Goal: Task Accomplishment & Management: Manage account settings

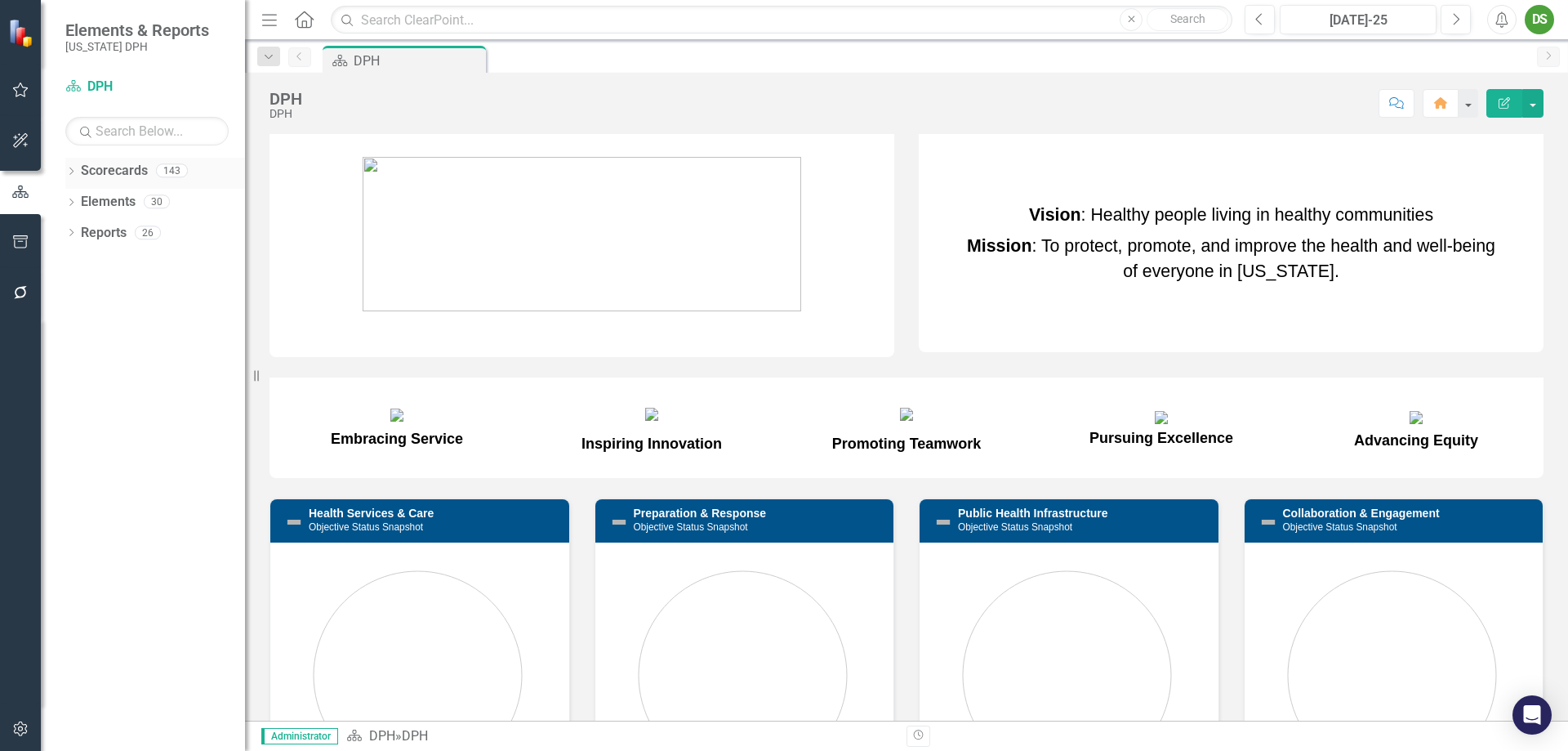
click at [71, 171] on icon "Dropdown" at bounding box center [71, 172] width 12 height 9
click at [82, 201] on icon at bounding box center [80, 200] width 4 height 8
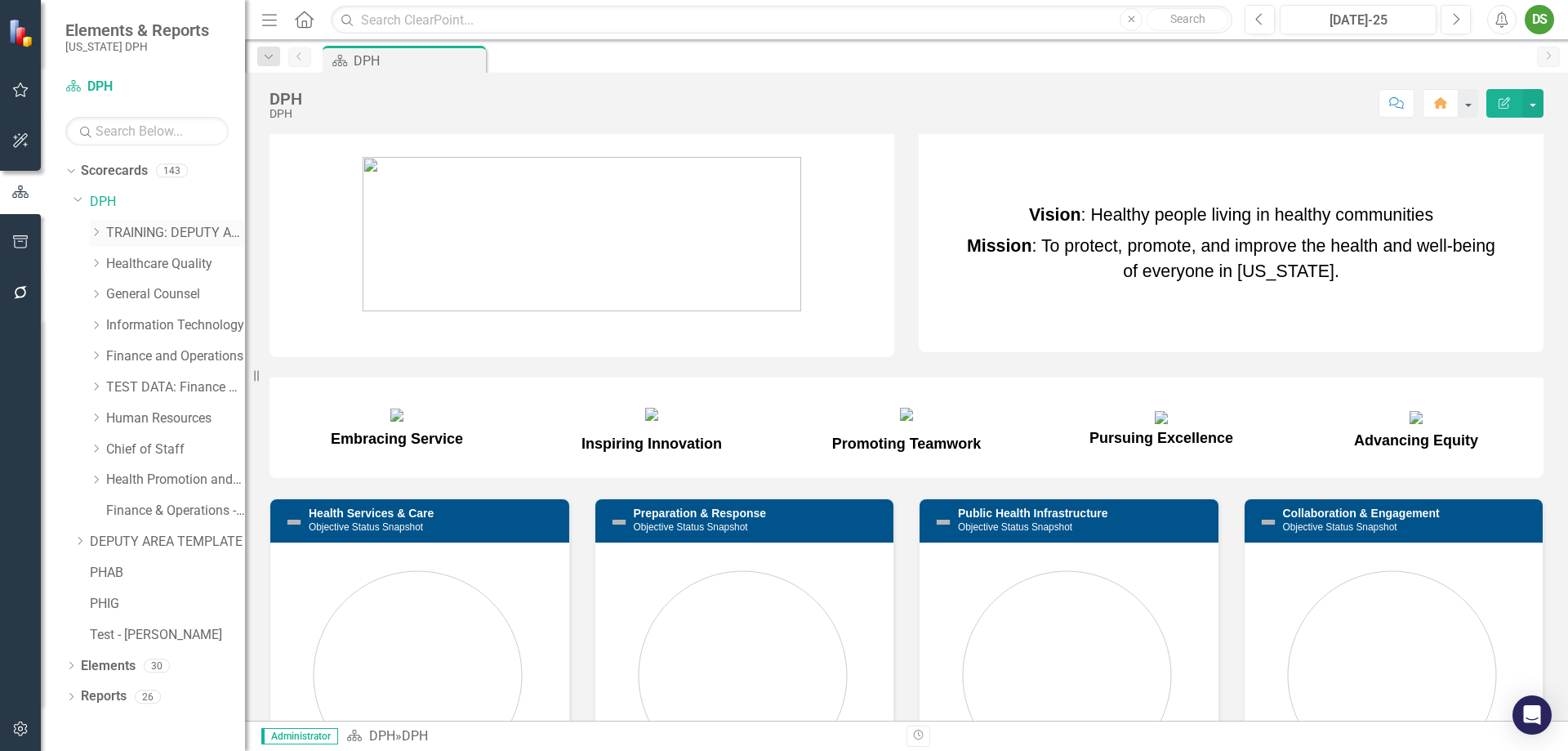
click at [96, 233] on icon "Dropdown" at bounding box center [96, 231] width 12 height 10
click at [176, 264] on link "TRAINING: BRANCH TEMPLATE" at bounding box center [183, 263] width 122 height 19
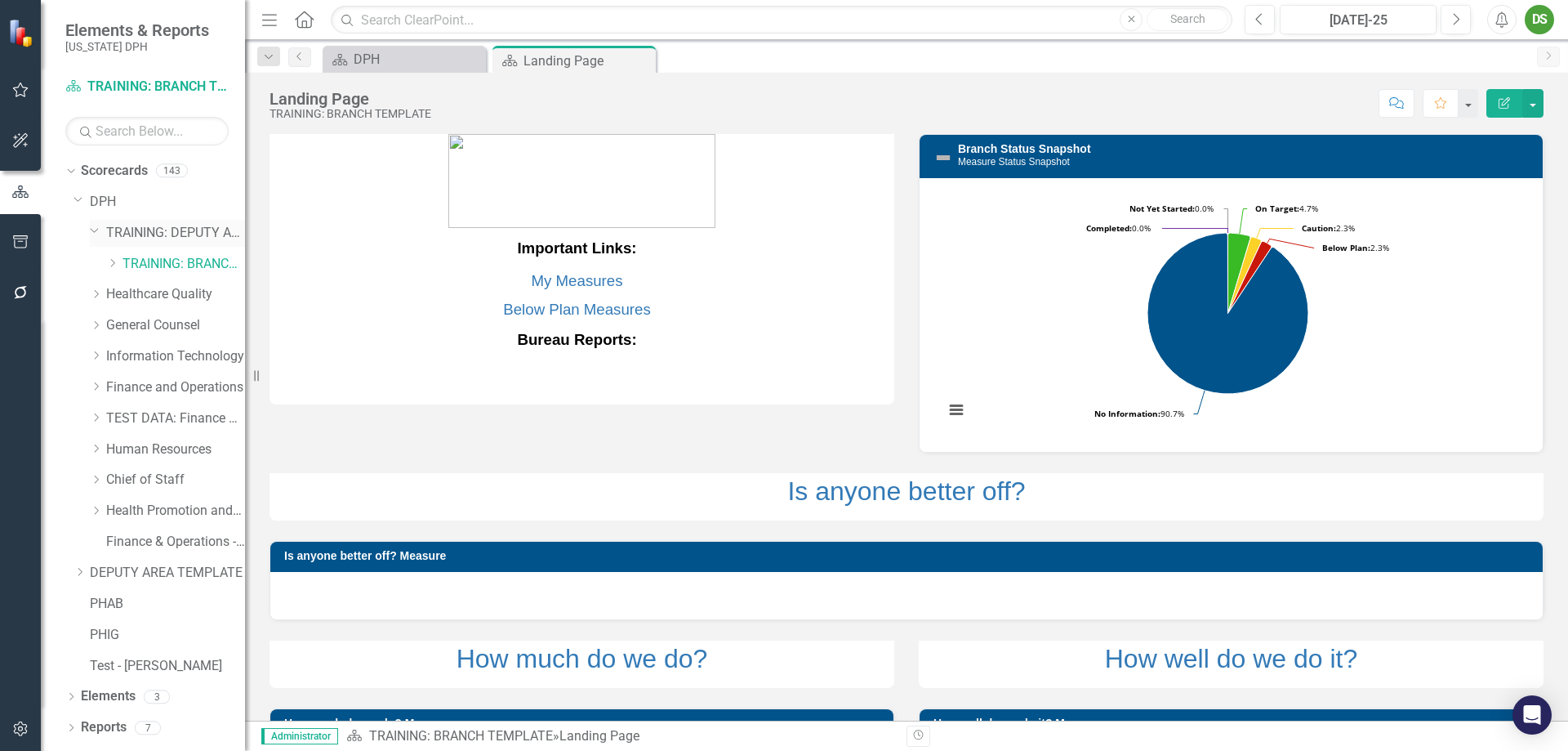
click at [170, 228] on link "TRAINING: DEPUTY AREA" at bounding box center [176, 233] width 139 height 19
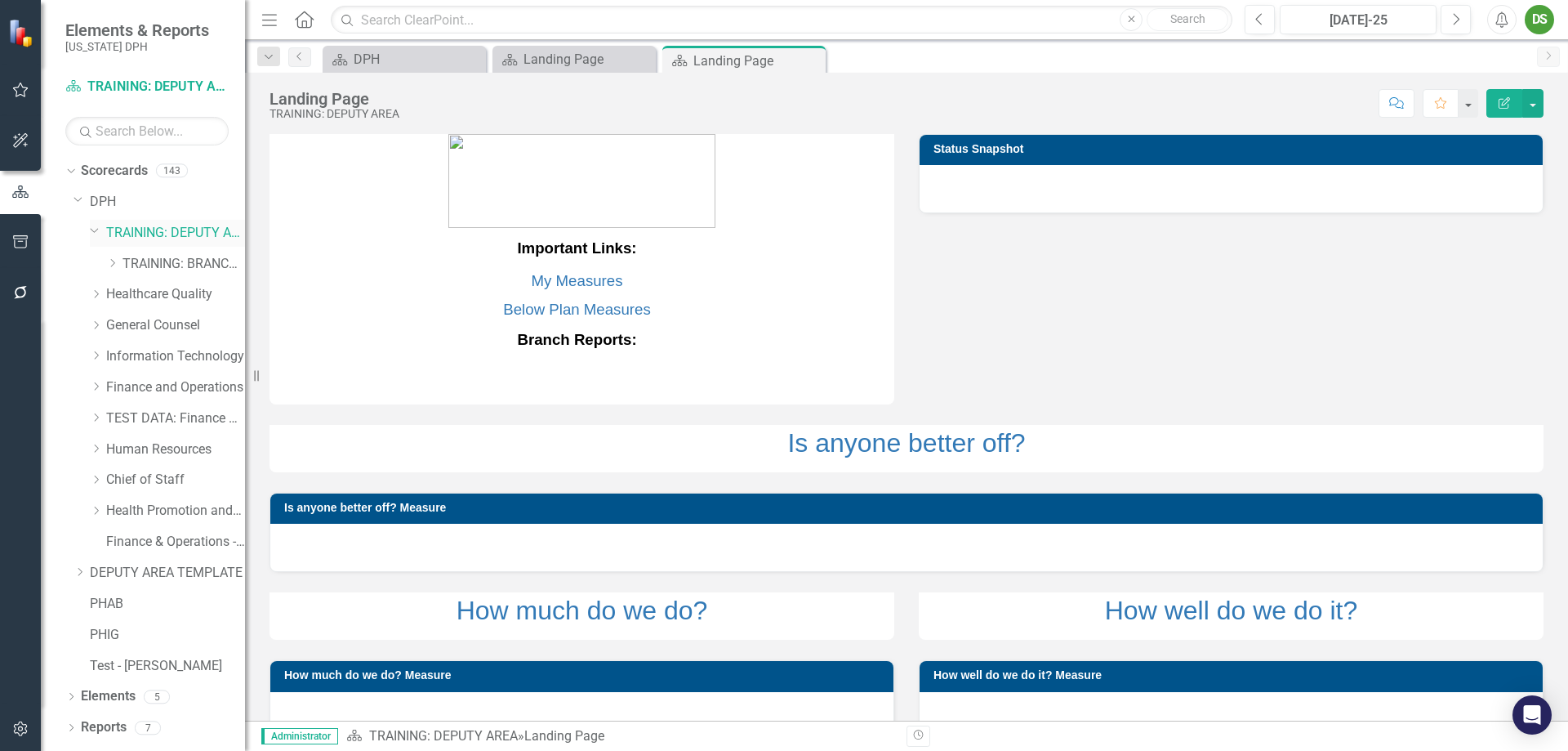
click at [90, 228] on icon "Dropdown" at bounding box center [95, 230] width 10 height 13
click at [79, 204] on icon "Dropdown" at bounding box center [78, 199] width 10 height 13
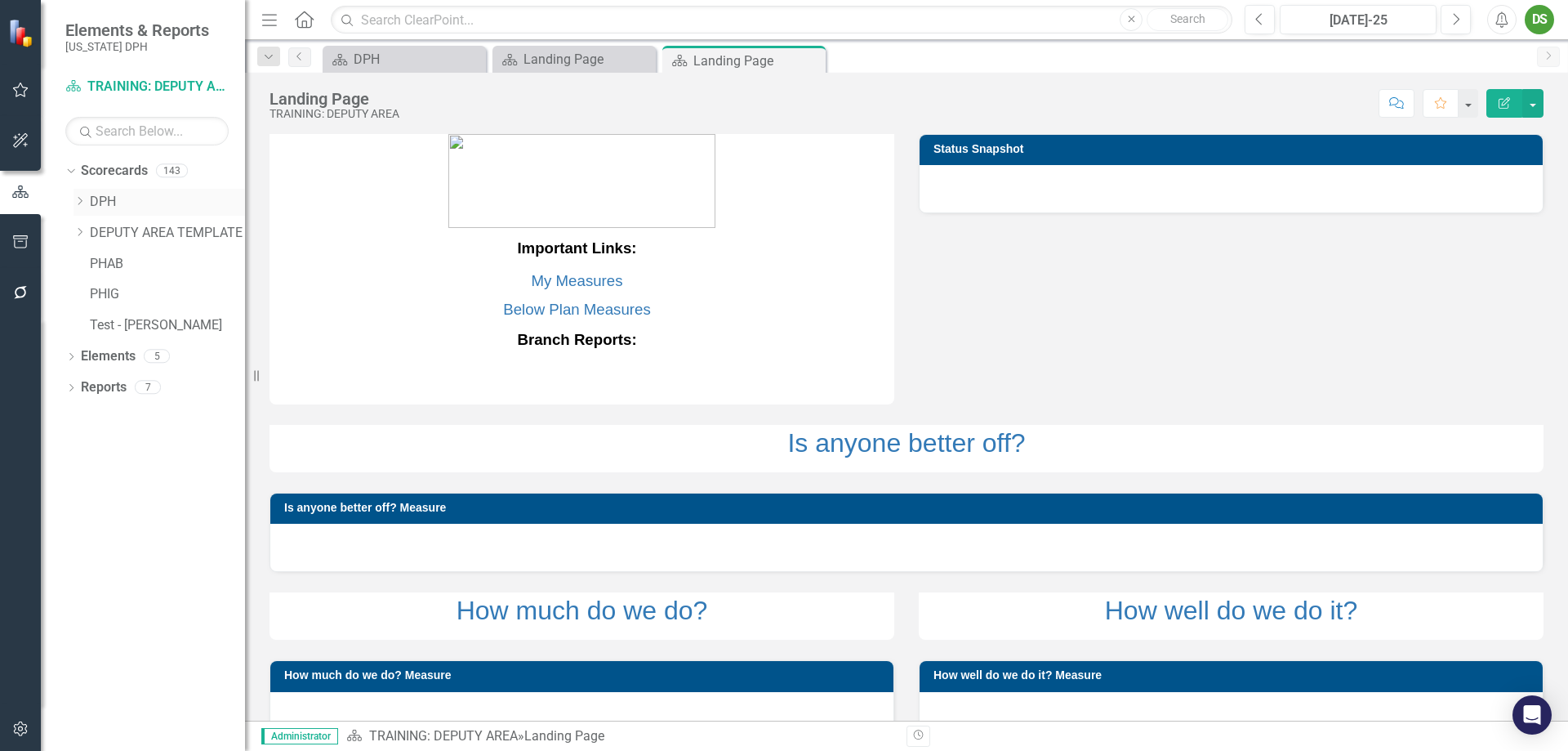
click at [76, 199] on icon "Dropdown" at bounding box center [79, 201] width 12 height 10
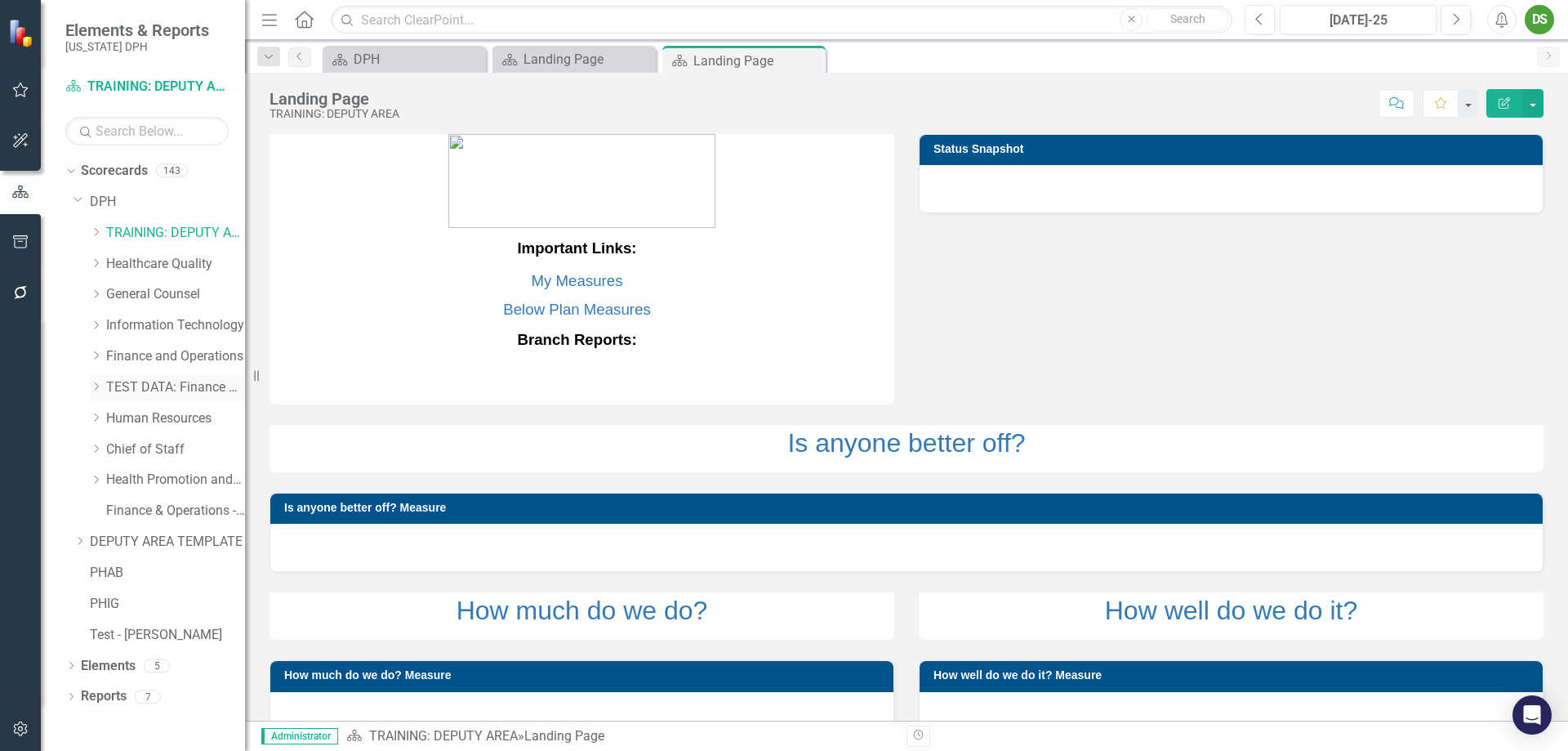
click at [163, 388] on link "TEST DATA: Finance and Operations (Copy)" at bounding box center [176, 388] width 139 height 19
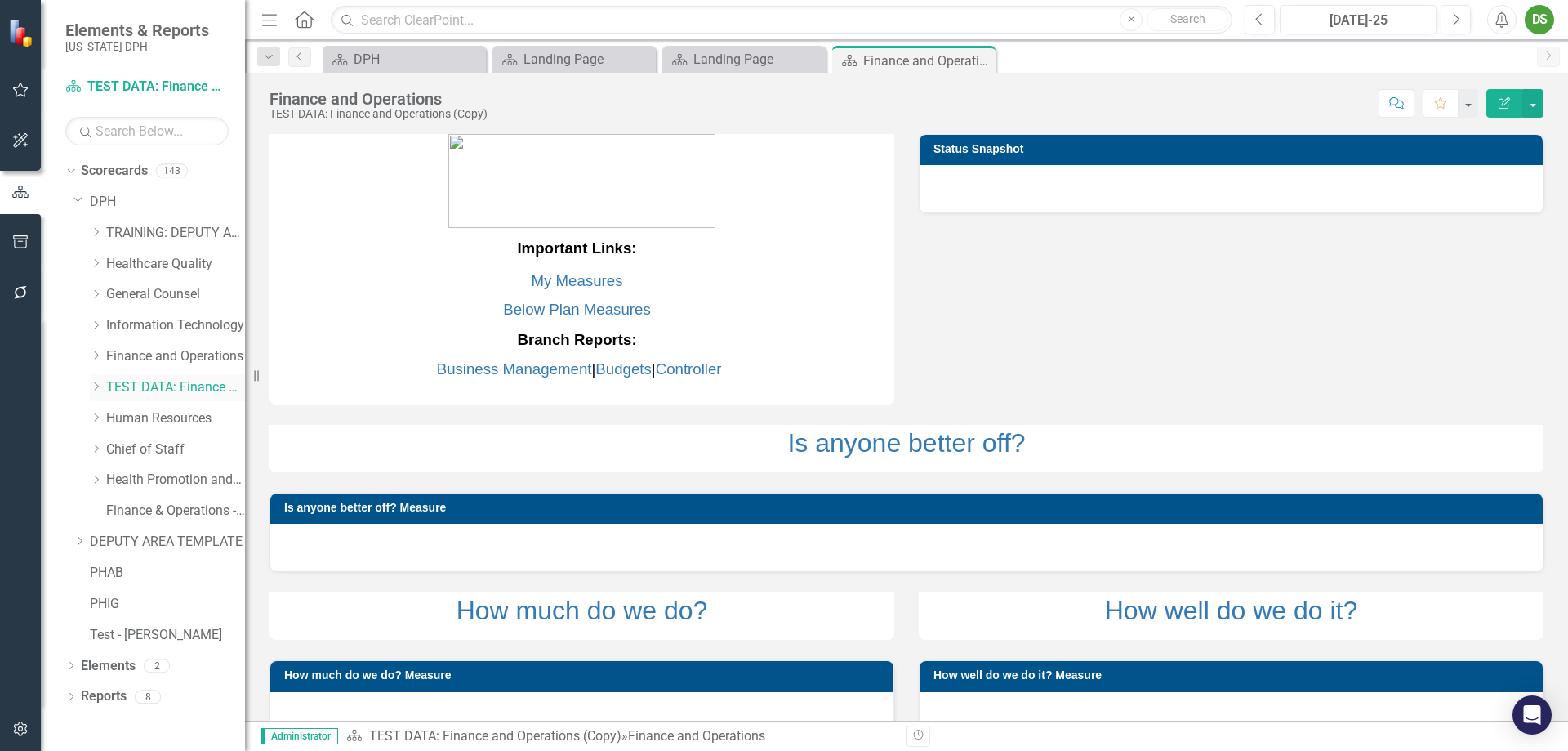
click at [93, 389] on icon "Dropdown" at bounding box center [96, 386] width 12 height 10
click at [91, 381] on icon "Dropdown" at bounding box center [95, 385] width 10 height 13
click at [77, 542] on icon "Dropdown" at bounding box center [79, 540] width 12 height 10
click at [161, 569] on link "BRANCH TEMPLATE" at bounding box center [176, 572] width 139 height 19
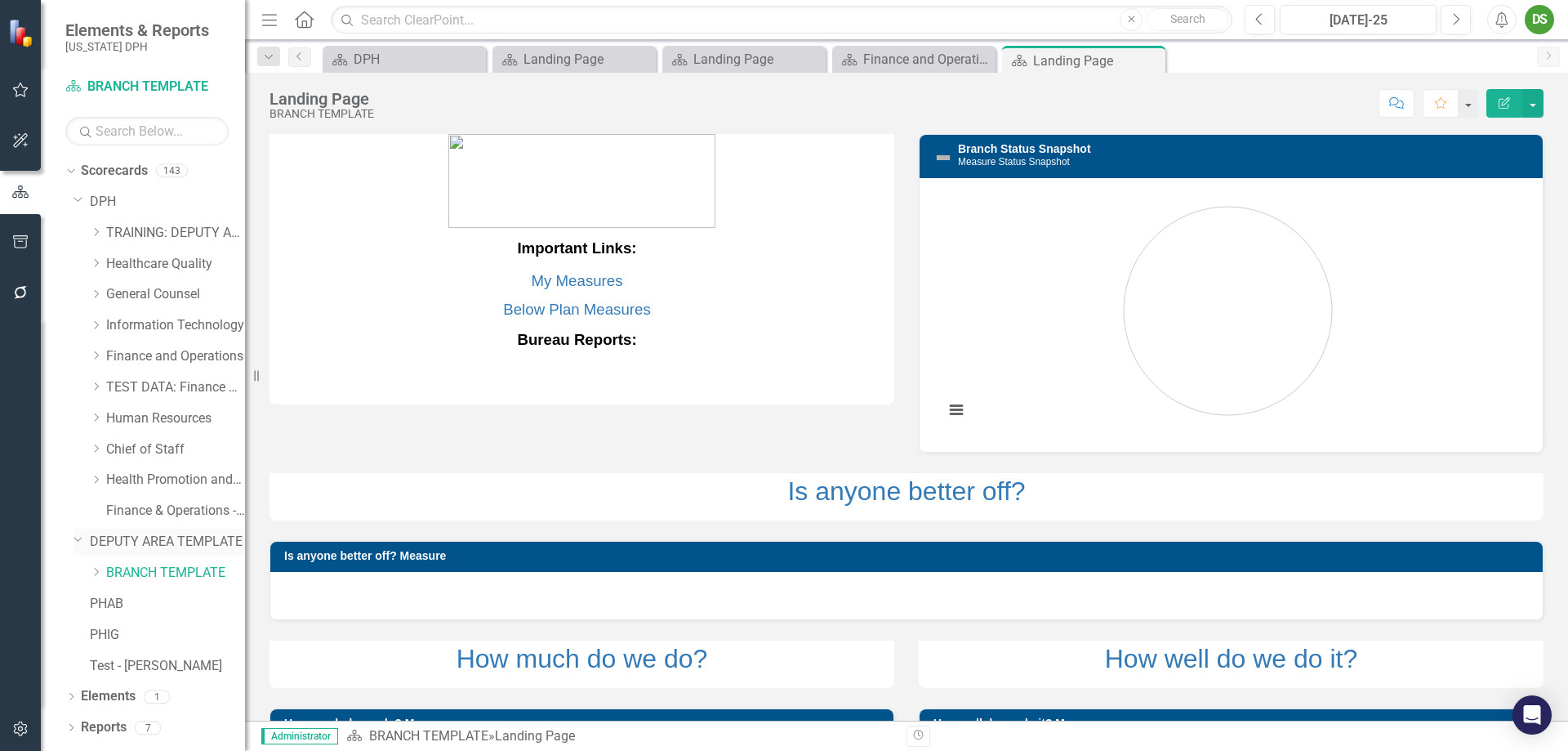
click at [75, 543] on icon "Dropdown" at bounding box center [78, 539] width 10 height 13
click at [70, 573] on icon "Dropdown" at bounding box center [71, 667] width 12 height 9
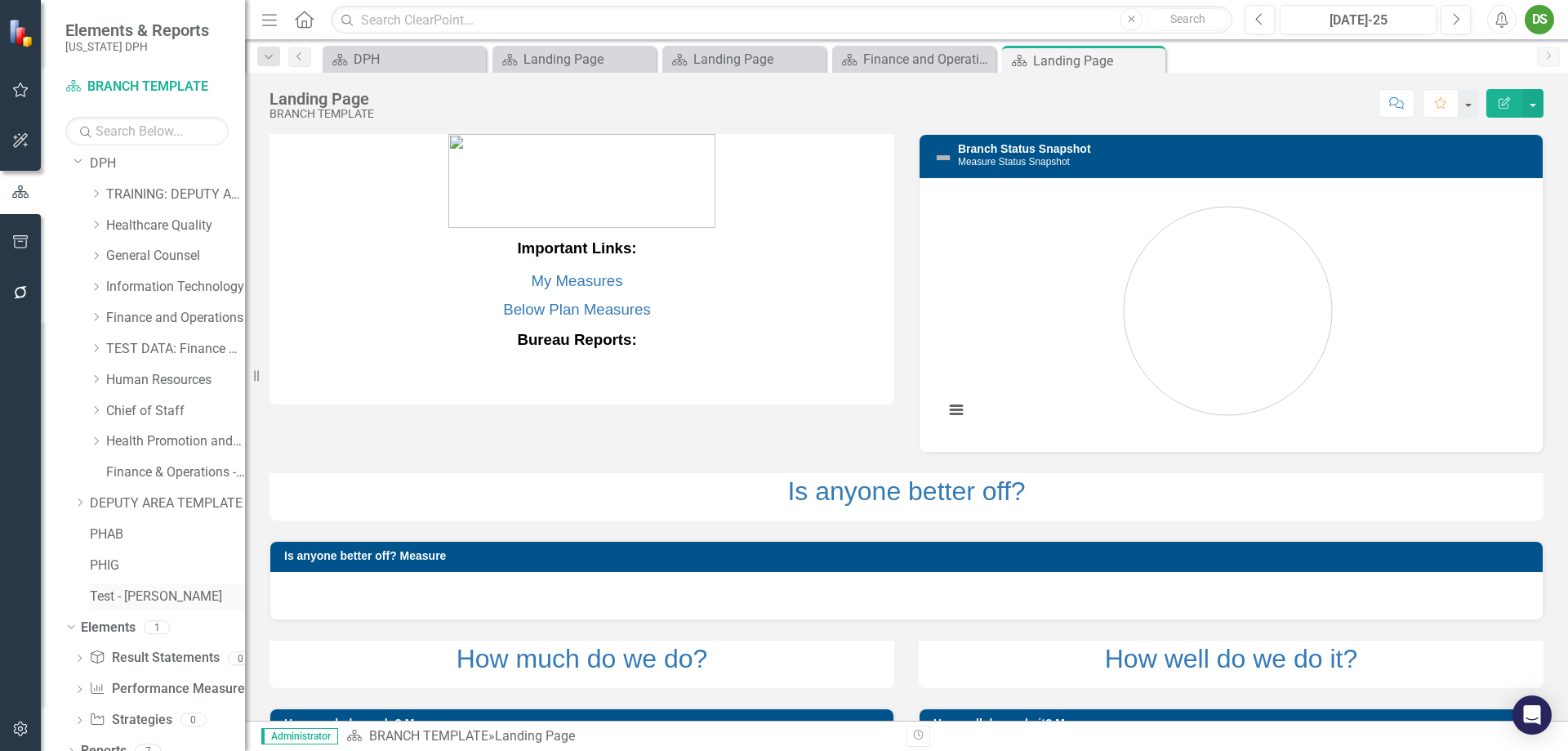
scroll to position [56, 0]
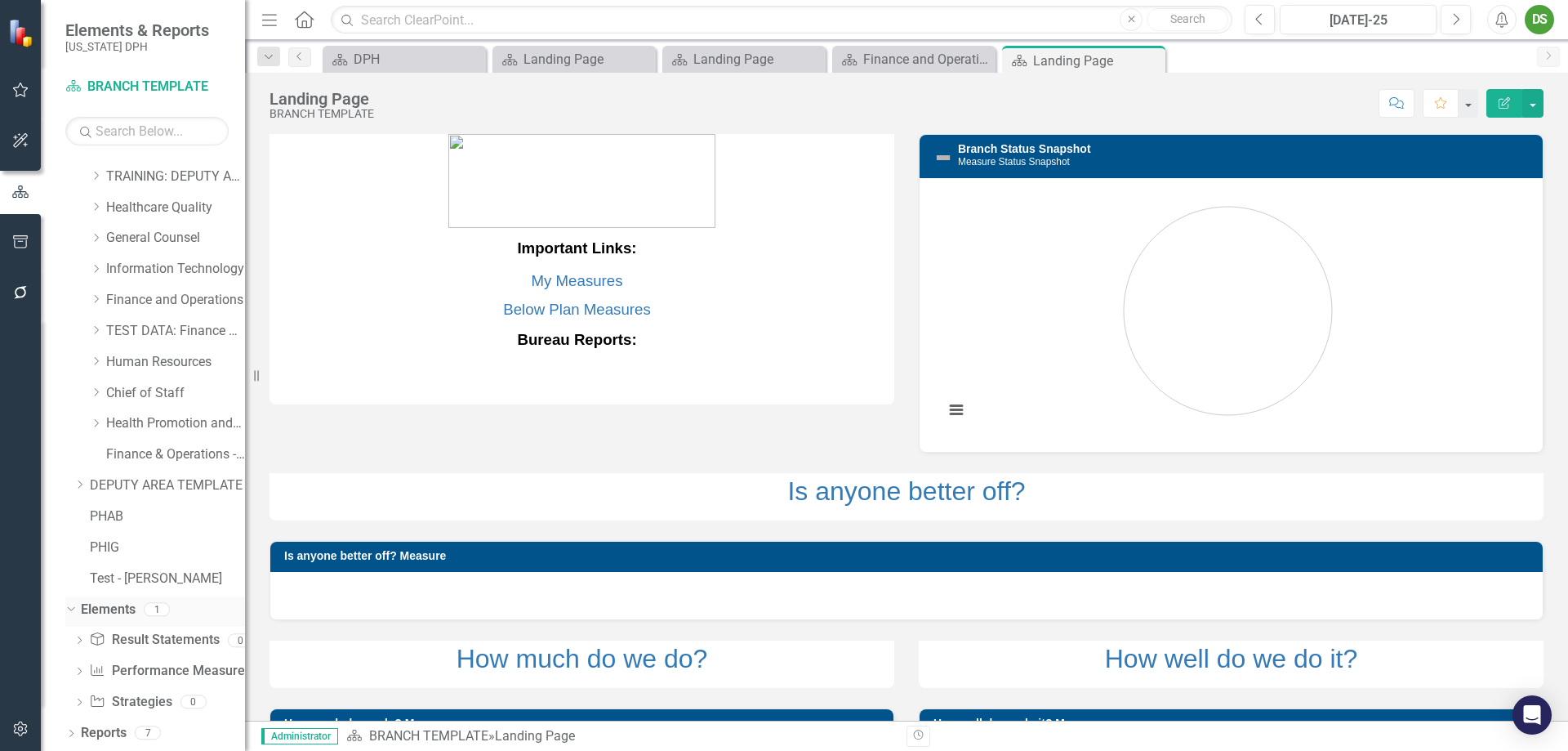
click at [71, 573] on icon "Dropdown" at bounding box center [69, 608] width 9 height 12
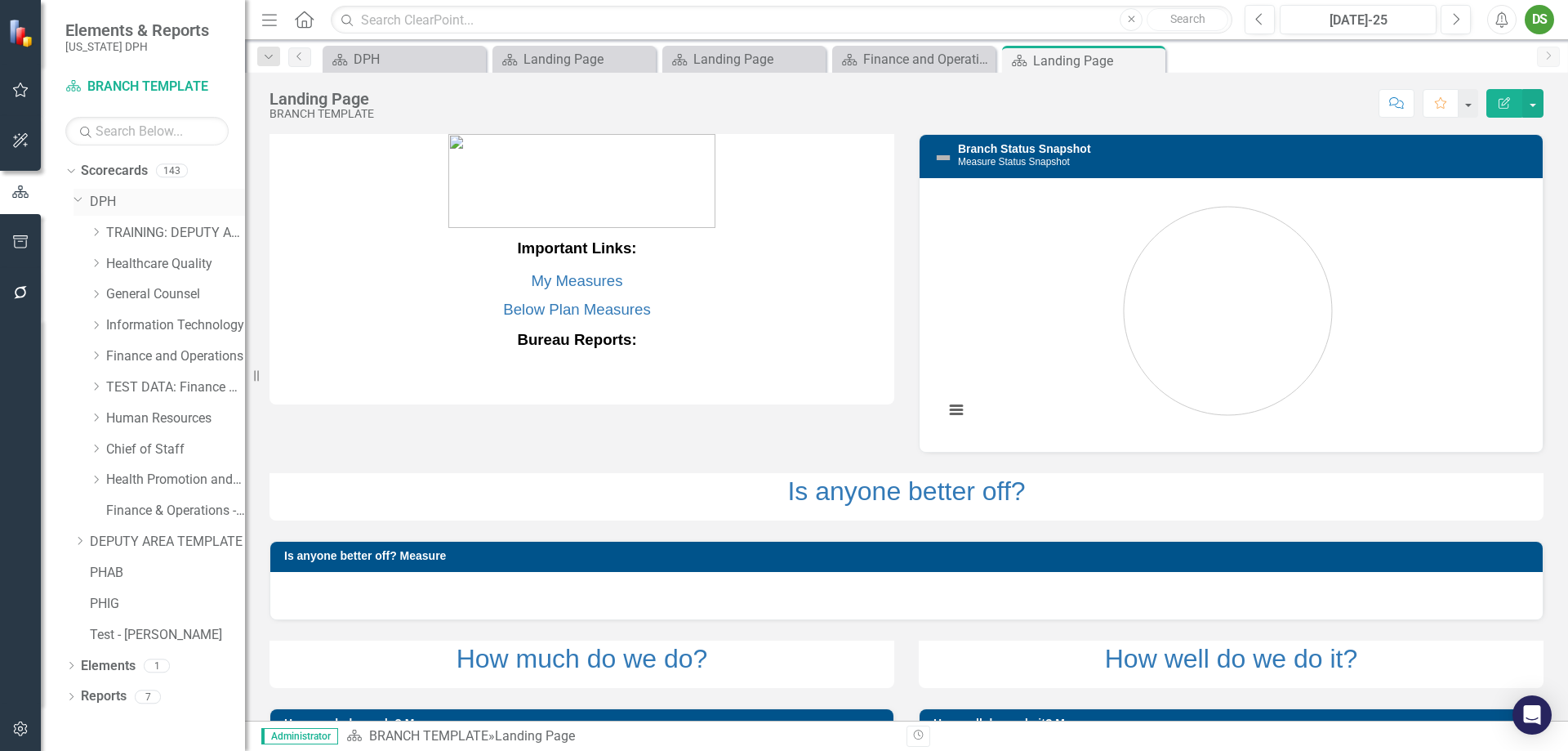
click at [79, 200] on icon "Dropdown" at bounding box center [78, 199] width 10 height 13
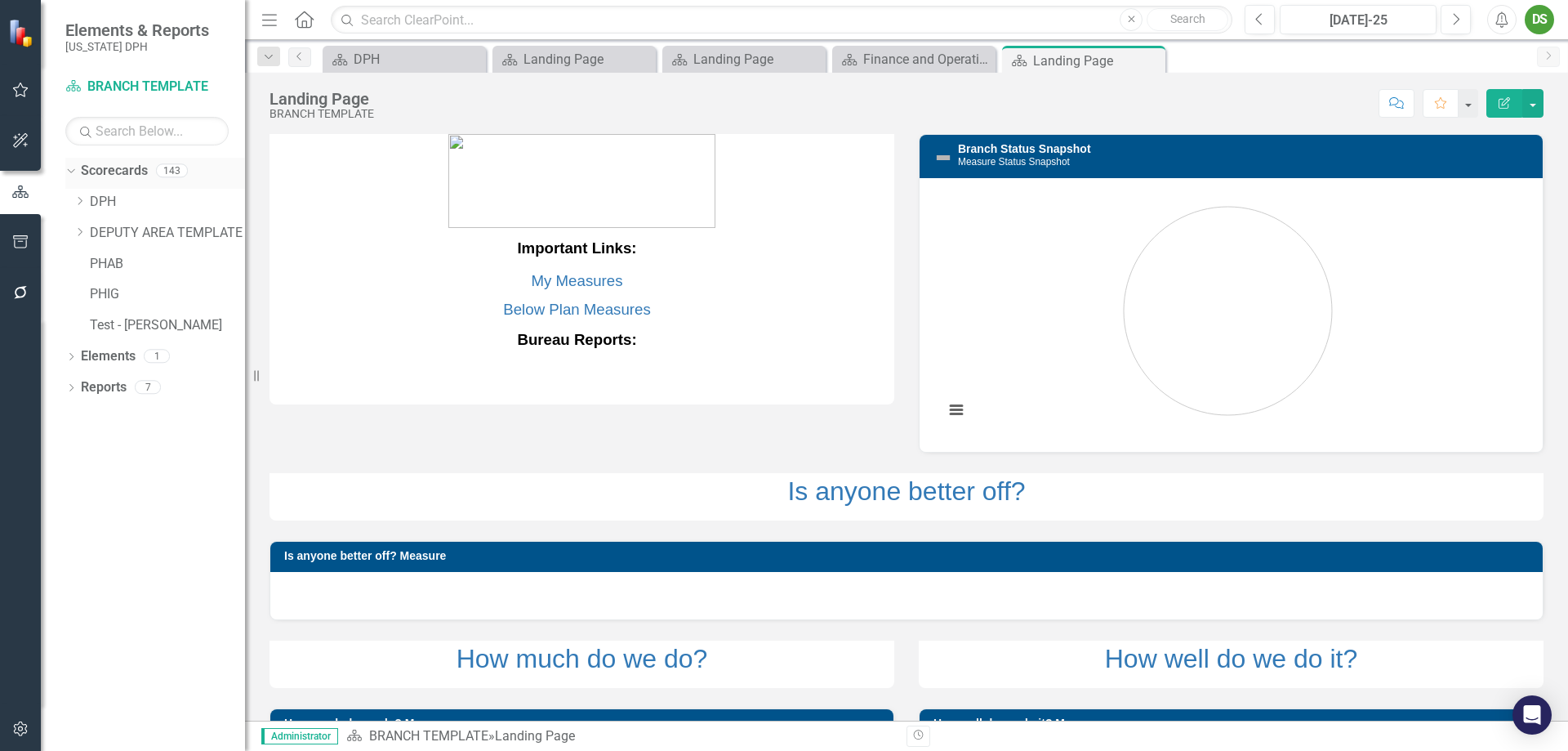
click at [71, 170] on icon "Dropdown" at bounding box center [69, 170] width 9 height 12
click at [71, 173] on icon at bounding box center [71, 171] width 4 height 7
click at [0, 0] on icon "Close" at bounding box center [0, 0] width 0 height 0
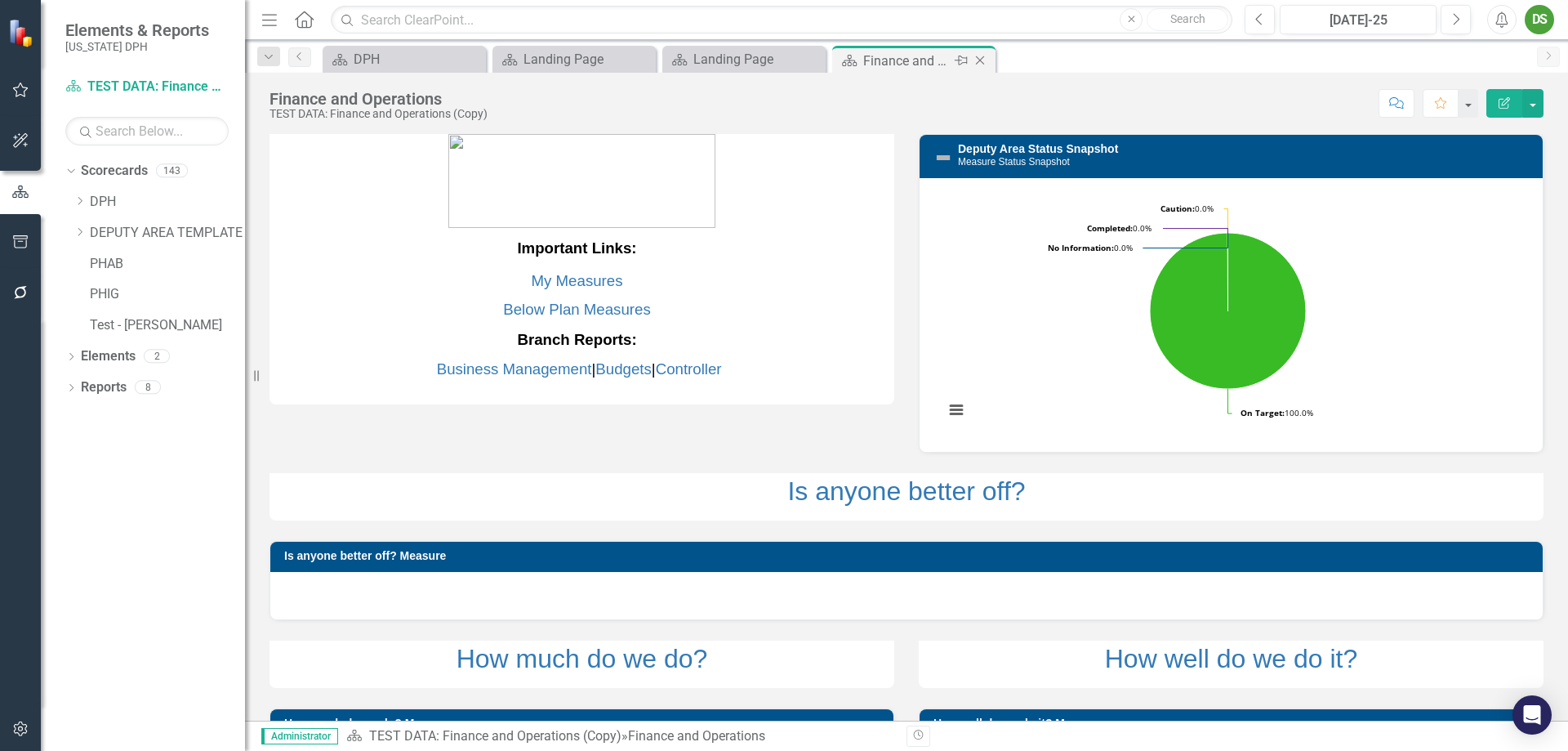
click at [981, 59] on icon "Close" at bounding box center [980, 60] width 16 height 13
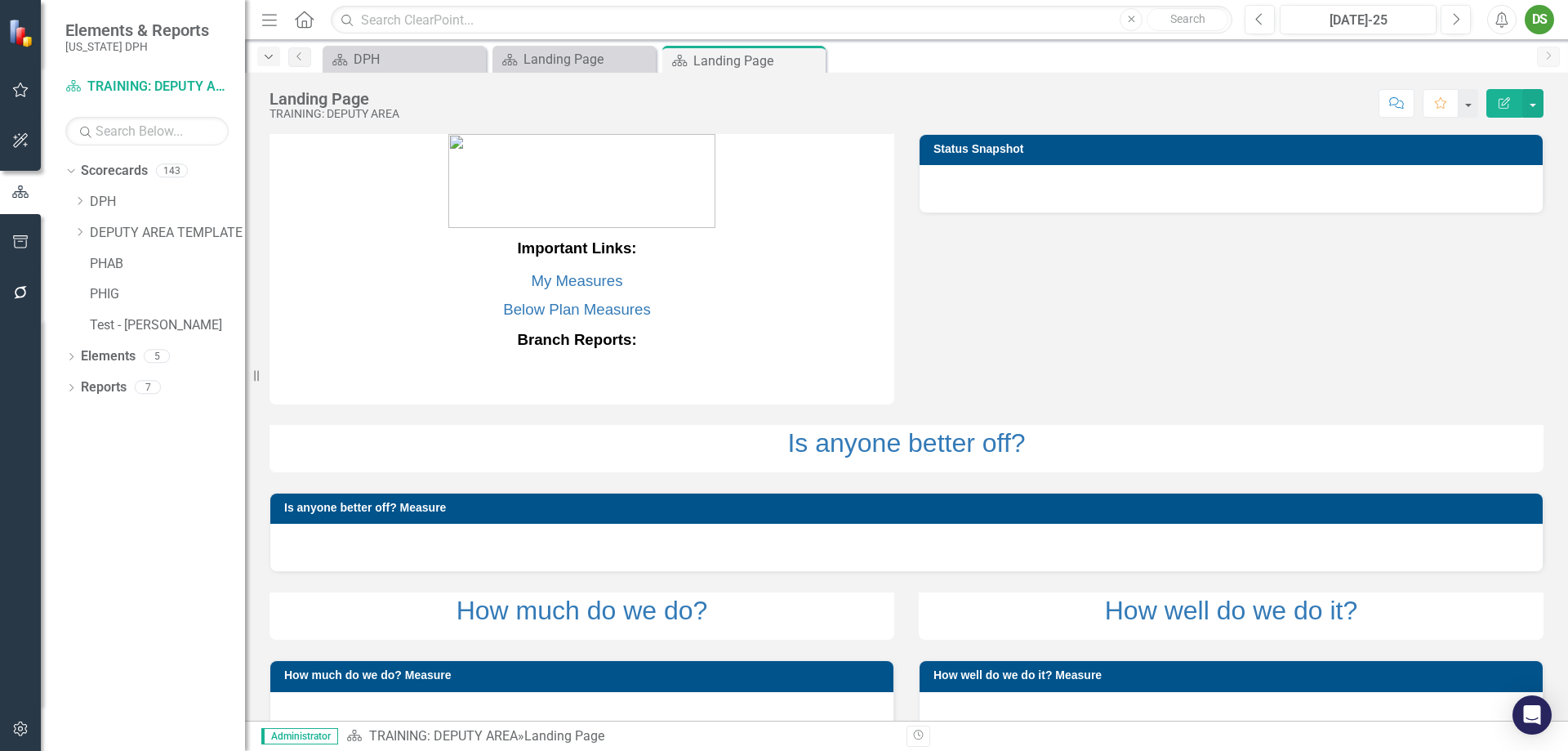
click at [264, 59] on icon "Dropdown" at bounding box center [269, 57] width 14 height 12
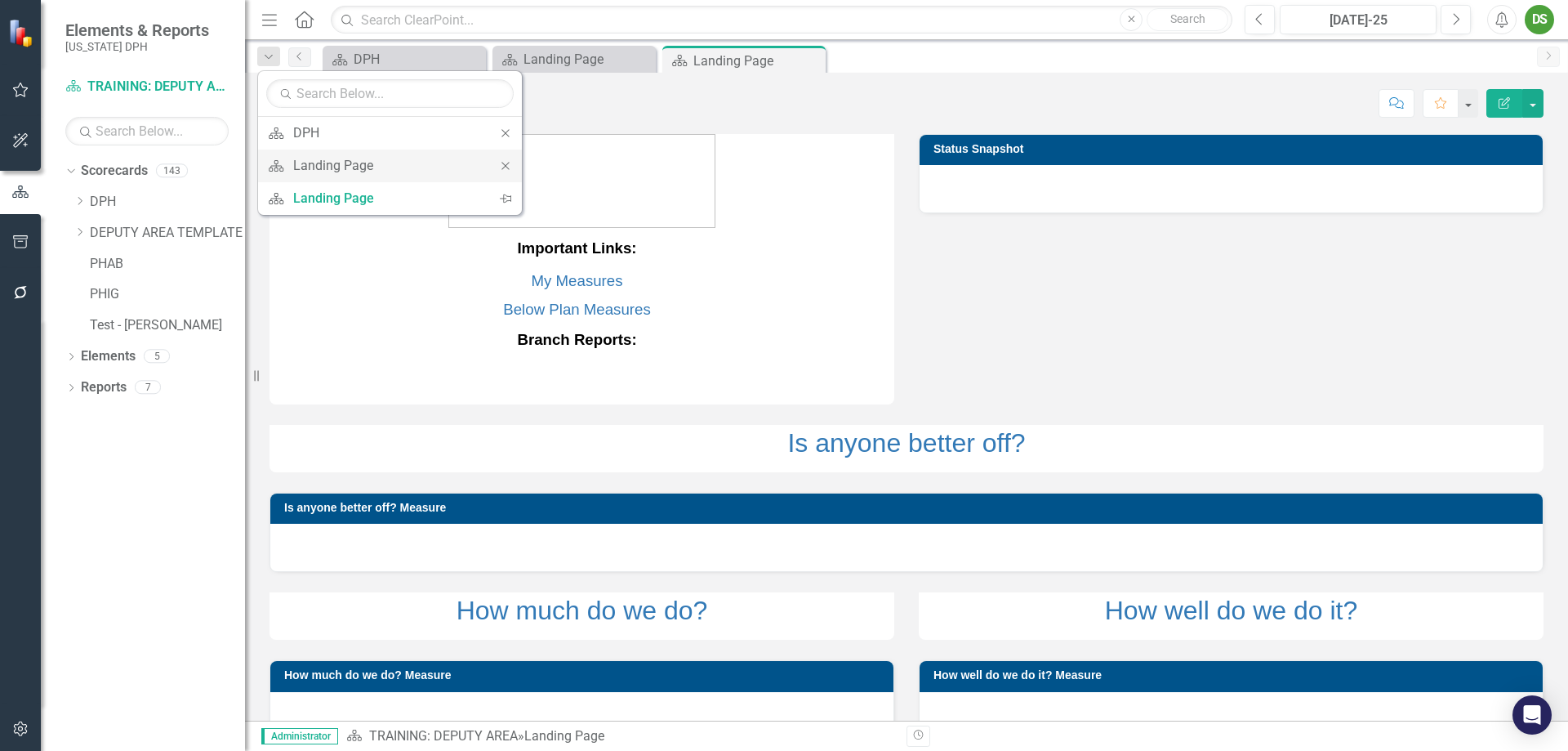
click at [506, 166] on icon "Close" at bounding box center [505, 165] width 14 height 12
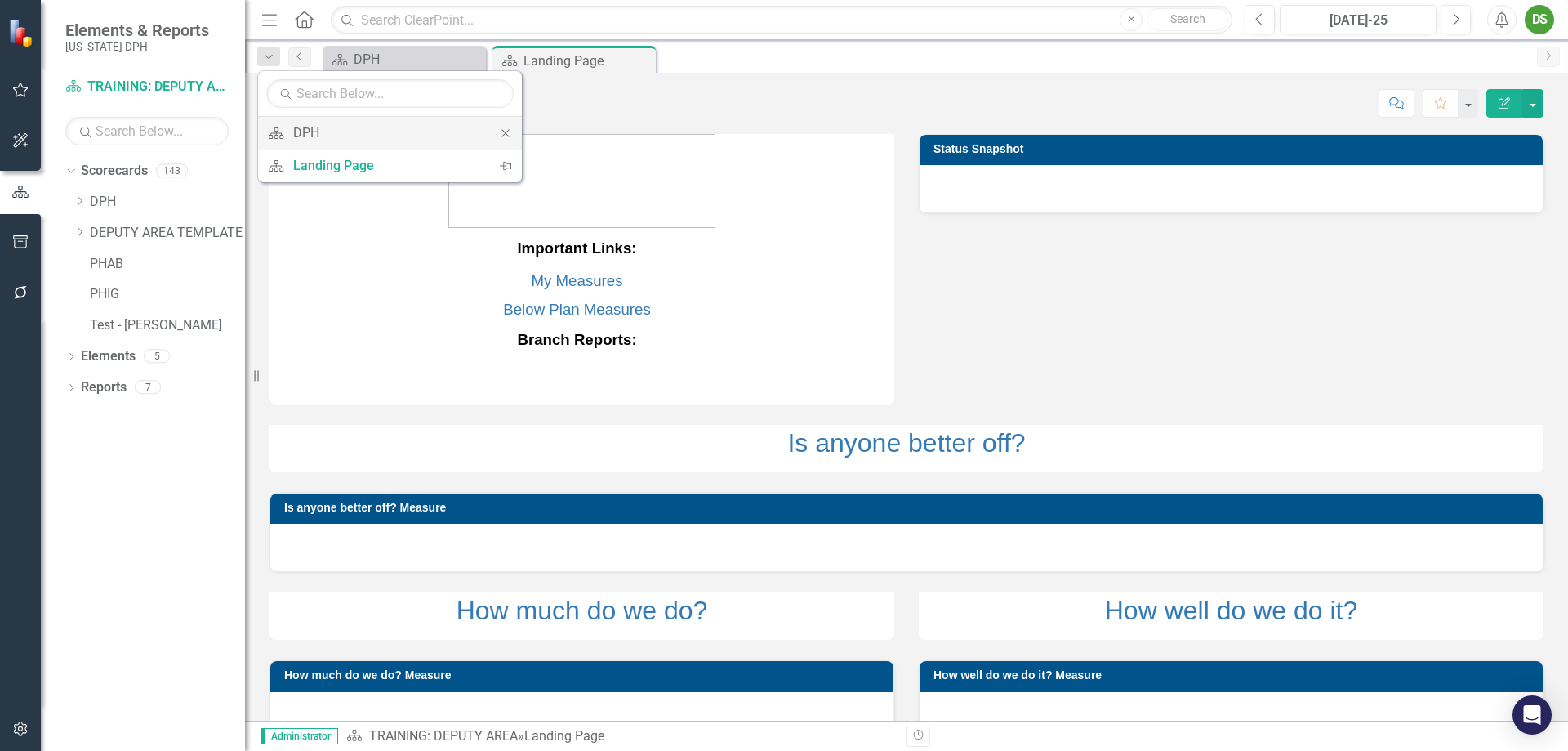
click at [504, 131] on icon at bounding box center [505, 133] width 7 height 7
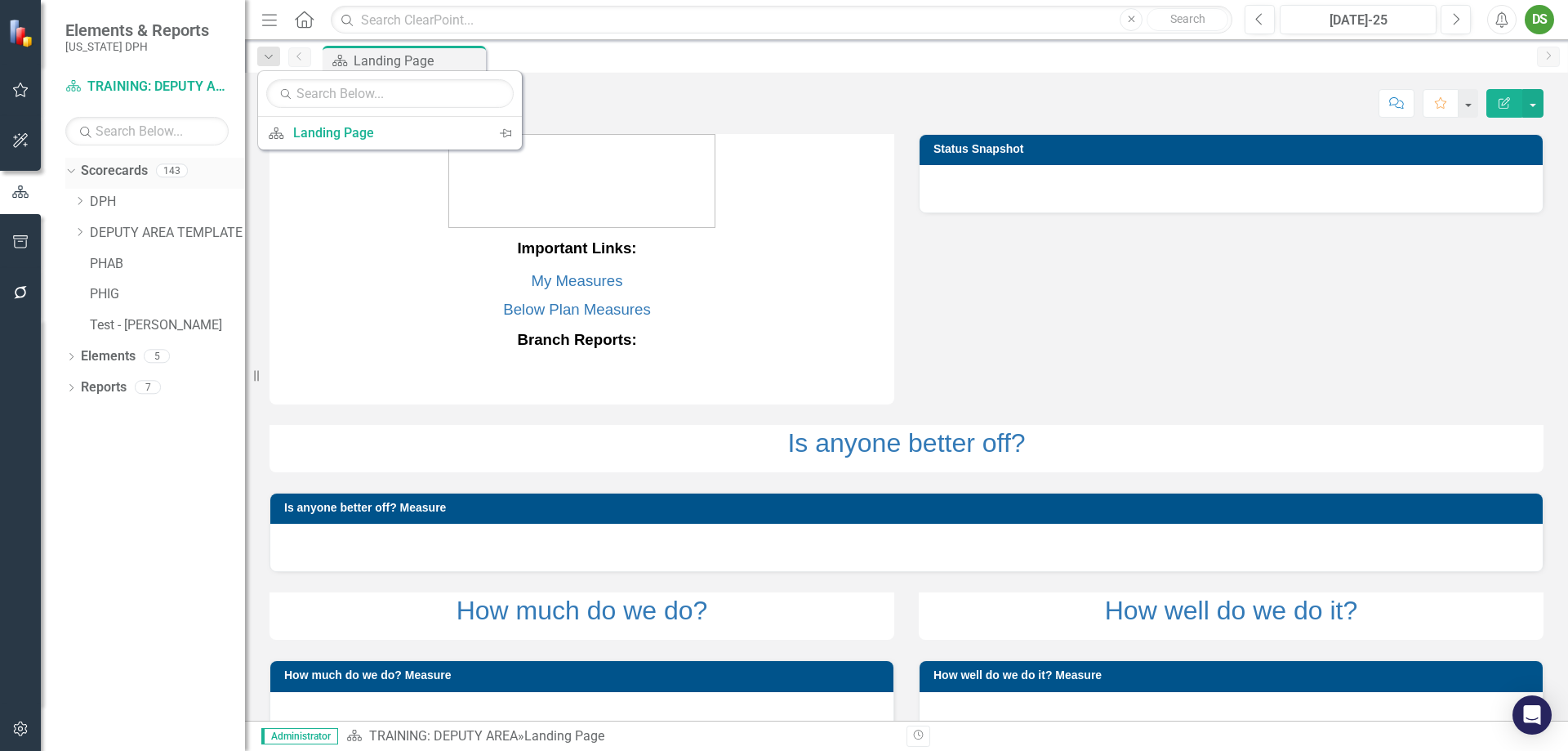
click at [74, 171] on div "Dropdown" at bounding box center [69, 170] width 14 height 12
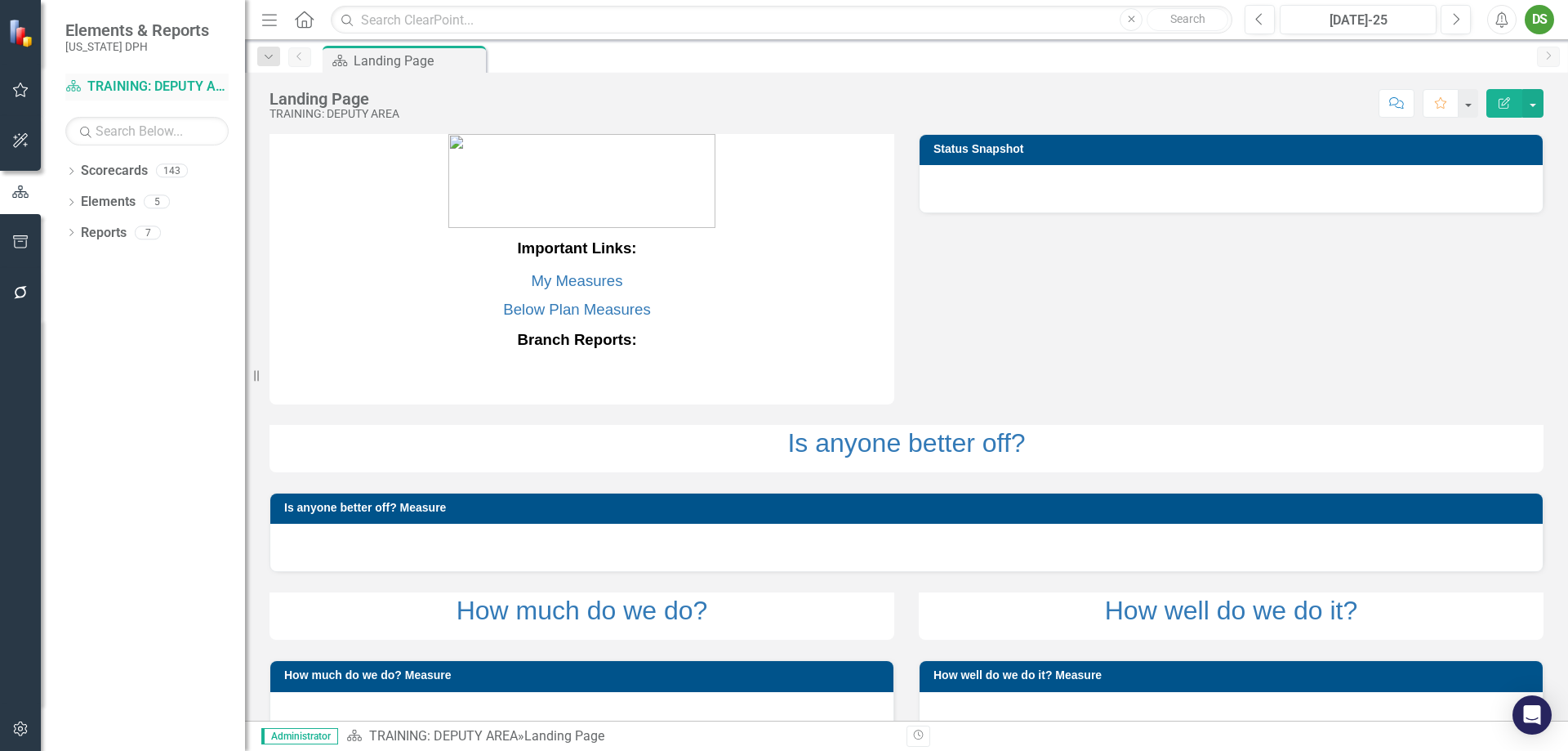
click at [121, 85] on link "Scorecard TRAINING: DEPUTY AREA" at bounding box center [146, 87] width 163 height 19
click at [159, 84] on link "Scorecard TRAINING: DEPUTY AREA" at bounding box center [146, 87] width 163 height 19
click at [16, 573] on icon "button" at bounding box center [21, 729] width 17 height 13
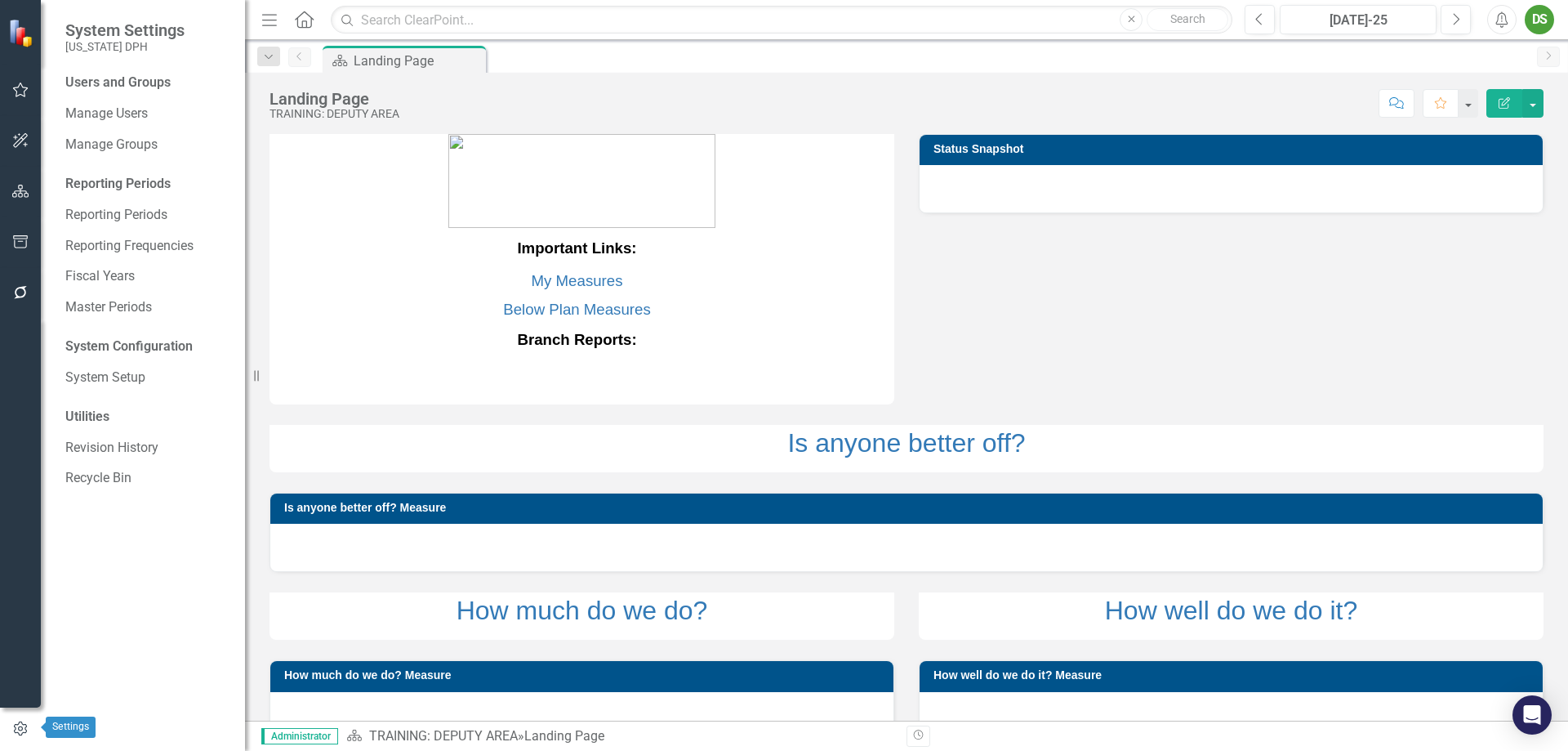
click at [21, 573] on icon "button" at bounding box center [21, 729] width 18 height 14
click at [21, 91] on icon "button" at bounding box center [21, 89] width 17 height 13
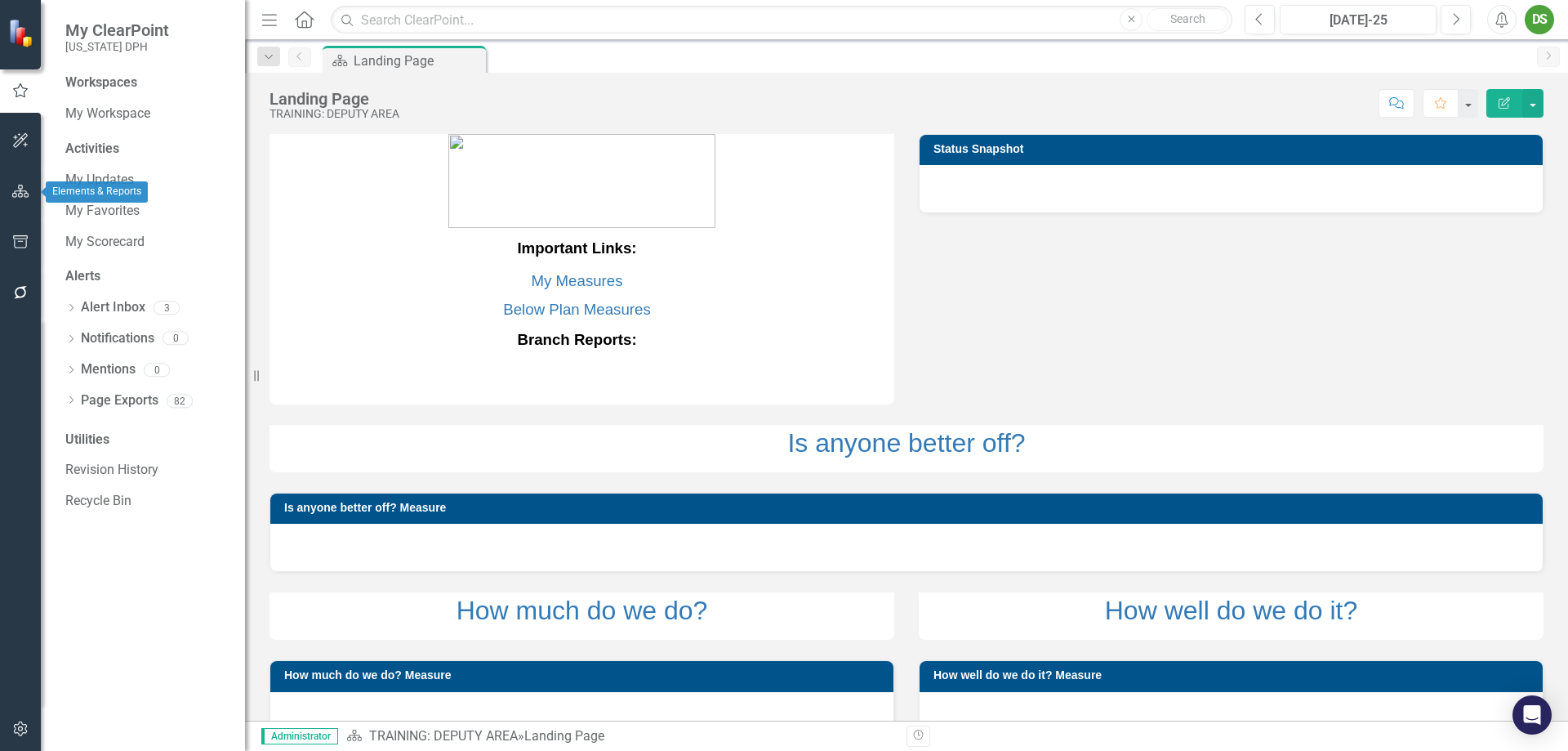
click at [20, 195] on icon "button" at bounding box center [21, 191] width 17 height 13
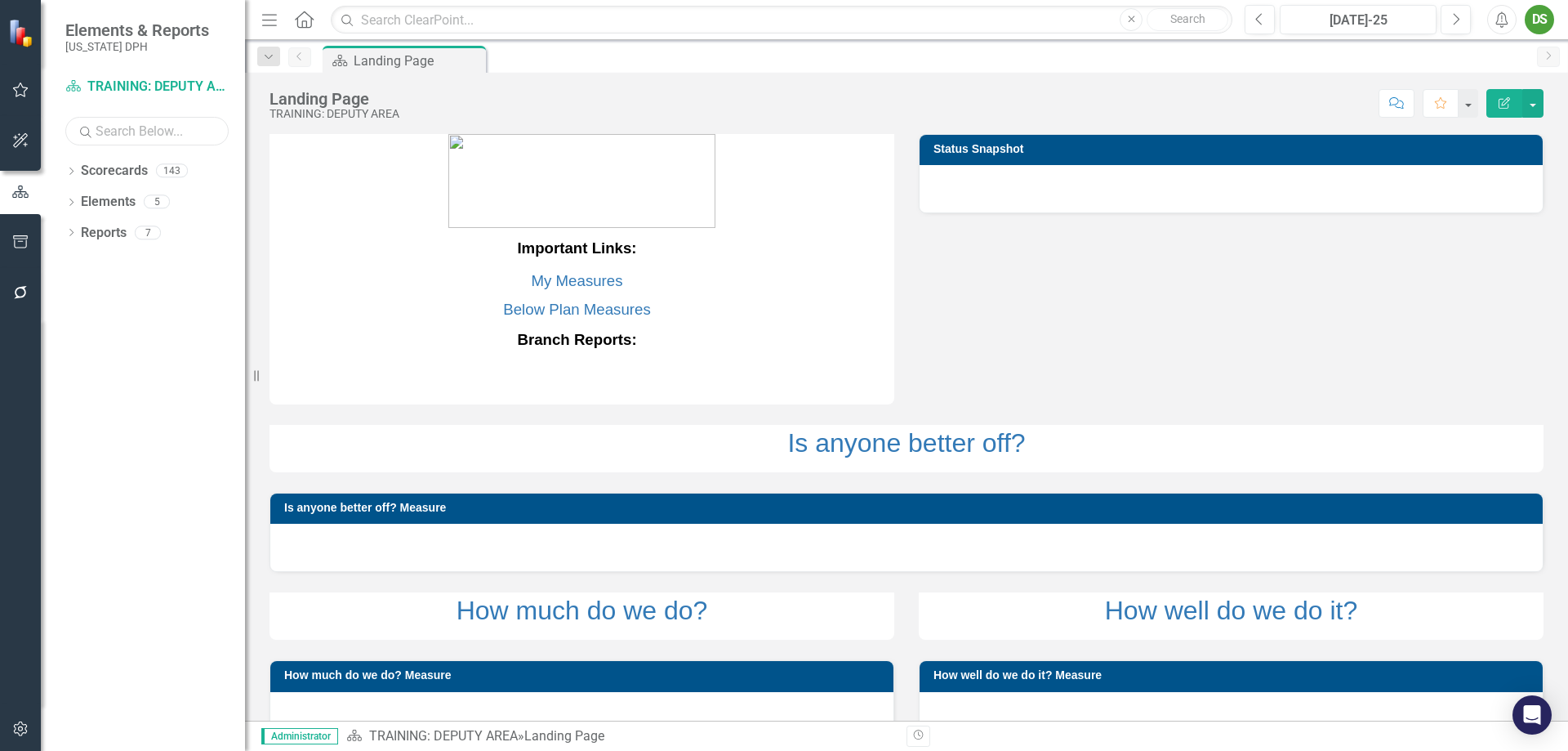
click at [160, 131] on input "text" at bounding box center [146, 131] width 163 height 29
type input "n"
type input "Nutrition"
click at [158, 129] on input "Nutrition" at bounding box center [146, 131] width 163 height 29
drag, startPoint x: 264, startPoint y: 55, endPoint x: 275, endPoint y: 52, distance: 11.4
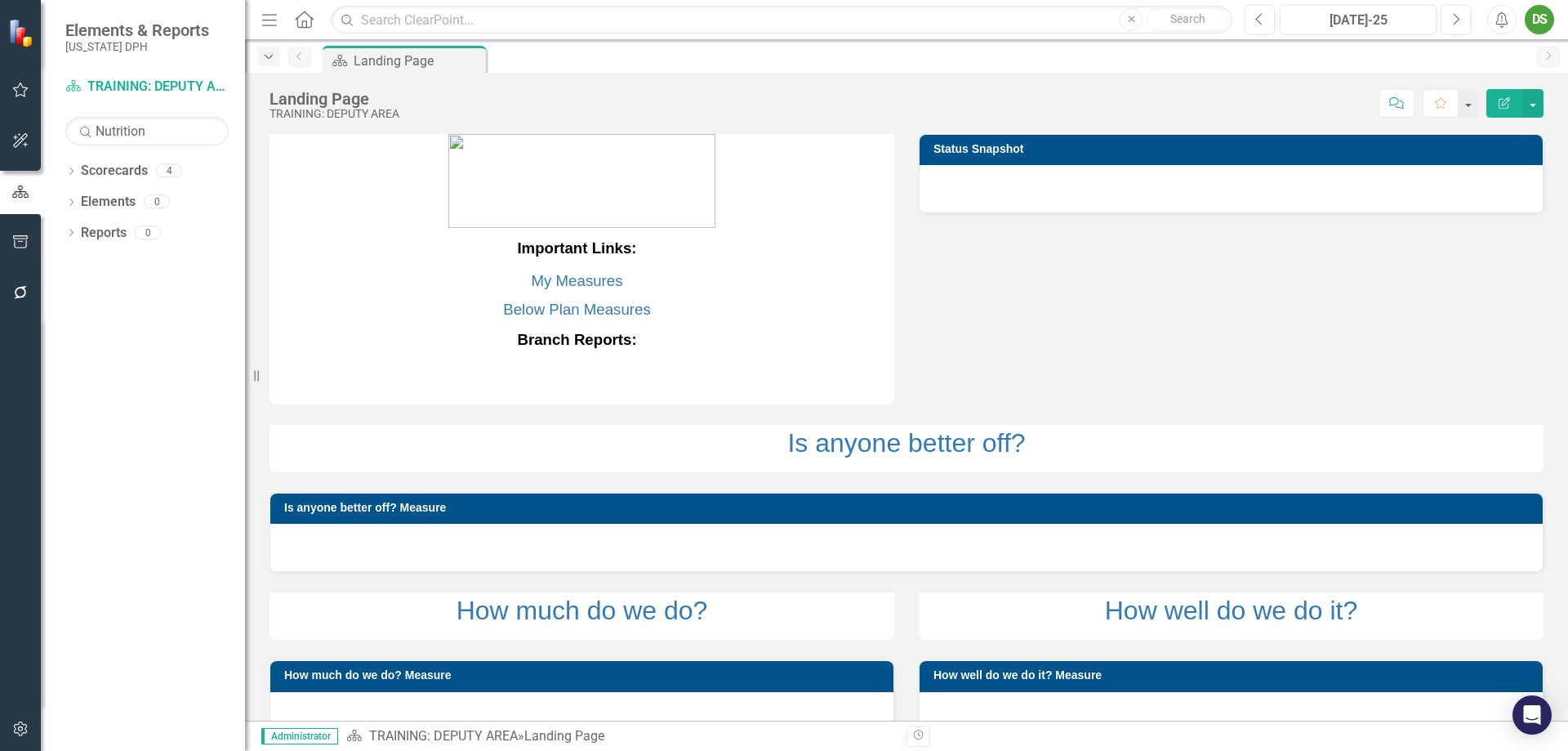
click at [267, 54] on icon "Dropdown" at bounding box center [269, 57] width 14 height 12
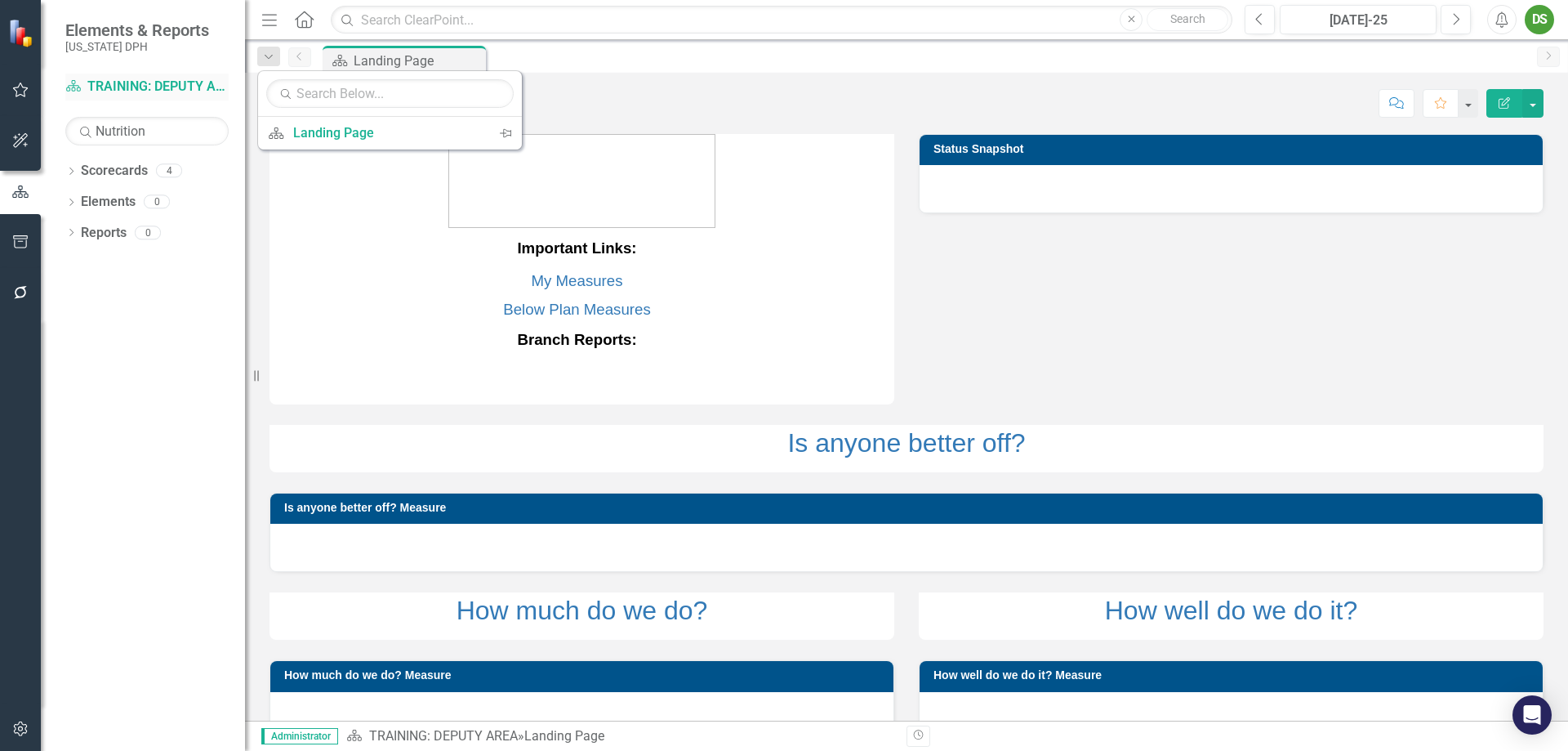
click at [127, 82] on link "Scorecard TRAINING: DEPUTY AREA" at bounding box center [146, 87] width 163 height 19
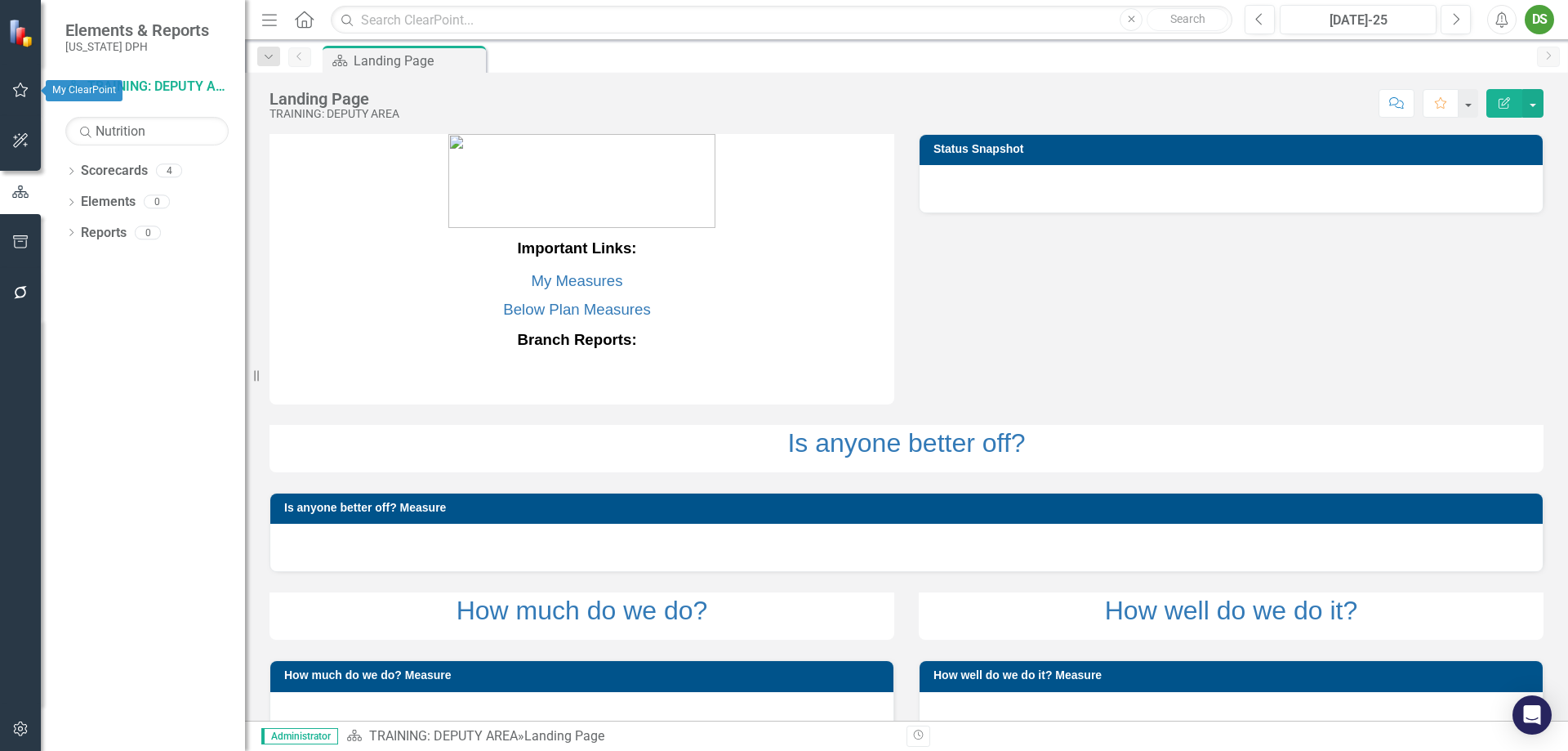
click at [19, 91] on icon "button" at bounding box center [21, 89] width 17 height 13
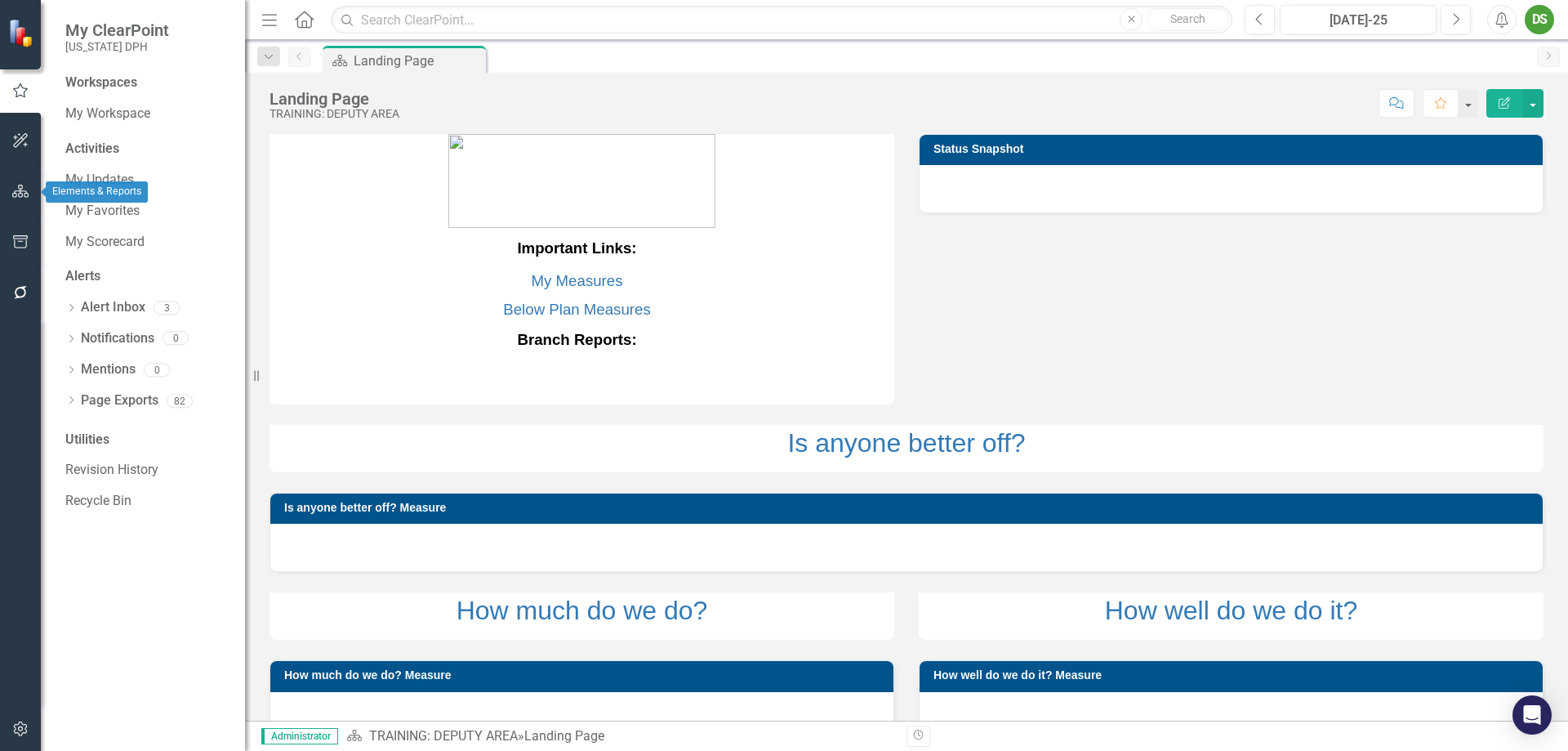
click at [20, 192] on icon "button" at bounding box center [21, 191] width 17 height 13
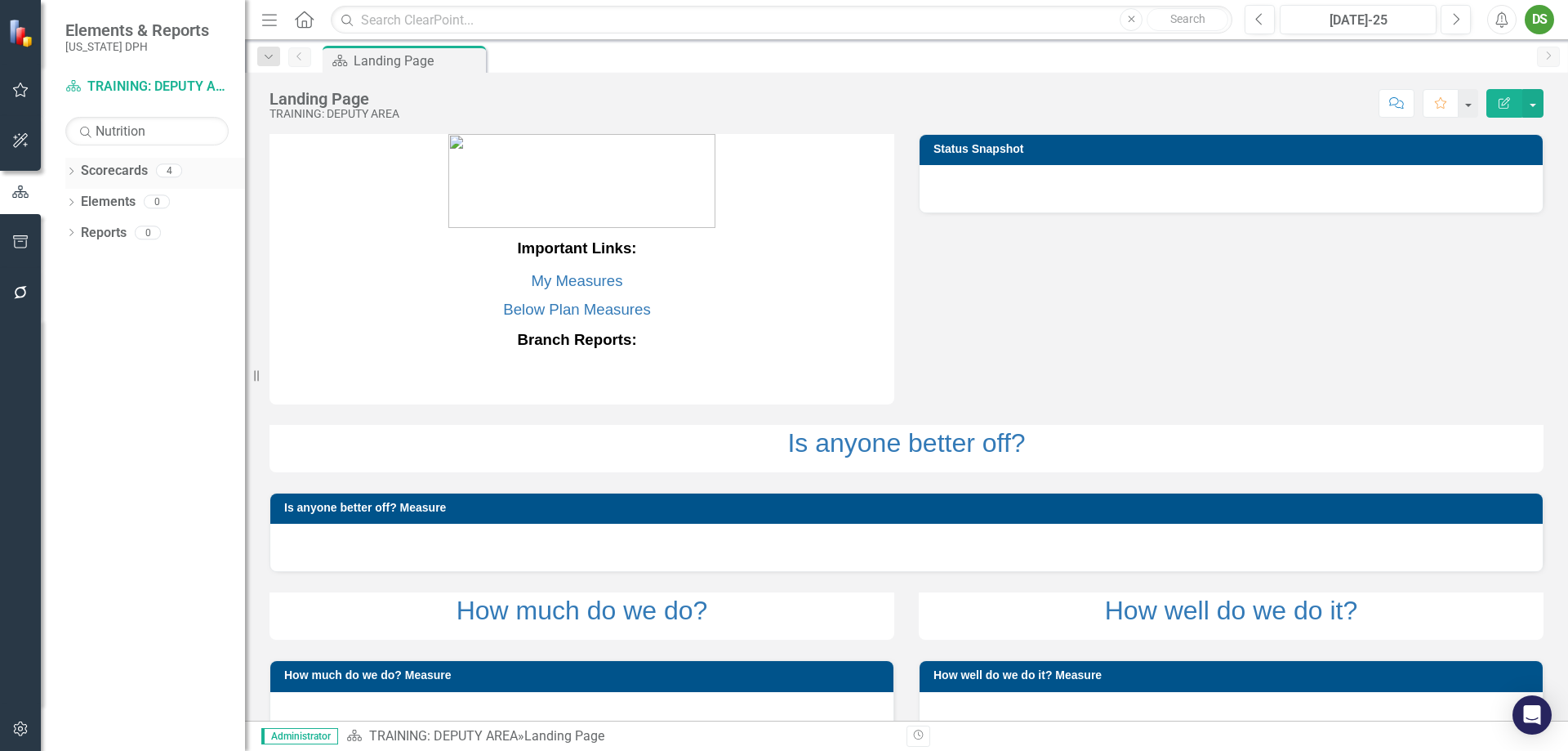
click at [66, 169] on icon "Dropdown" at bounding box center [71, 172] width 12 height 9
click at [179, 296] on link "Bureau of Community Nutrition Services" at bounding box center [192, 294] width 106 height 19
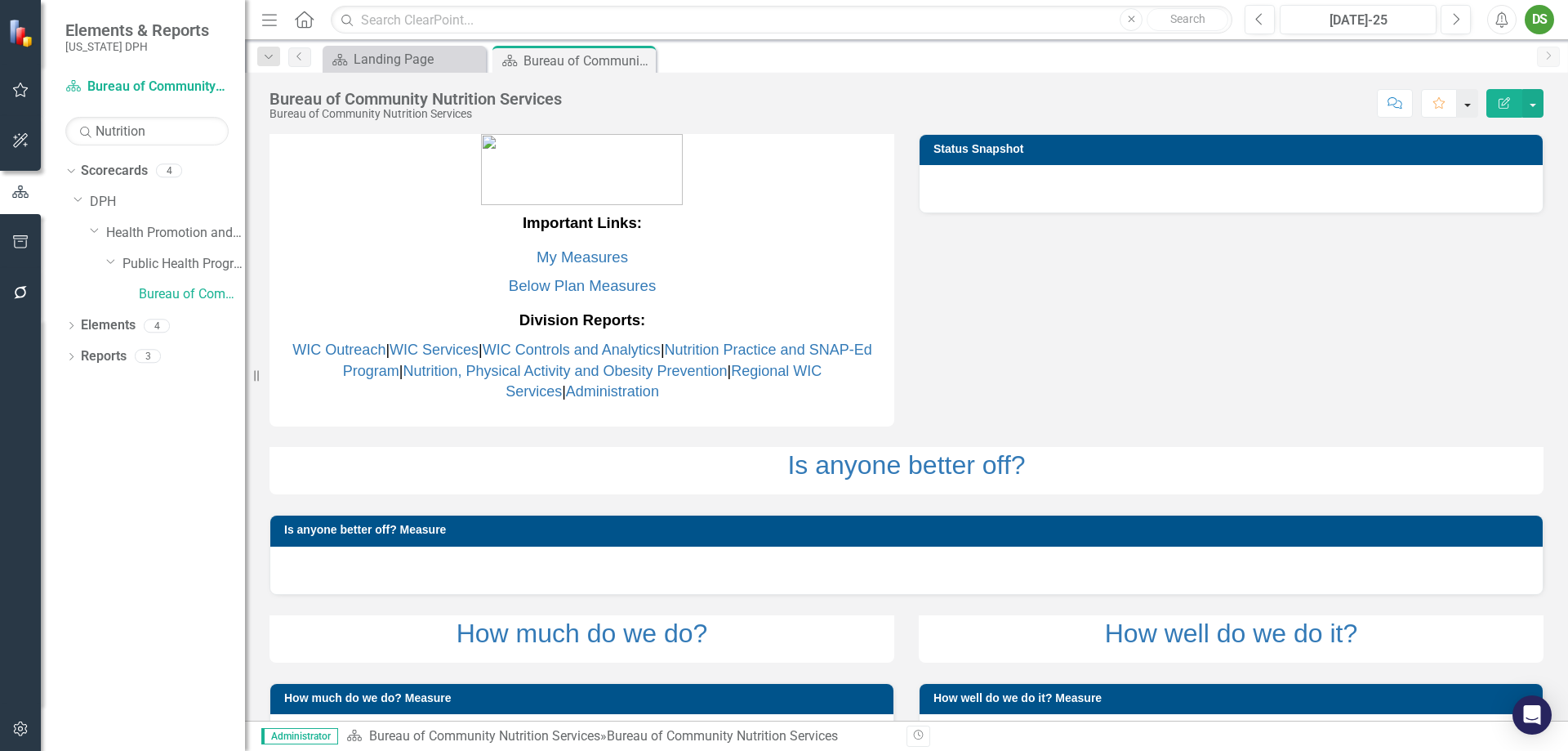
click at [1253, 106] on button "button" at bounding box center [1467, 104] width 21 height 29
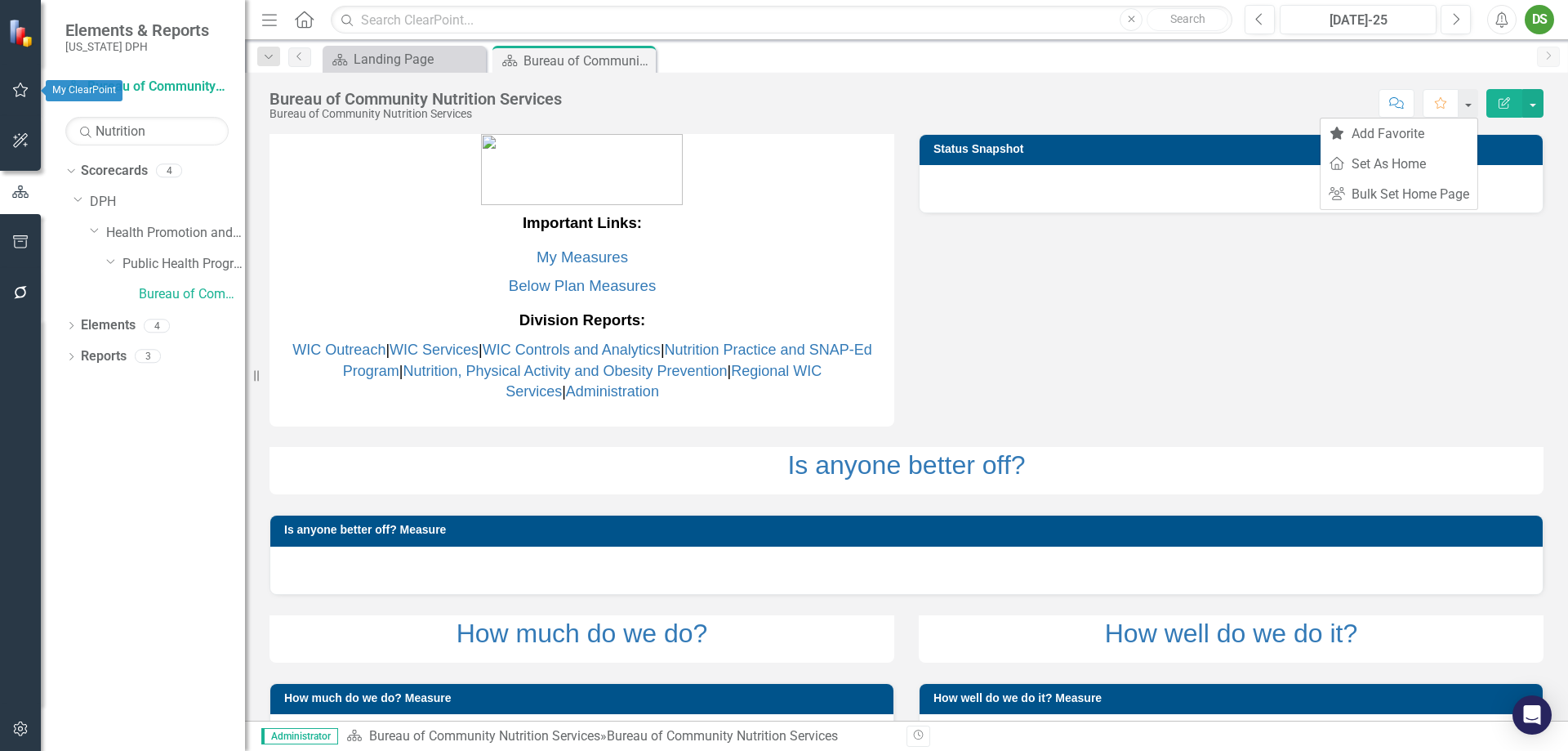
click at [20, 91] on icon "button" at bounding box center [21, 89] width 17 height 13
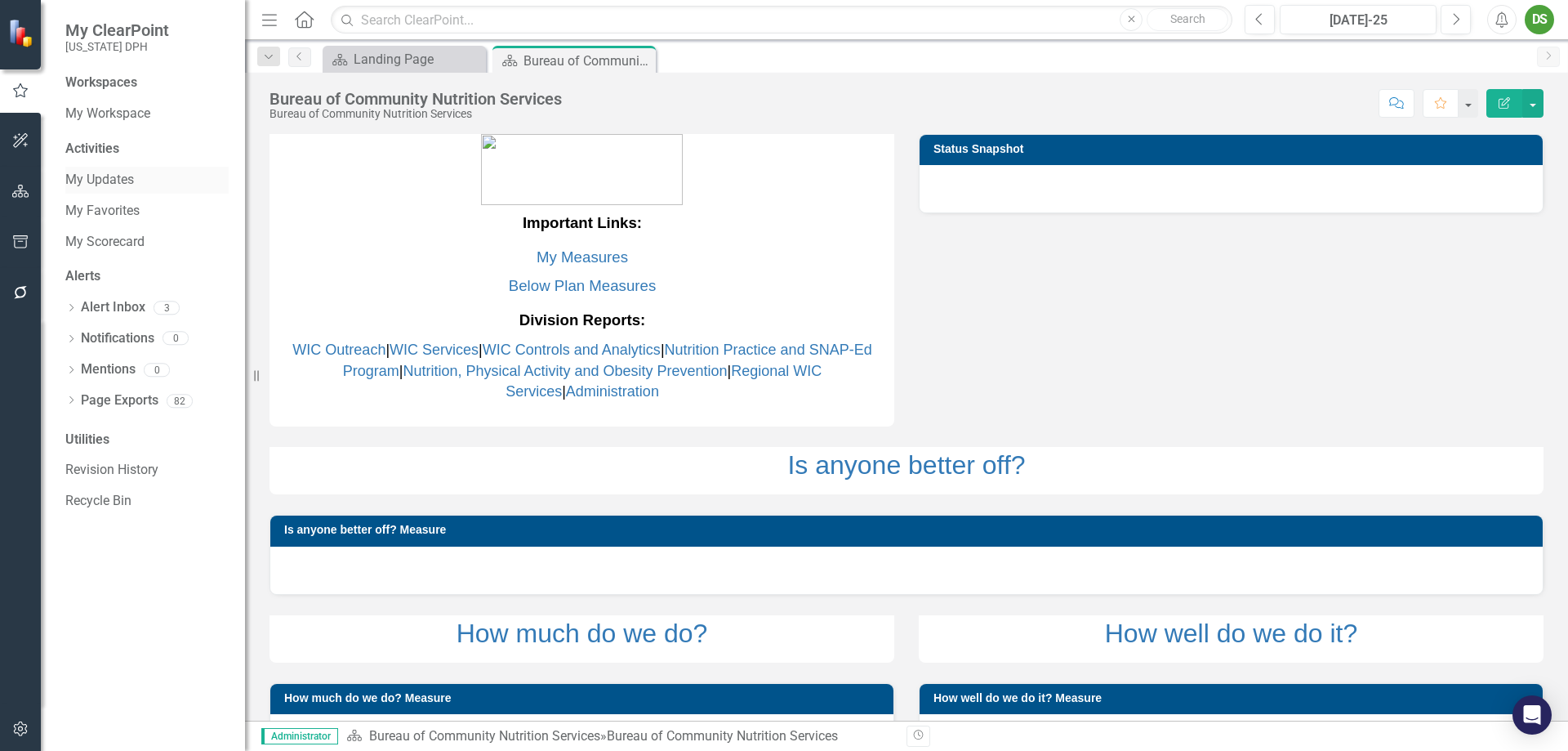
click at [104, 181] on link "My Updates" at bounding box center [146, 179] width 163 height 19
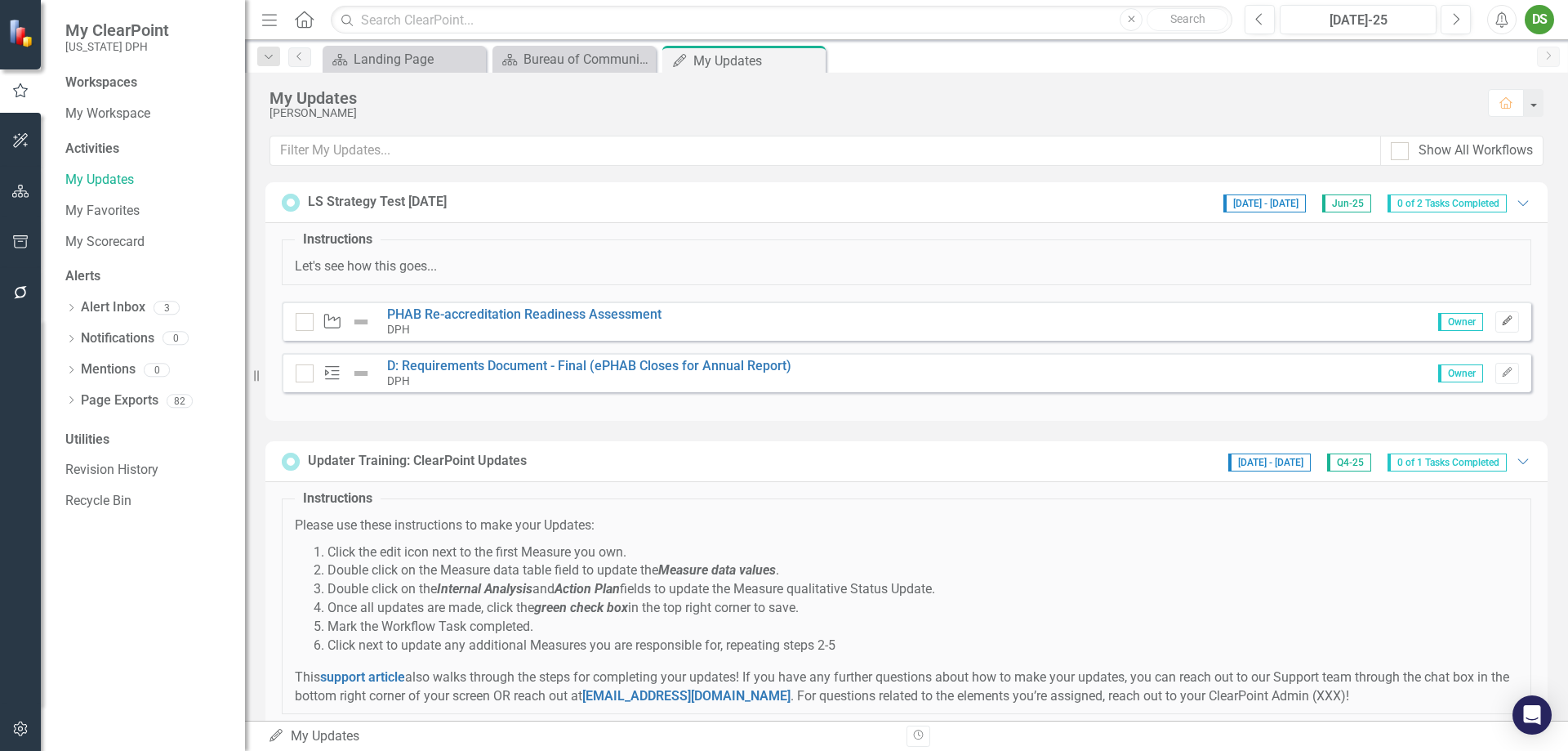
click at [1253, 319] on icon "Edit" at bounding box center [1507, 321] width 12 height 10
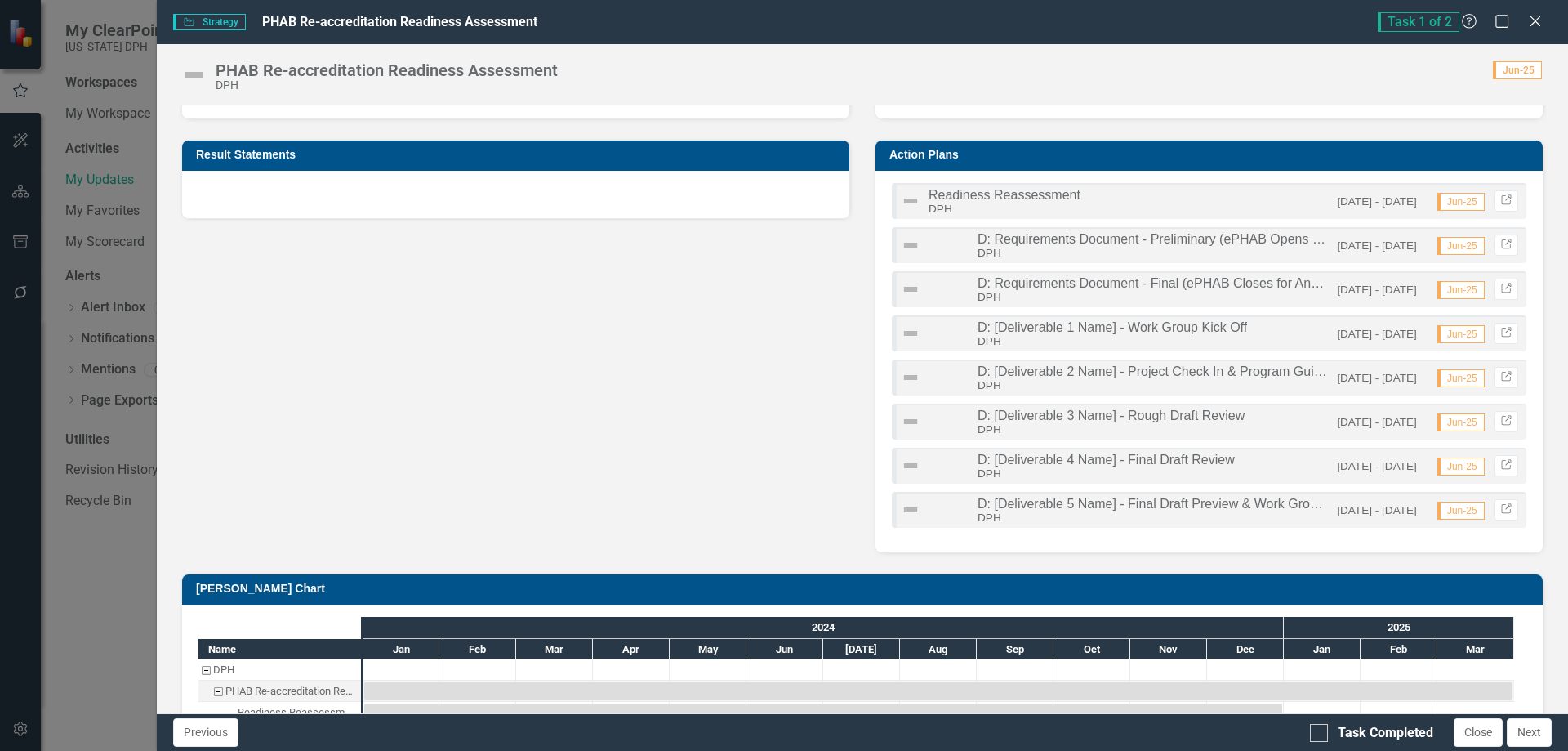
scroll to position [408, 0]
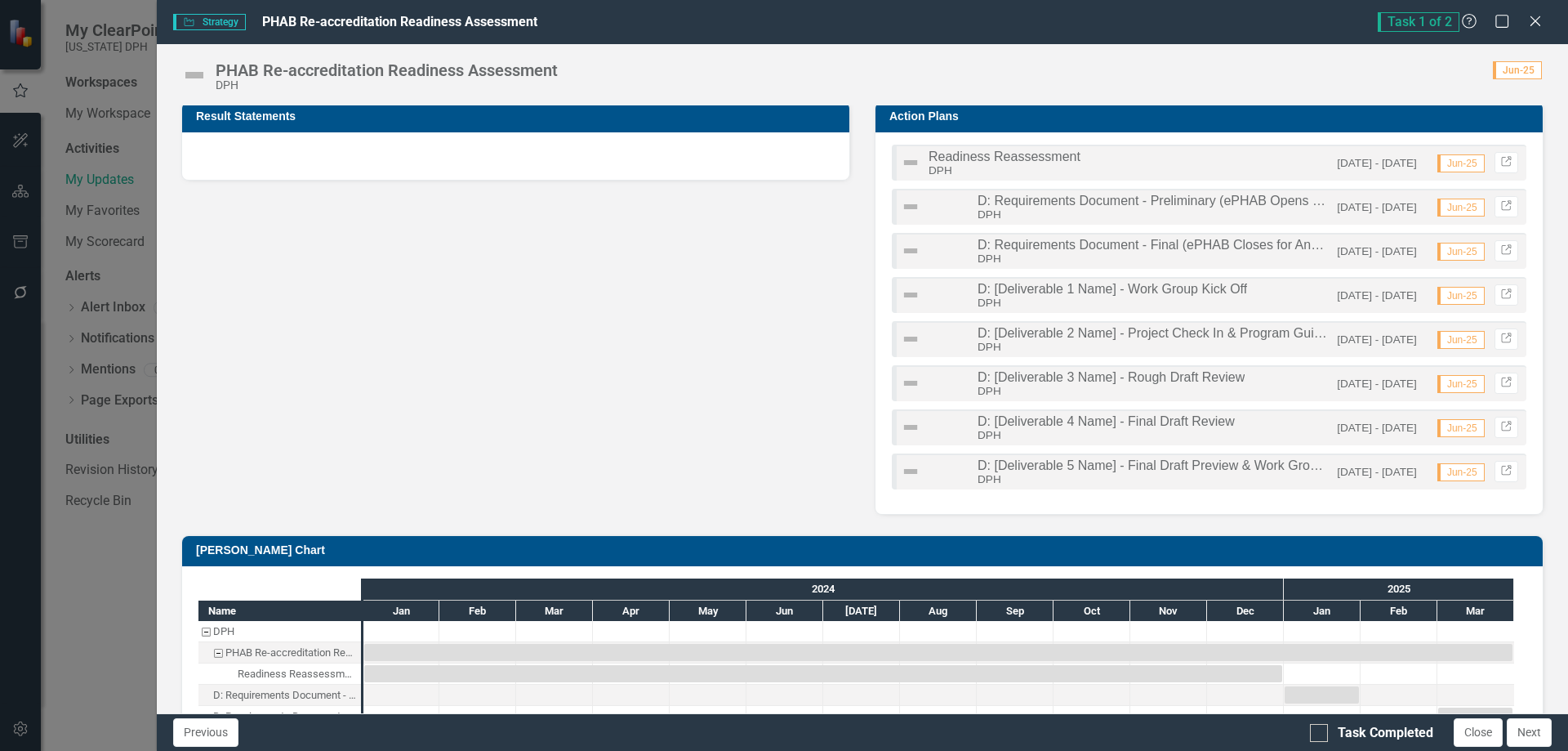
click at [1144, 199] on span "D: Requirements Document - Preliminary (ePHAB Opens for Annual Report)" at bounding box center [1198, 201] width 441 height 14
click at [1144, 200] on span "D: Requirements Document - Preliminary (ePHAB Opens for Annual Report)" at bounding box center [1198, 201] width 441 height 14
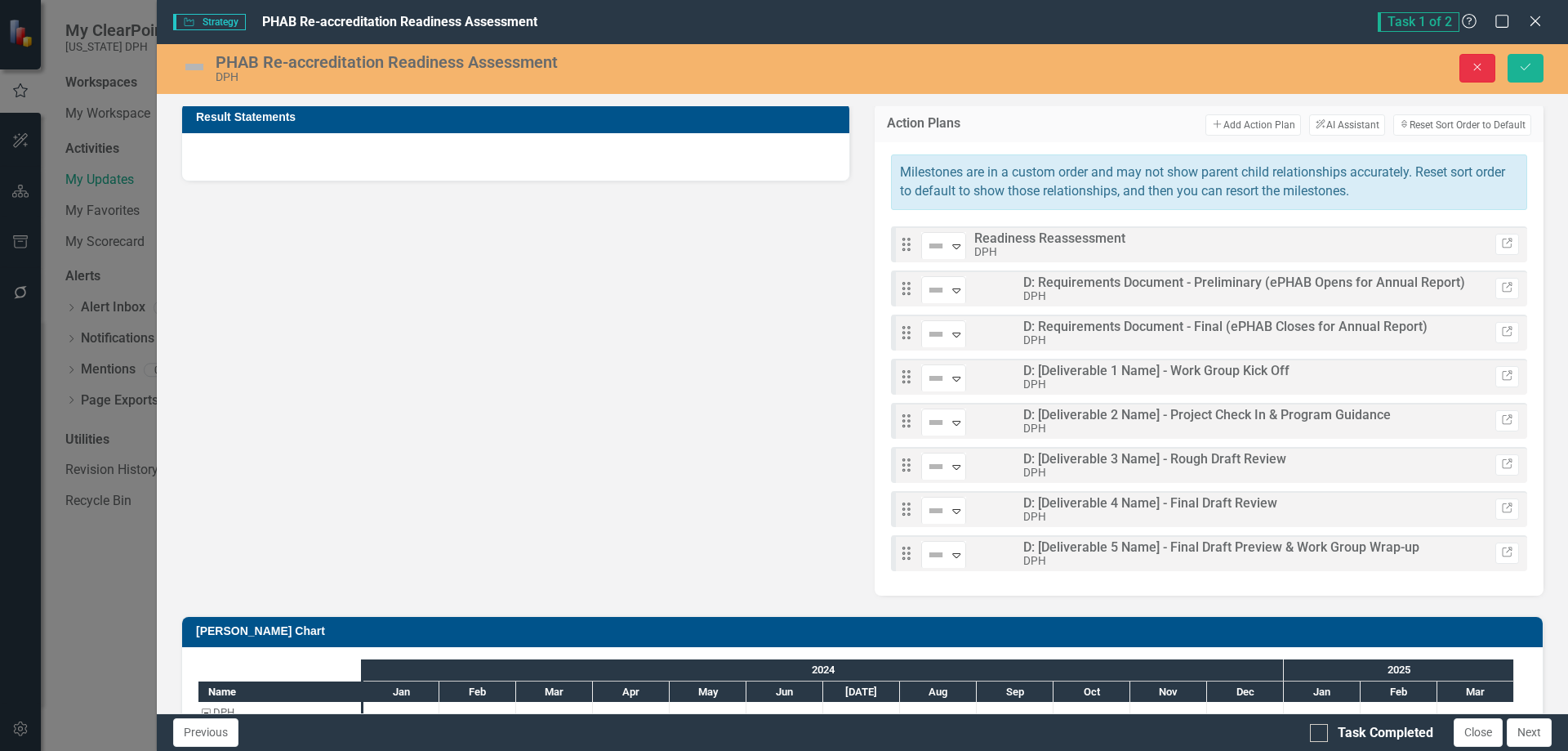
click at [1253, 63] on button "Close" at bounding box center [1477, 68] width 36 height 29
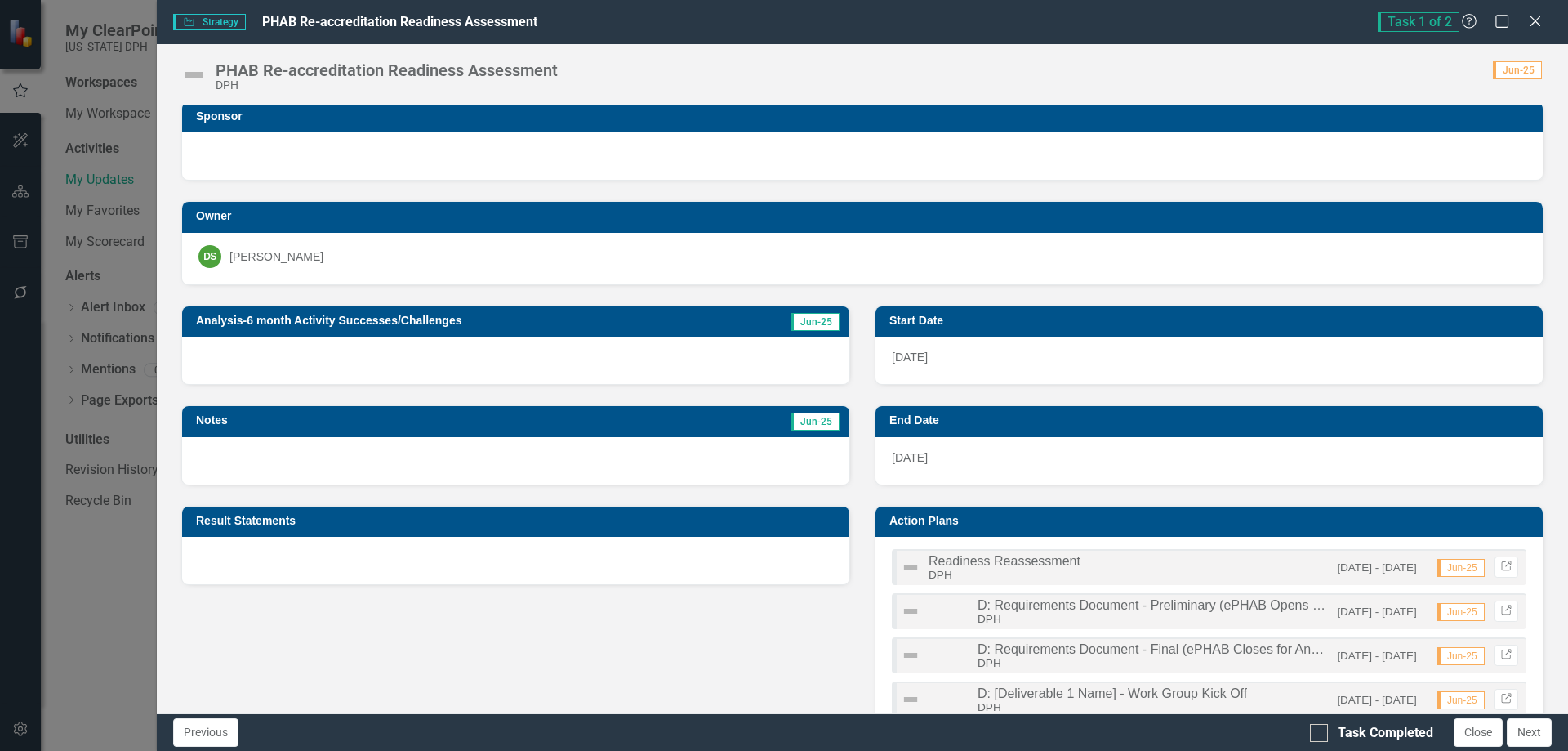
scroll to position [0, 0]
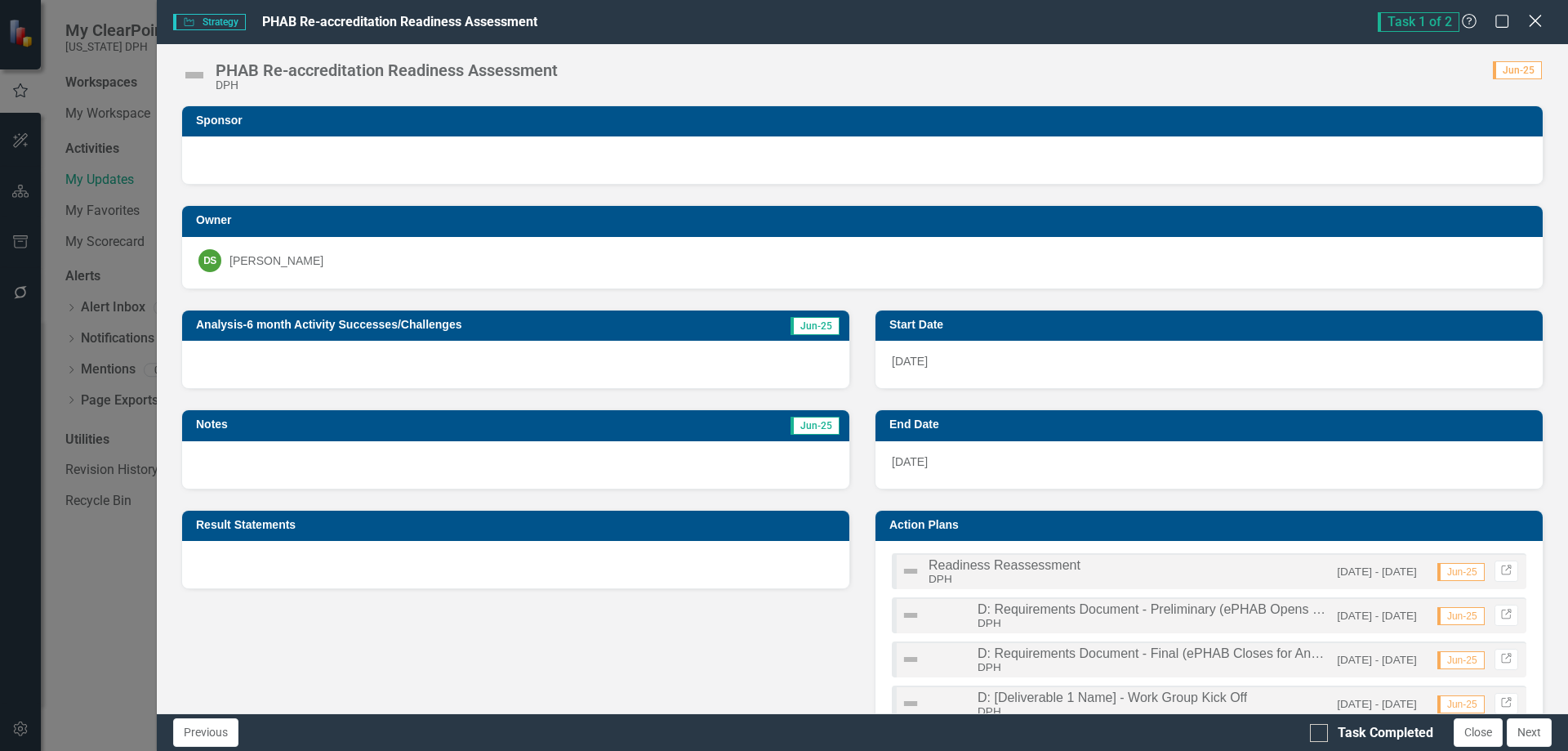
click at [1253, 24] on icon "Close" at bounding box center [1534, 21] width 21 height 15
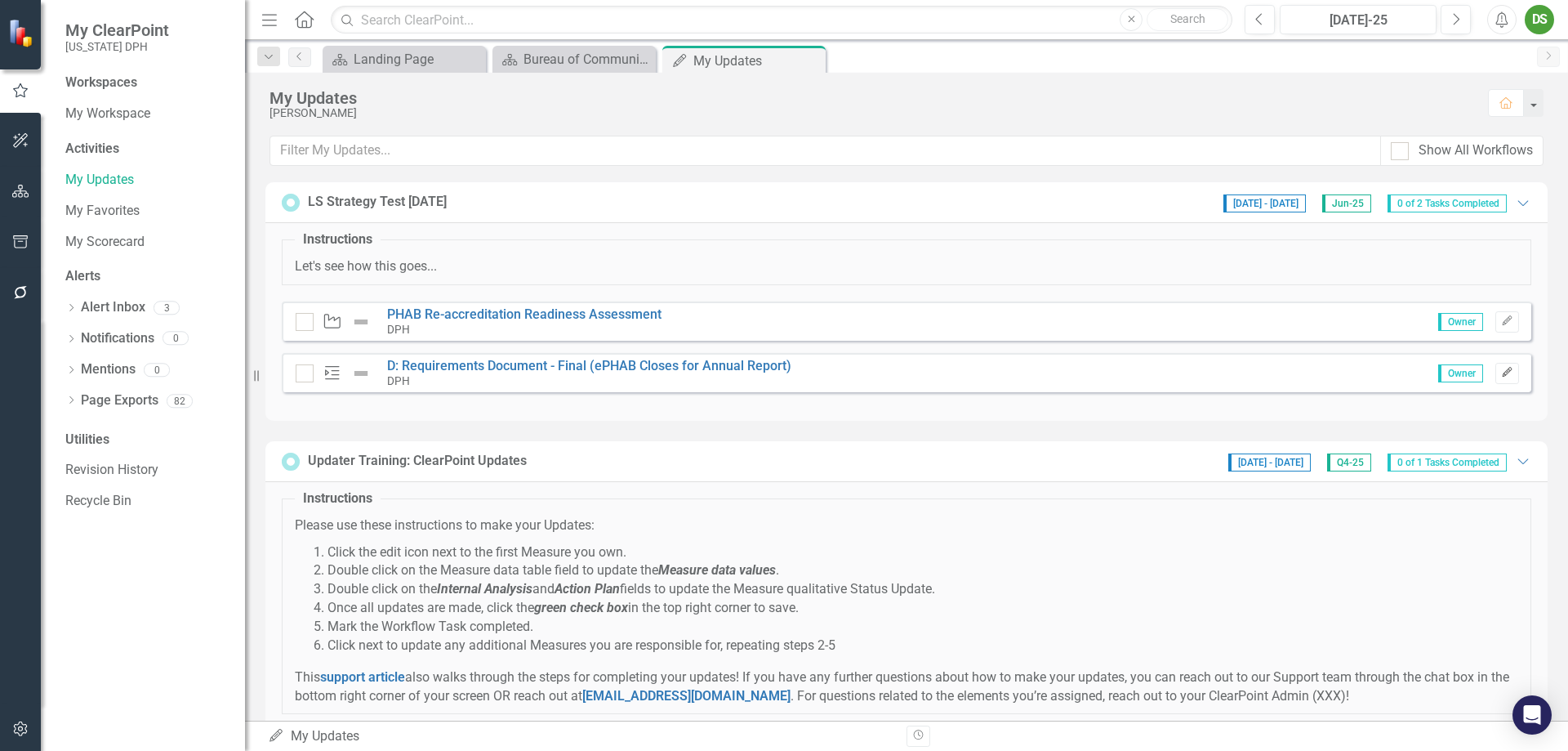
click at [1253, 374] on icon "Edit" at bounding box center [1507, 372] width 12 height 10
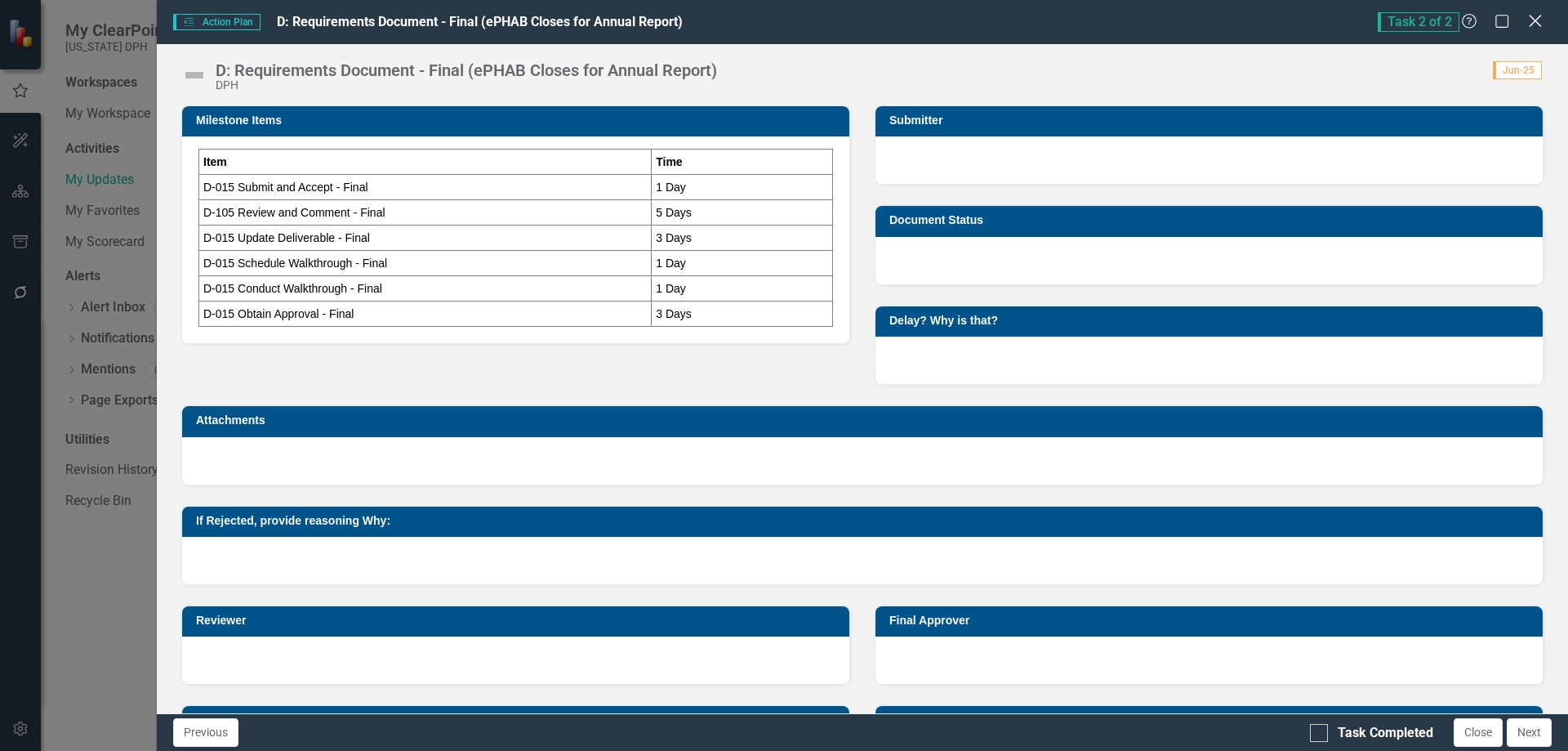
click at [1253, 19] on icon at bounding box center [1535, 21] width 12 height 13
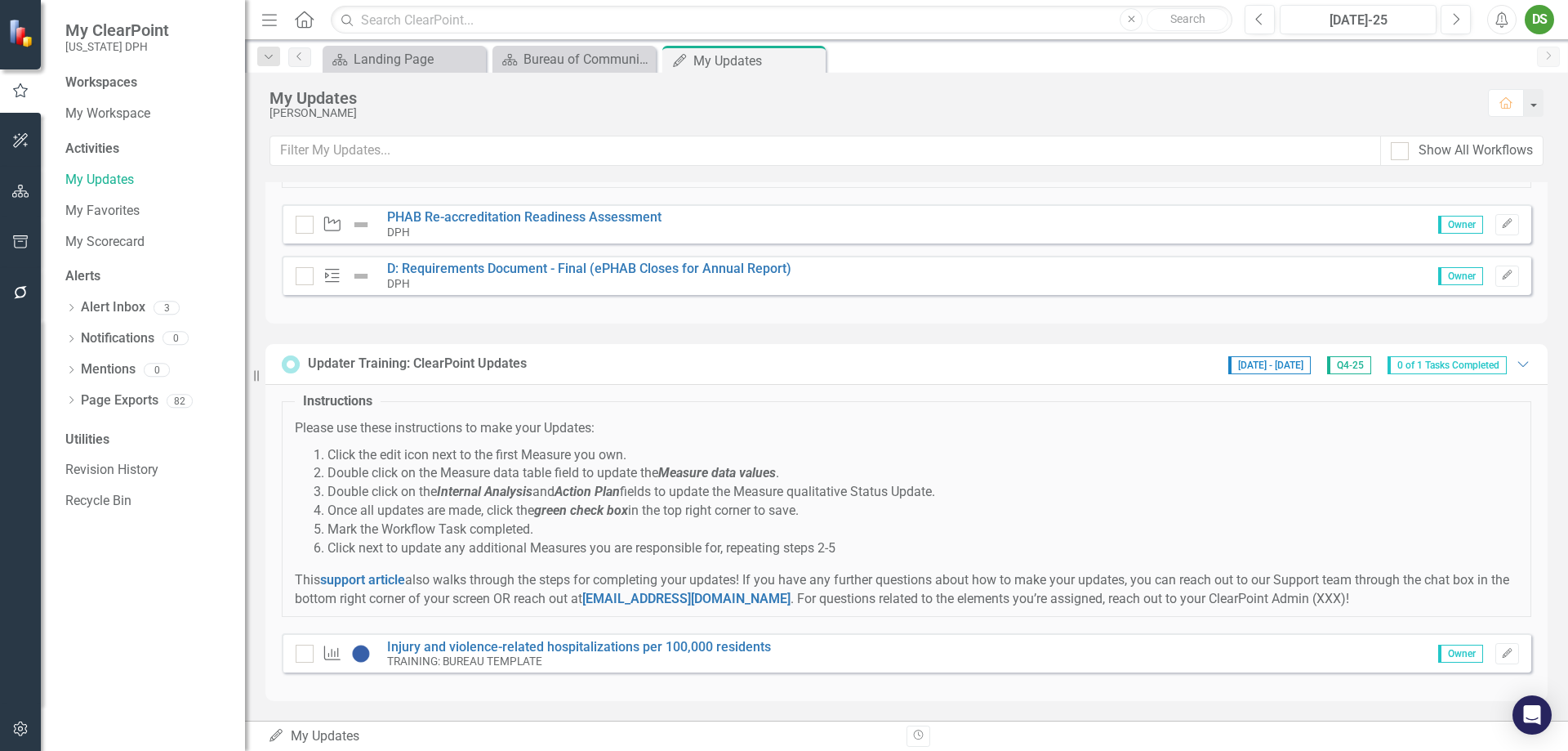
scroll to position [98, 0]
click at [1253, 573] on icon "Edit" at bounding box center [1507, 653] width 12 height 10
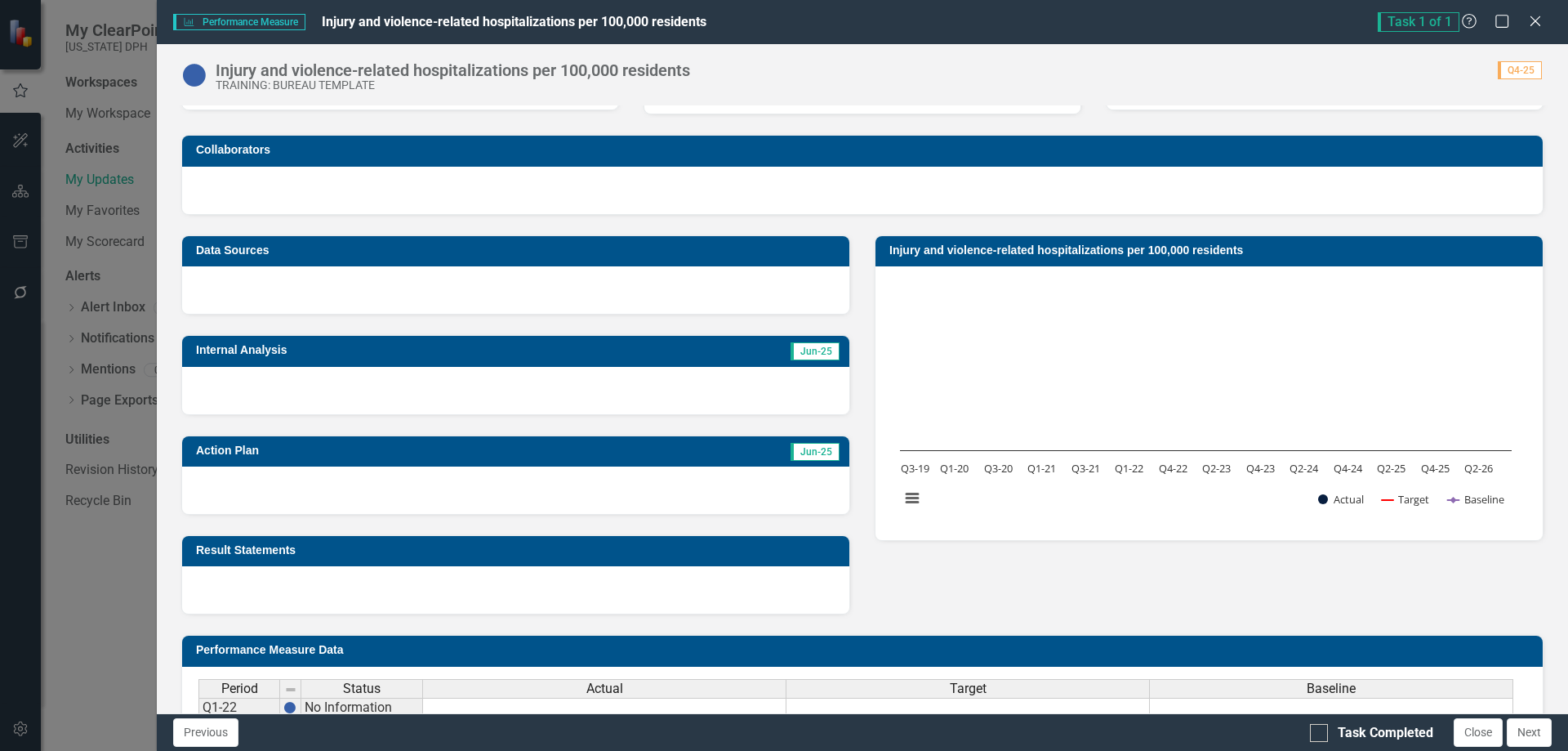
scroll to position [55, 0]
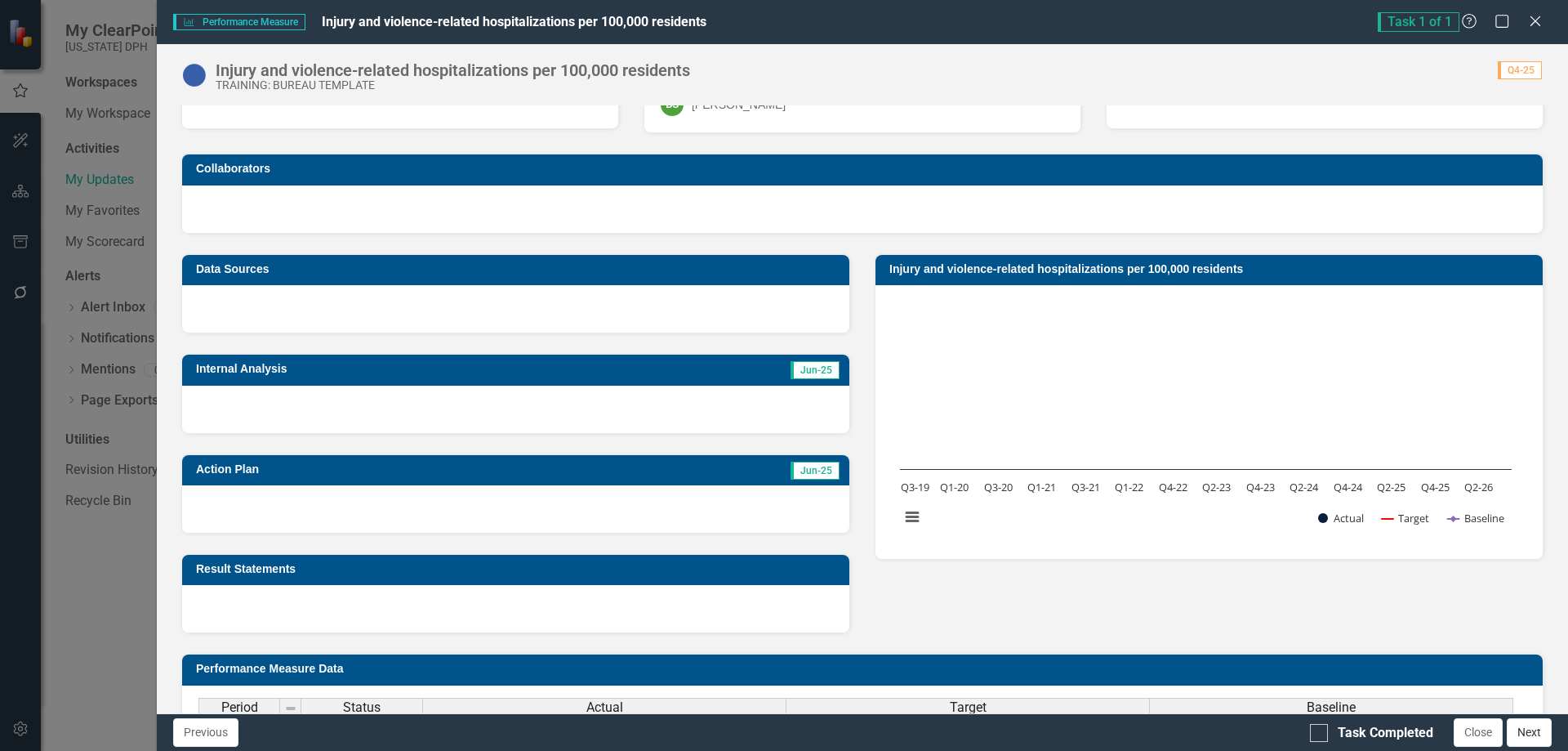
click at [1253, 573] on button "Next" at bounding box center [1529, 732] width 45 height 29
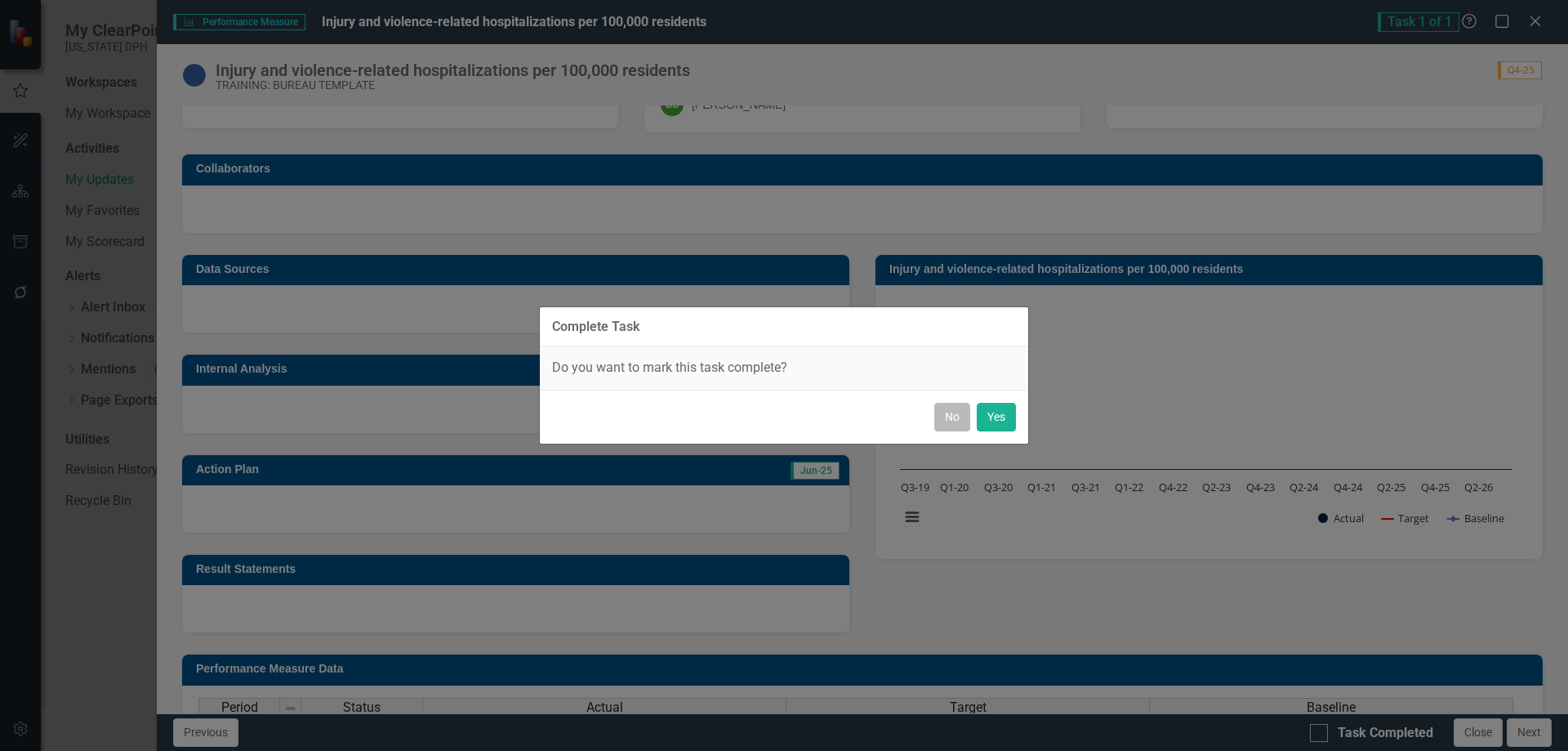
click at [950, 421] on button "No" at bounding box center [952, 417] width 36 height 29
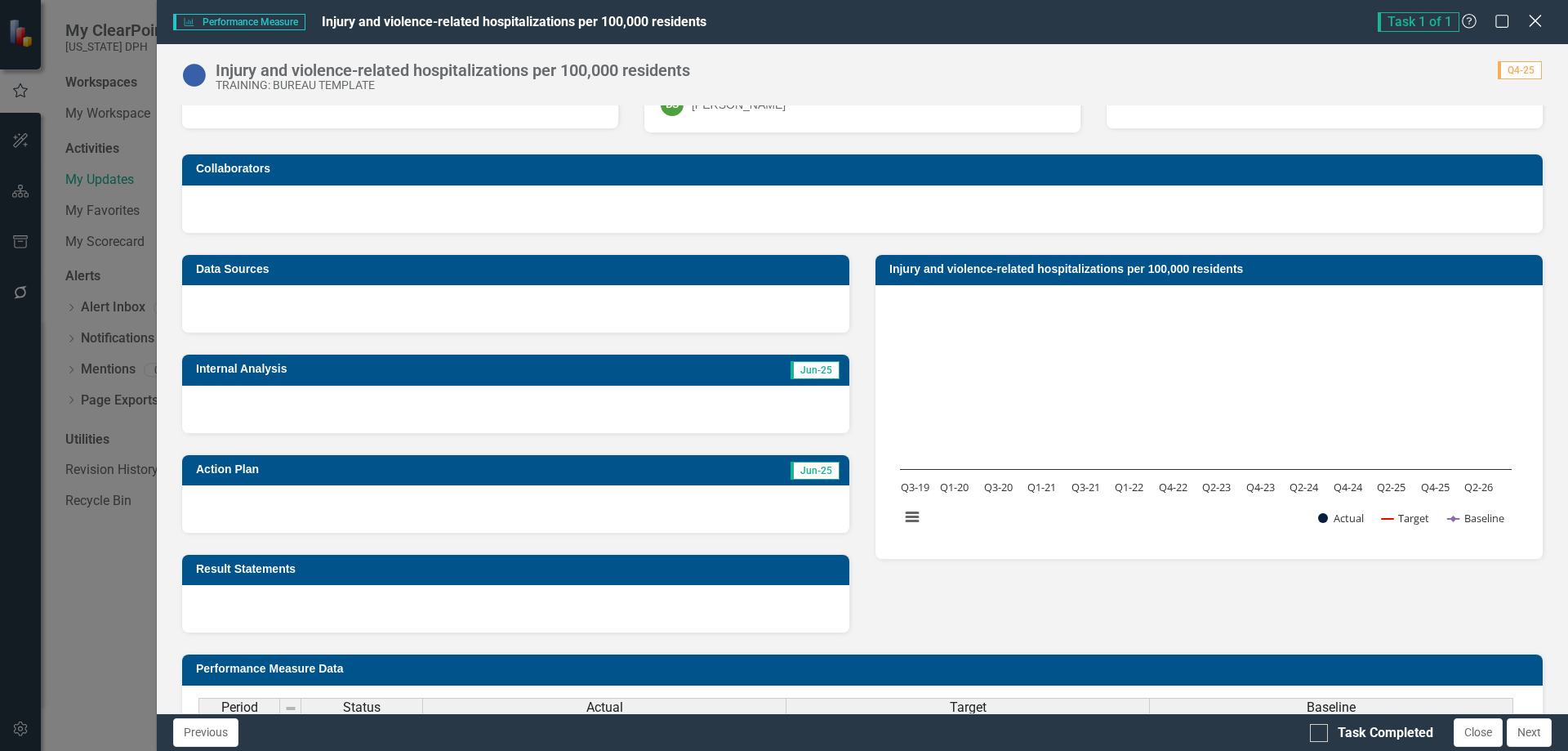
click at [1253, 22] on icon at bounding box center [1535, 21] width 12 height 13
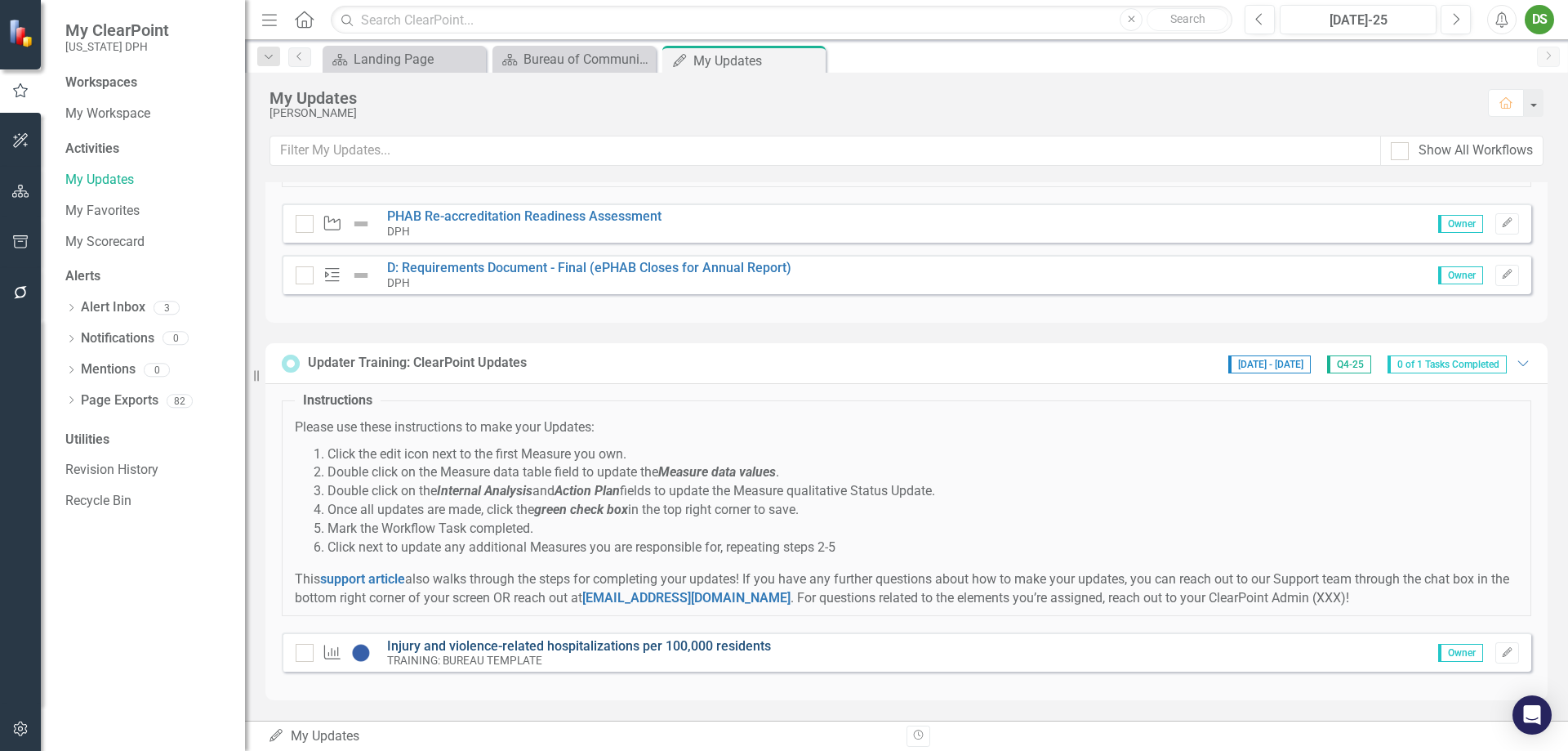
click at [607, 573] on link "Injury and violence-related hospitalizations per 100,000 residents" at bounding box center [579, 646] width 384 height 15
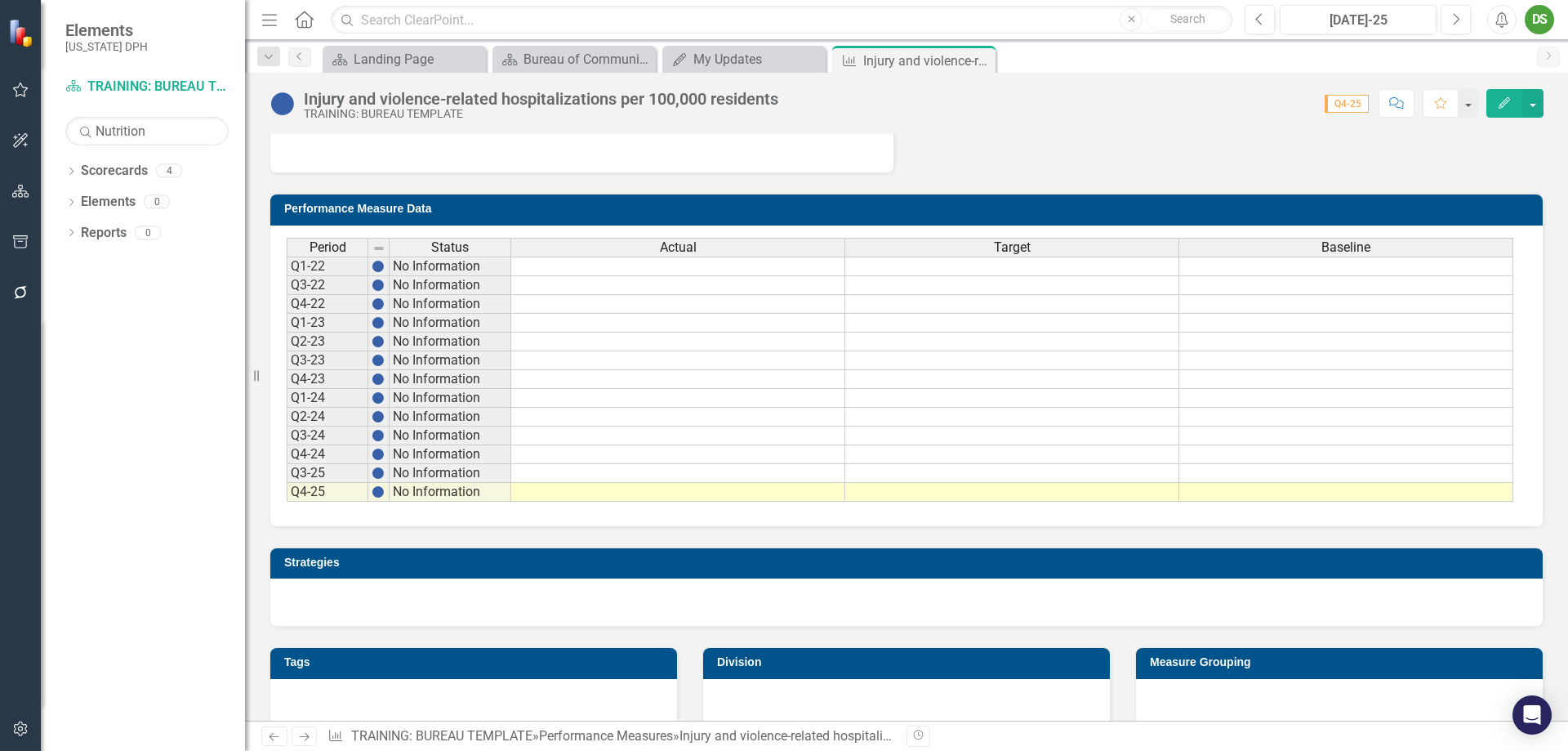
scroll to position [567, 0]
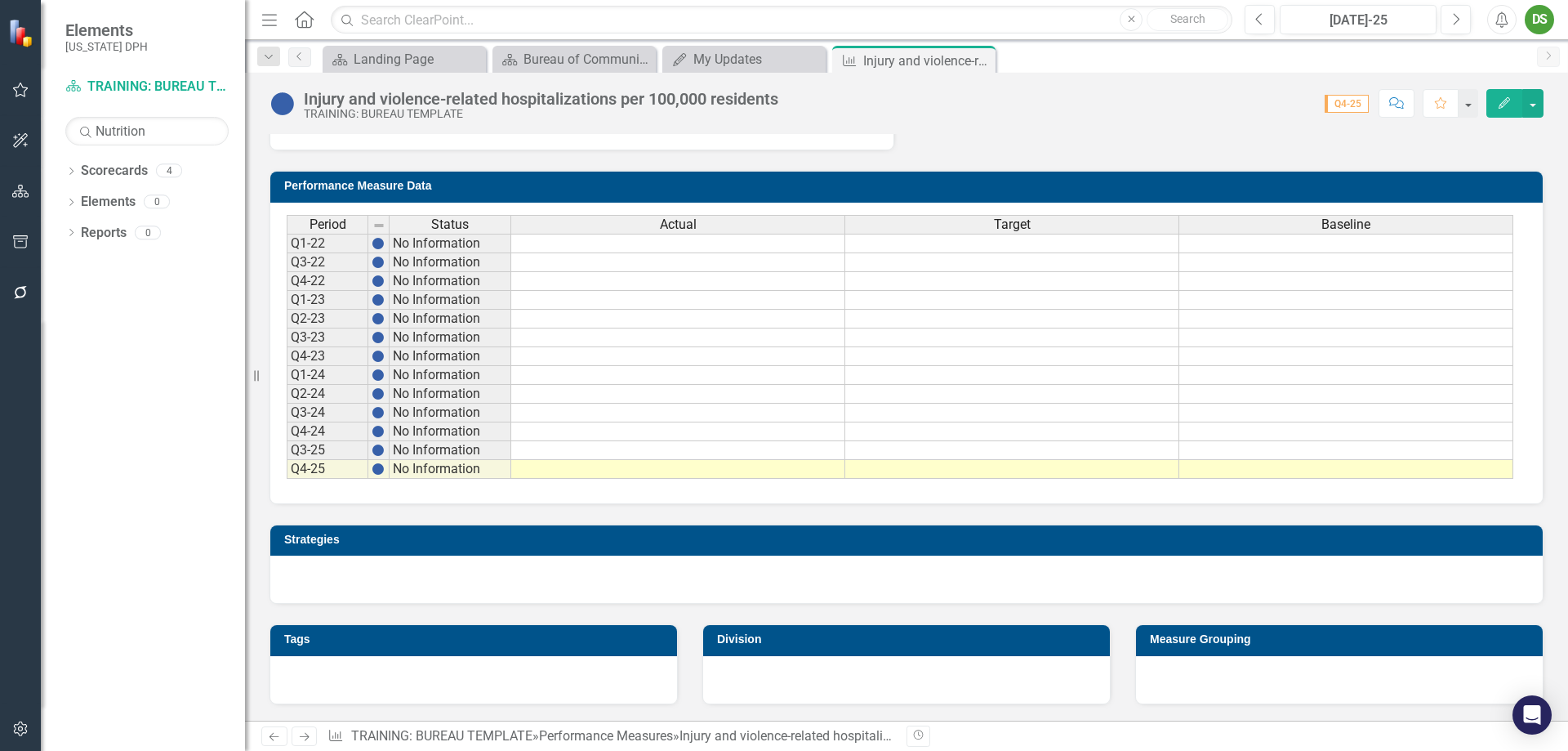
click at [668, 357] on td at bounding box center [678, 356] width 334 height 19
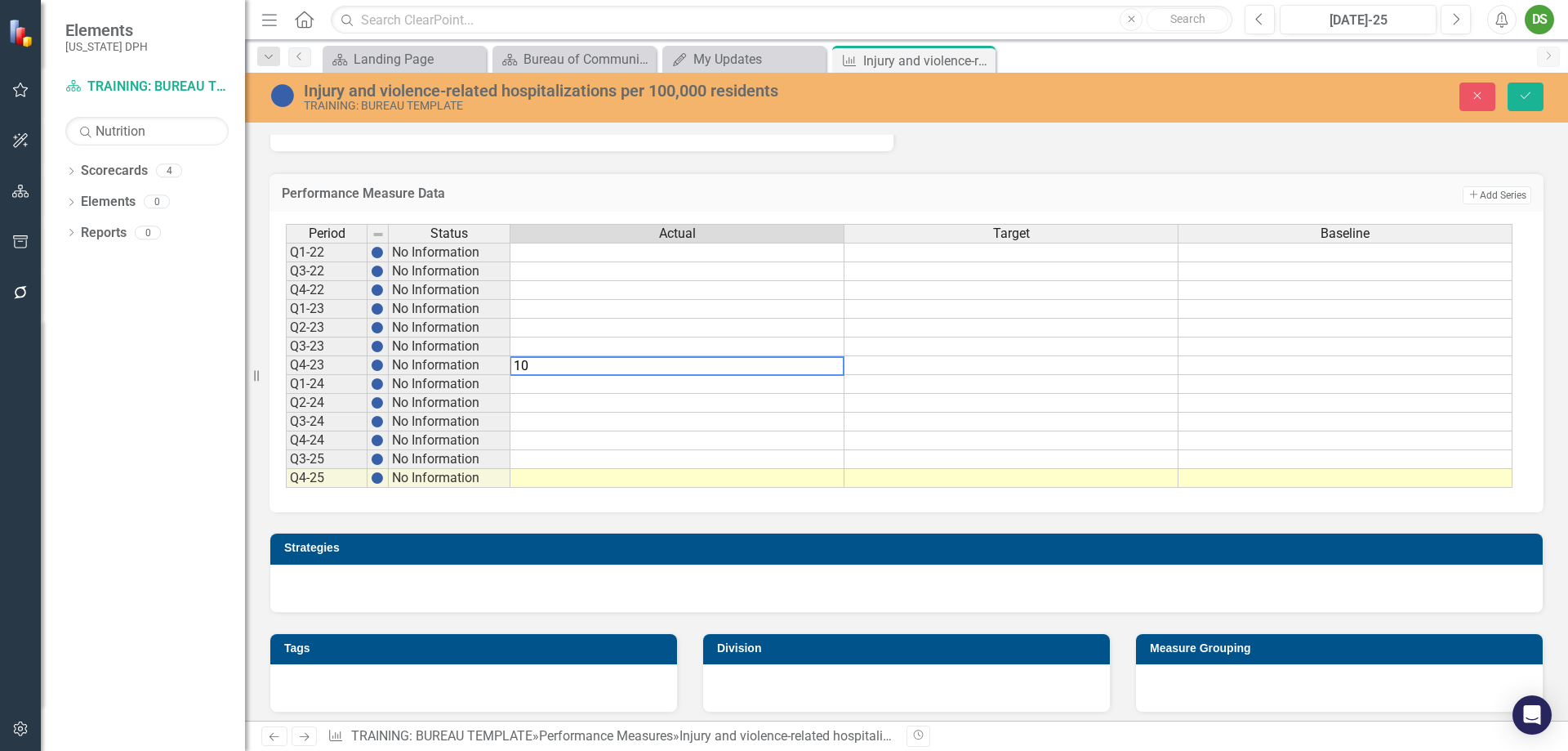
type textarea "100"
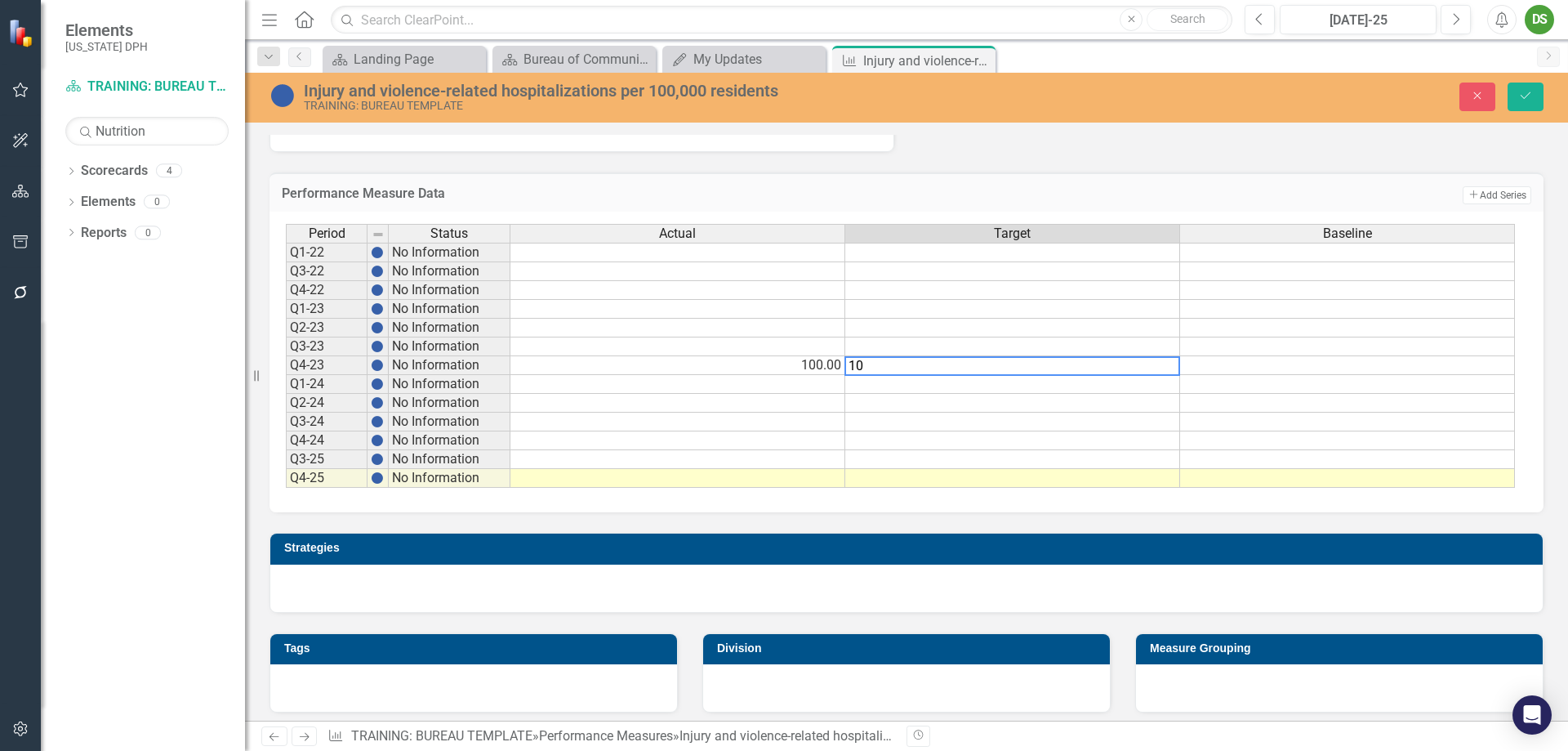
type textarea "100"
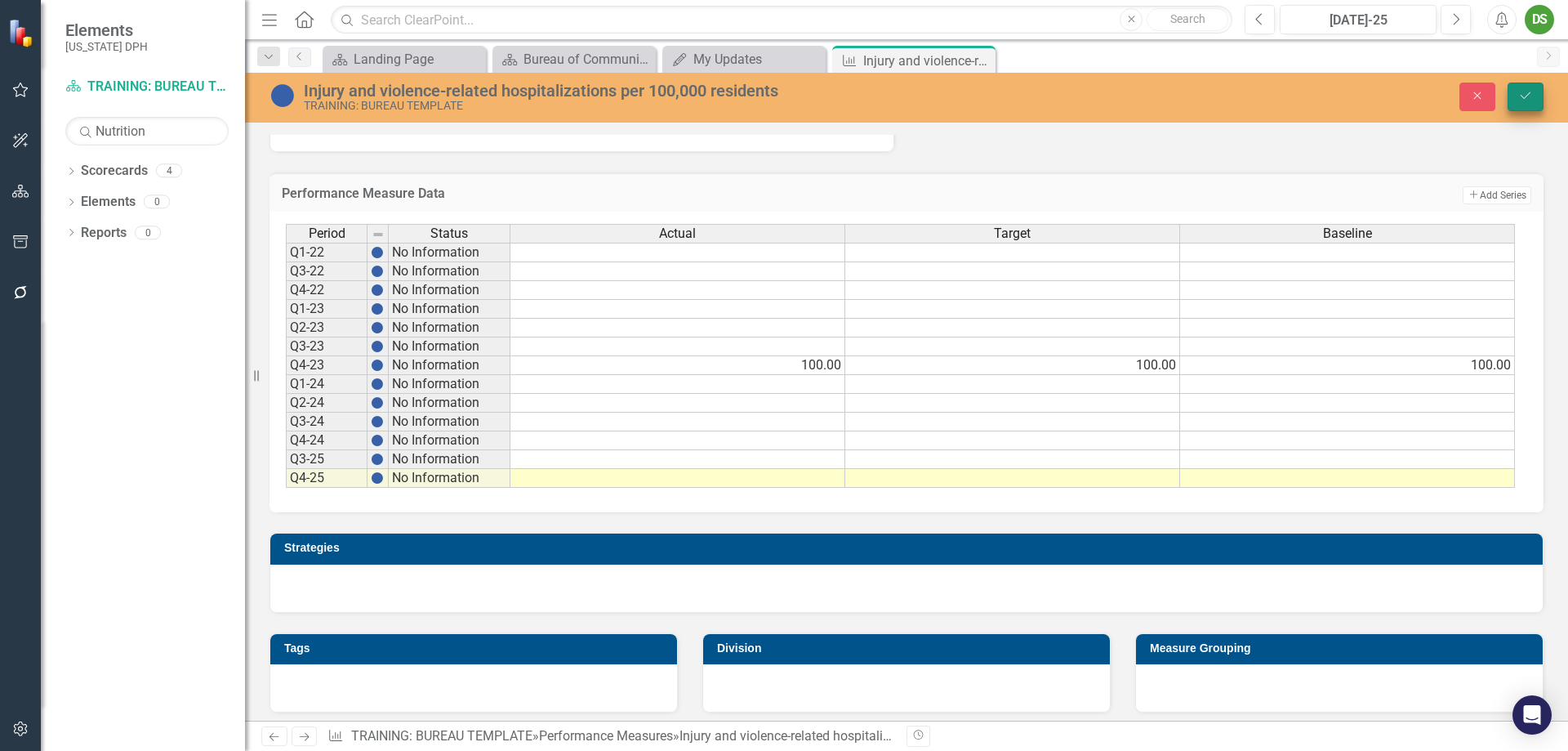
type textarea "100"
click at [1253, 88] on button "Save" at bounding box center [1525, 96] width 36 height 29
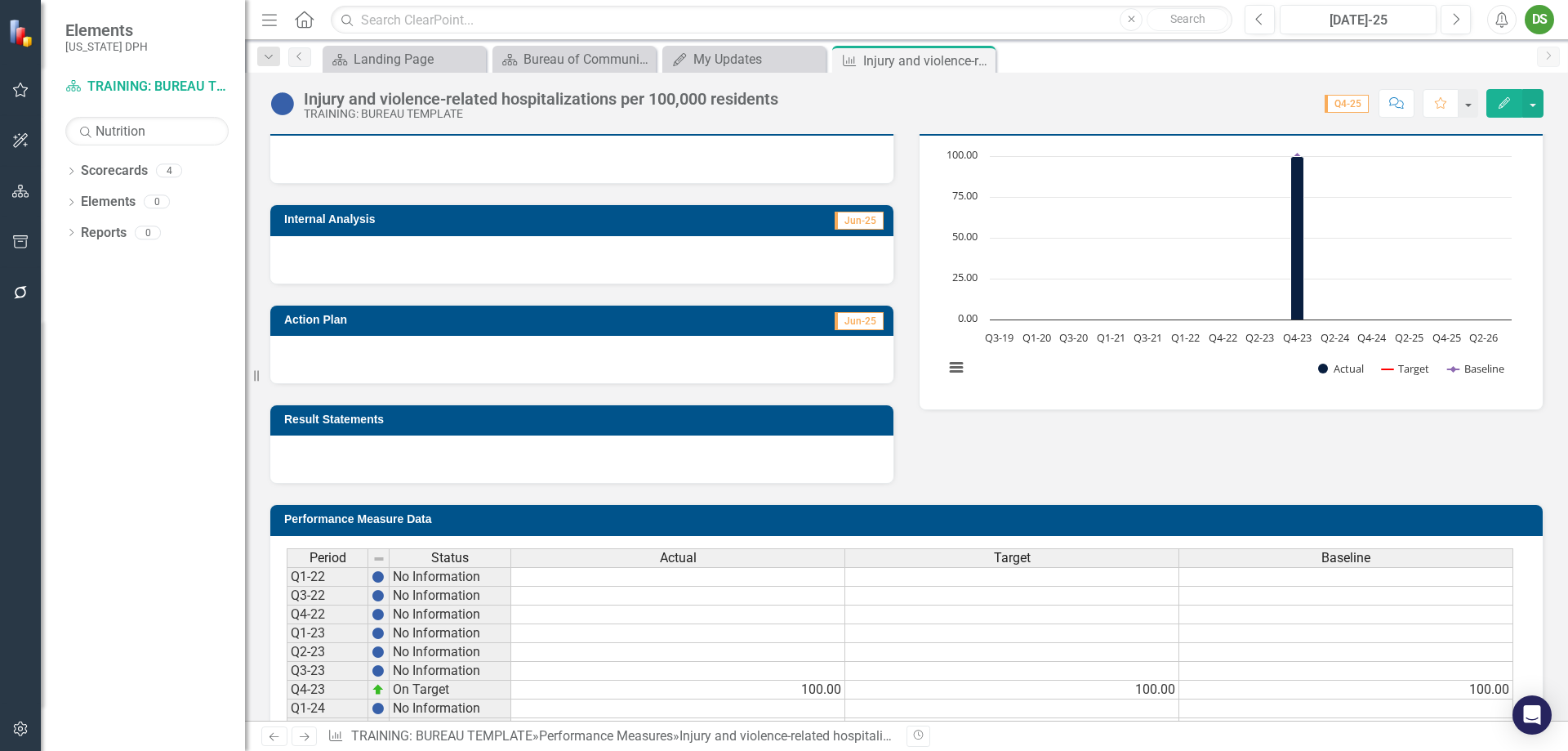
scroll to position [327, 0]
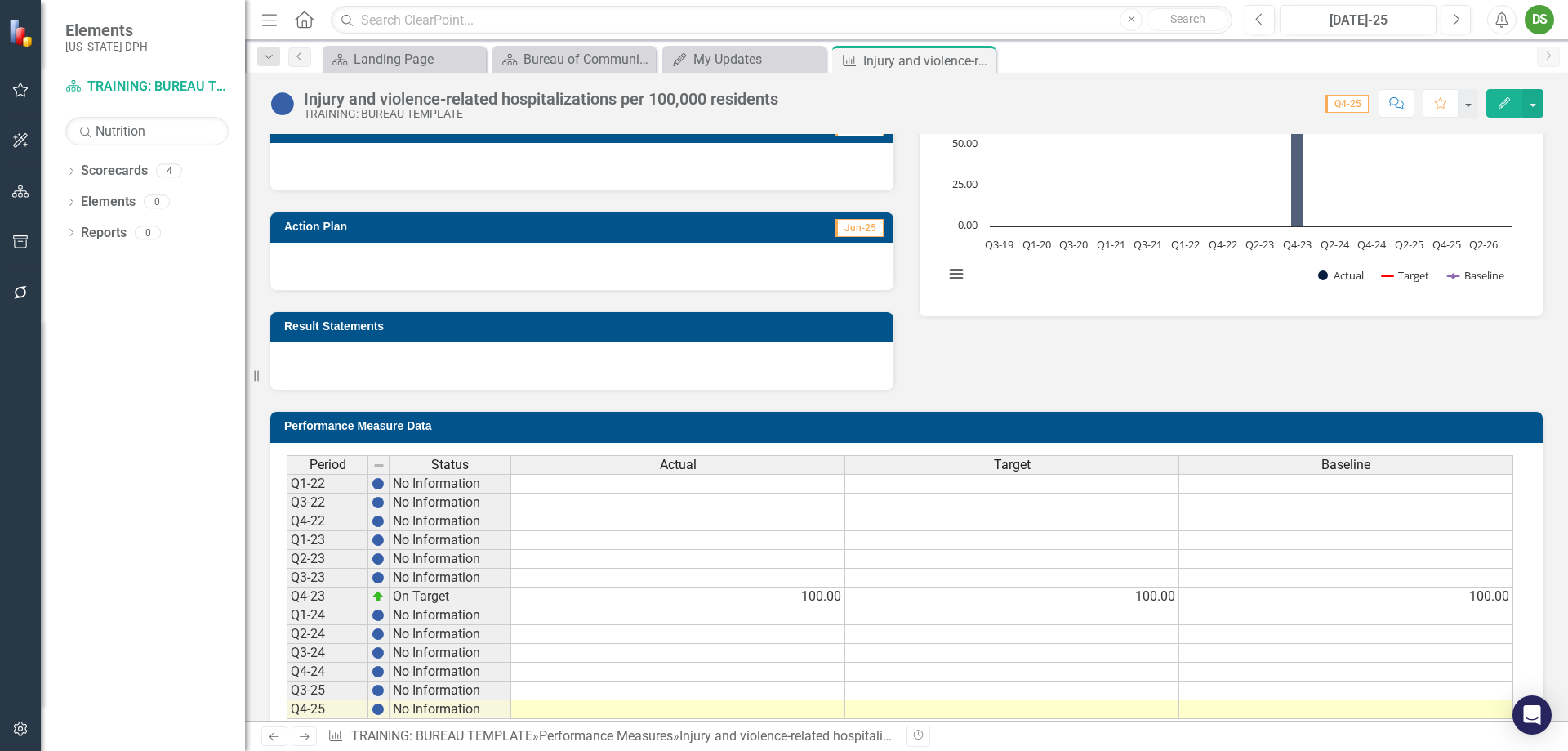
click at [1253, 97] on icon "Edit" at bounding box center [1504, 103] width 14 height 12
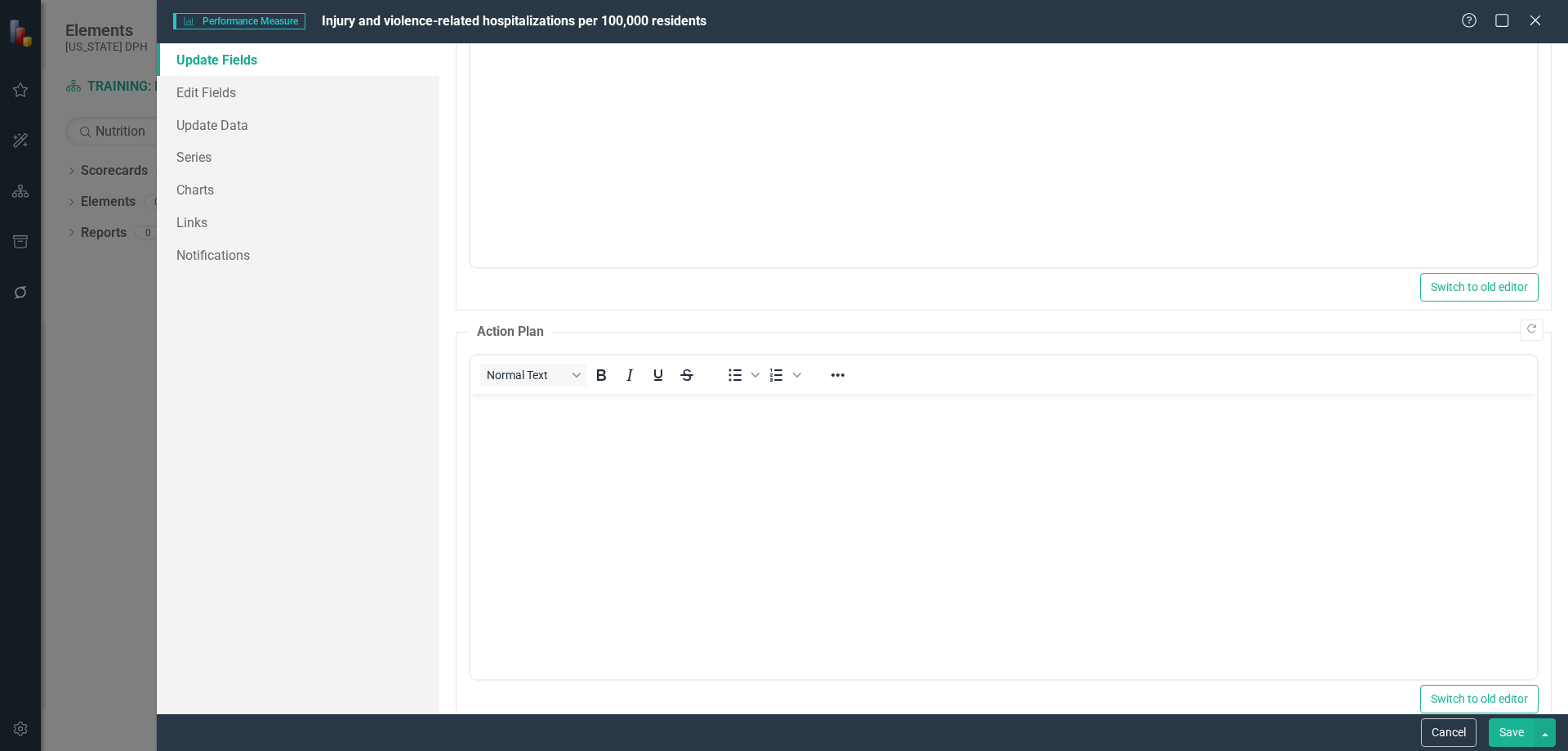
scroll to position [270, 0]
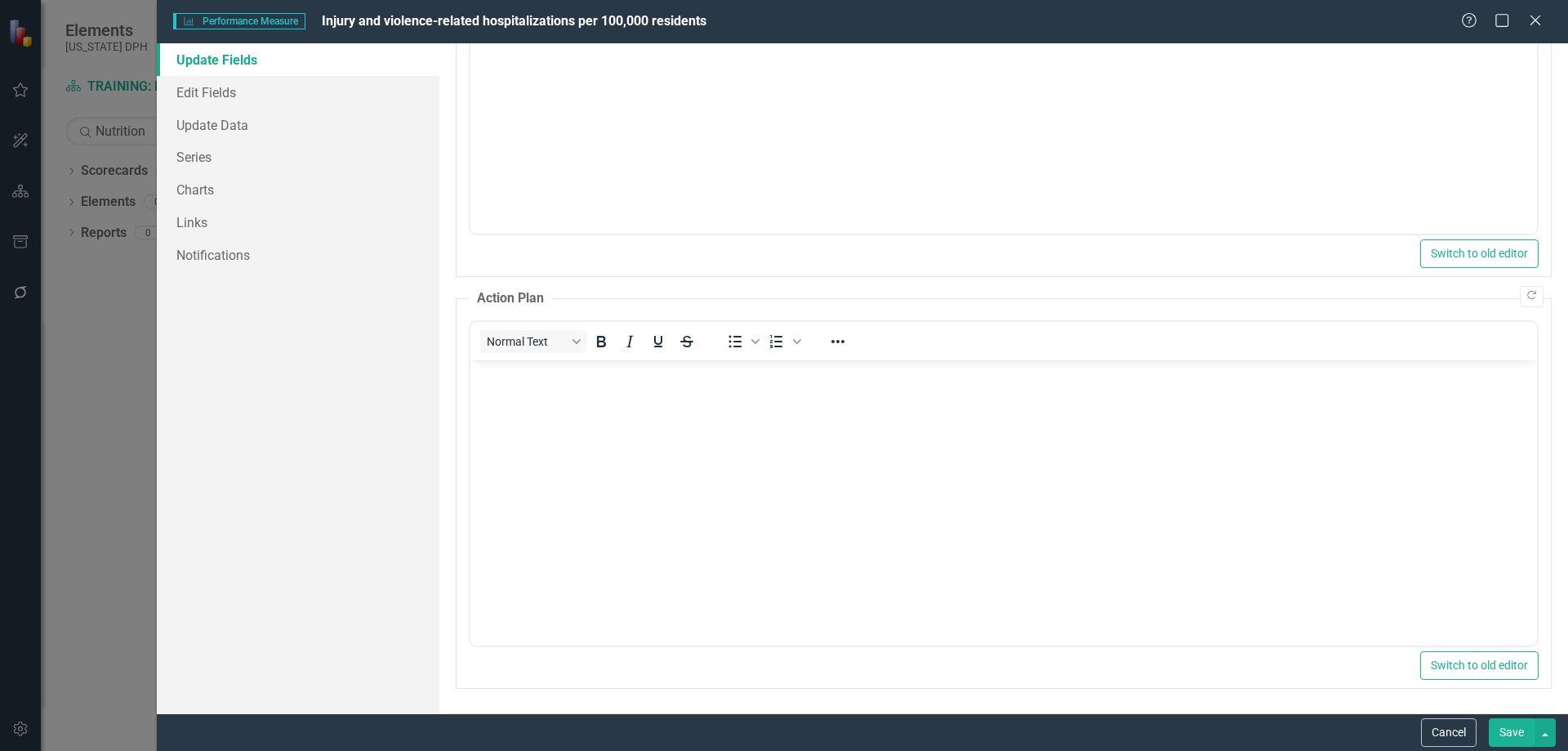
click at [1253, 573] on button "Save" at bounding box center [1511, 732] width 46 height 29
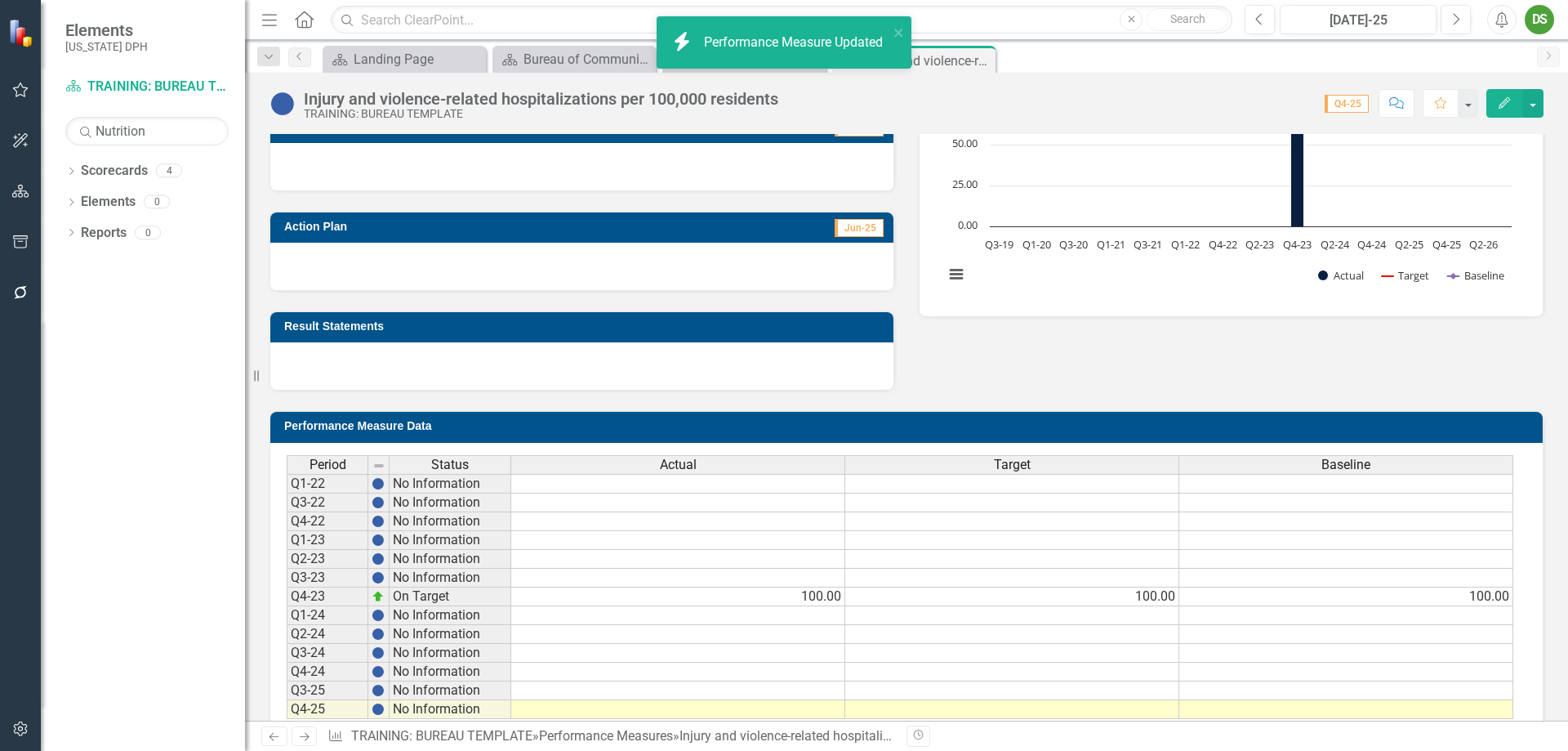
click at [718, 573] on td "100.00" at bounding box center [678, 597] width 334 height 19
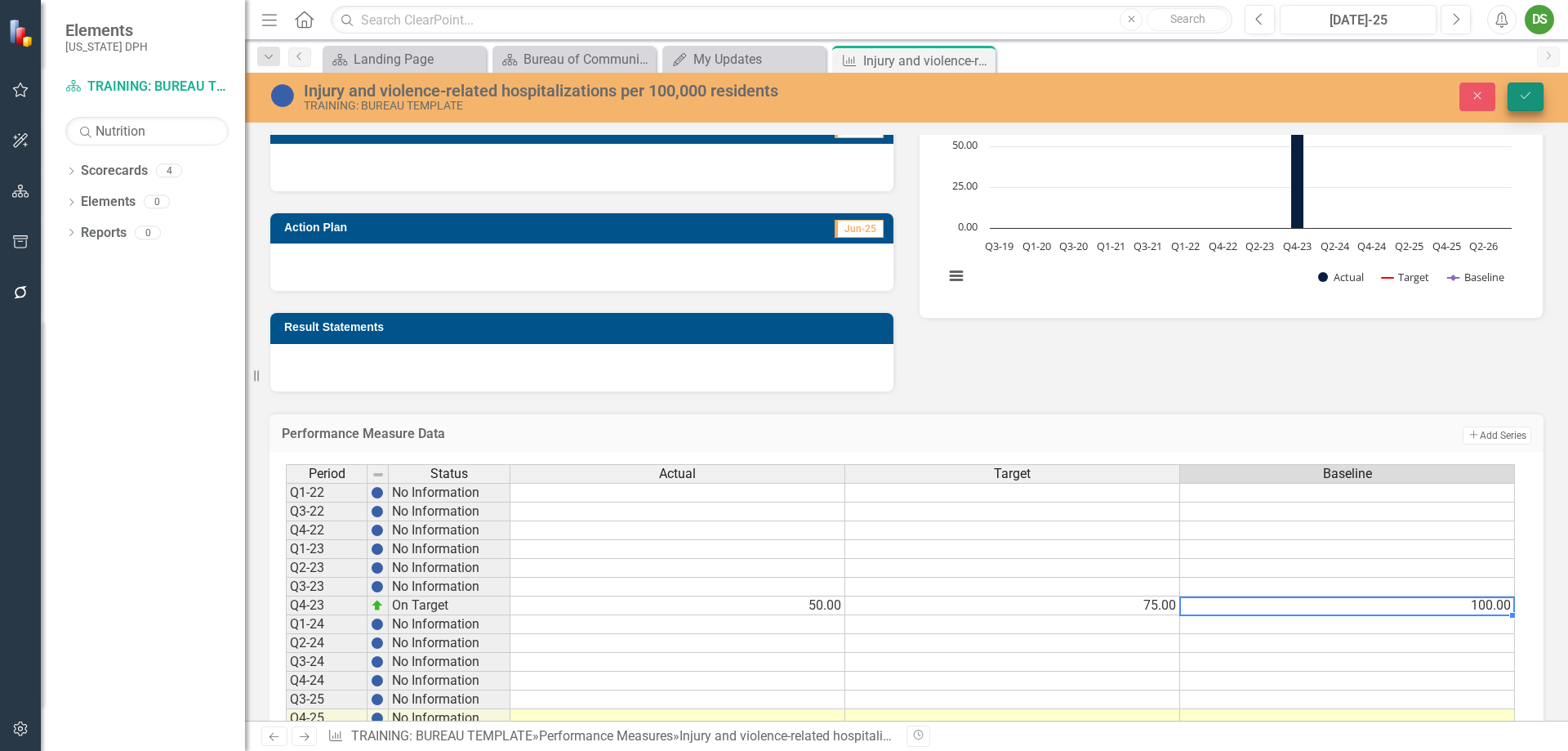
type textarea "100"
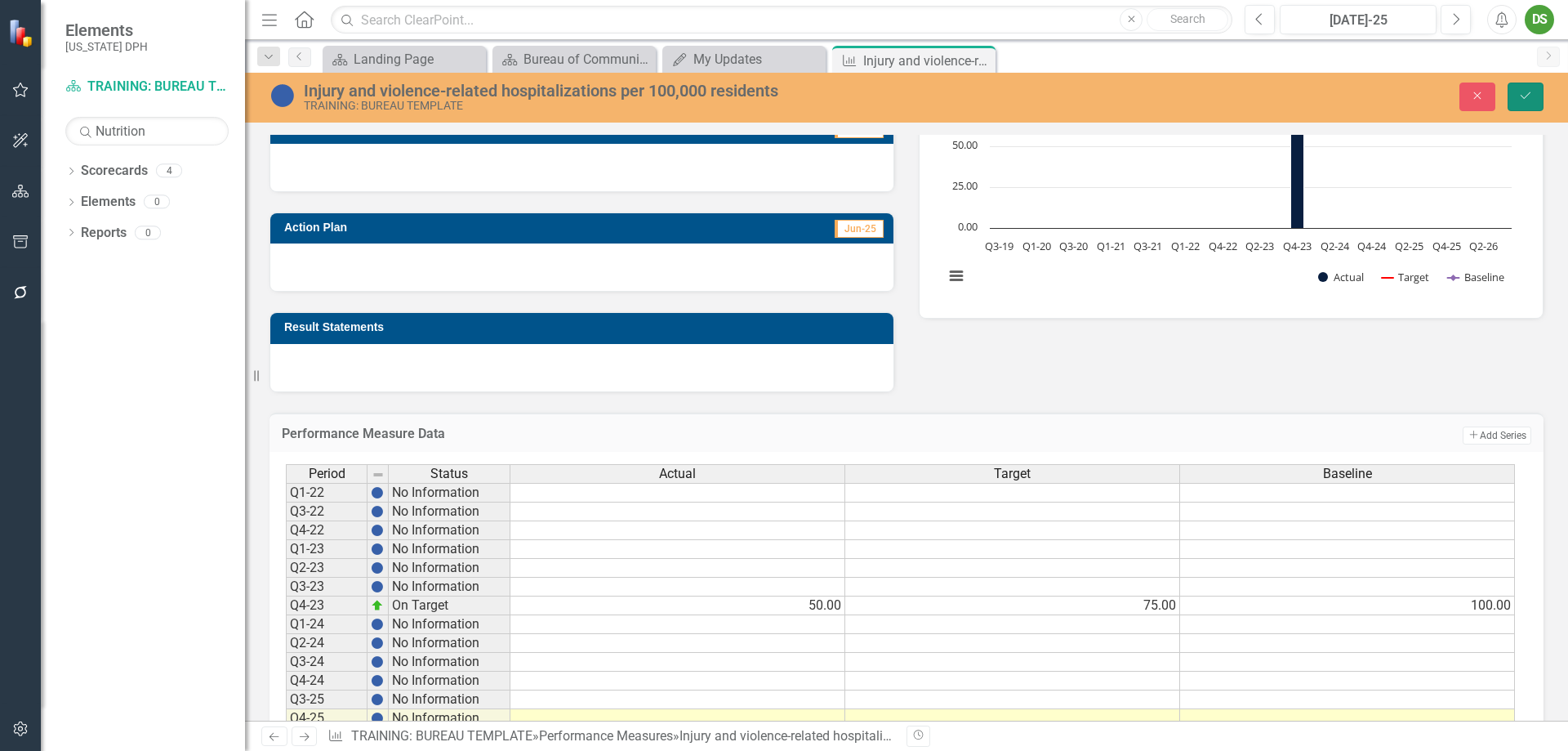
drag, startPoint x: 1518, startPoint y: 90, endPoint x: 1497, endPoint y: 204, distance: 115.9
click at [1253, 92] on icon "Save" at bounding box center [1525, 96] width 14 height 12
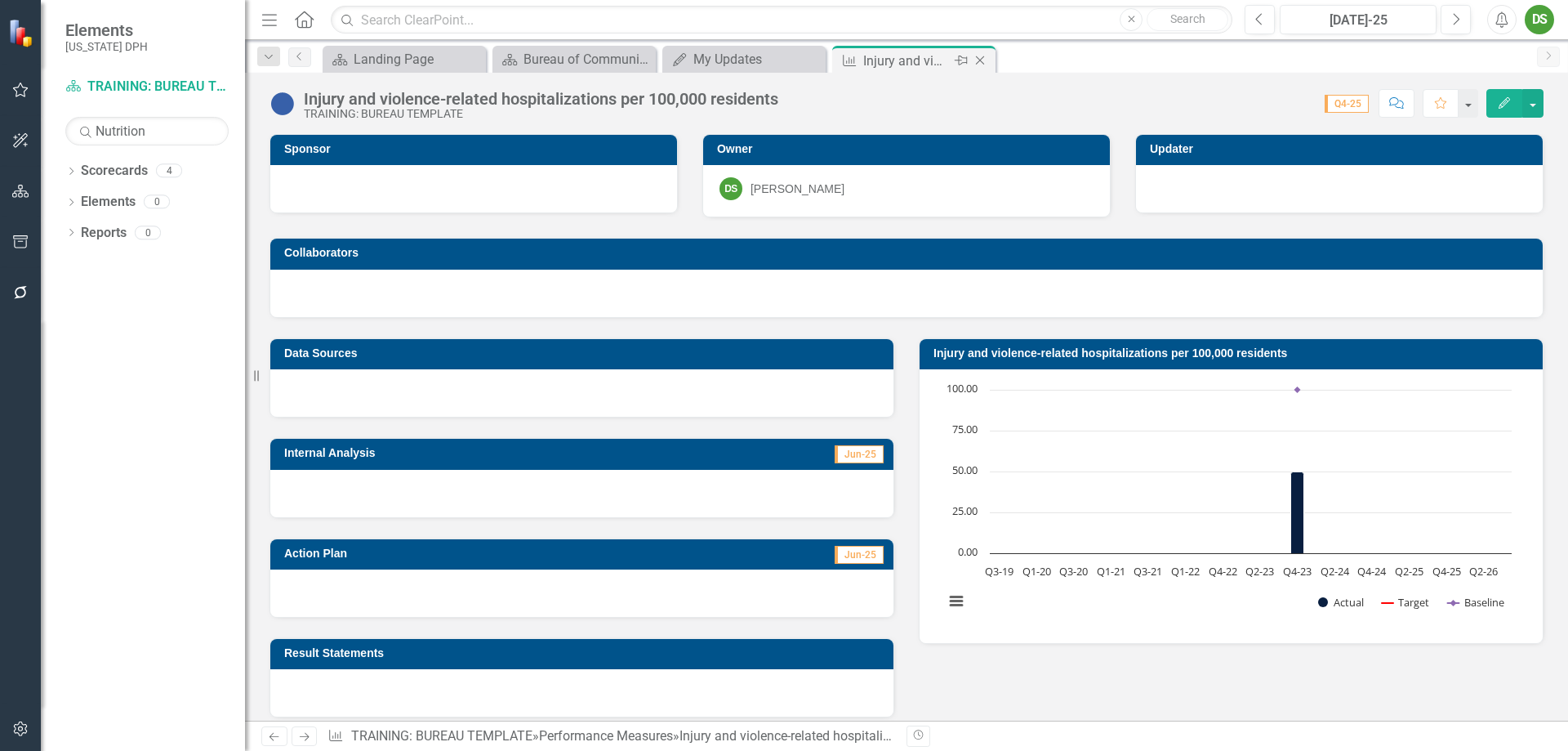
click at [980, 60] on icon "Close" at bounding box center [980, 60] width 16 height 13
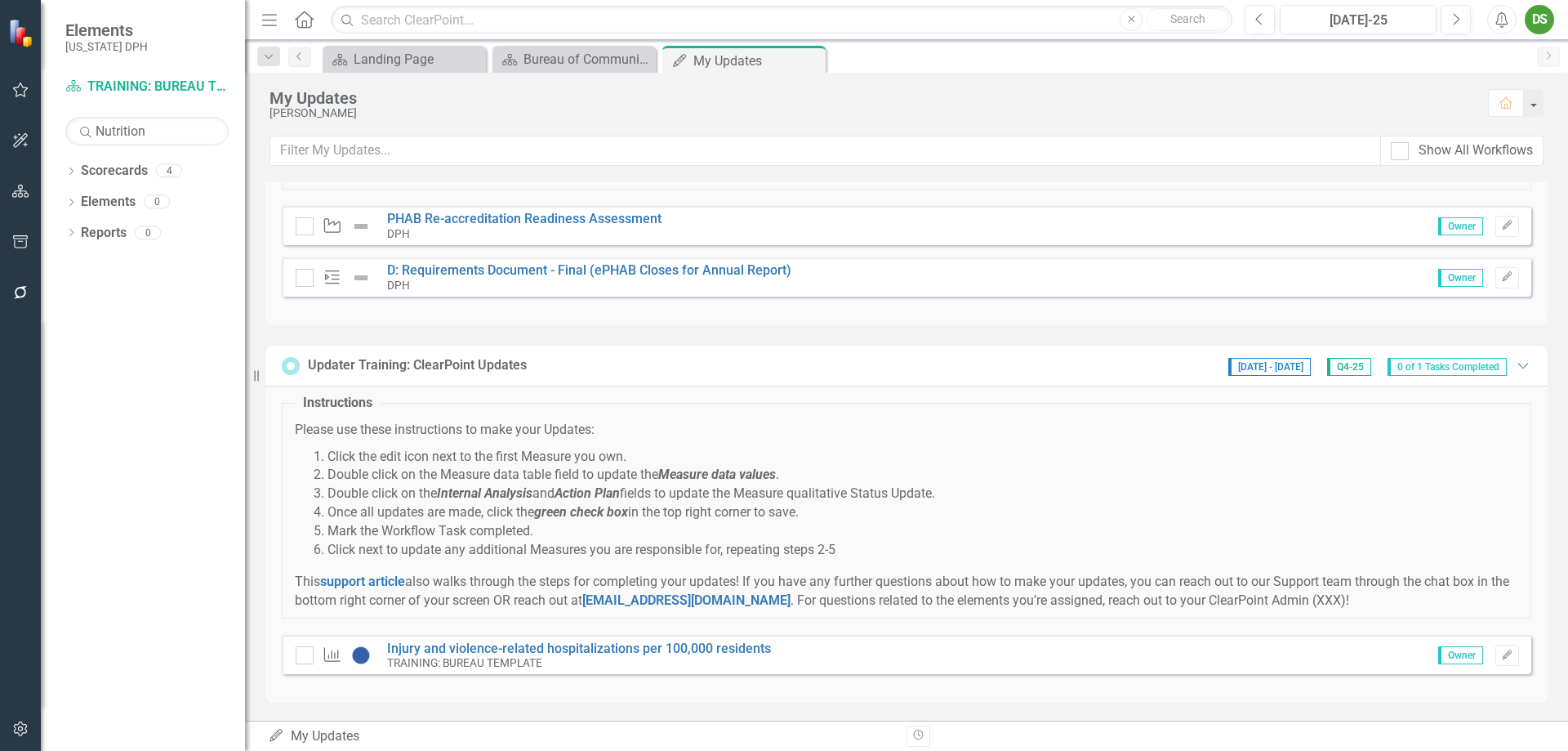
scroll to position [98, 0]
click at [1253, 222] on icon "Edit" at bounding box center [1507, 222] width 12 height 10
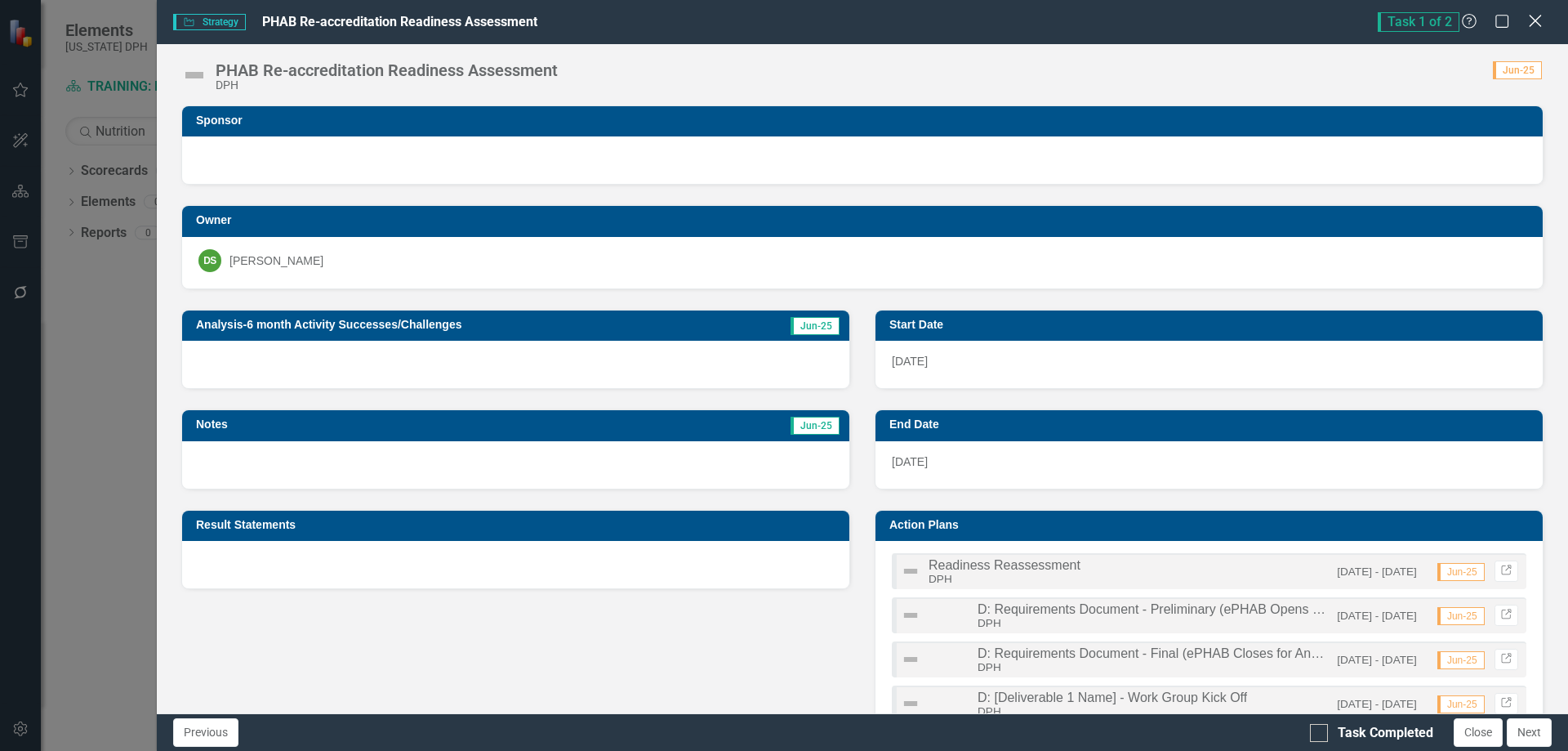
click at [1253, 18] on icon "Close" at bounding box center [1534, 21] width 21 height 15
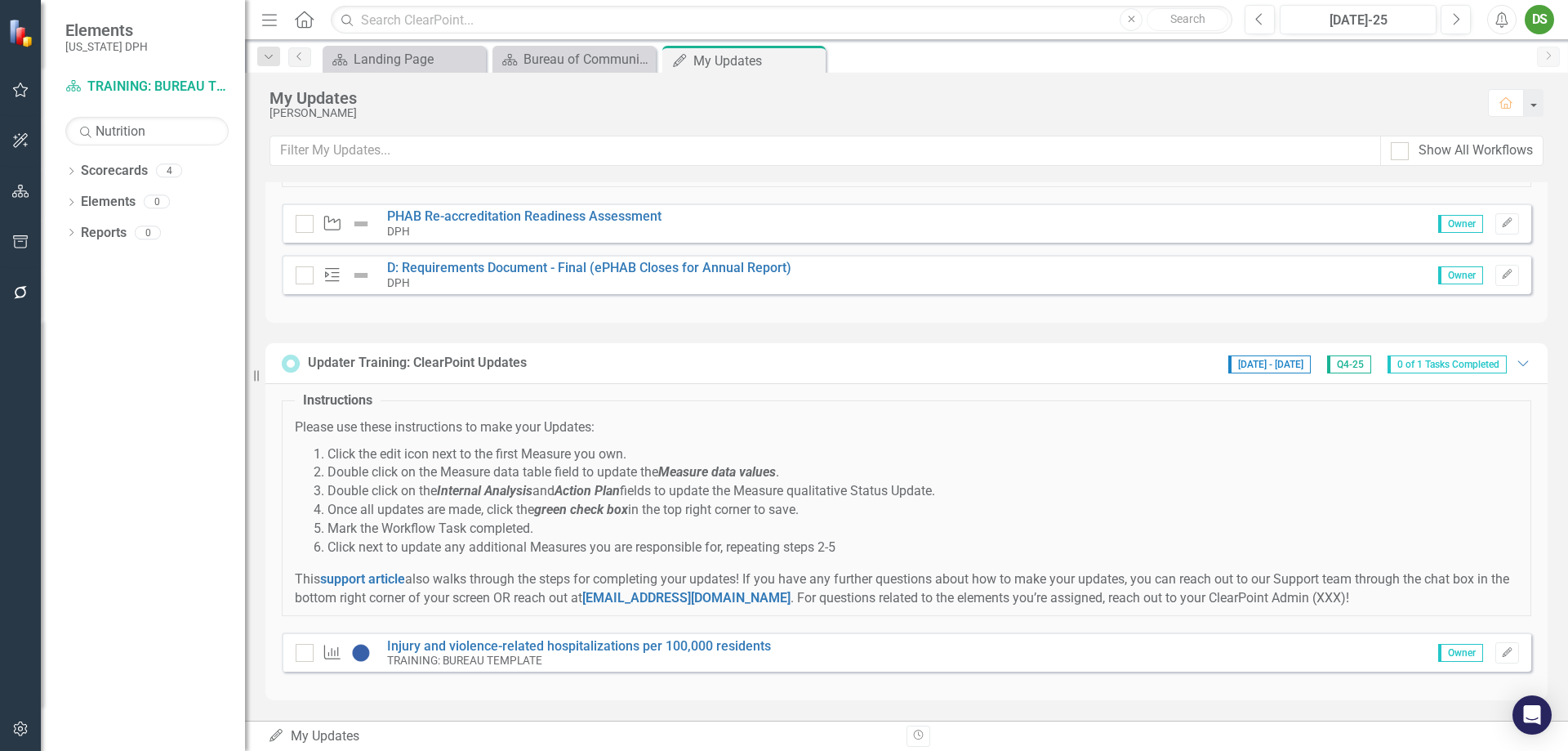
click at [291, 361] on icon at bounding box center [291, 363] width 18 height 18
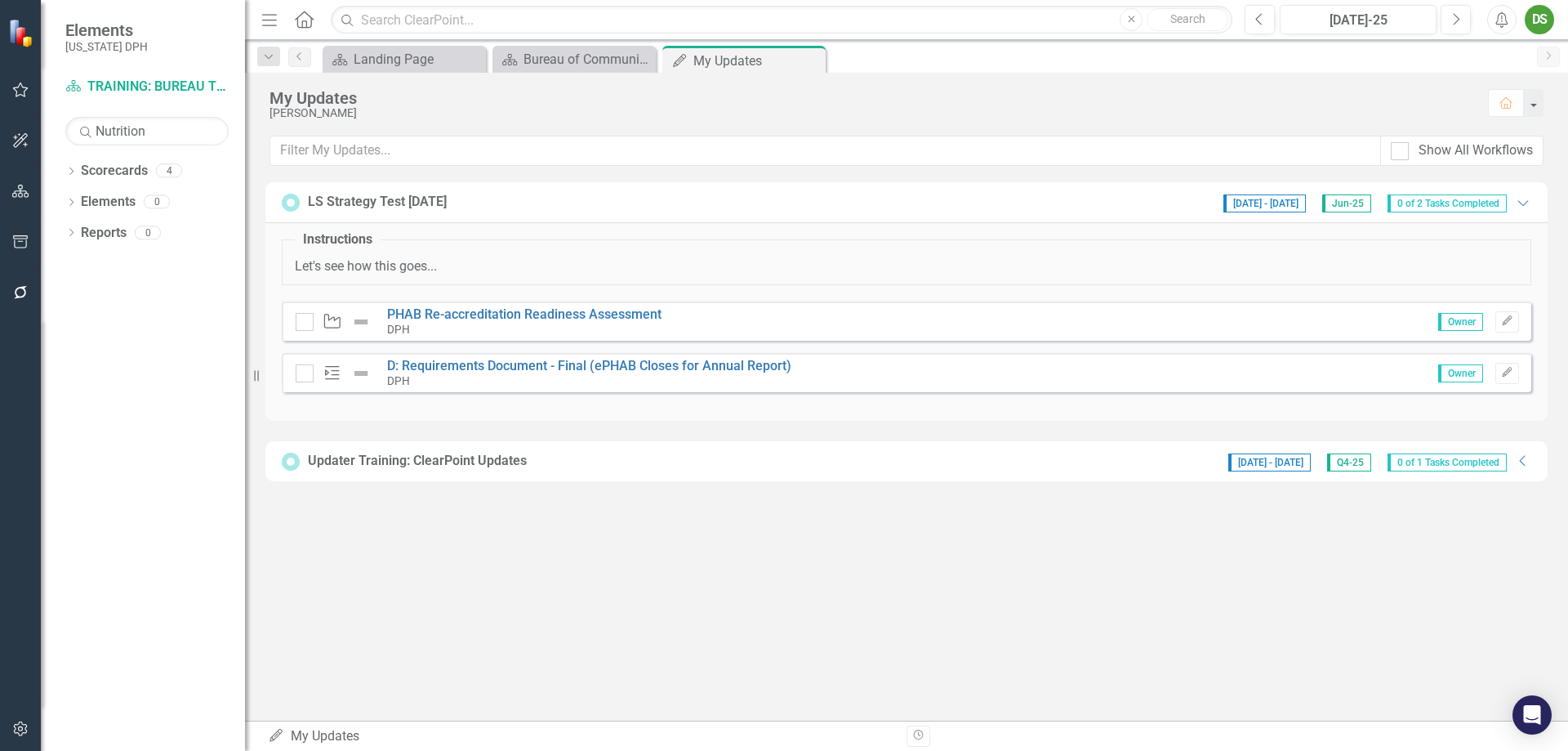
scroll to position [0, 0]
click at [292, 463] on icon at bounding box center [291, 462] width 18 height 18
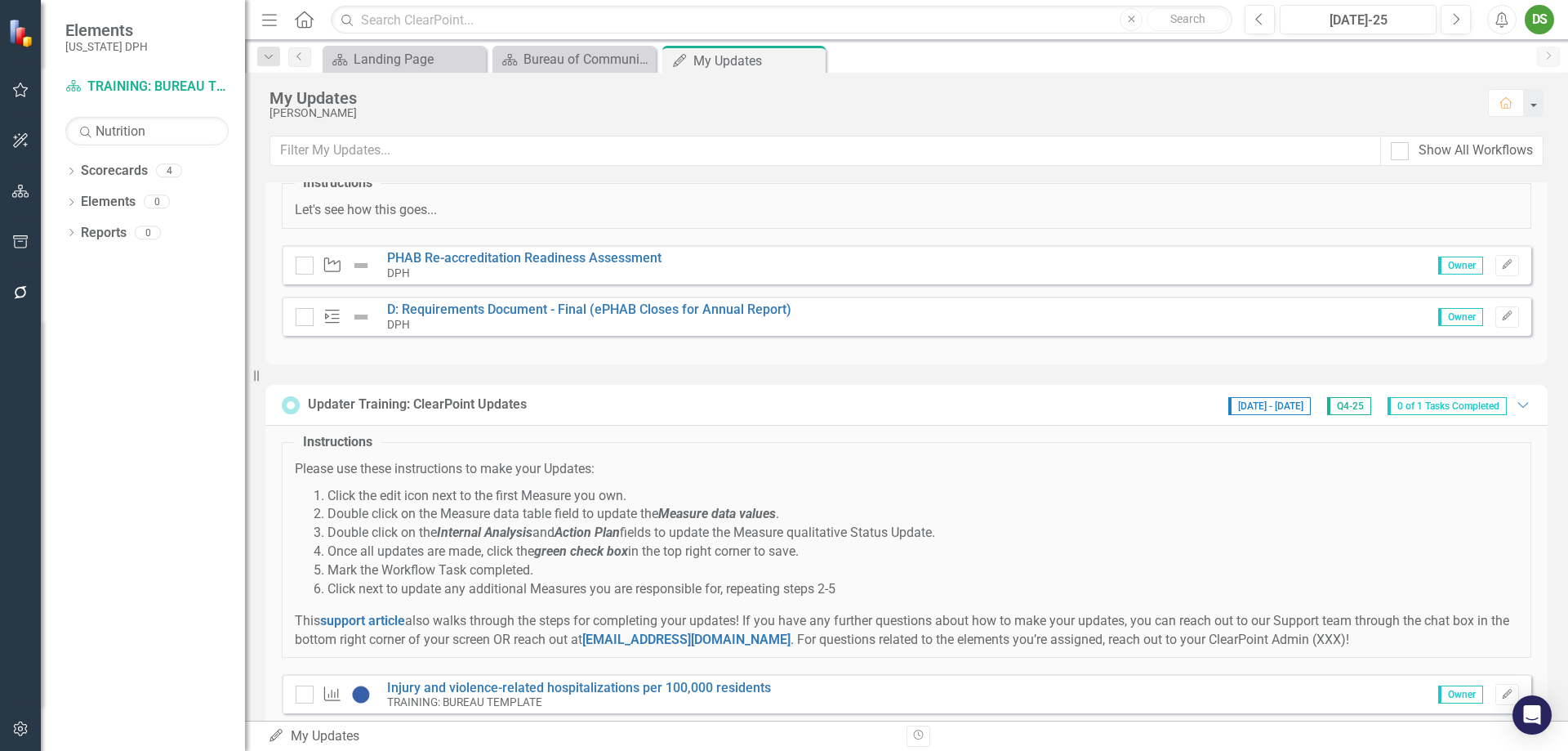
scroll to position [98, 0]
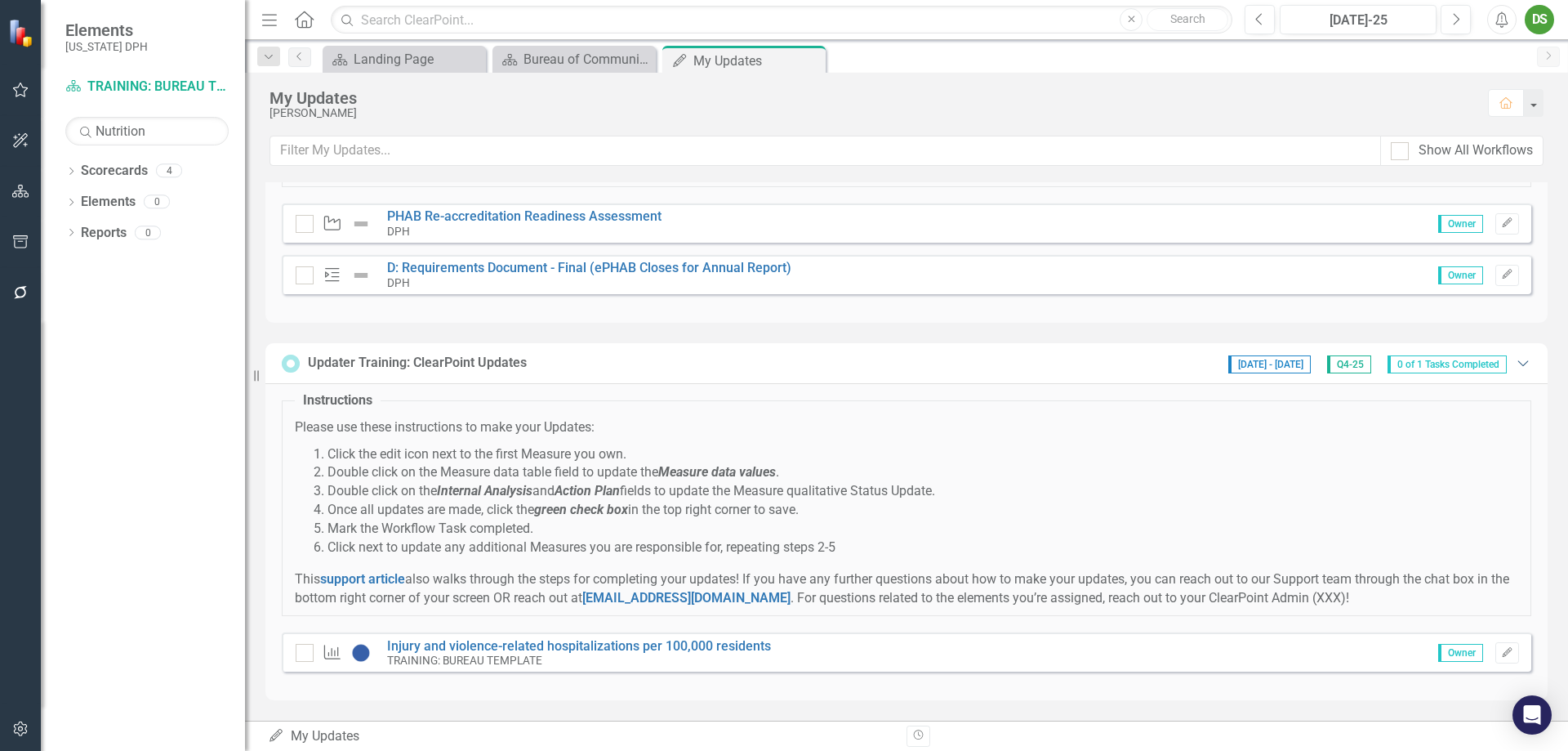
click at [1253, 360] on icon "Expanded" at bounding box center [1522, 363] width 16 height 13
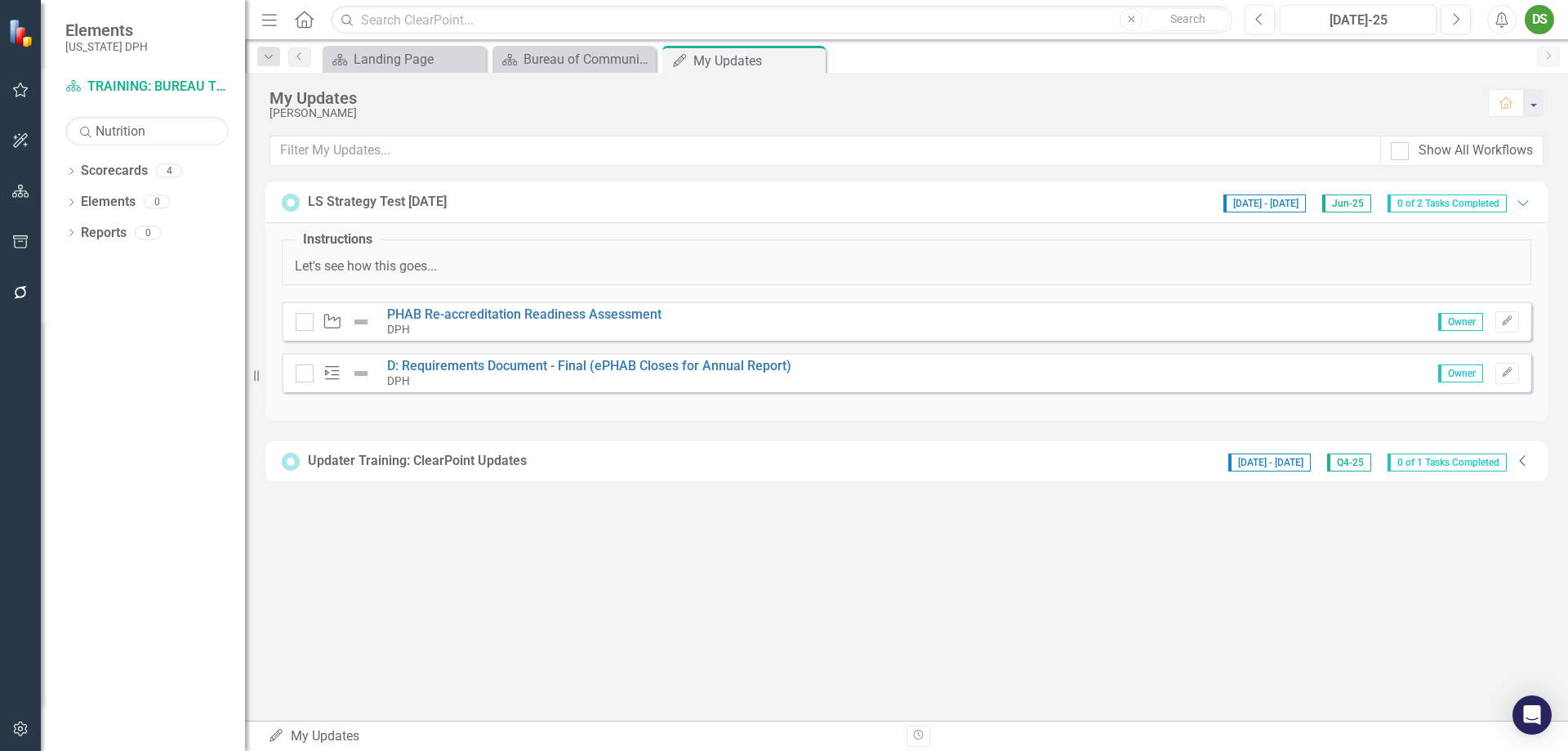
scroll to position [0, 0]
click at [287, 466] on icon at bounding box center [290, 462] width 13 height 13
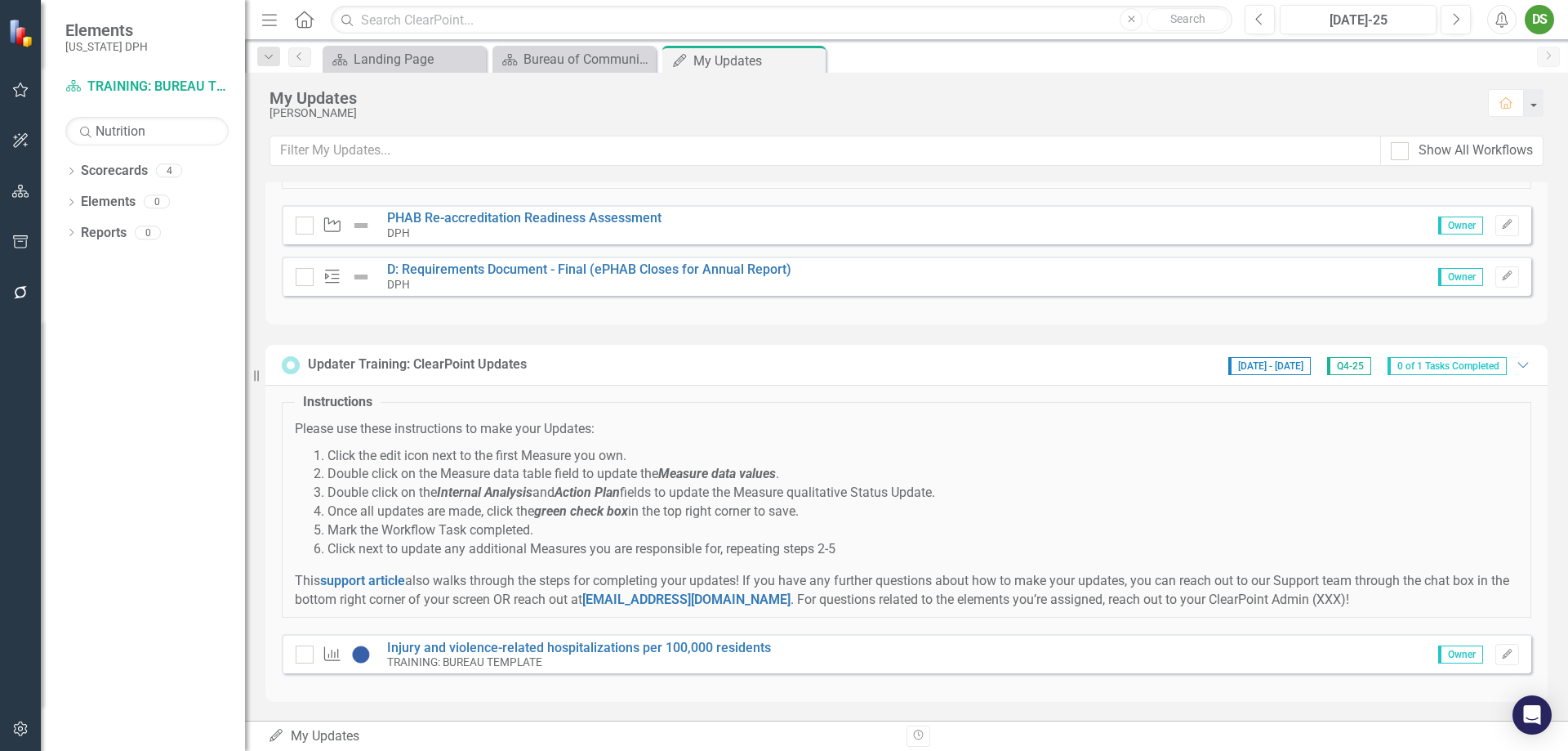
scroll to position [98, 0]
click at [1253, 154] on div at bounding box center [1399, 151] width 18 height 18
click at [1253, 153] on input "Show All Workflows" at bounding box center [1396, 147] width 11 height 11
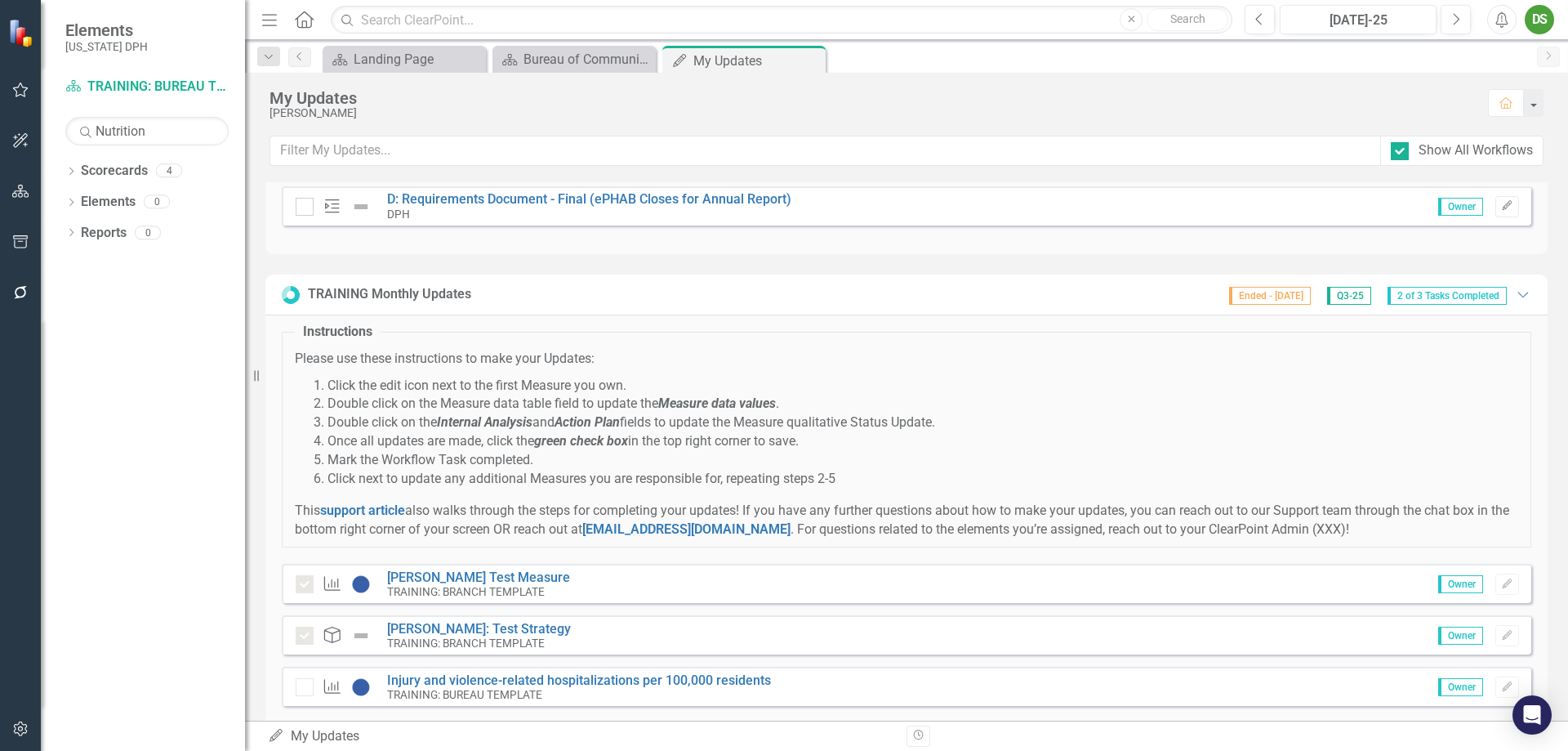
scroll to position [343, 0]
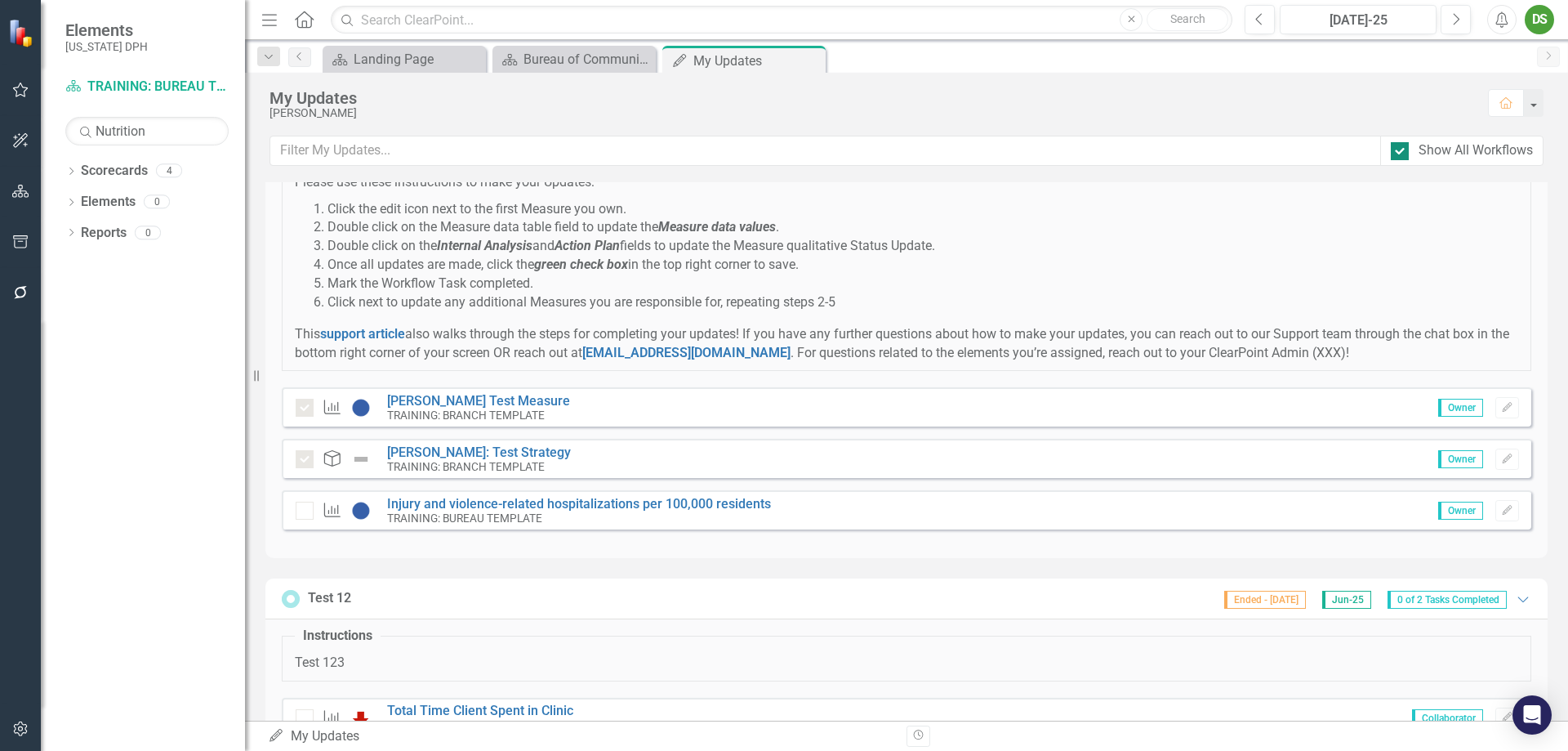
click at [1253, 151] on input "Show All Workflows" at bounding box center [1396, 147] width 11 height 11
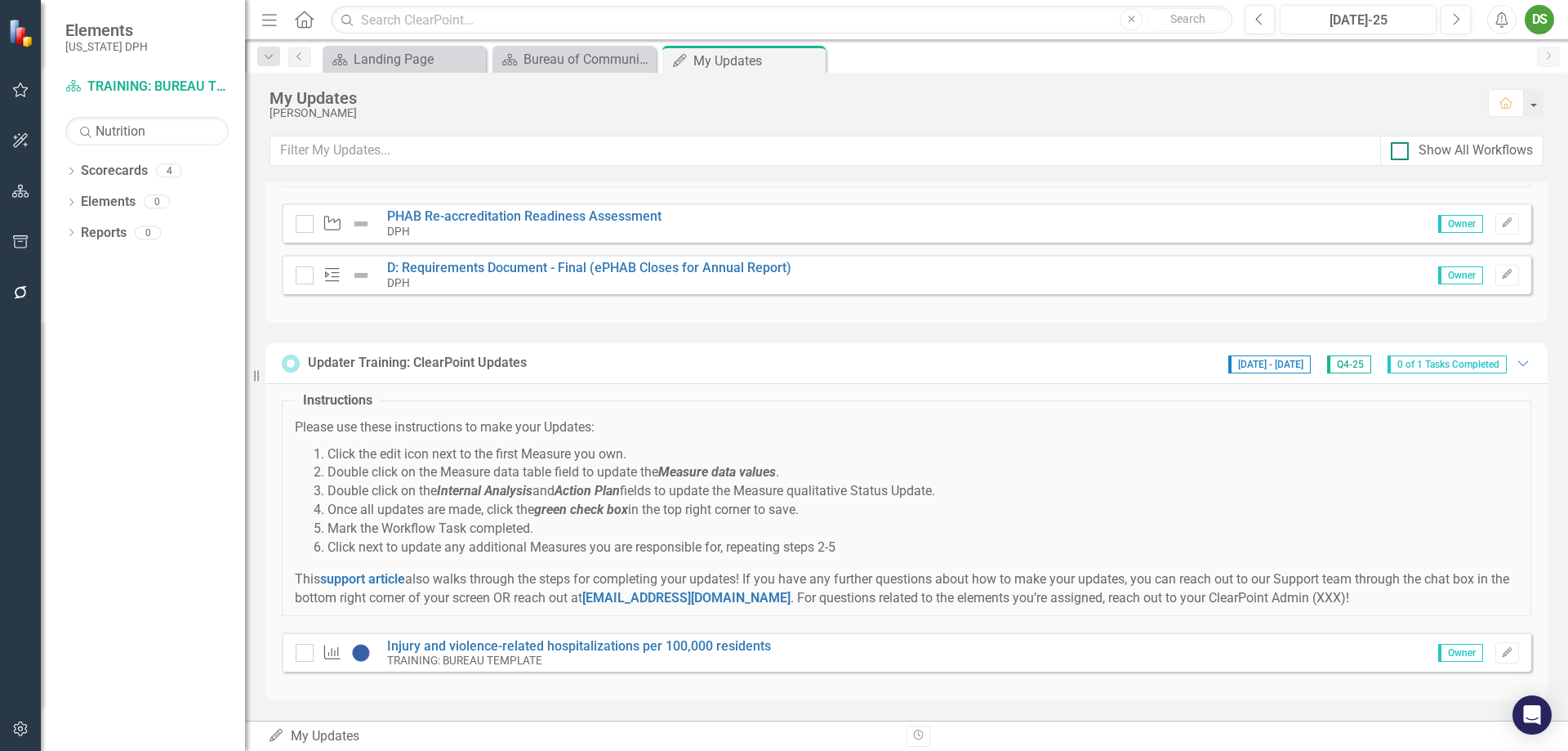
scroll to position [98, 0]
click at [1253, 155] on div at bounding box center [1399, 151] width 18 height 18
click at [1253, 153] on input "Show All Workflows" at bounding box center [1396, 147] width 11 height 11
checkbox input "true"
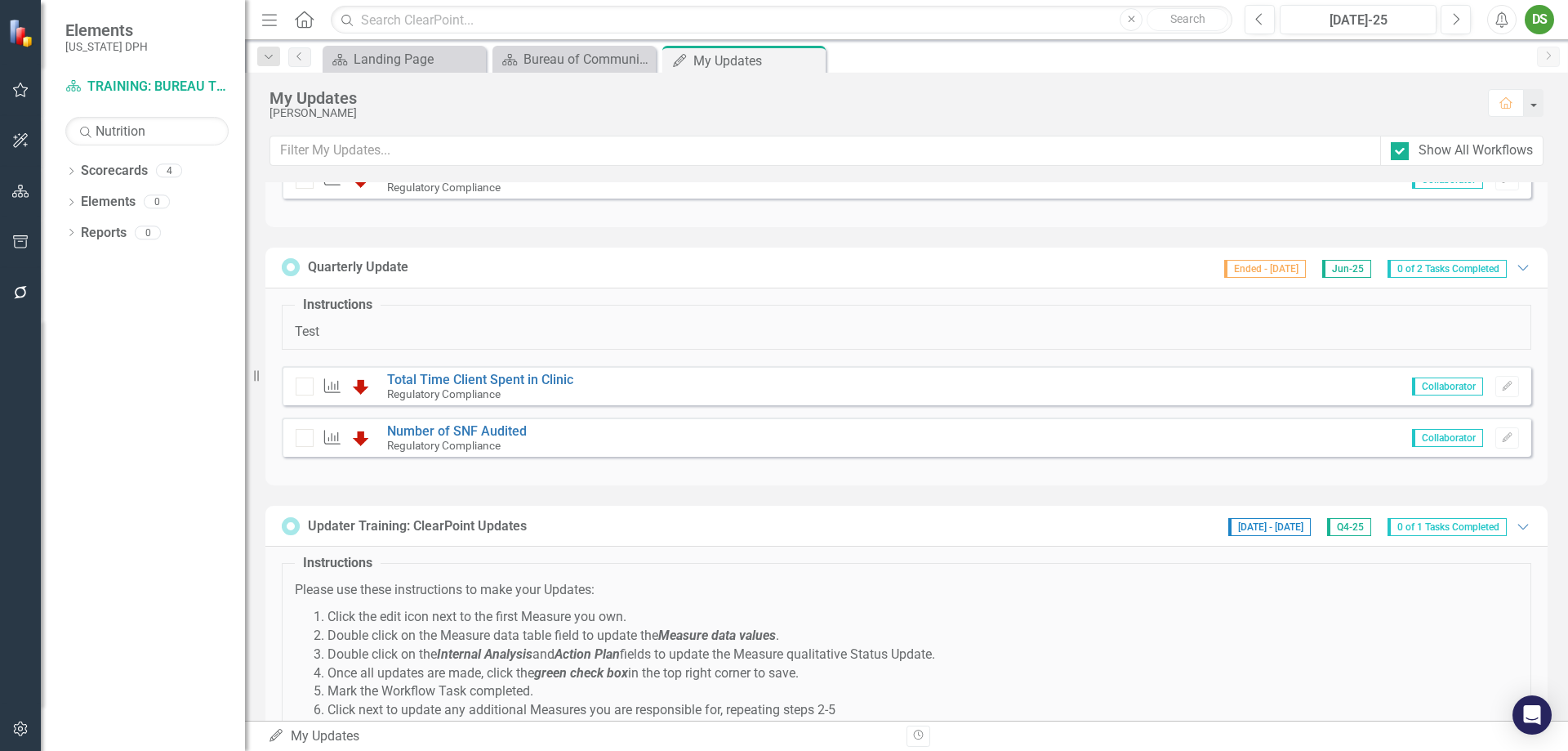
scroll to position [1356, 0]
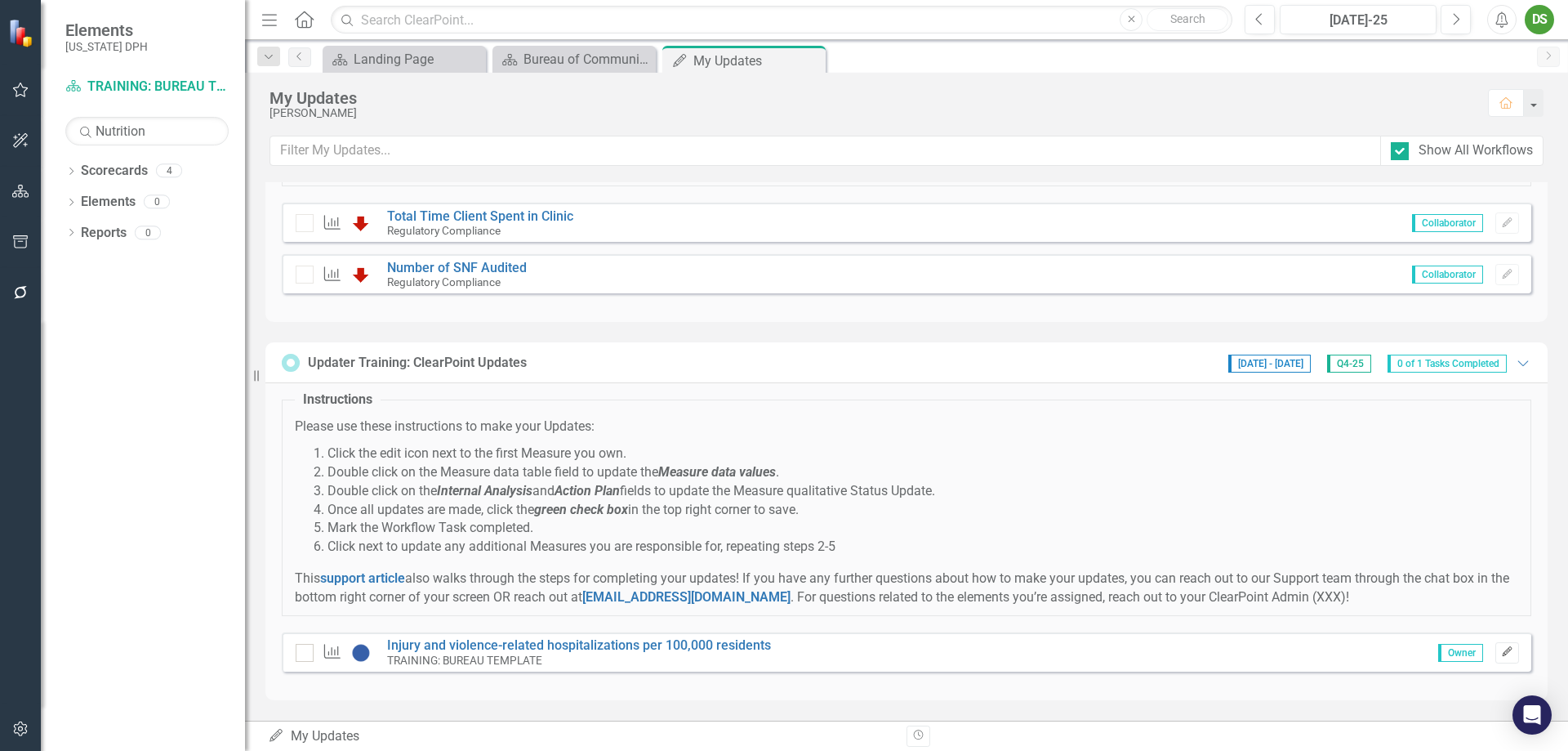
click at [1253, 573] on icon "Edit" at bounding box center [1507, 652] width 12 height 10
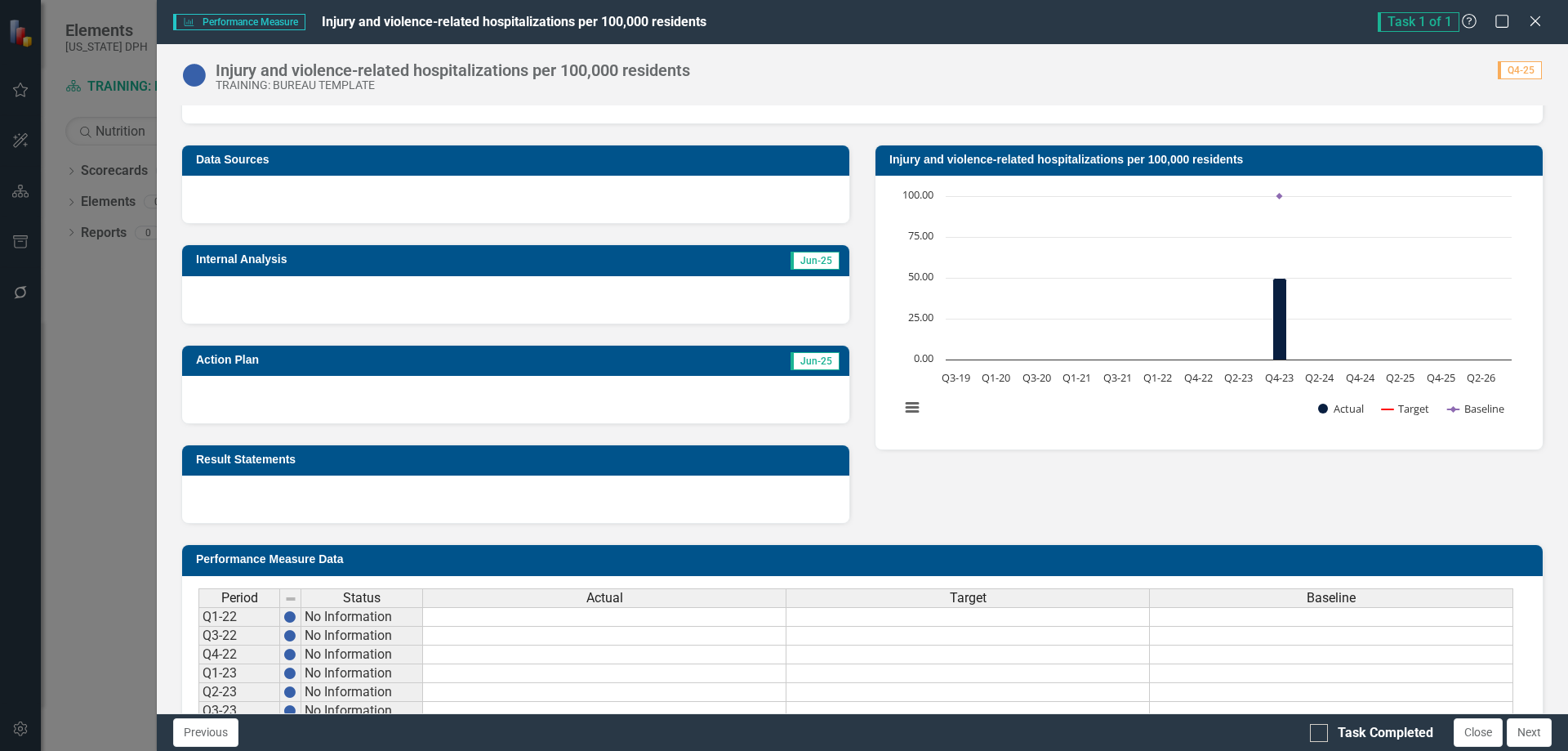
scroll to position [163, 0]
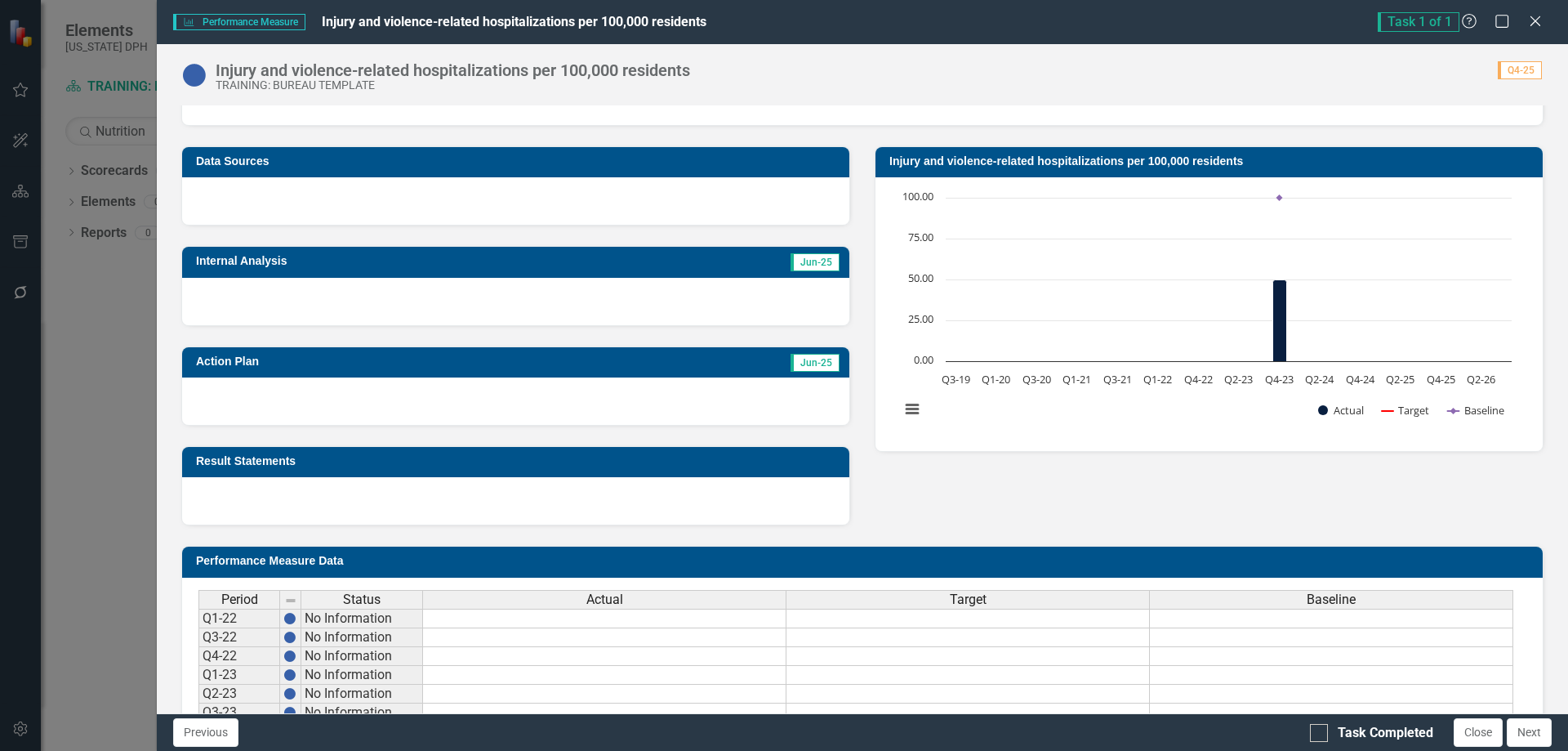
click at [416, 295] on div at bounding box center [516, 301] width 668 height 47
click at [415, 298] on div at bounding box center [516, 301] width 668 height 47
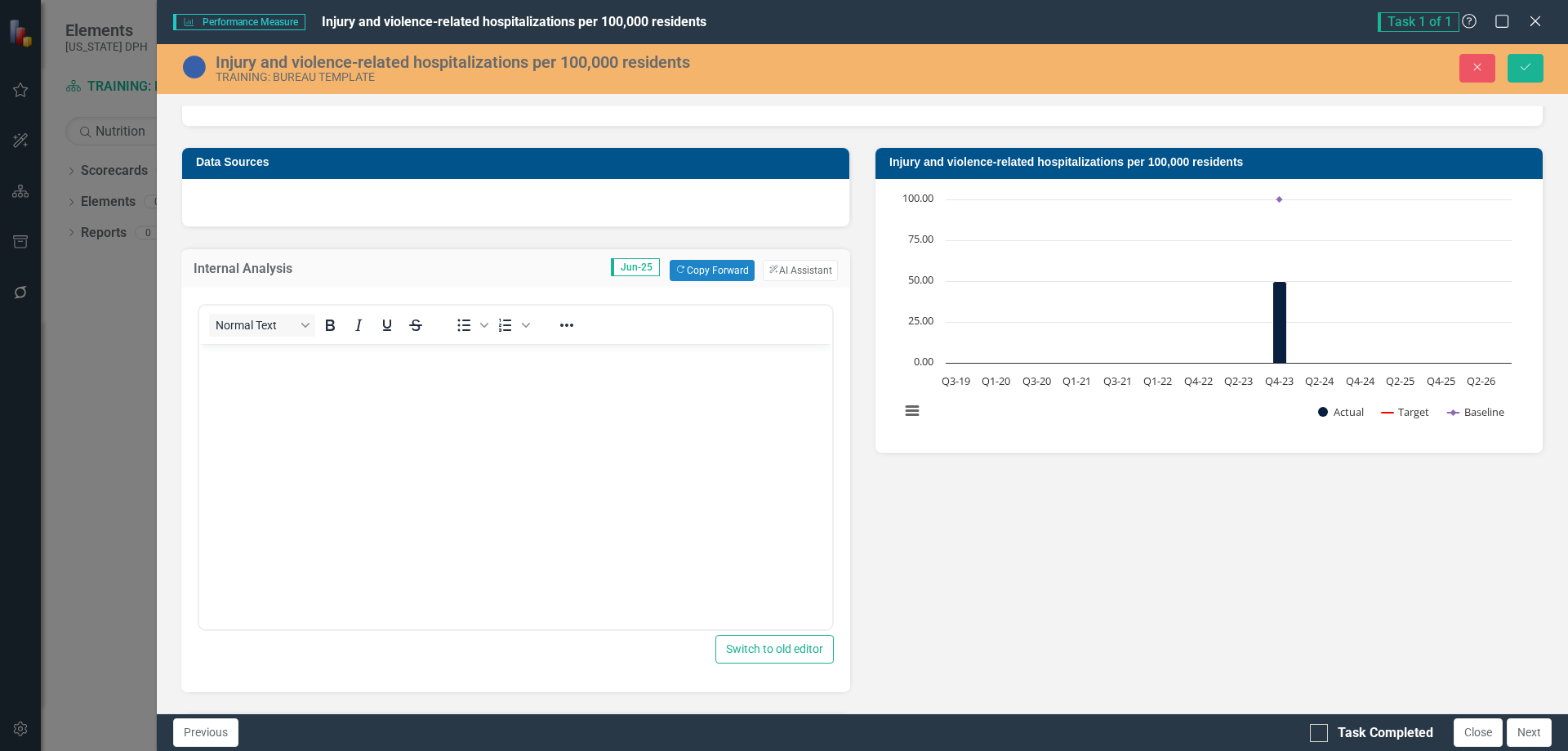
scroll to position [0, 0]
click at [399, 368] on body "Rich Text Area. Press ALT-0 for help." at bounding box center [515, 465] width 633 height 245
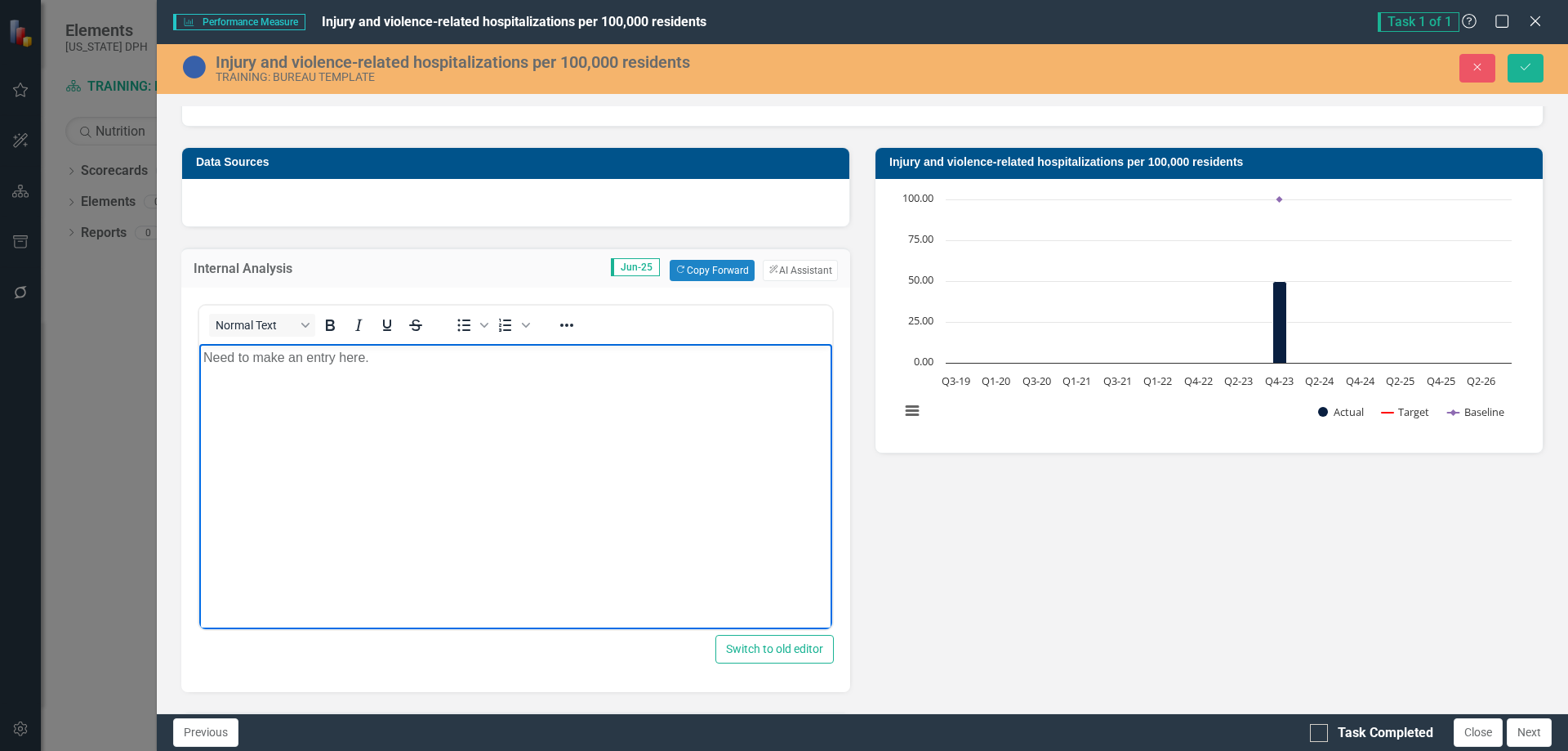
click at [209, 355] on p "Need to make an entry here." at bounding box center [516, 357] width 625 height 20
click at [467, 325] on icon "Bullet list" at bounding box center [464, 325] width 13 height 13
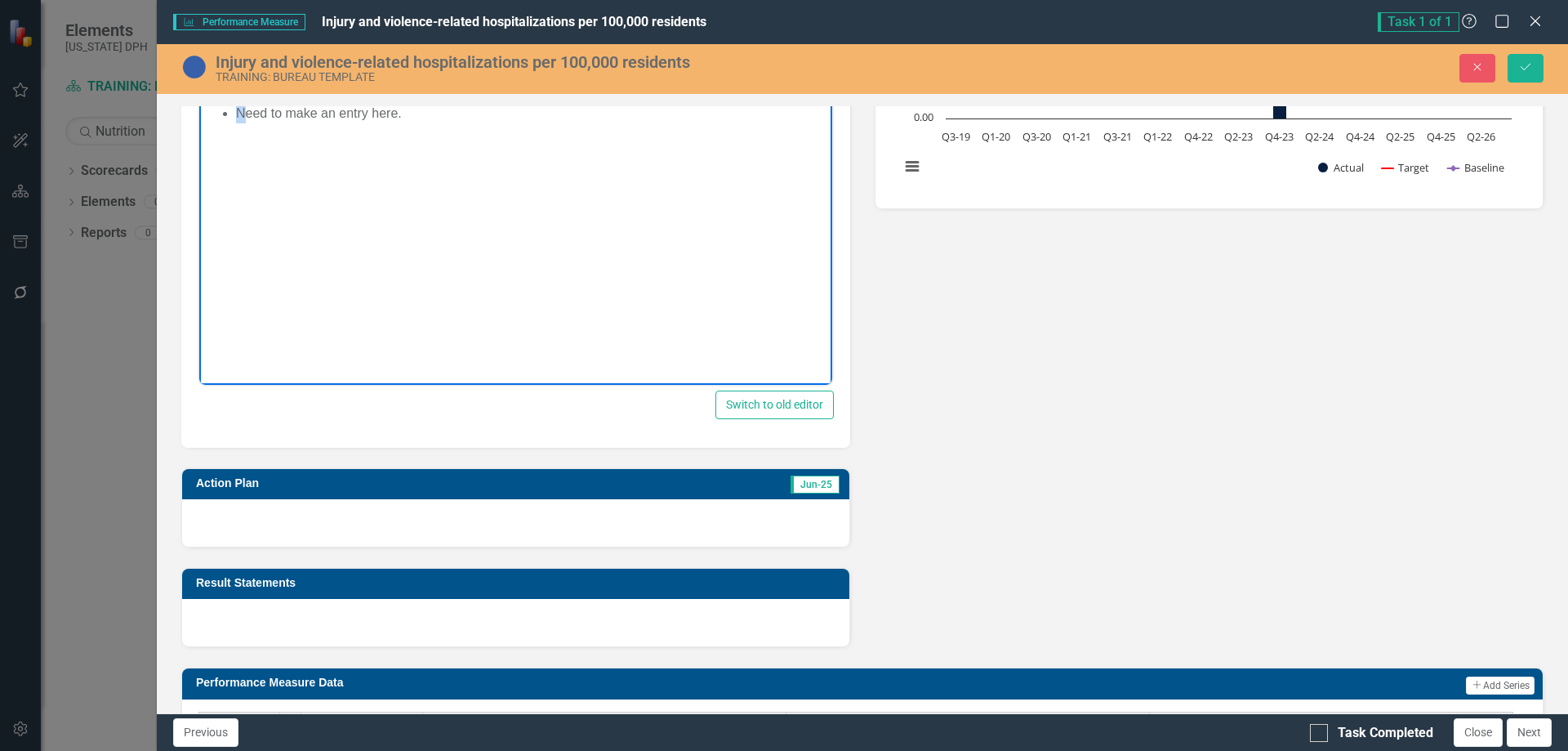
scroll to position [408, 0]
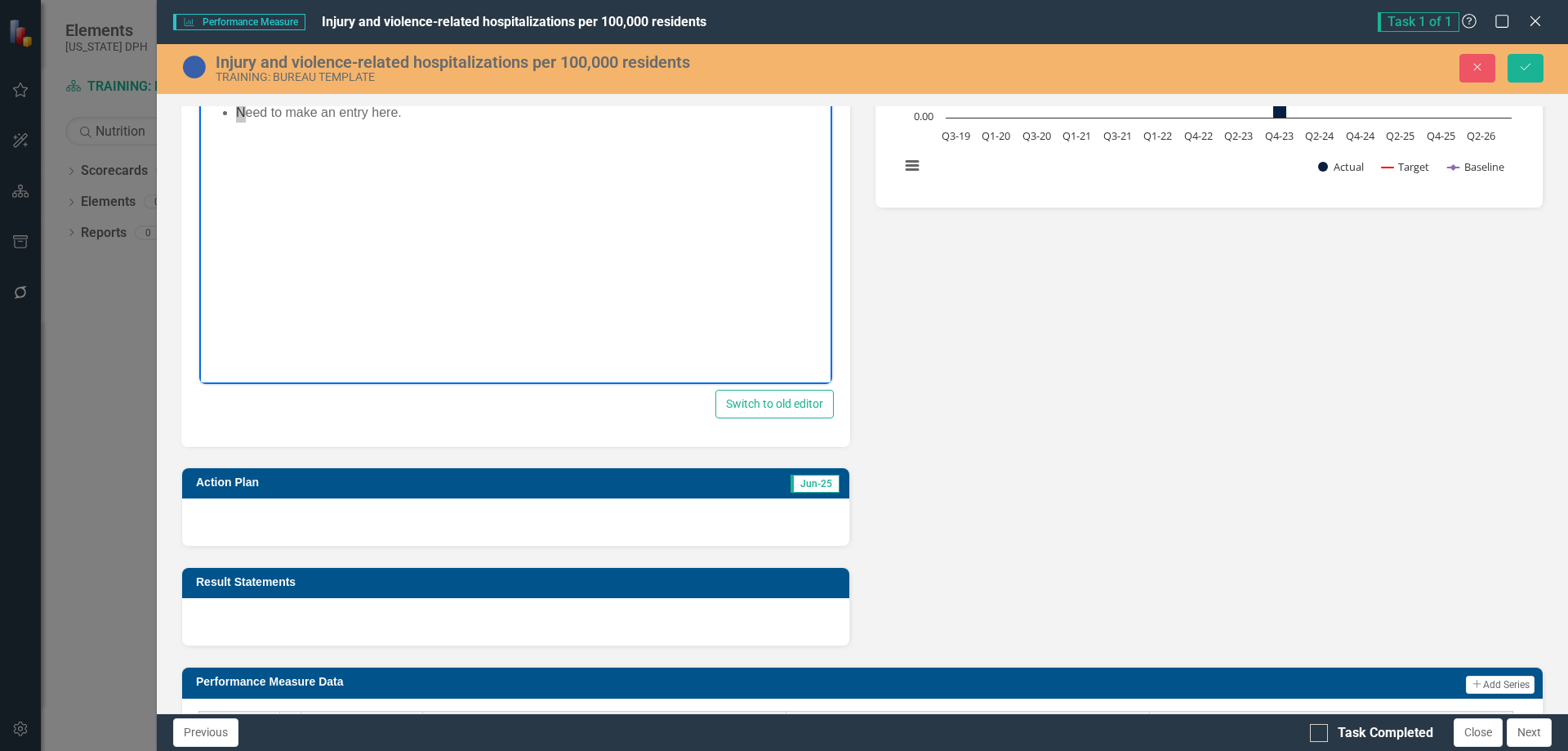
click at [414, 522] on div at bounding box center [516, 522] width 668 height 47
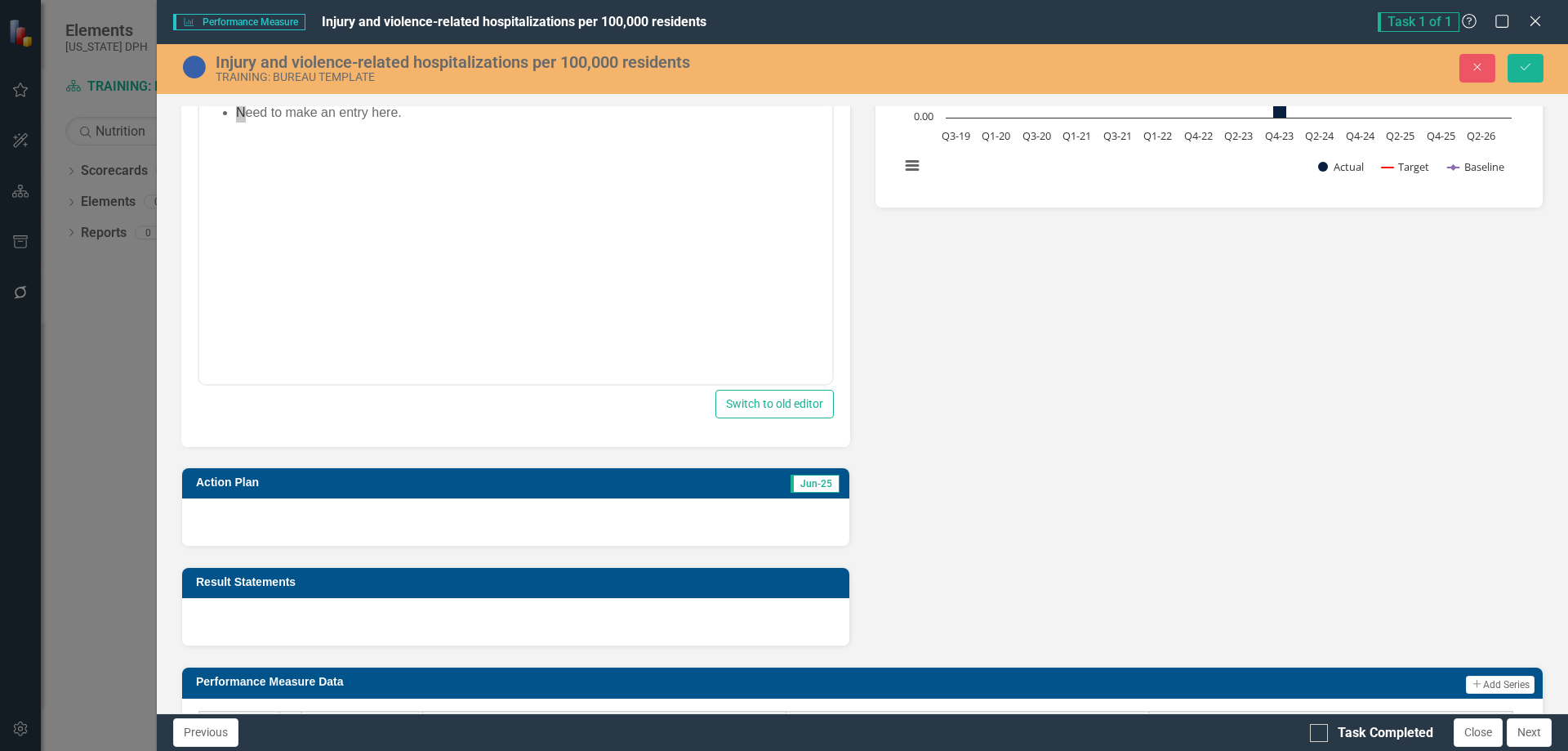
click at [414, 522] on div at bounding box center [516, 522] width 668 height 47
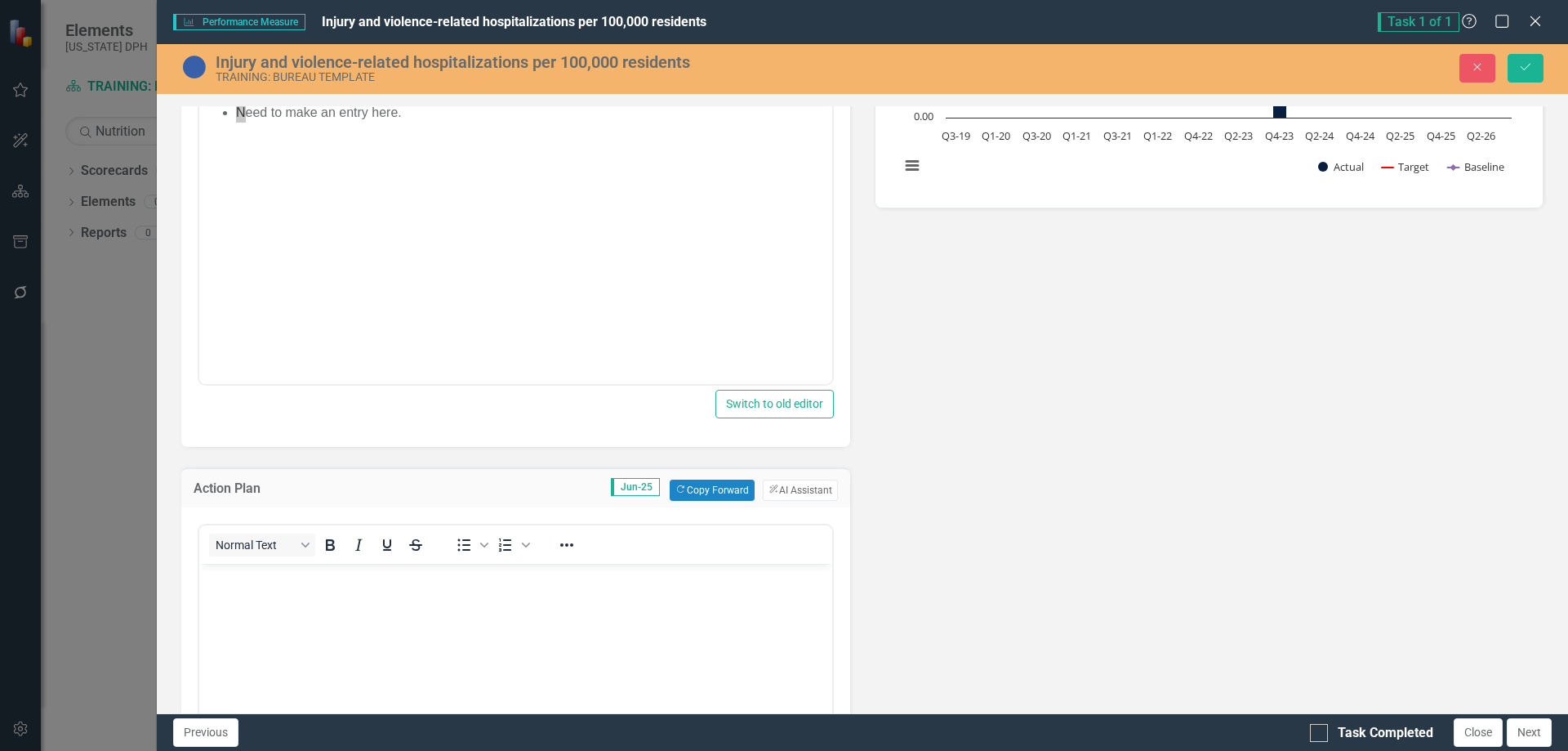
scroll to position [0, 0]
drag, startPoint x: 467, startPoint y: 543, endPoint x: 466, endPoint y: 563, distance: 20.0
click at [468, 544] on icon "Bullet list" at bounding box center [464, 545] width 20 height 20
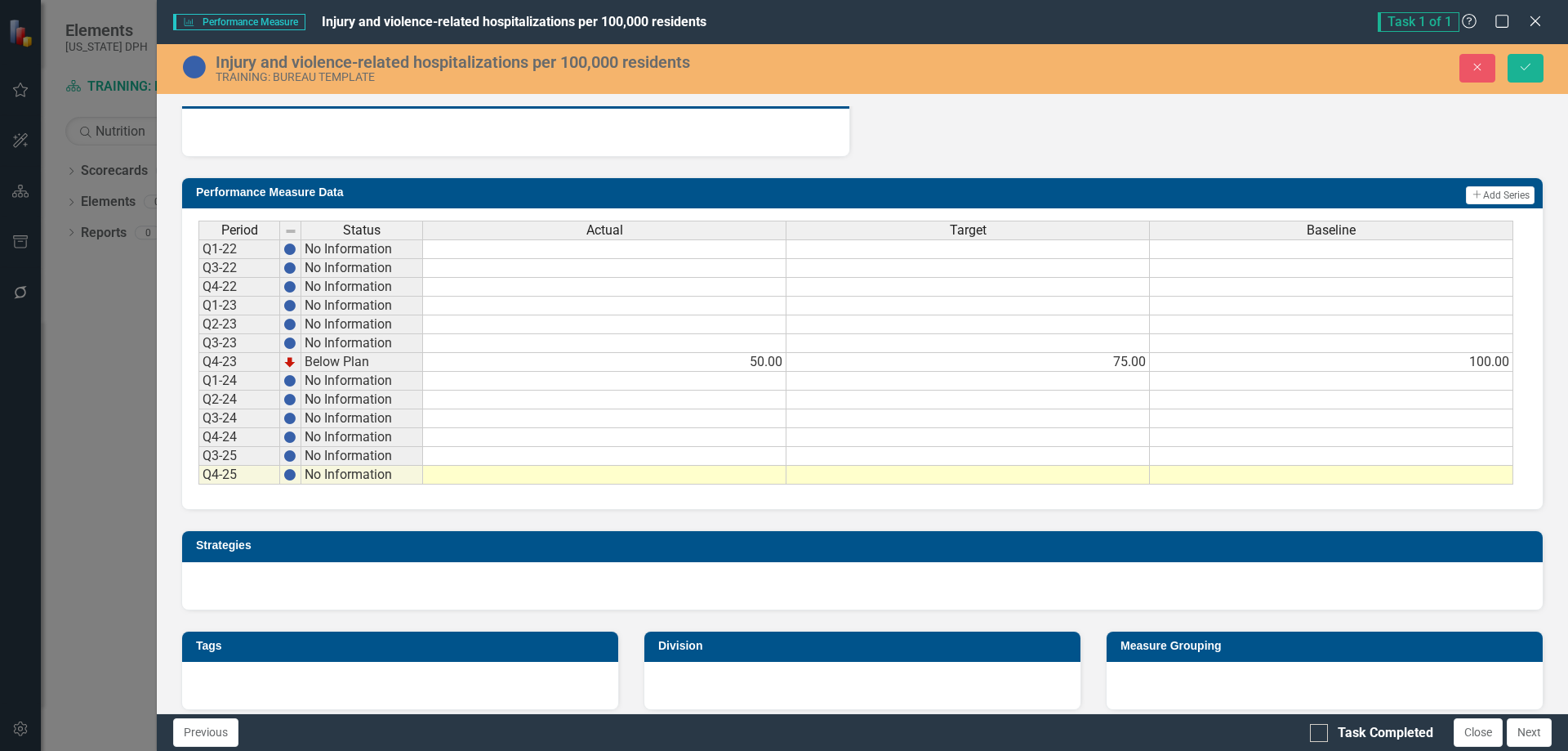
scroll to position [1276, 0]
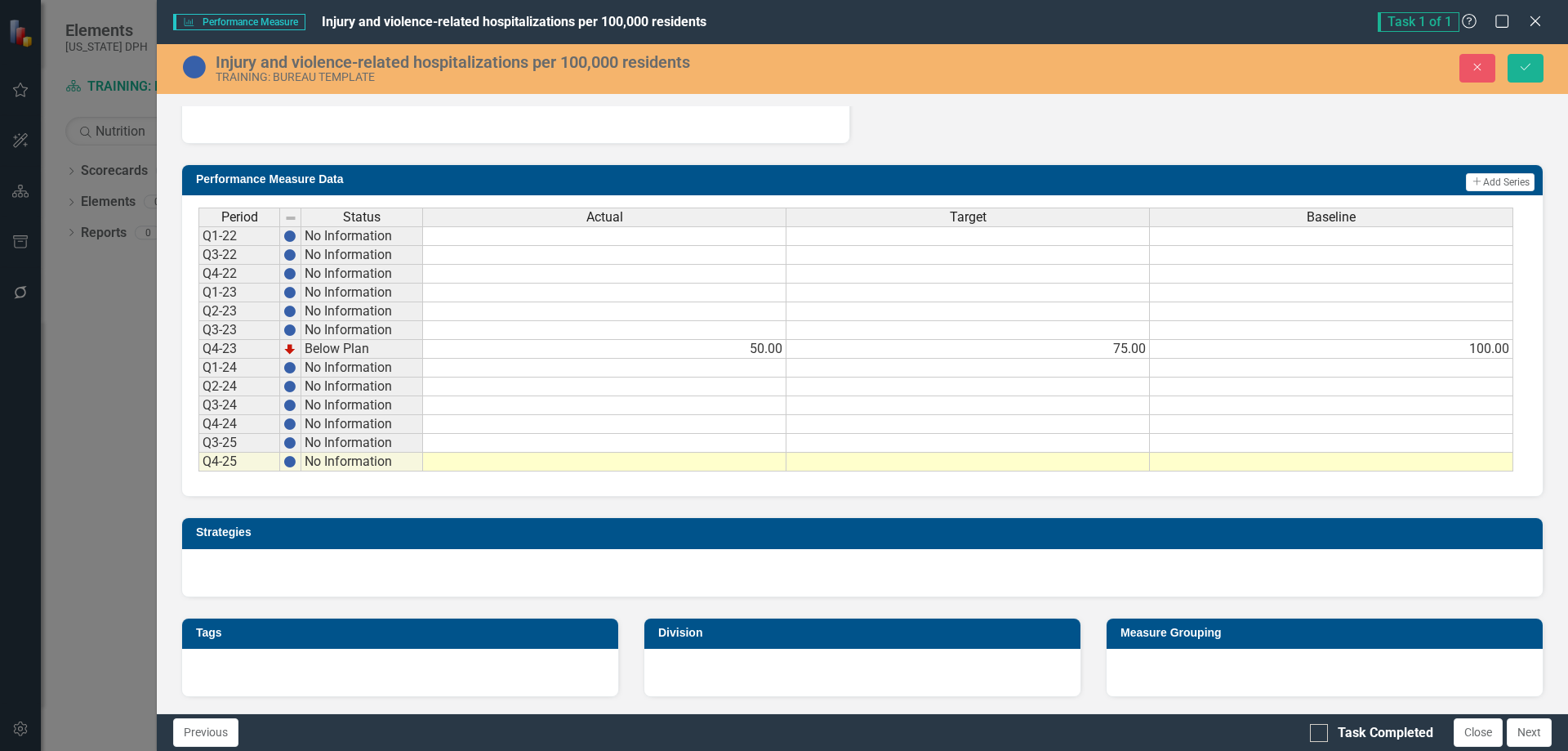
click at [730, 346] on td "50.00" at bounding box center [604, 349] width 363 height 19
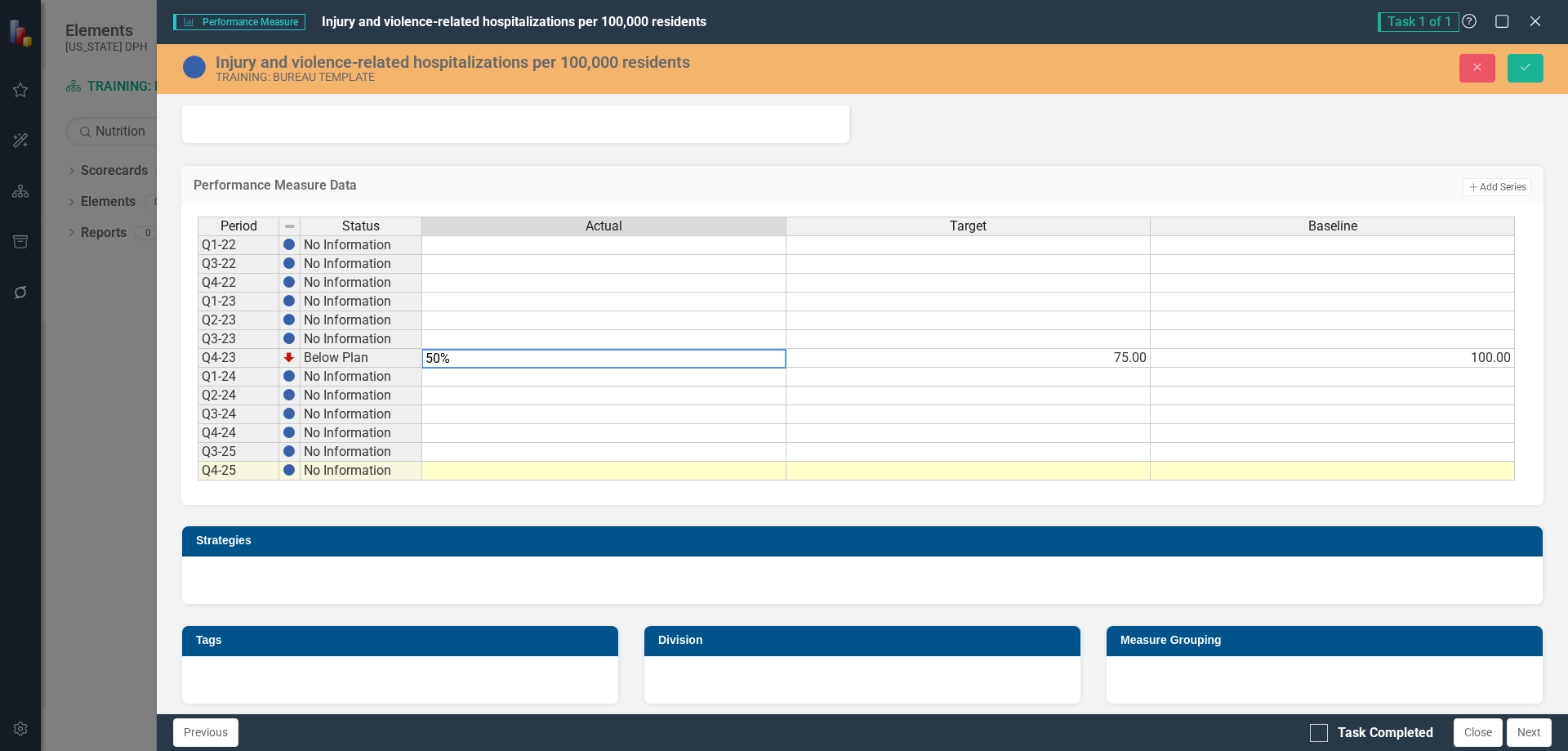
click at [712, 356] on textarea "50%" at bounding box center [603, 359] width 365 height 20
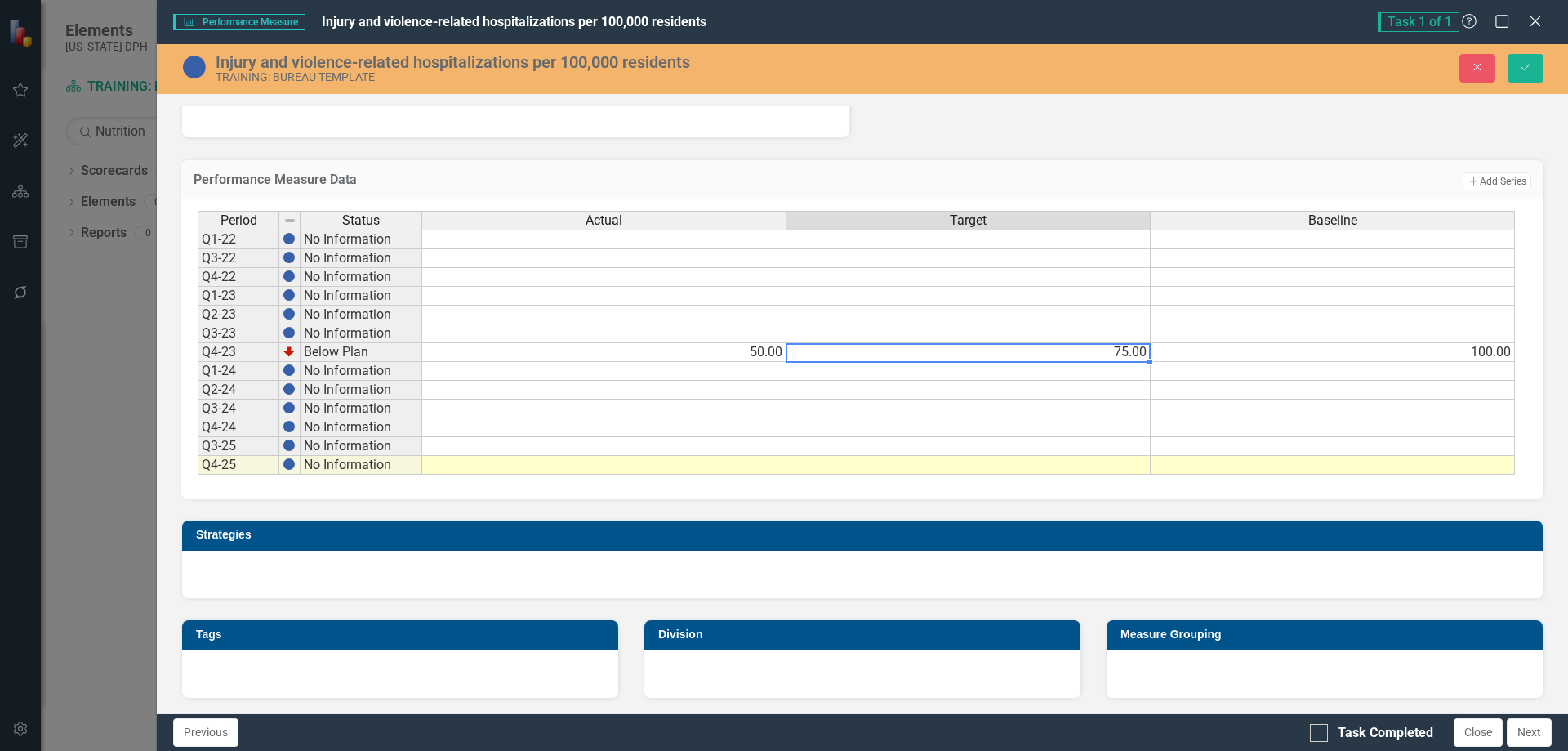
scroll to position [1283, 0]
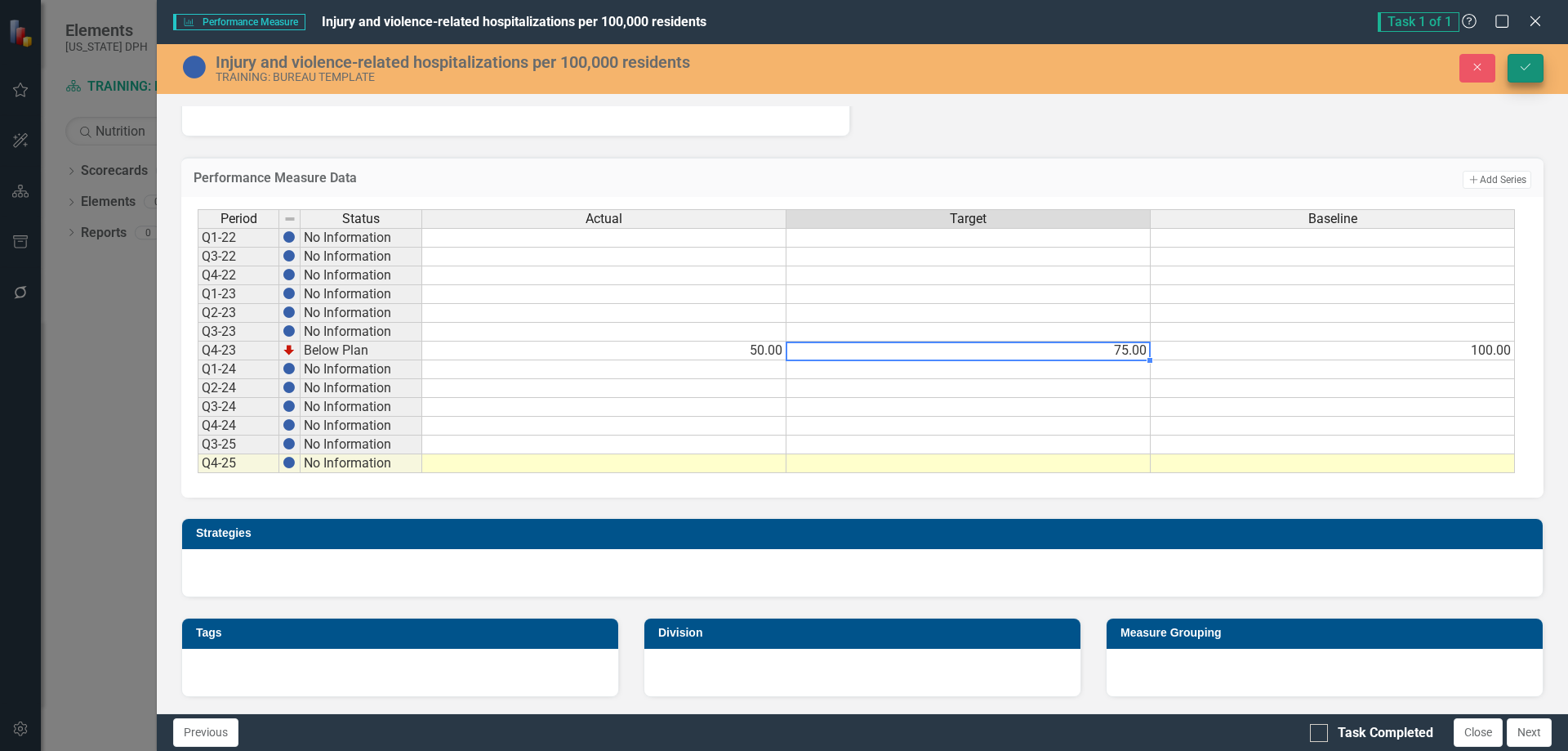
type textarea "75"
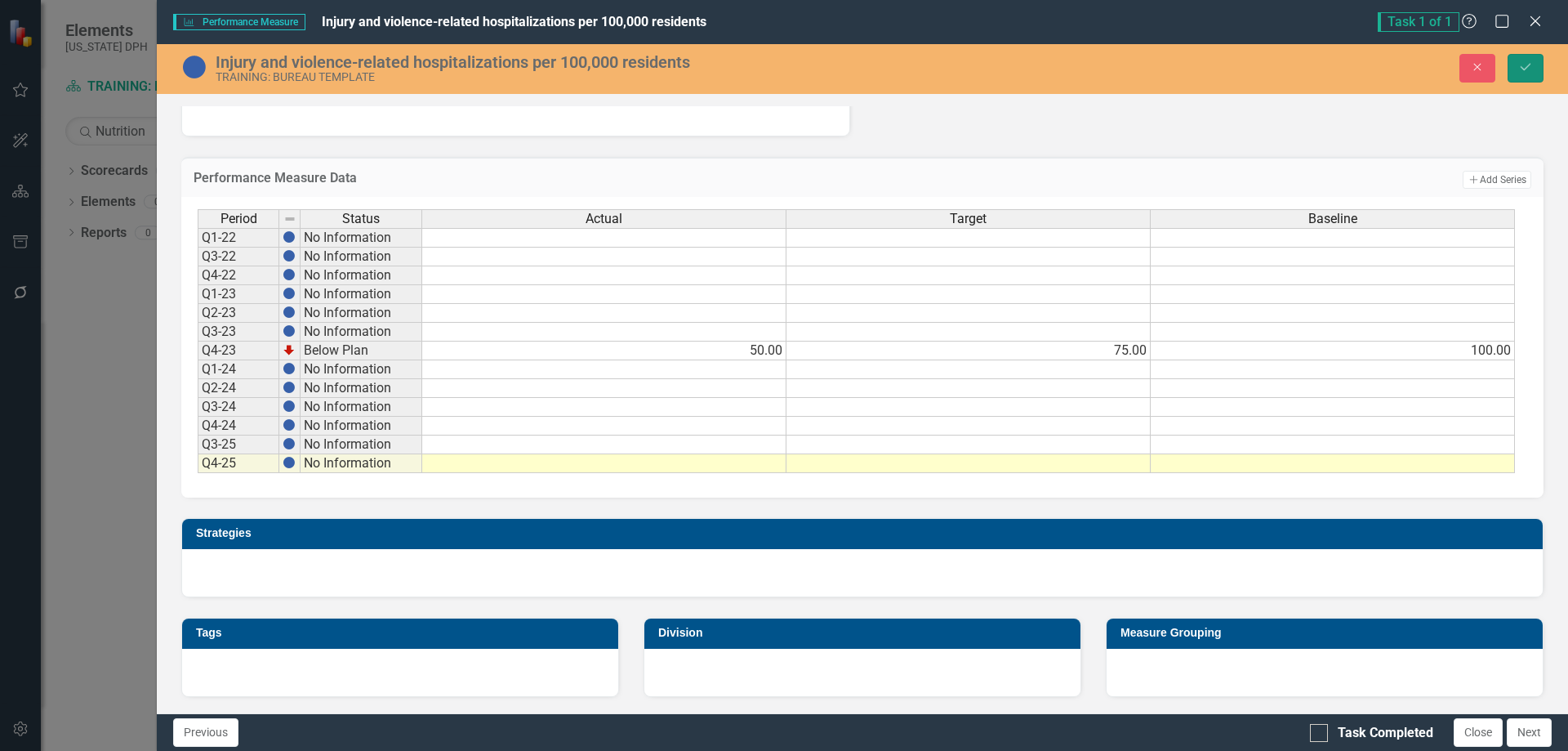
click at [1253, 63] on icon "Save" at bounding box center [1525, 67] width 14 height 12
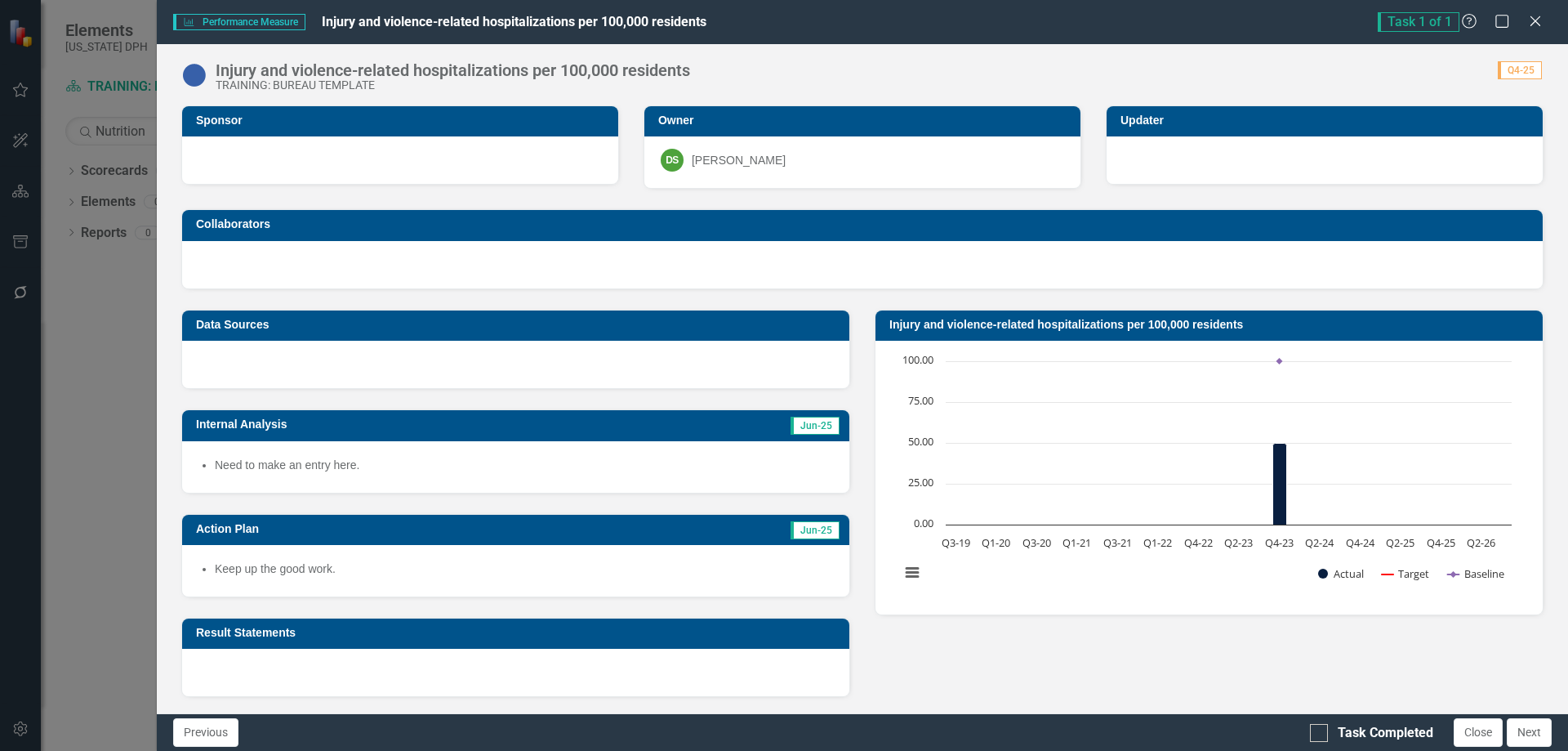
scroll to position [163, 0]
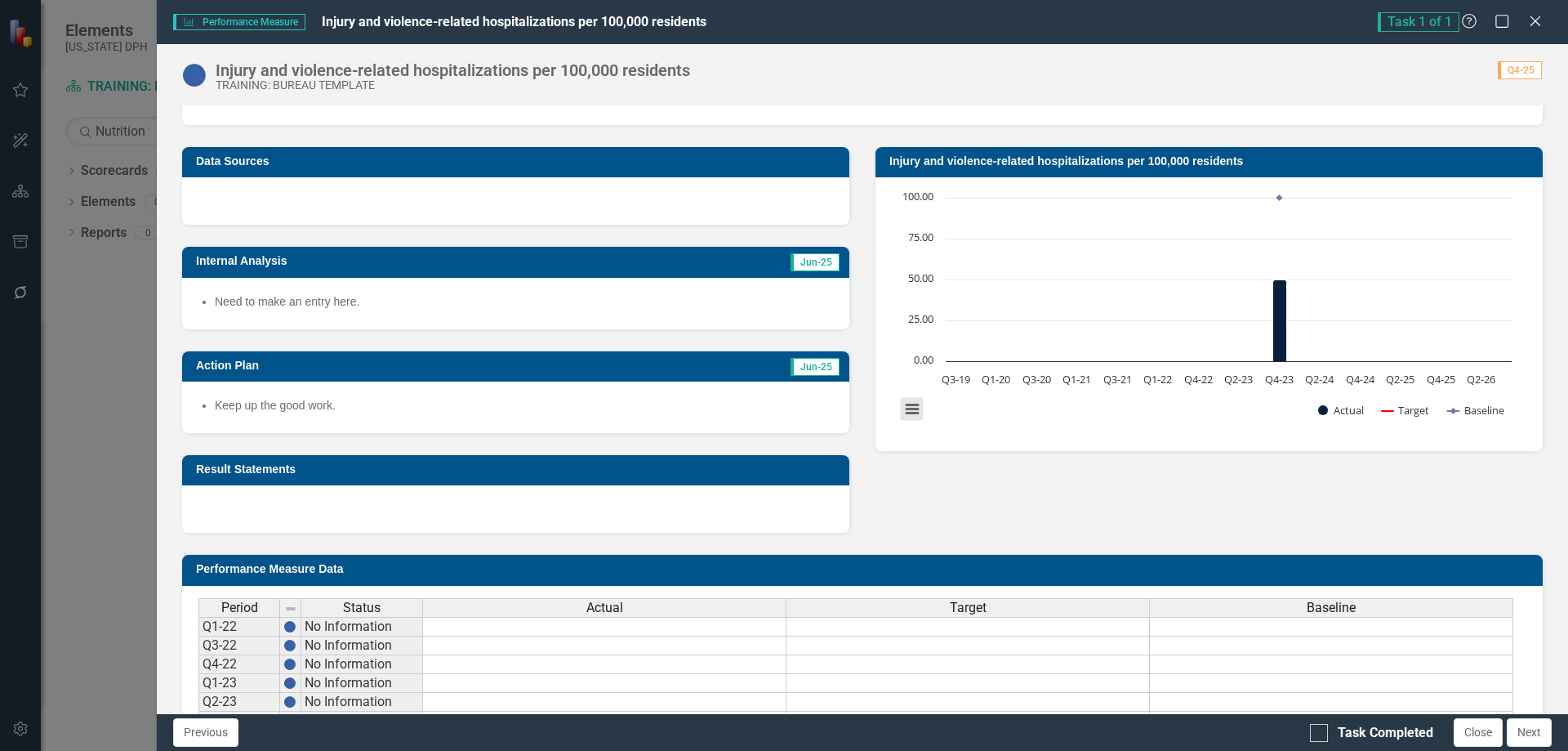
click at [905, 412] on button "View chart menu, Chart" at bounding box center [912, 410] width 23 height 23
click at [1065, 423] on rect "Interactive chart" at bounding box center [1206, 312] width 628 height 245
click at [1157, 241] on rect "Interactive chart" at bounding box center [1206, 312] width 628 height 245
click at [1152, 245] on rect "Interactive chart" at bounding box center [1206, 312] width 628 height 245
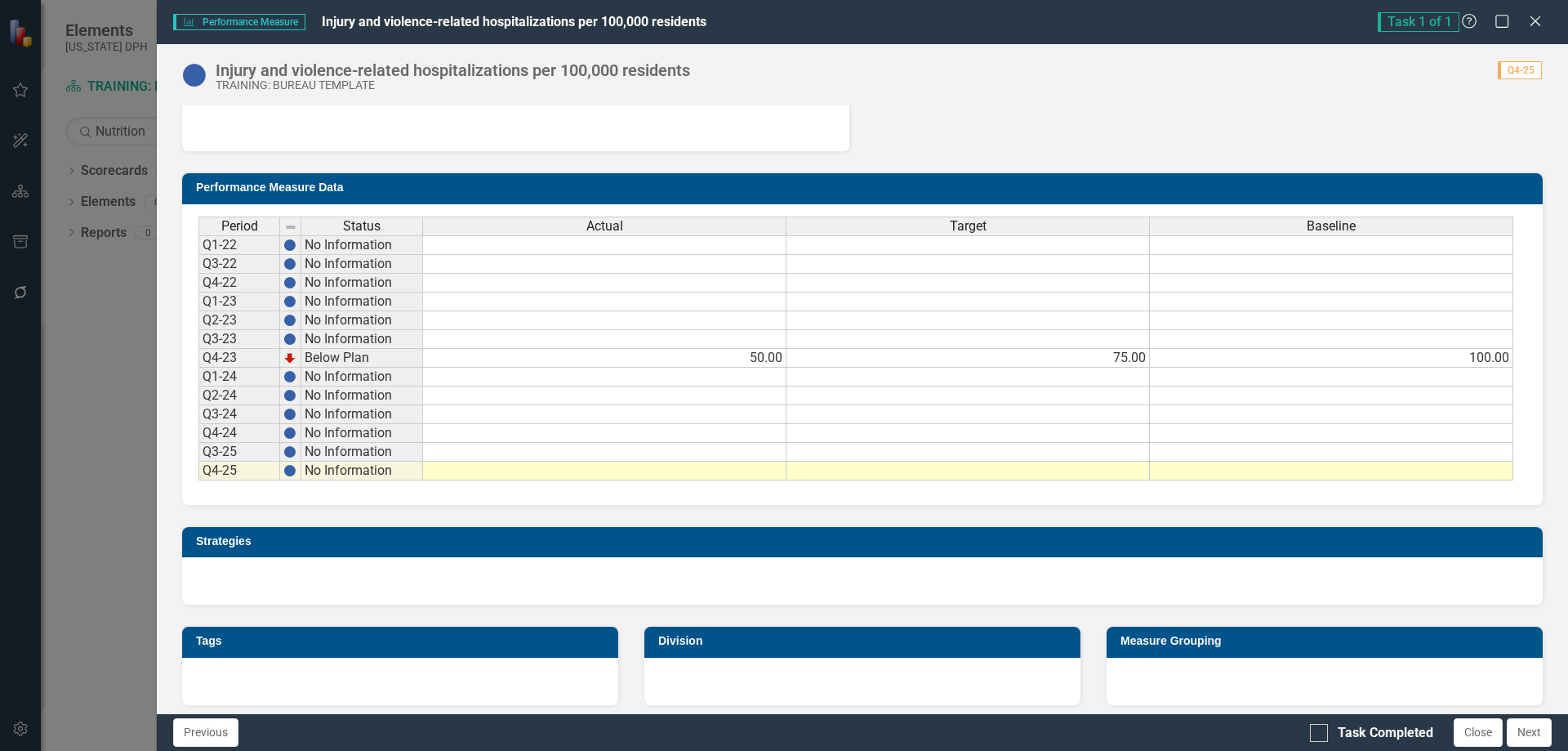
scroll to position [554, 0]
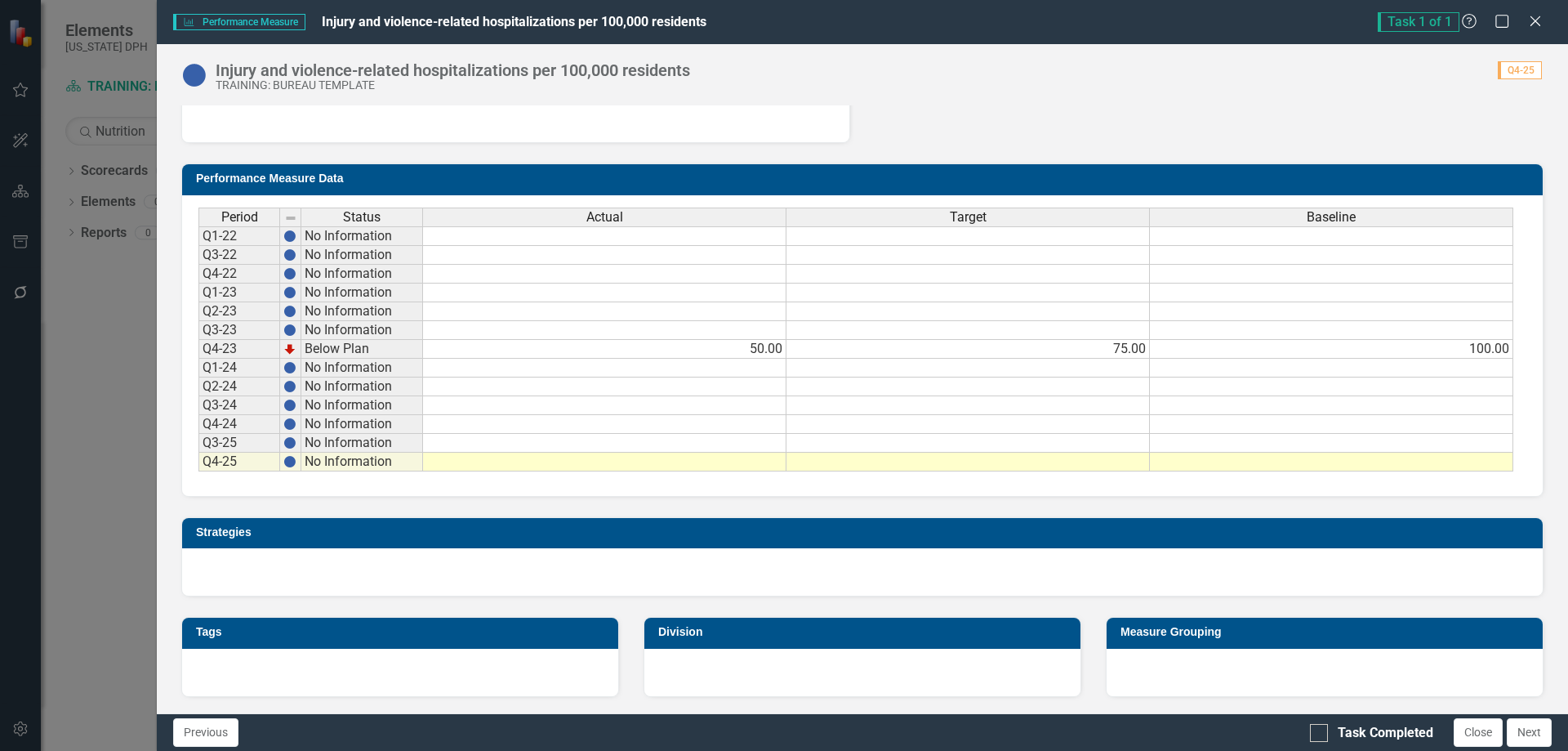
click at [765, 369] on td at bounding box center [604, 368] width 363 height 19
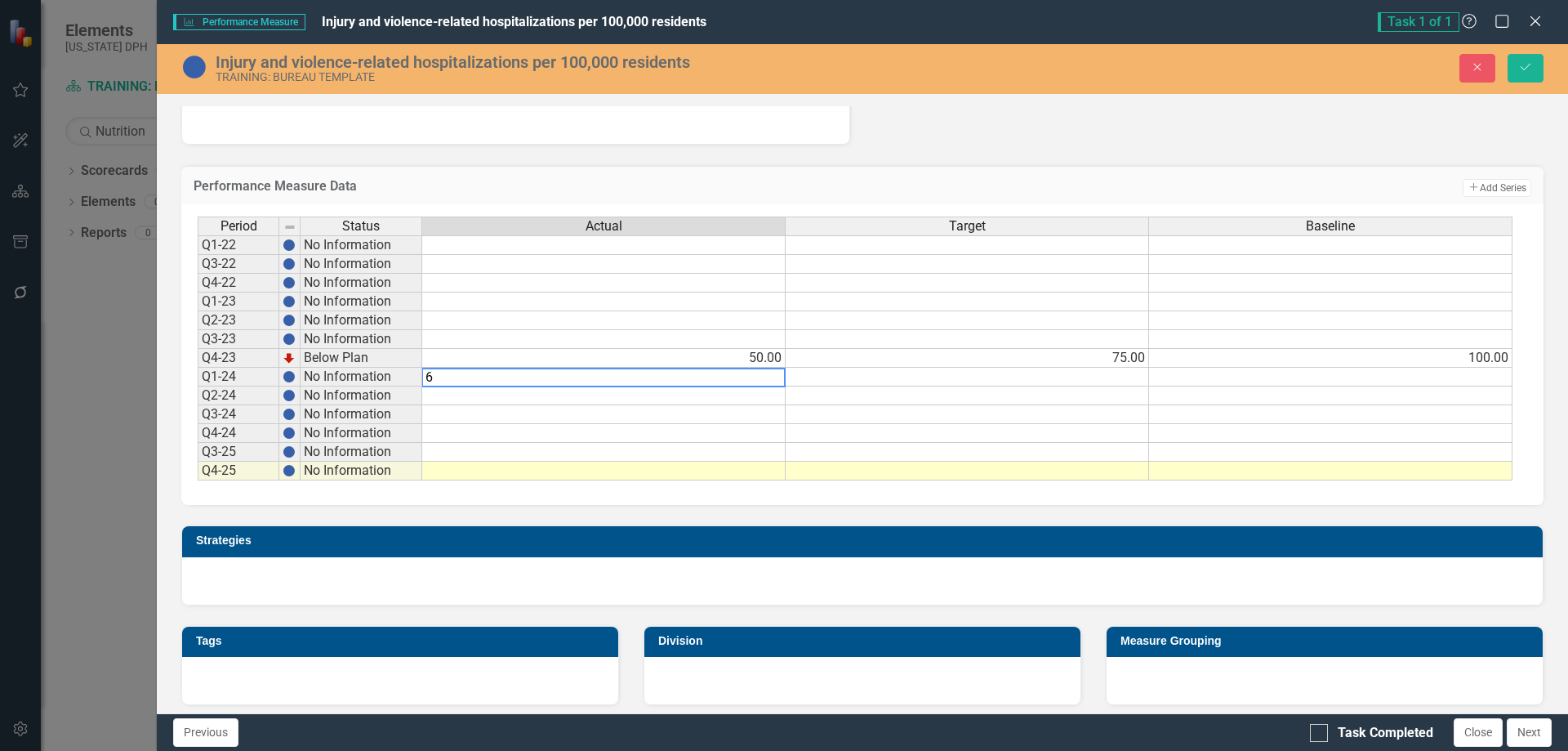
type textarea "65"
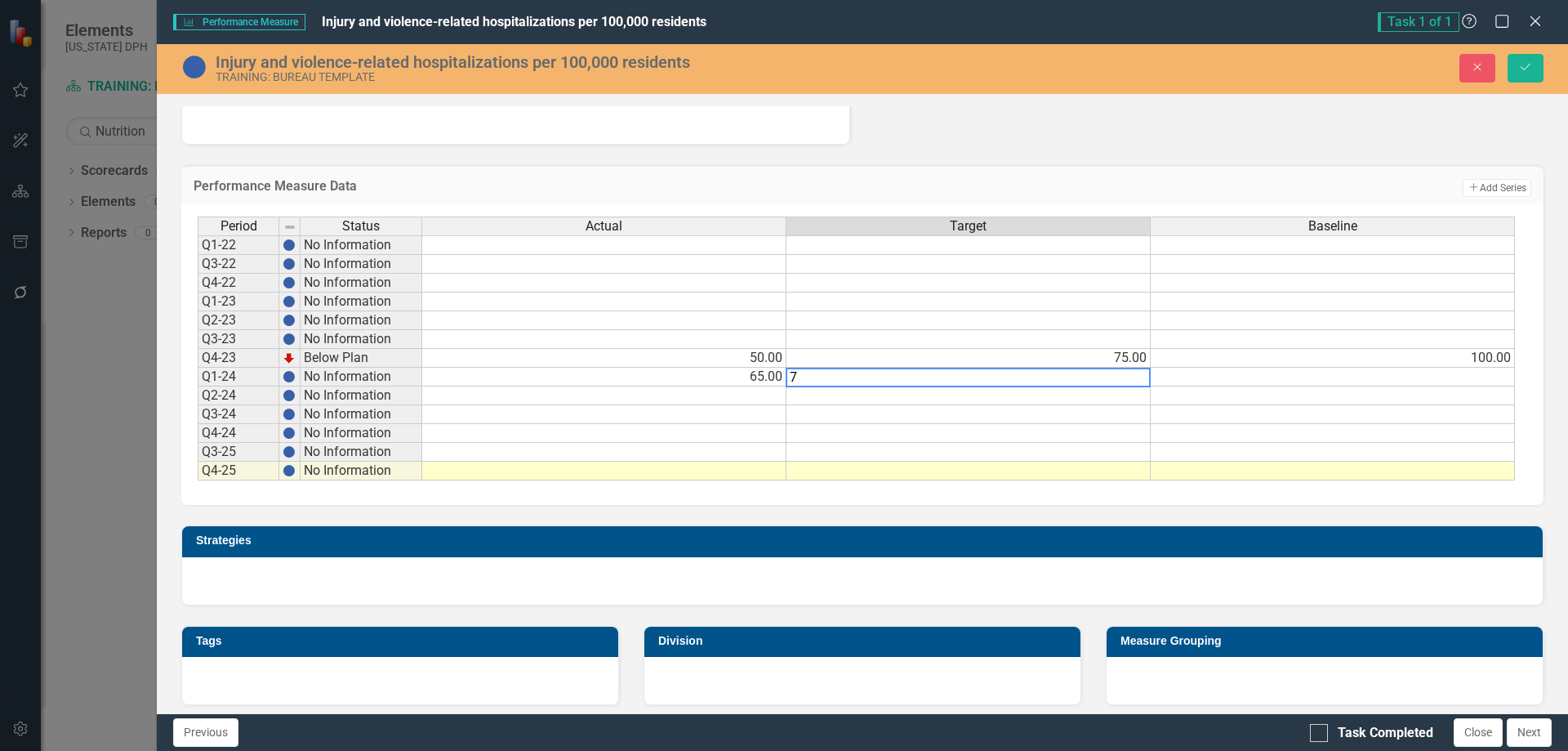
type textarea "75"
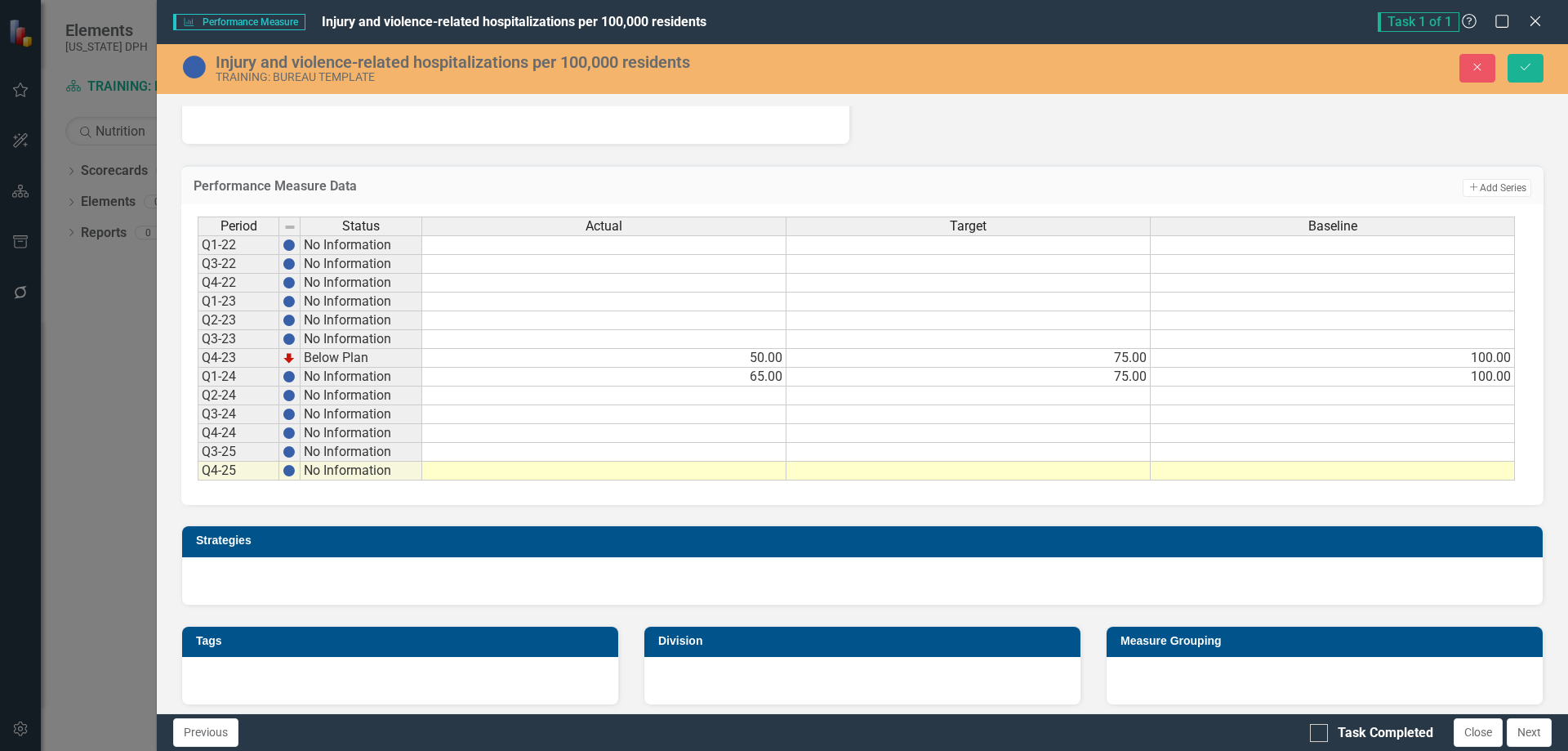
click at [780, 395] on td at bounding box center [604, 396] width 364 height 19
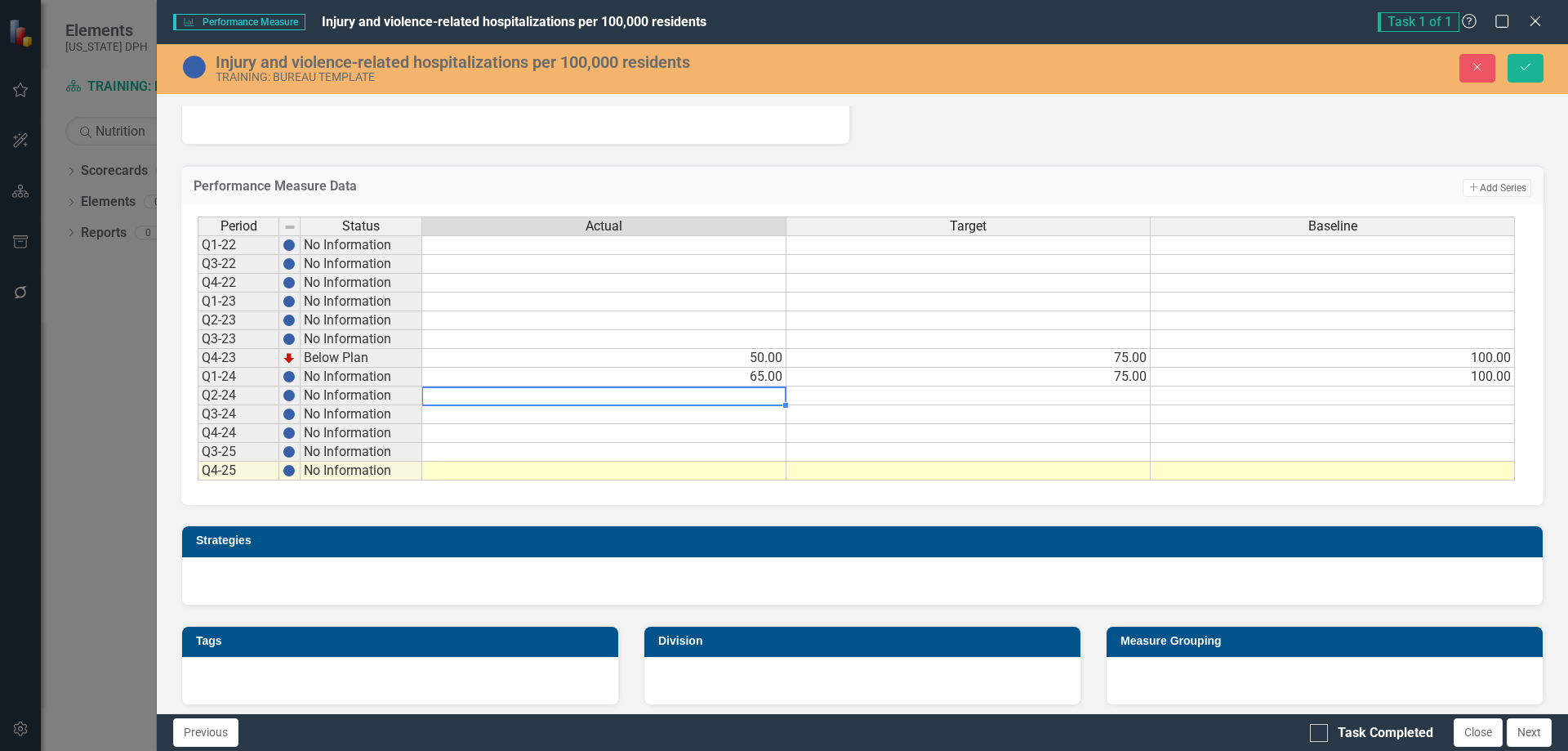
type textarea "4"
type textarea "70"
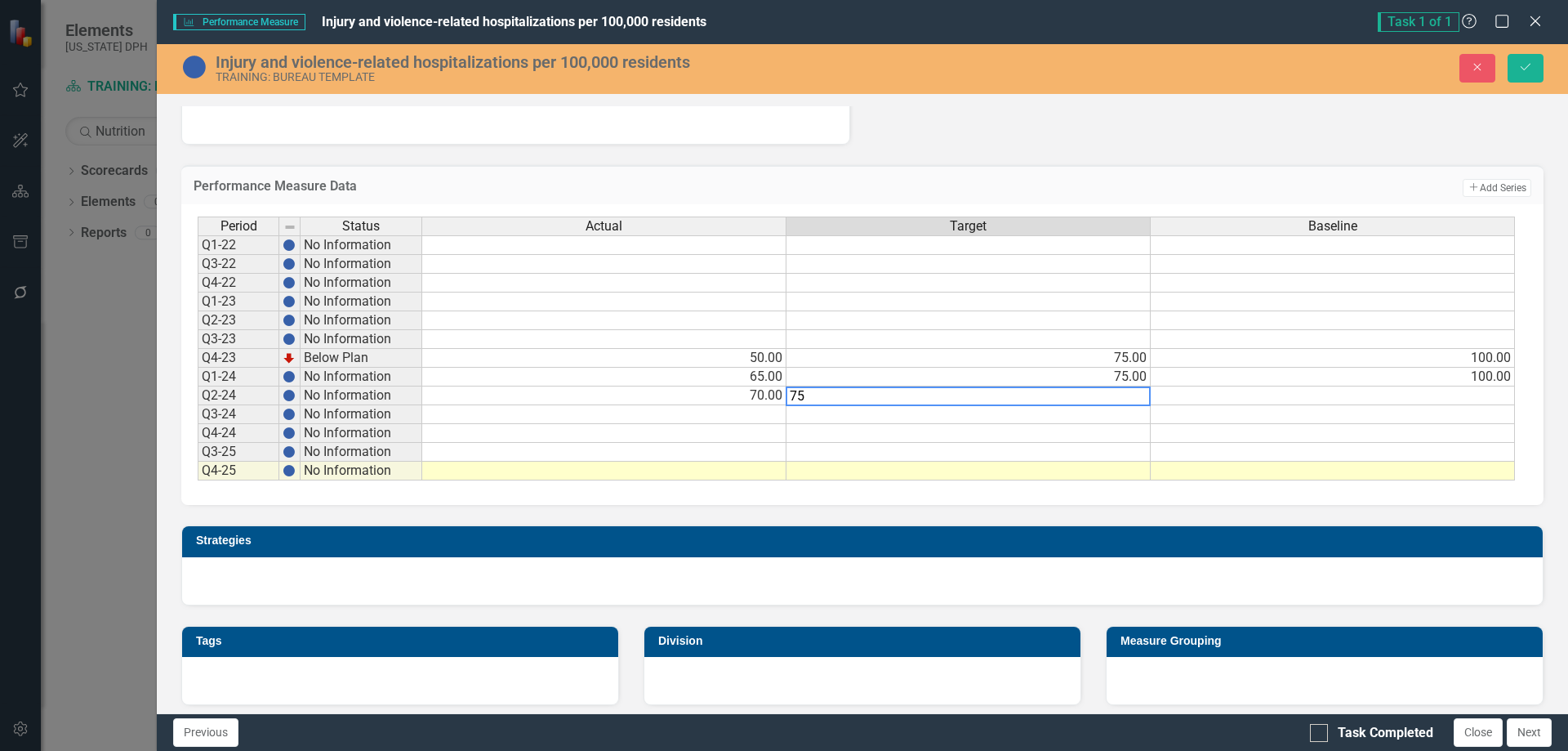
type textarea "758"
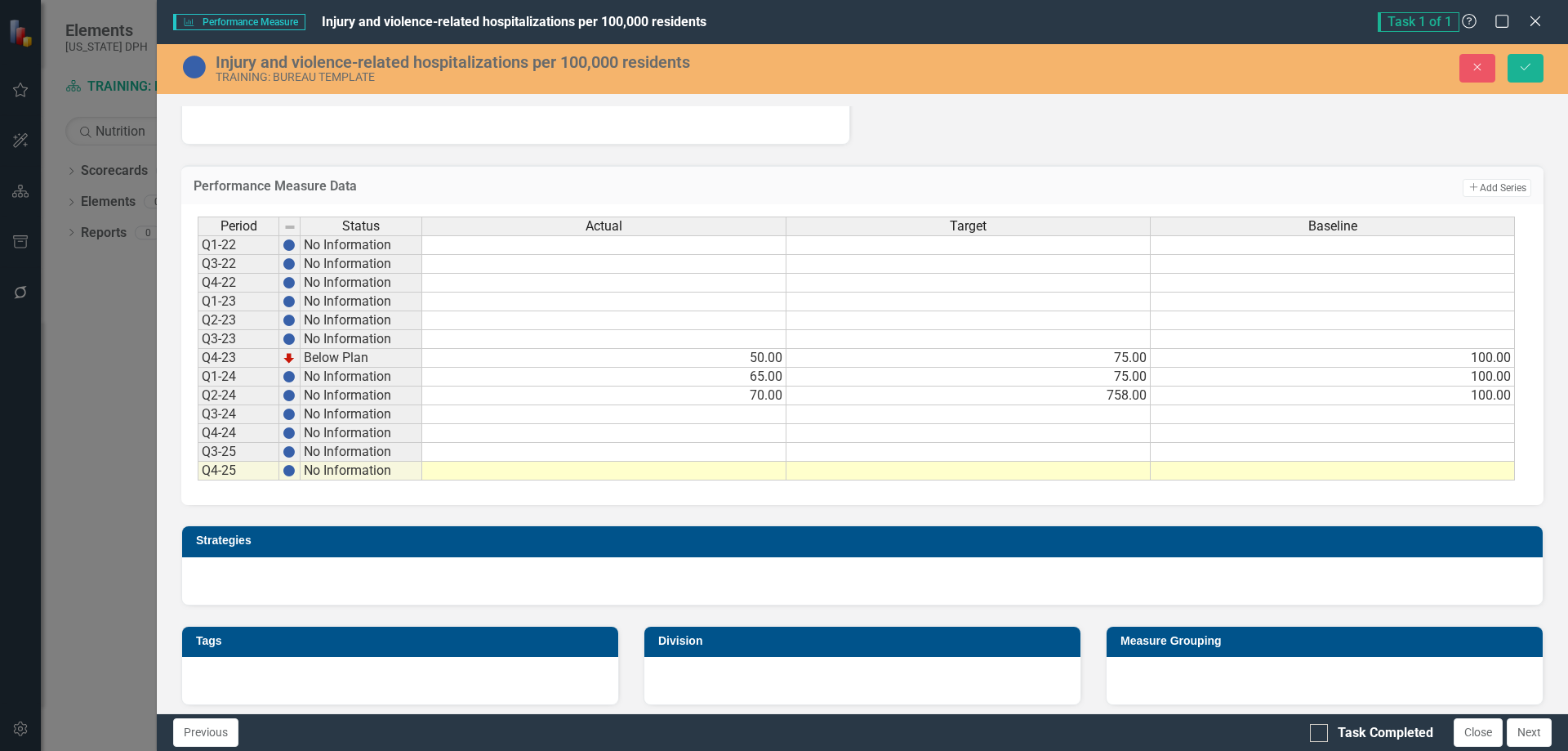
type textarea "100"
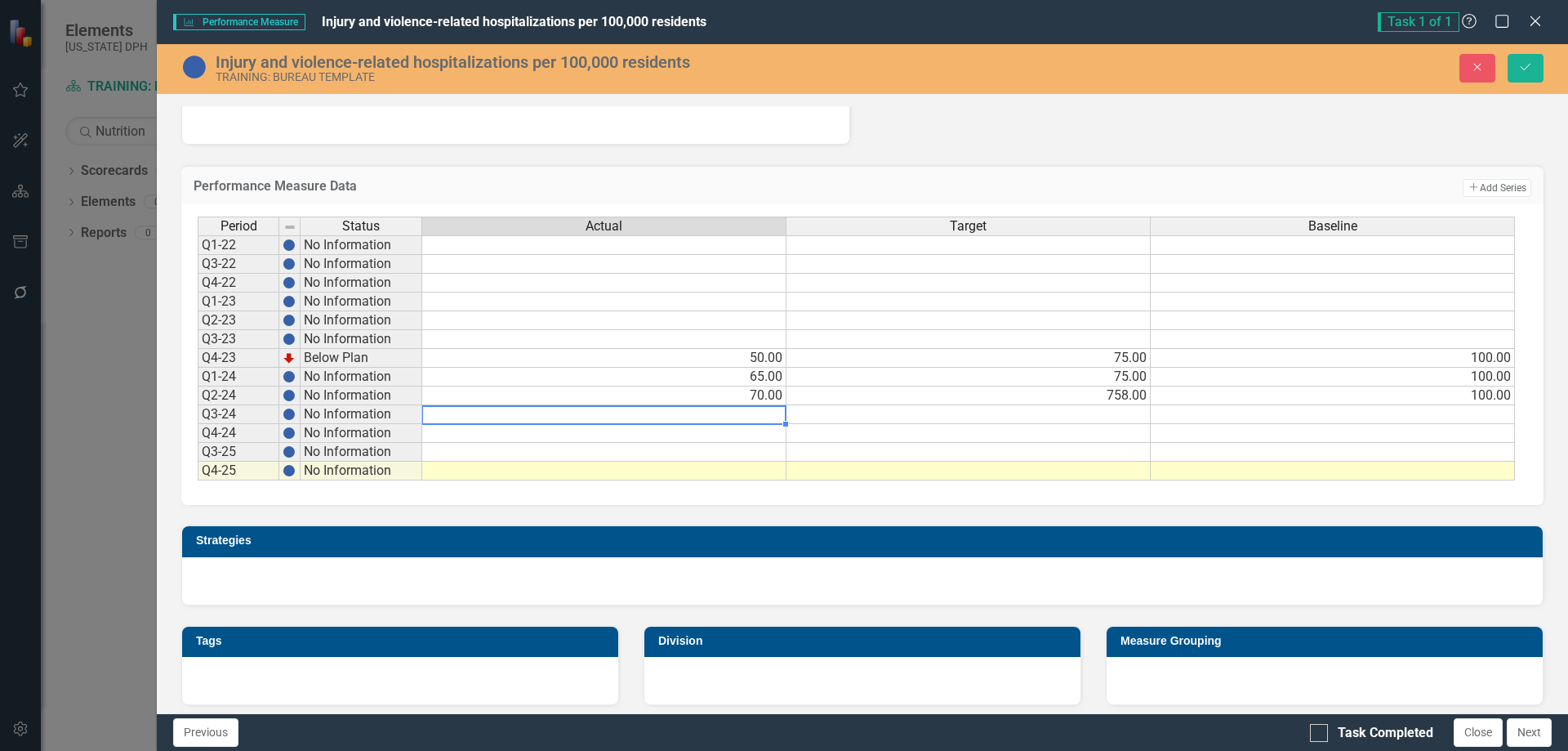
click at [763, 418] on td at bounding box center [604, 414] width 364 height 19
type textarea "55"
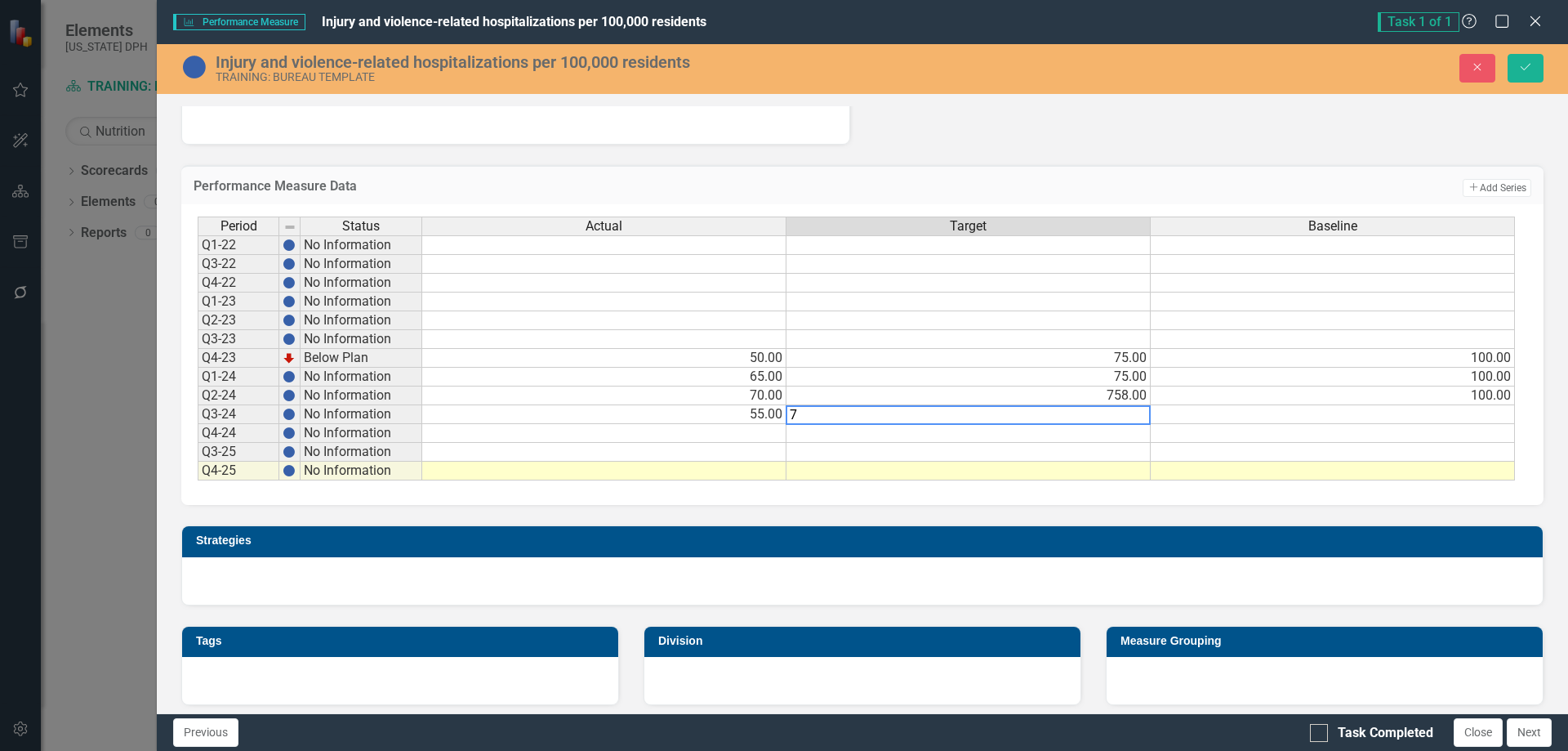
type textarea "75"
click at [1117, 396] on td "758.00" at bounding box center [968, 396] width 364 height 19
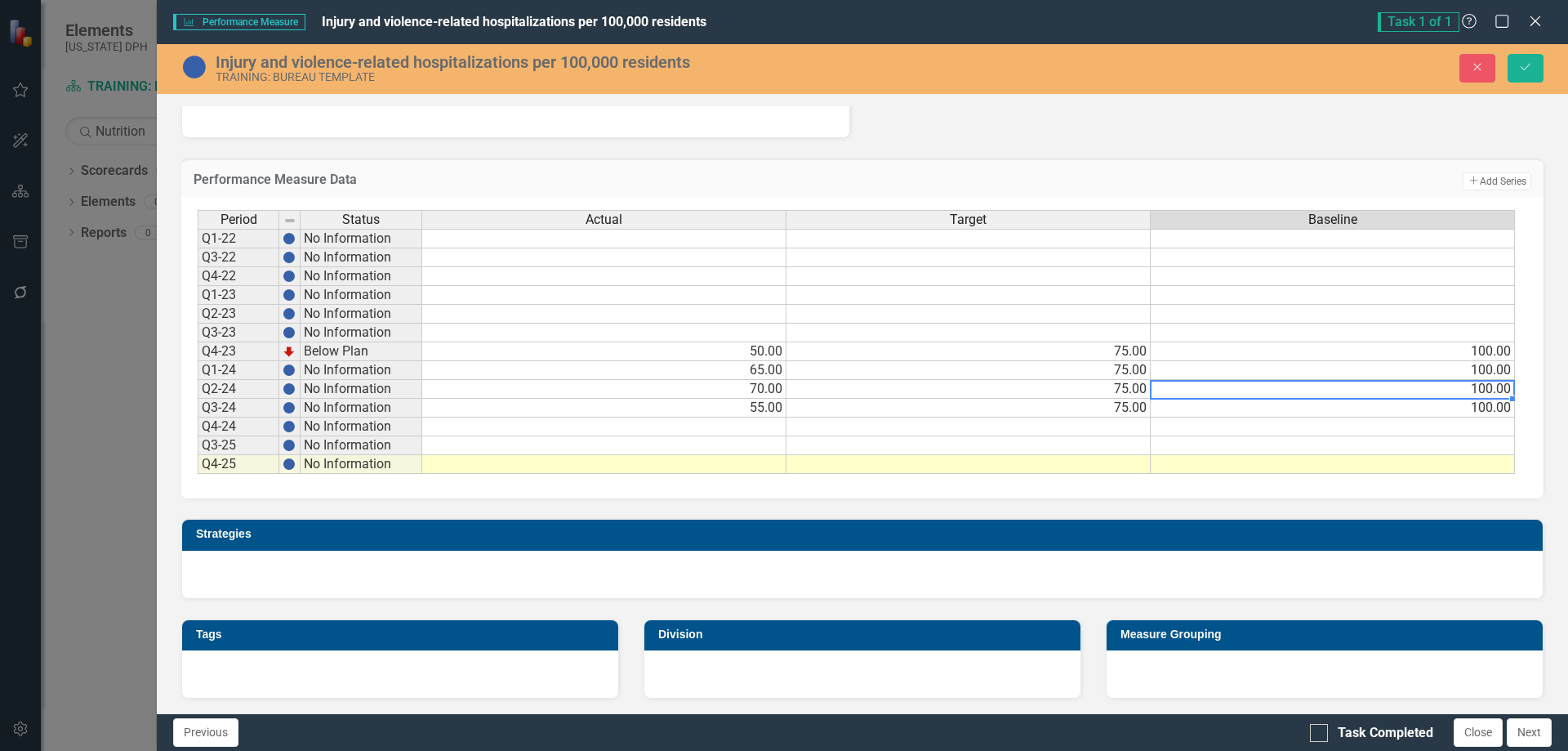
scroll to position [562, 0]
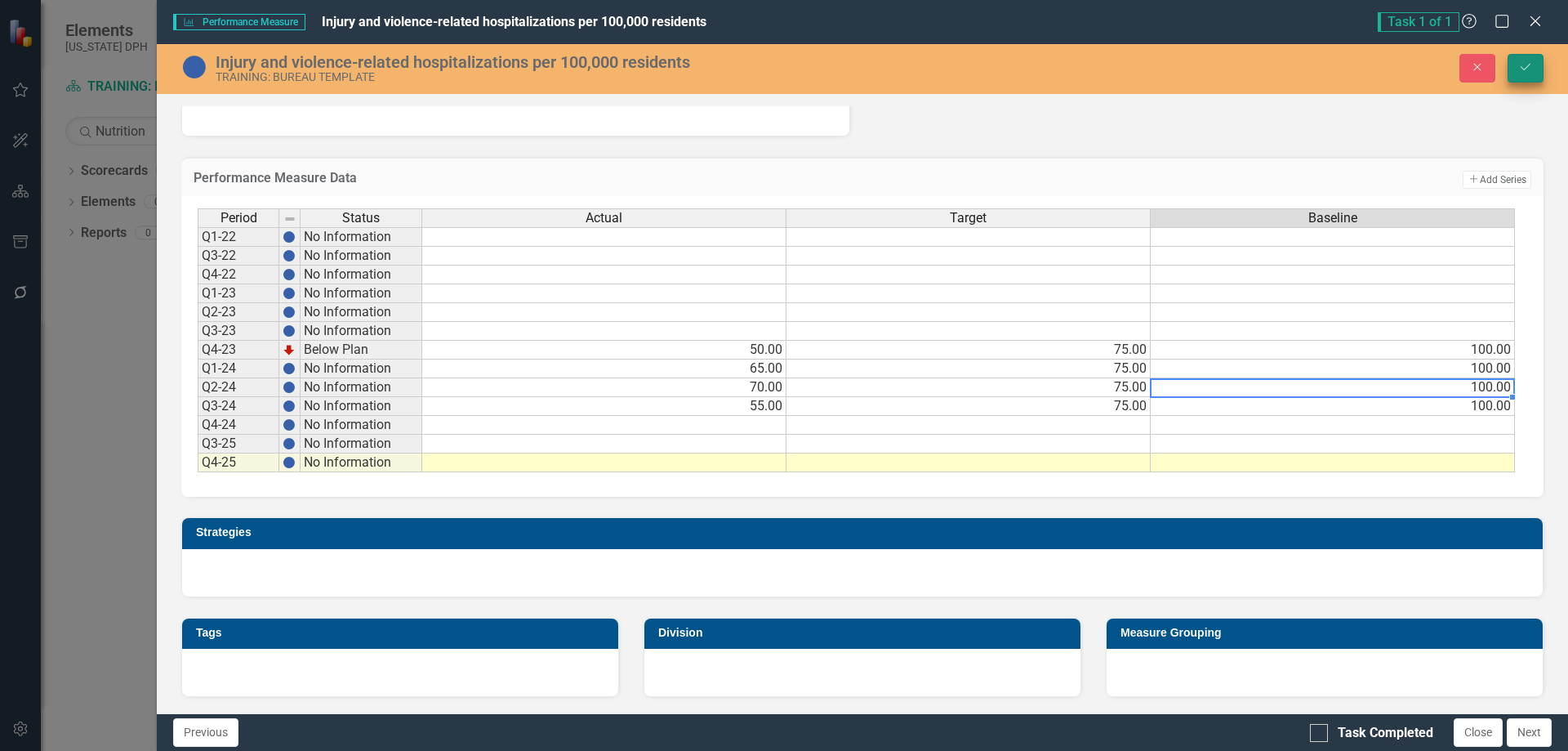
type textarea "100"
click at [1253, 63] on icon "Save" at bounding box center [1525, 67] width 14 height 12
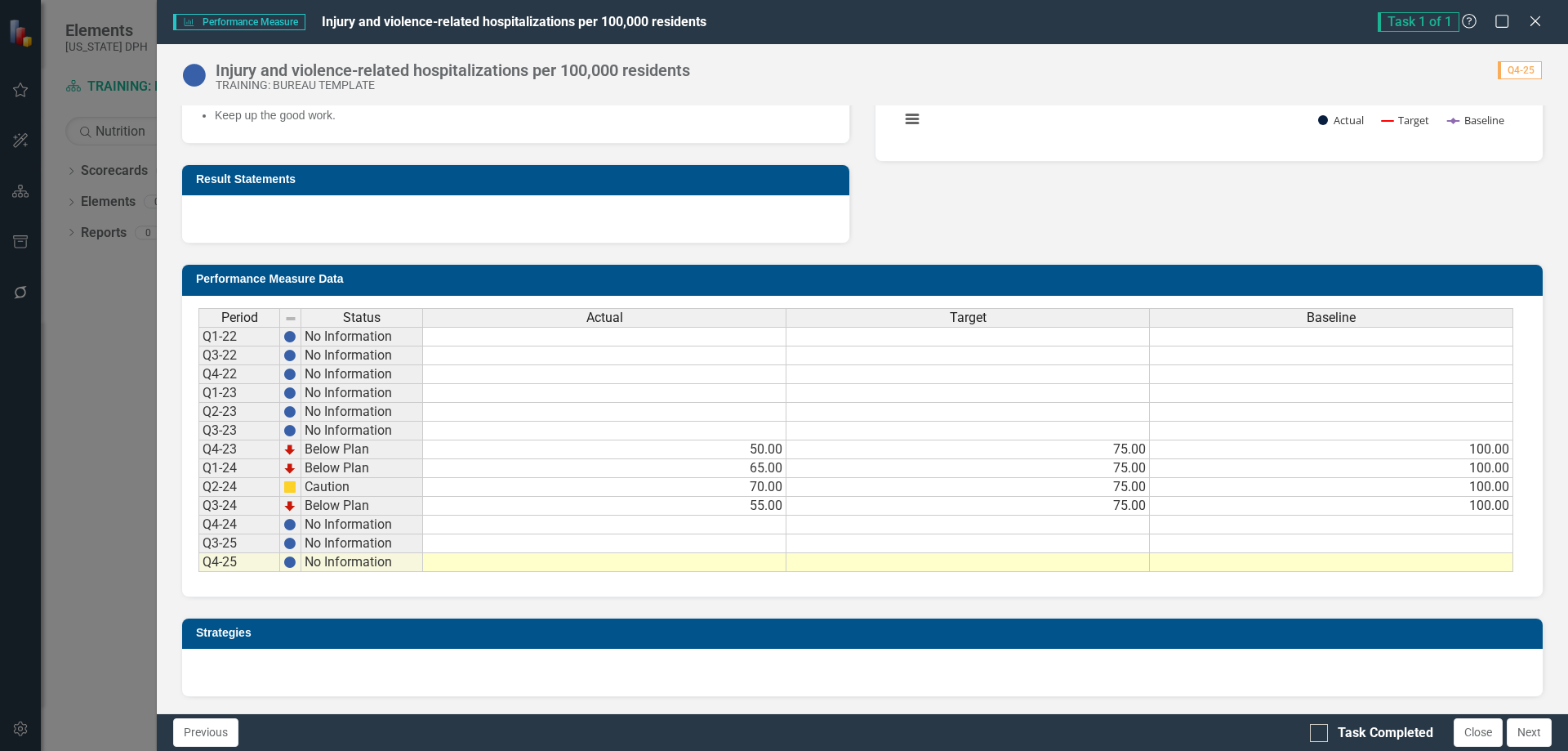
scroll to position [490, 0]
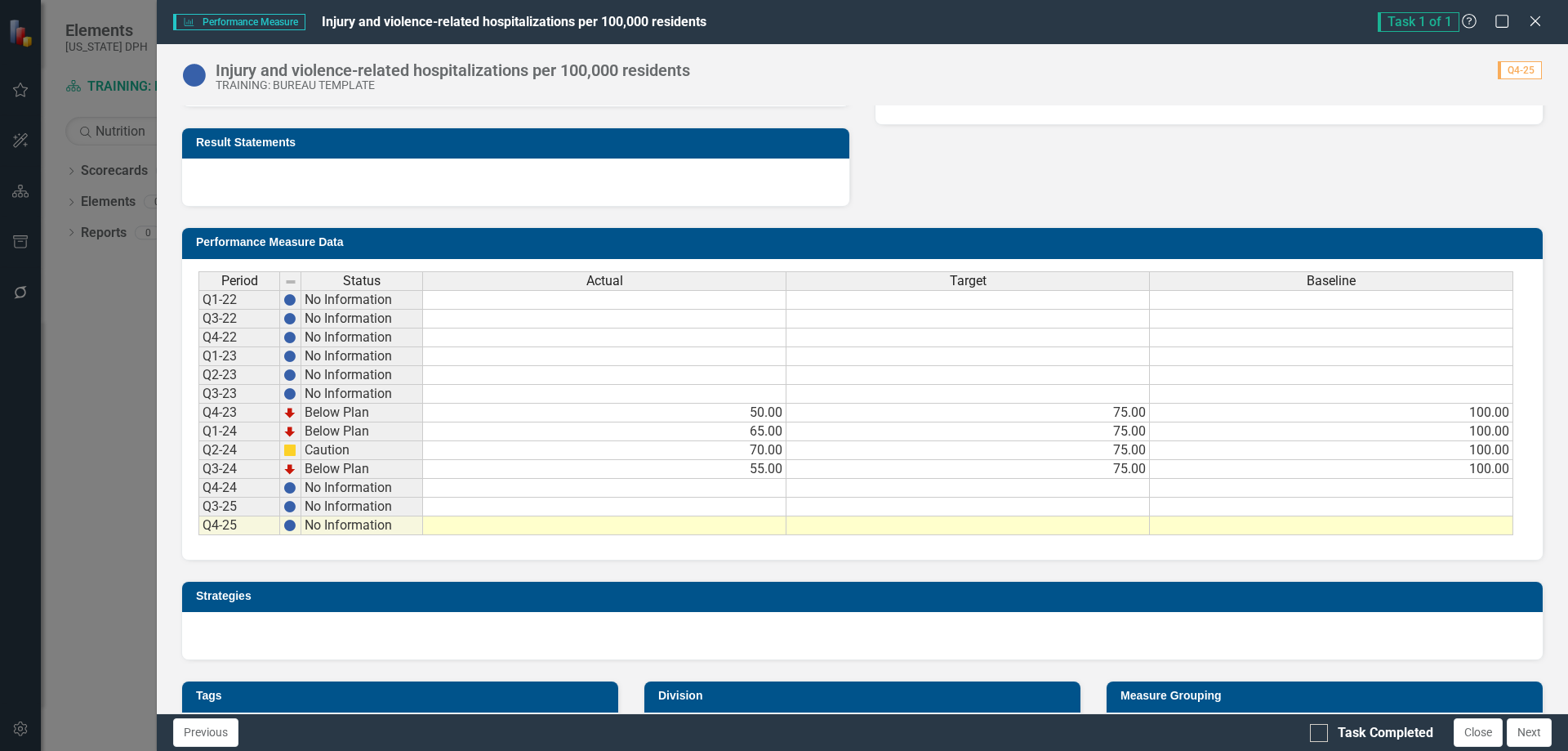
click at [1253, 415] on td "100.00" at bounding box center [1331, 413] width 363 height 19
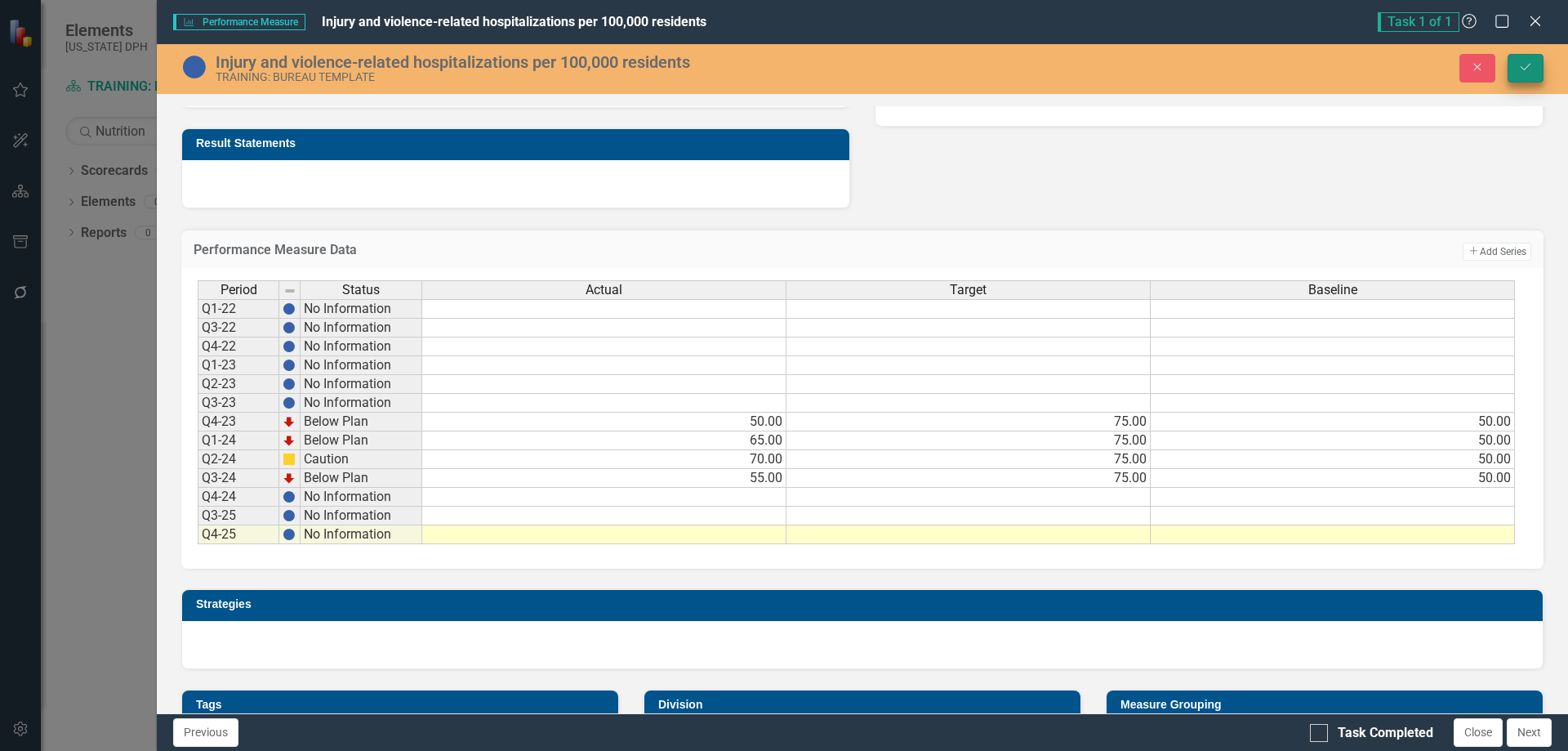
type textarea "50"
click at [1253, 63] on icon "Save" at bounding box center [1525, 67] width 14 height 12
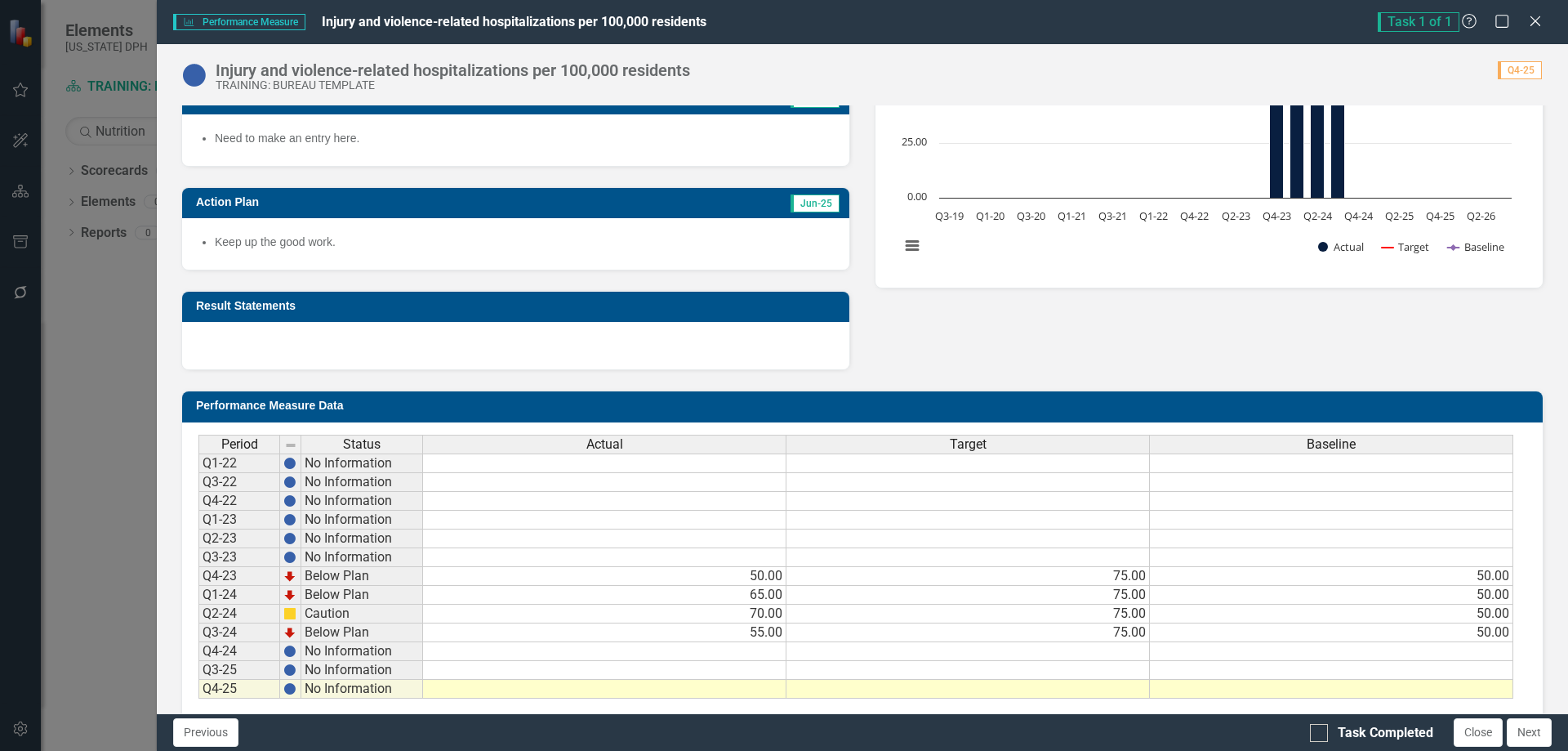
scroll to position [554, 0]
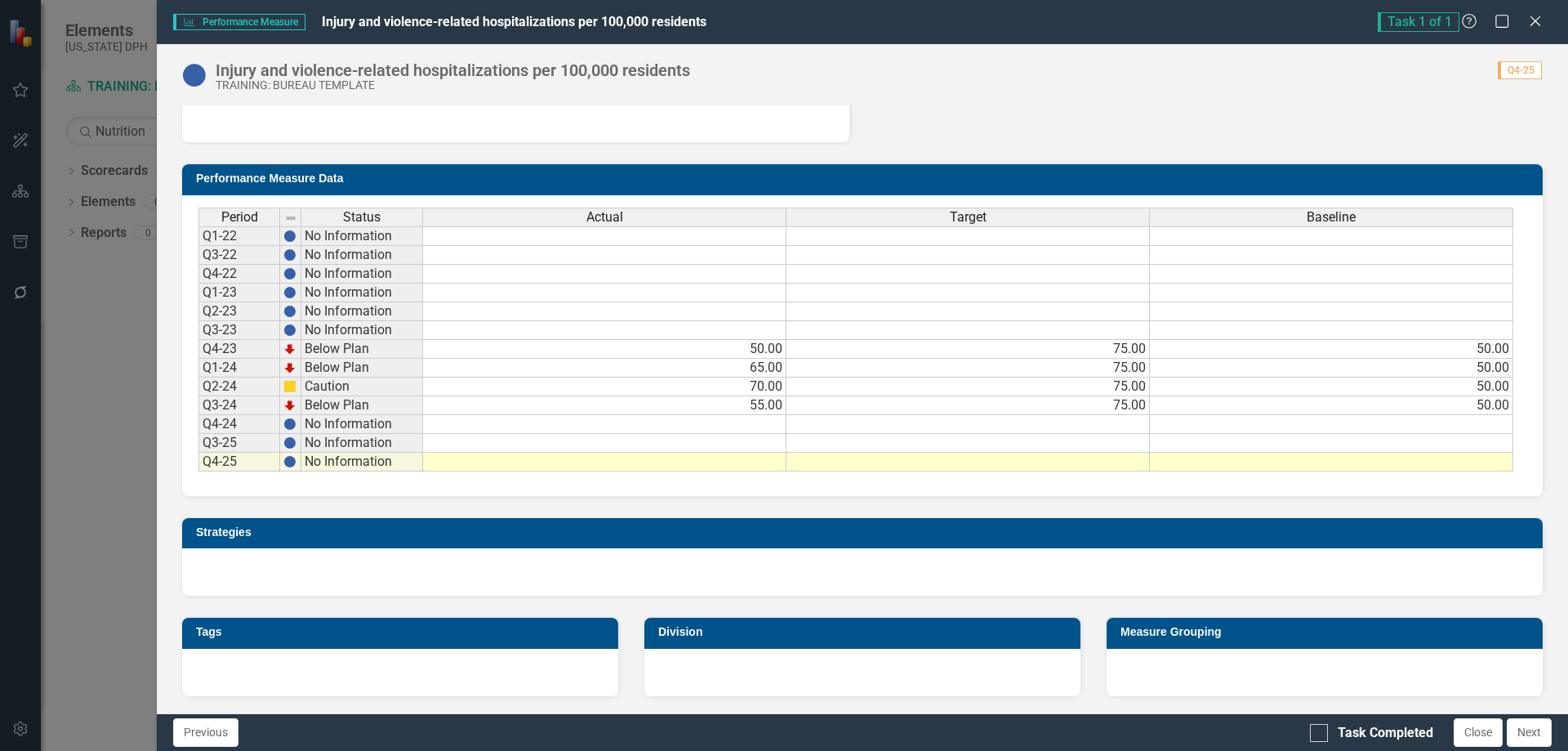
click at [1093, 349] on td "75.00" at bounding box center [967, 349] width 363 height 19
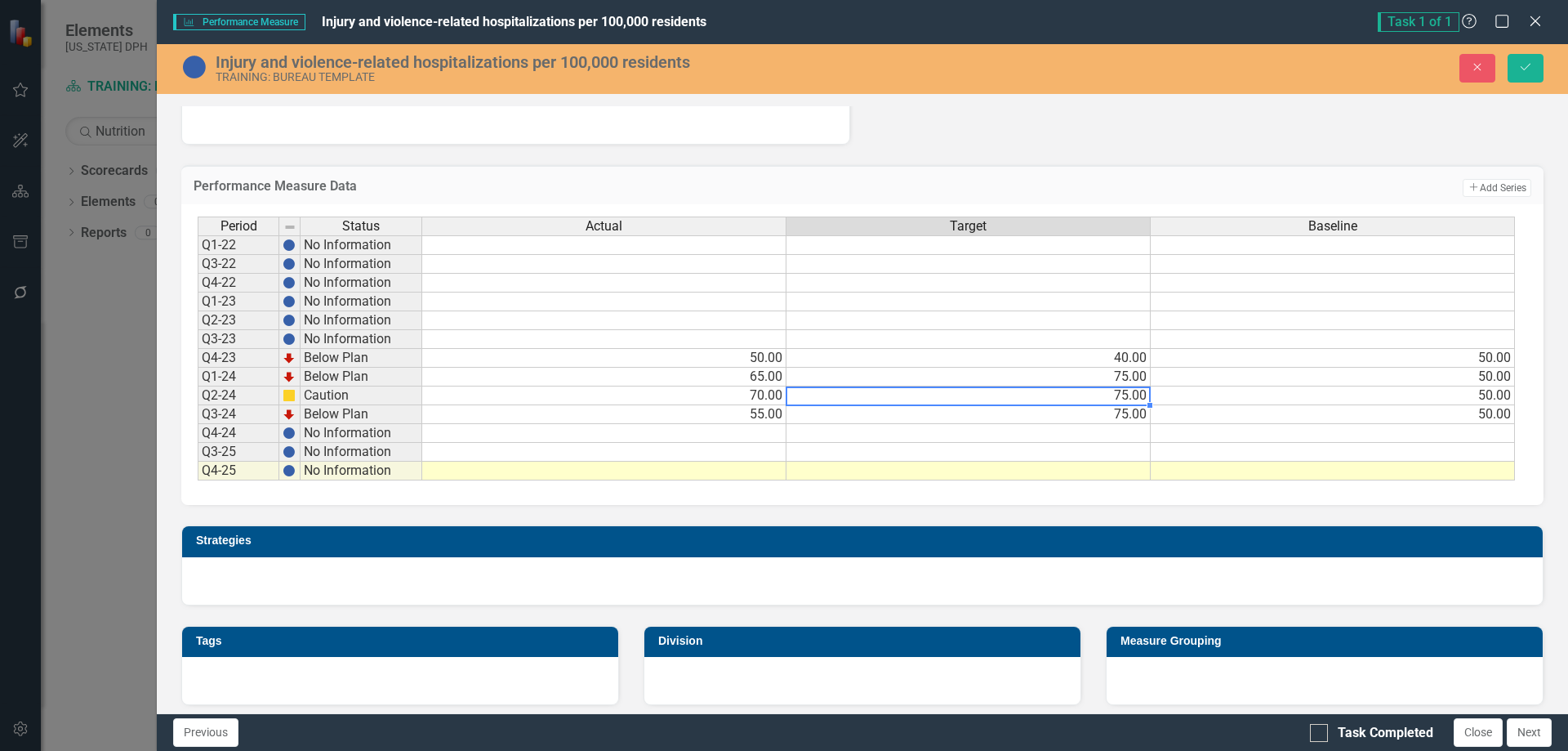
drag, startPoint x: 1063, startPoint y: 404, endPoint x: 1079, endPoint y: 388, distance: 22.6
click at [1064, 402] on td "75.00" at bounding box center [968, 396] width 364 height 19
click at [1135, 355] on td "40.00" at bounding box center [968, 358] width 364 height 19
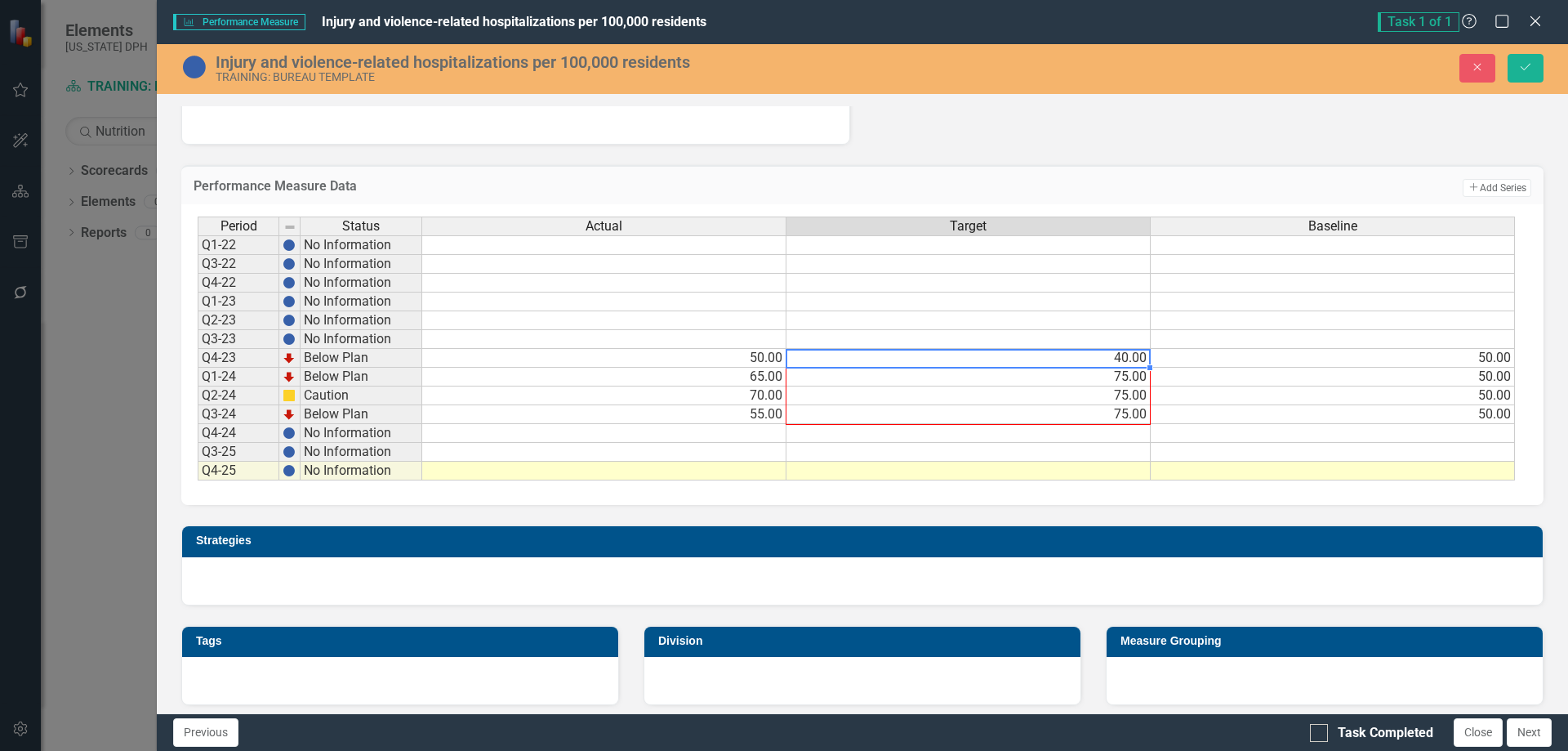
drag, startPoint x: 1149, startPoint y: 366, endPoint x: 1148, endPoint y: 405, distance: 39.0
click at [197, 406] on div "Period Status Actual Target Baseline Q1-22 No Information Q3-22 No Information …" at bounding box center [197, 348] width 0 height 264
type textarea "40"
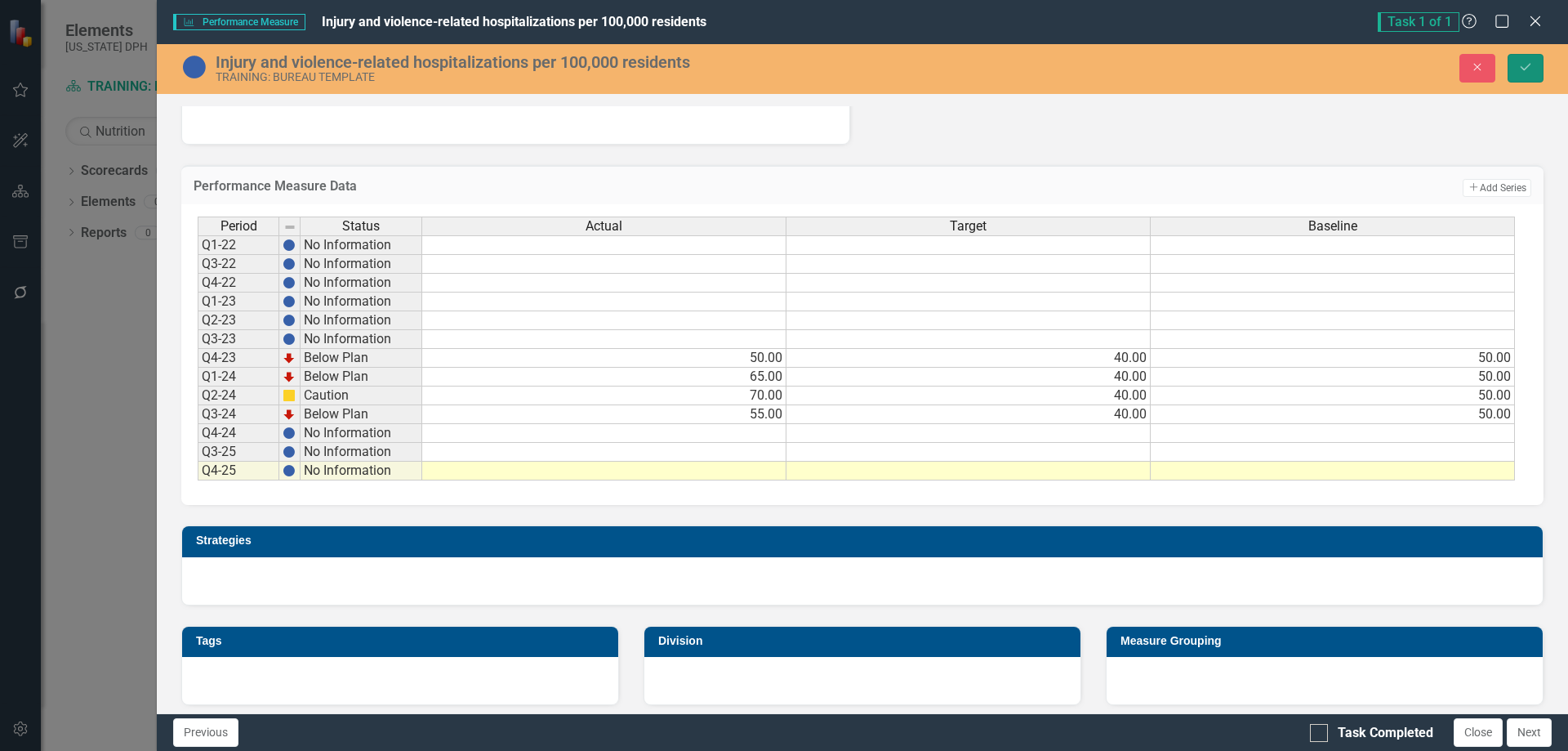
click at [1253, 68] on button "Save" at bounding box center [1525, 68] width 36 height 29
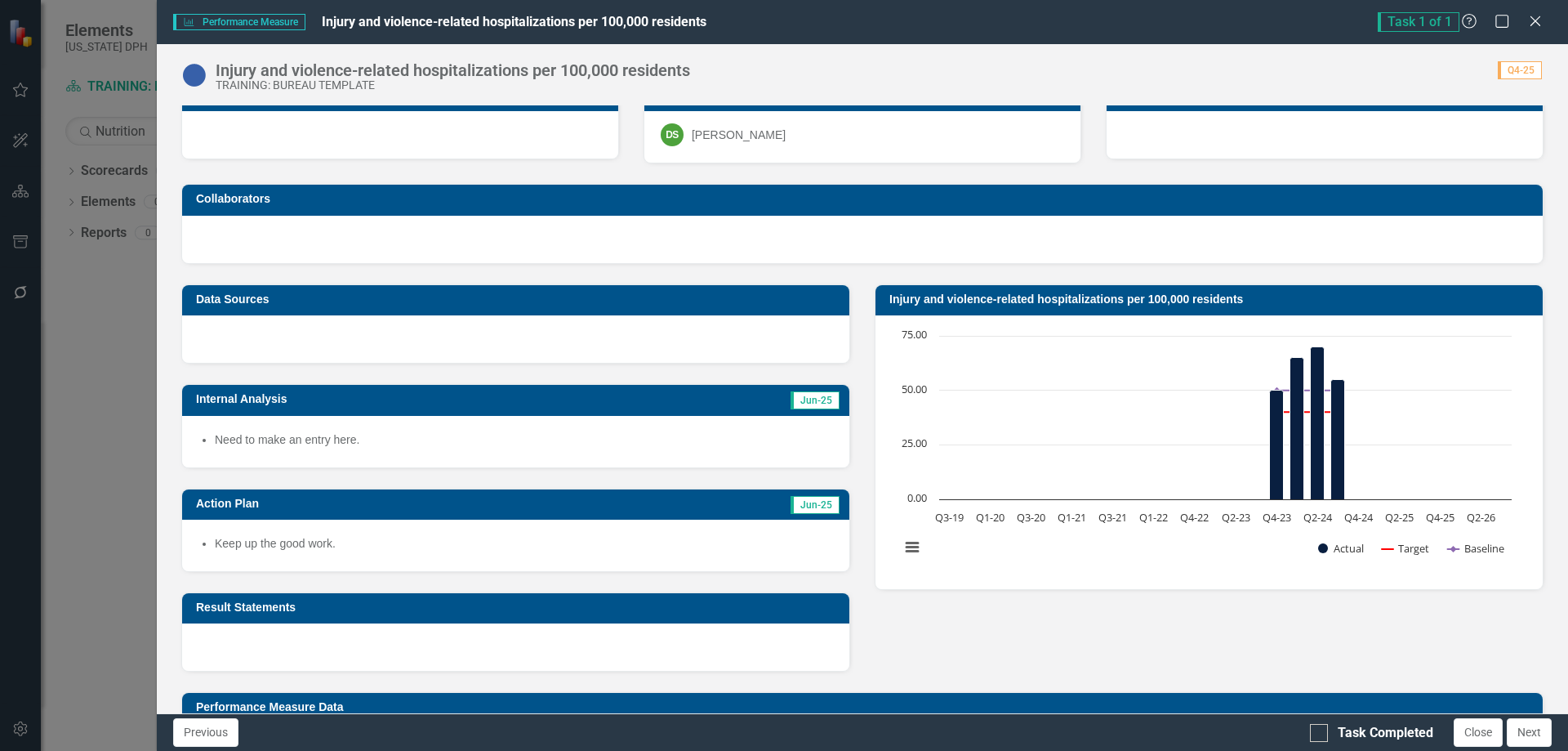
scroll to position [0, 0]
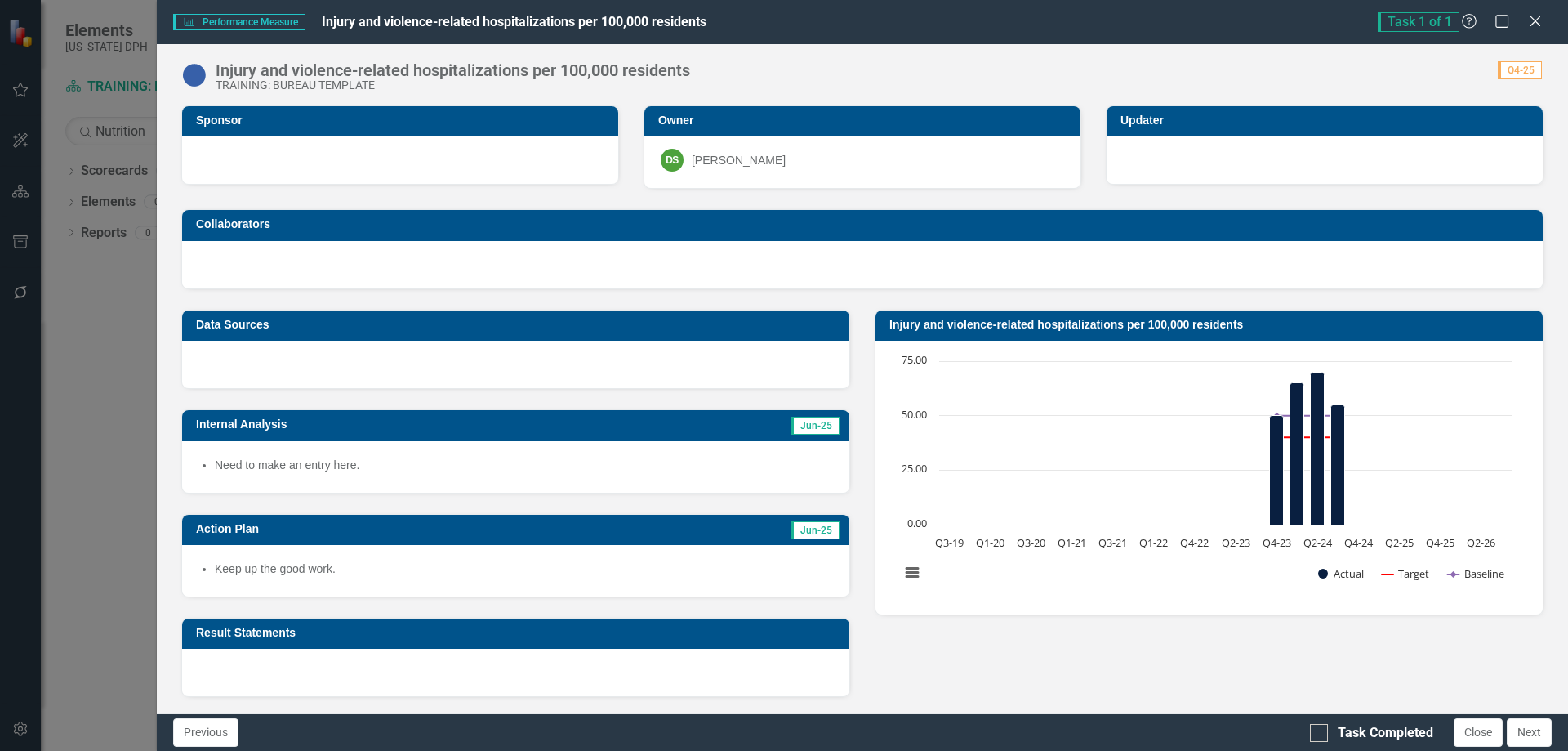
click at [409, 570] on li "Keep up the good work." at bounding box center [524, 569] width 618 height 16
click at [408, 572] on li "Keep up the good work." at bounding box center [524, 569] width 618 height 16
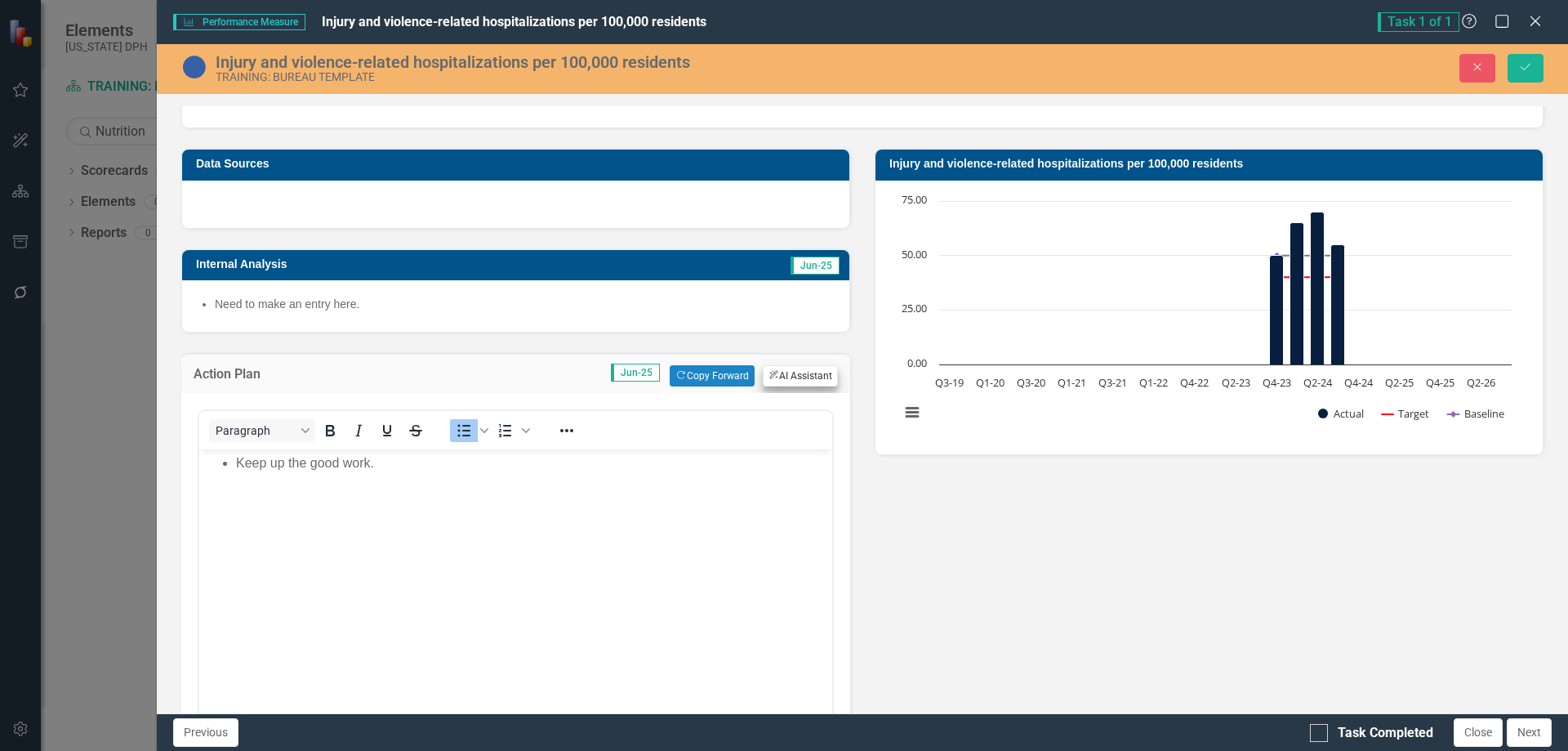
scroll to position [163, 0]
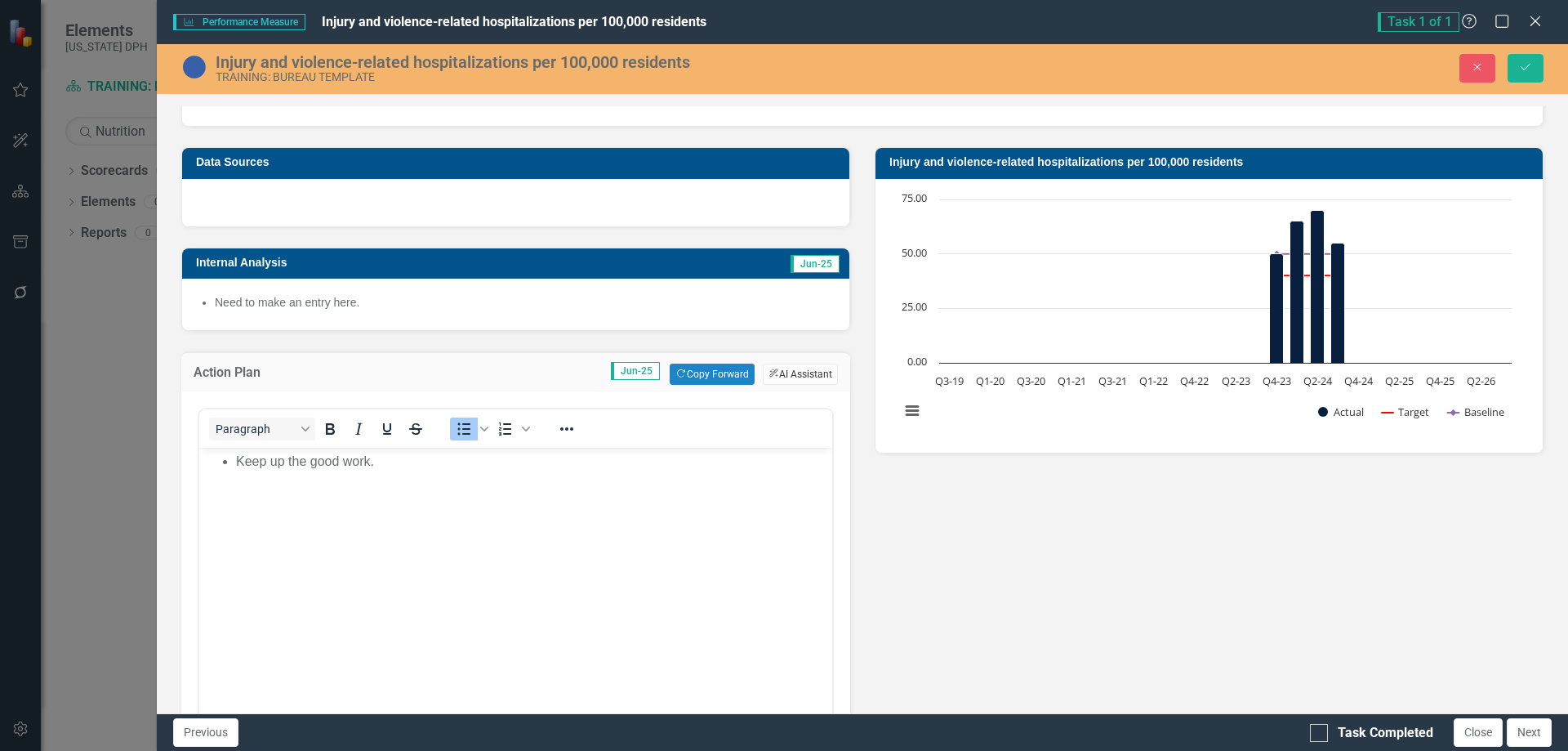
click at [787, 376] on button "ClearPoint AI AI Assistant" at bounding box center [801, 374] width 75 height 21
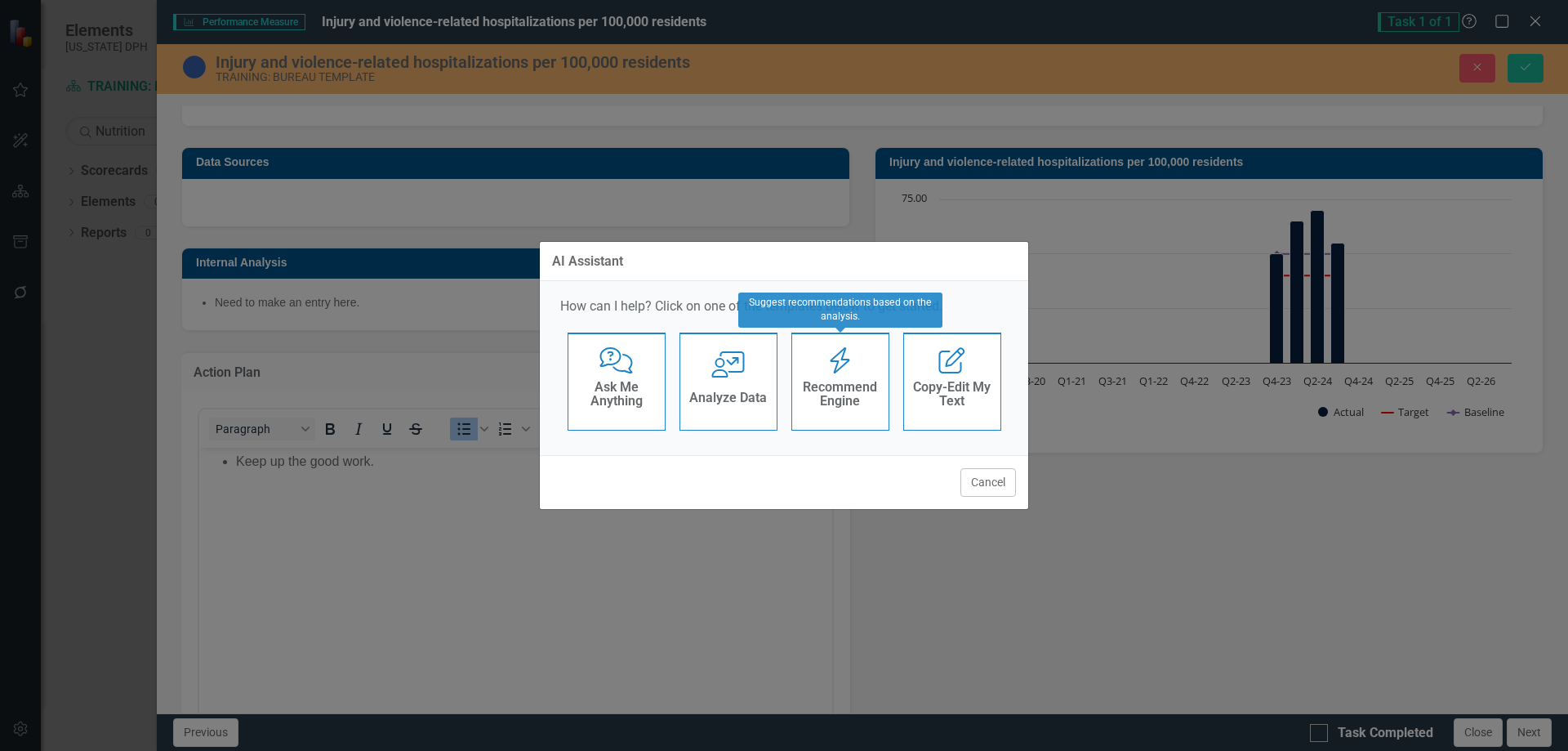
click at [835, 371] on icon at bounding box center [840, 360] width 20 height 26
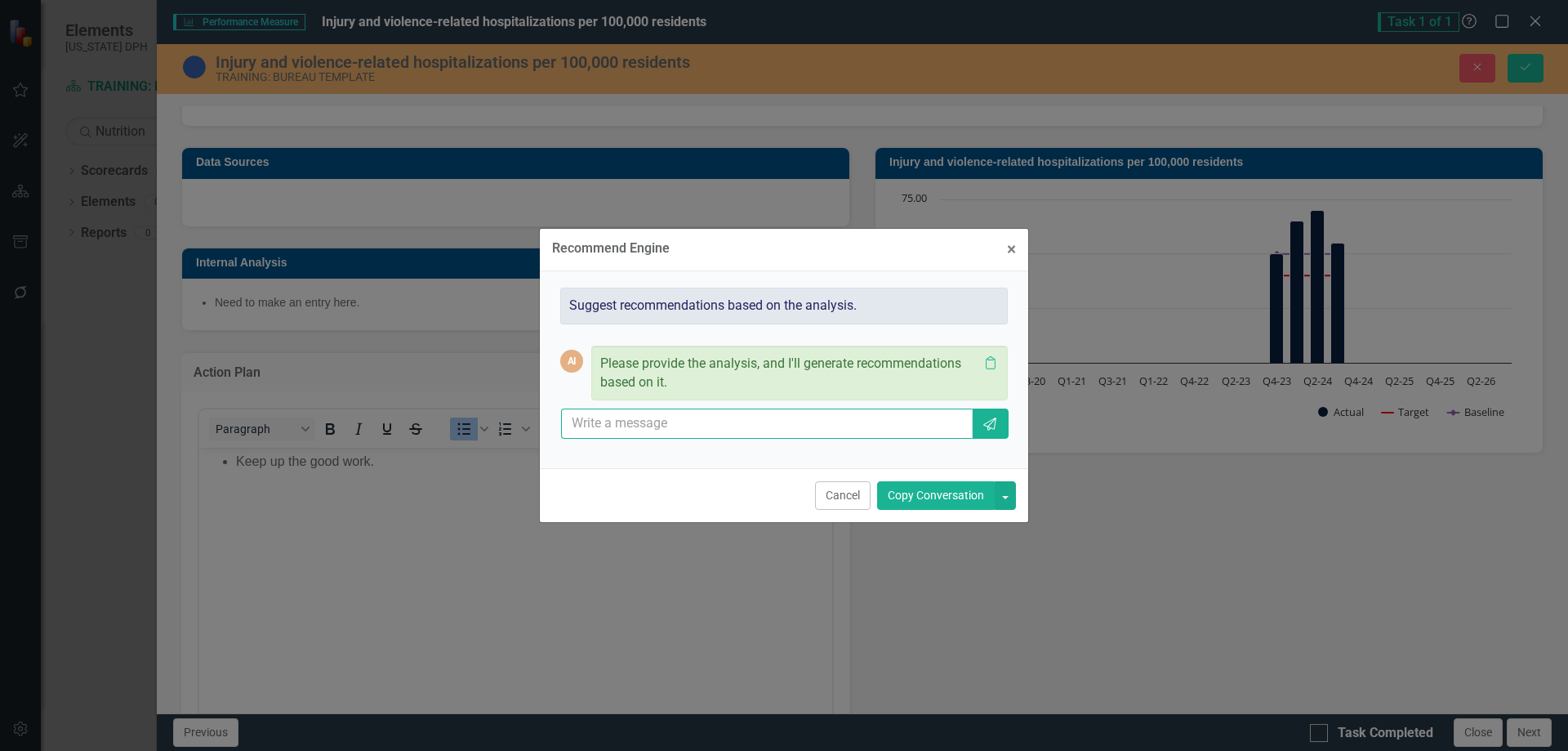
click at [664, 422] on input "text" at bounding box center [767, 423] width 411 height 30
type input "analysis the data"
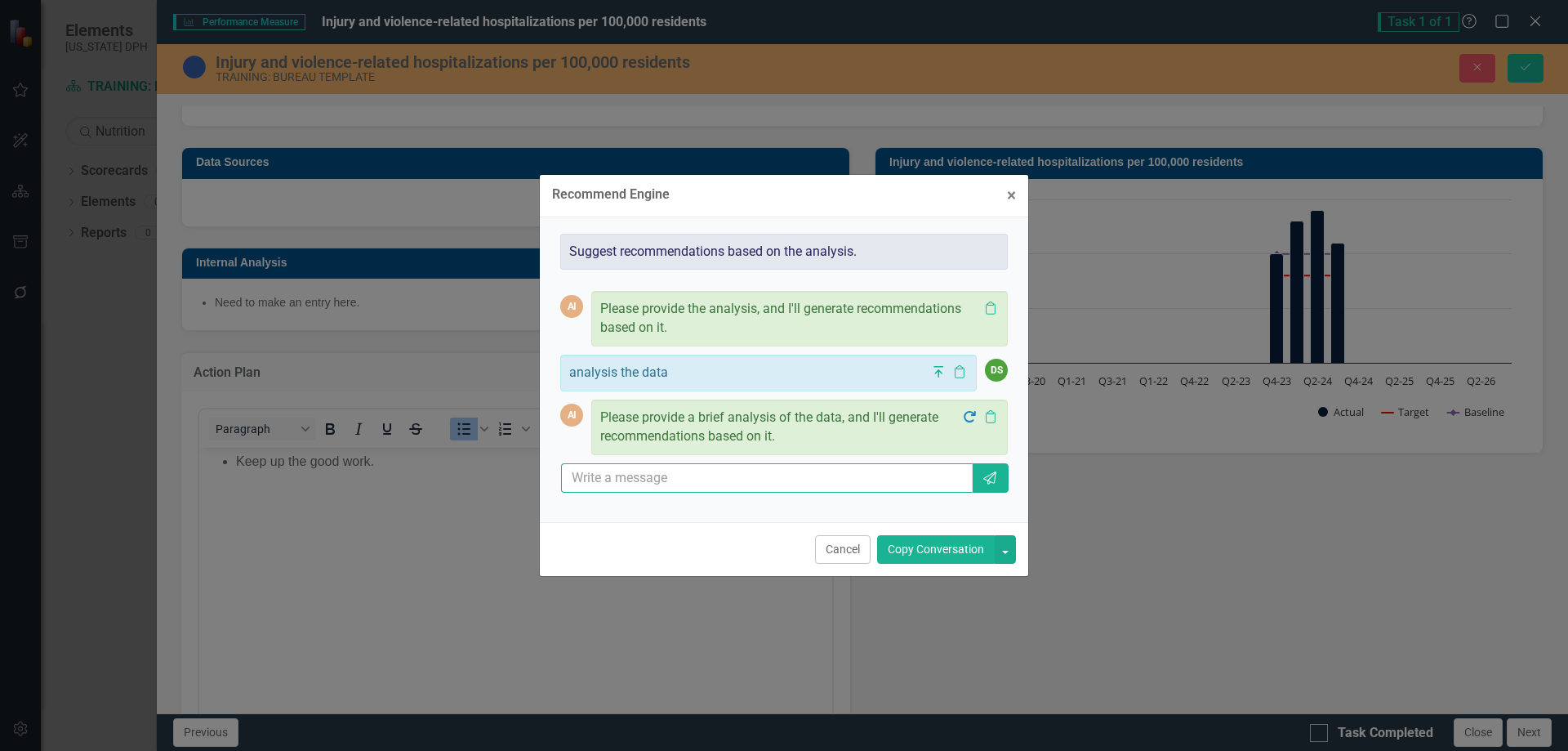
click at [678, 476] on input "text" at bounding box center [767, 479] width 411 height 30
type input "develop an action plan to lower the results"
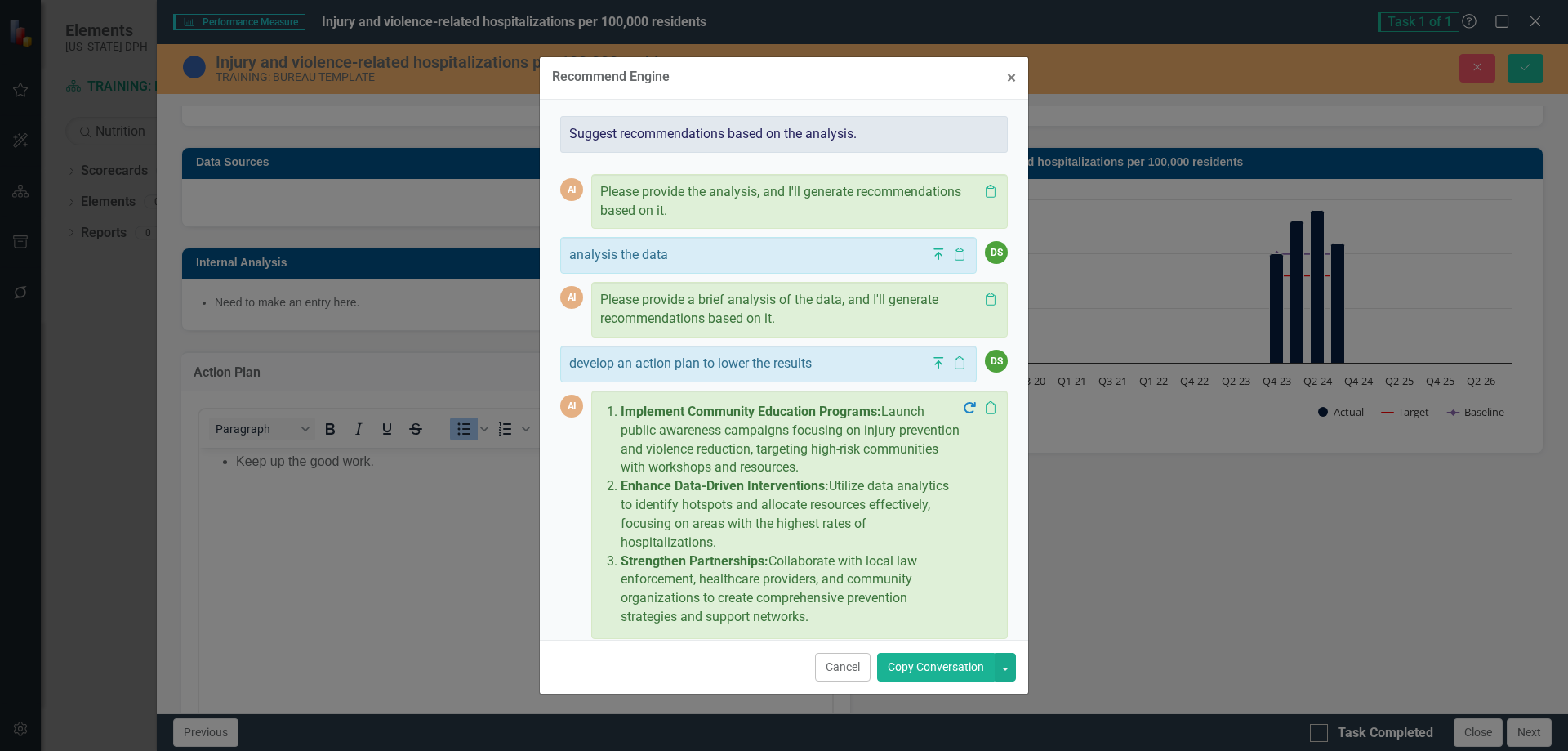
scroll to position [54, 0]
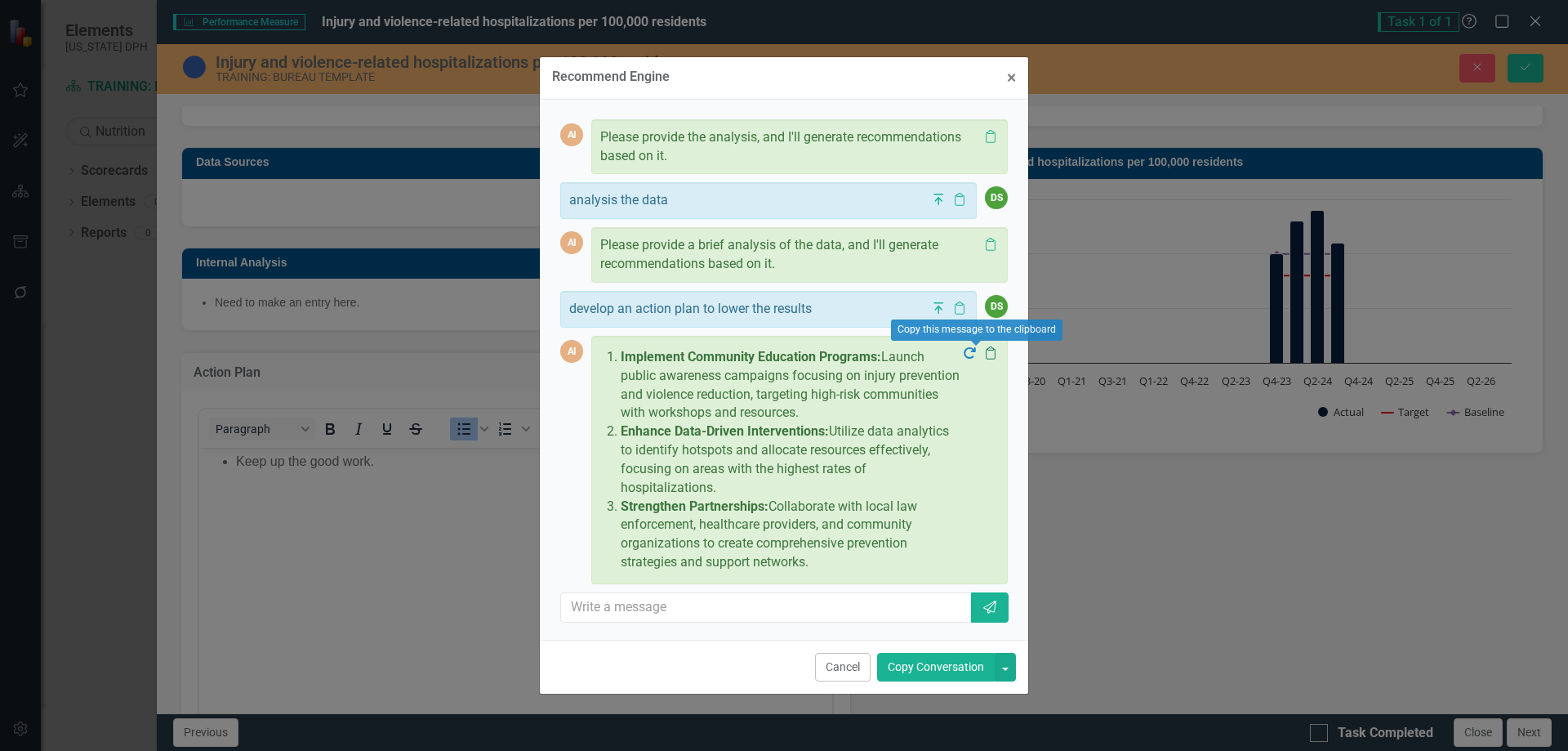
click at [983, 351] on icon "Clipboard" at bounding box center [991, 353] width 16 height 13
click at [939, 573] on button "Copy Conversation" at bounding box center [936, 667] width 118 height 29
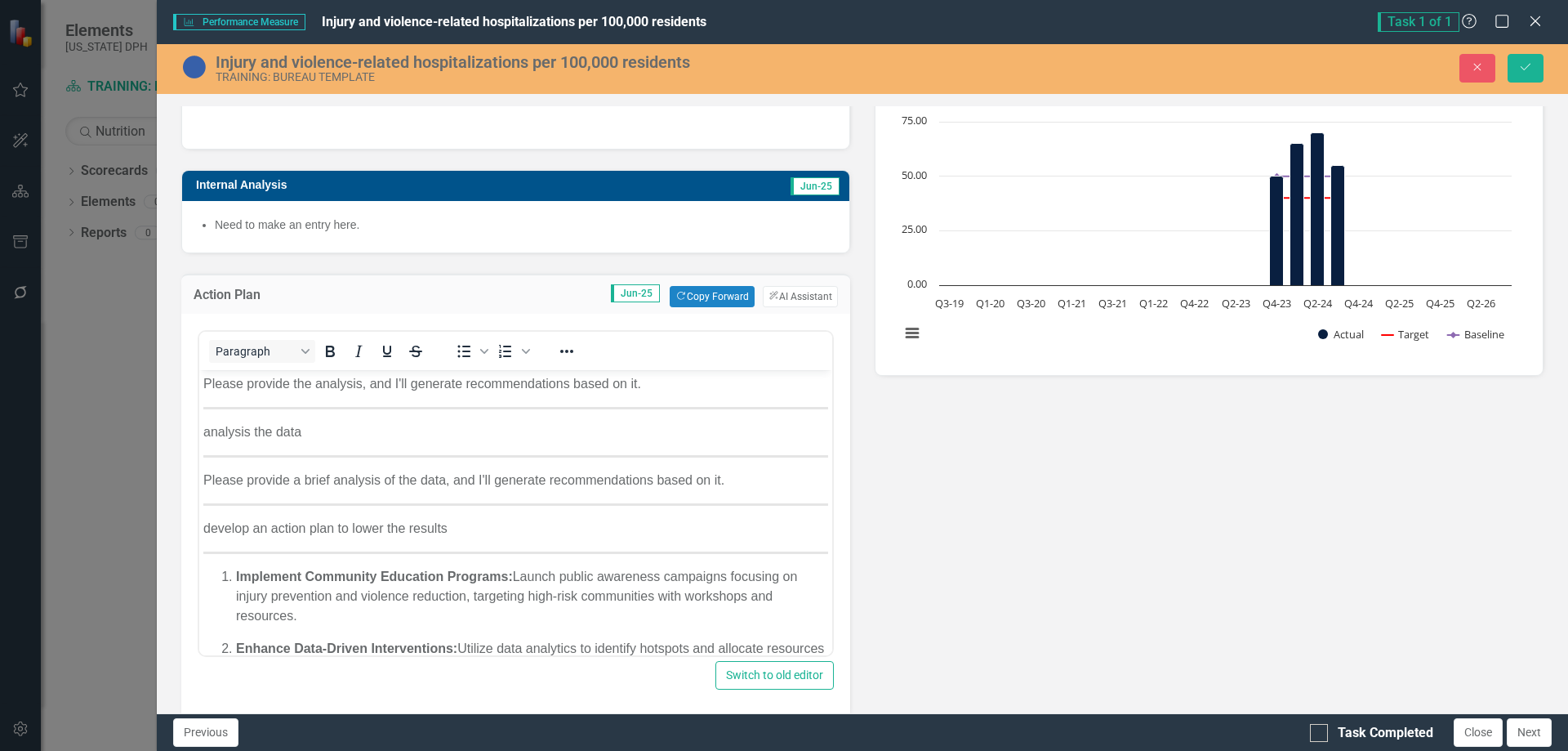
scroll to position [245, 0]
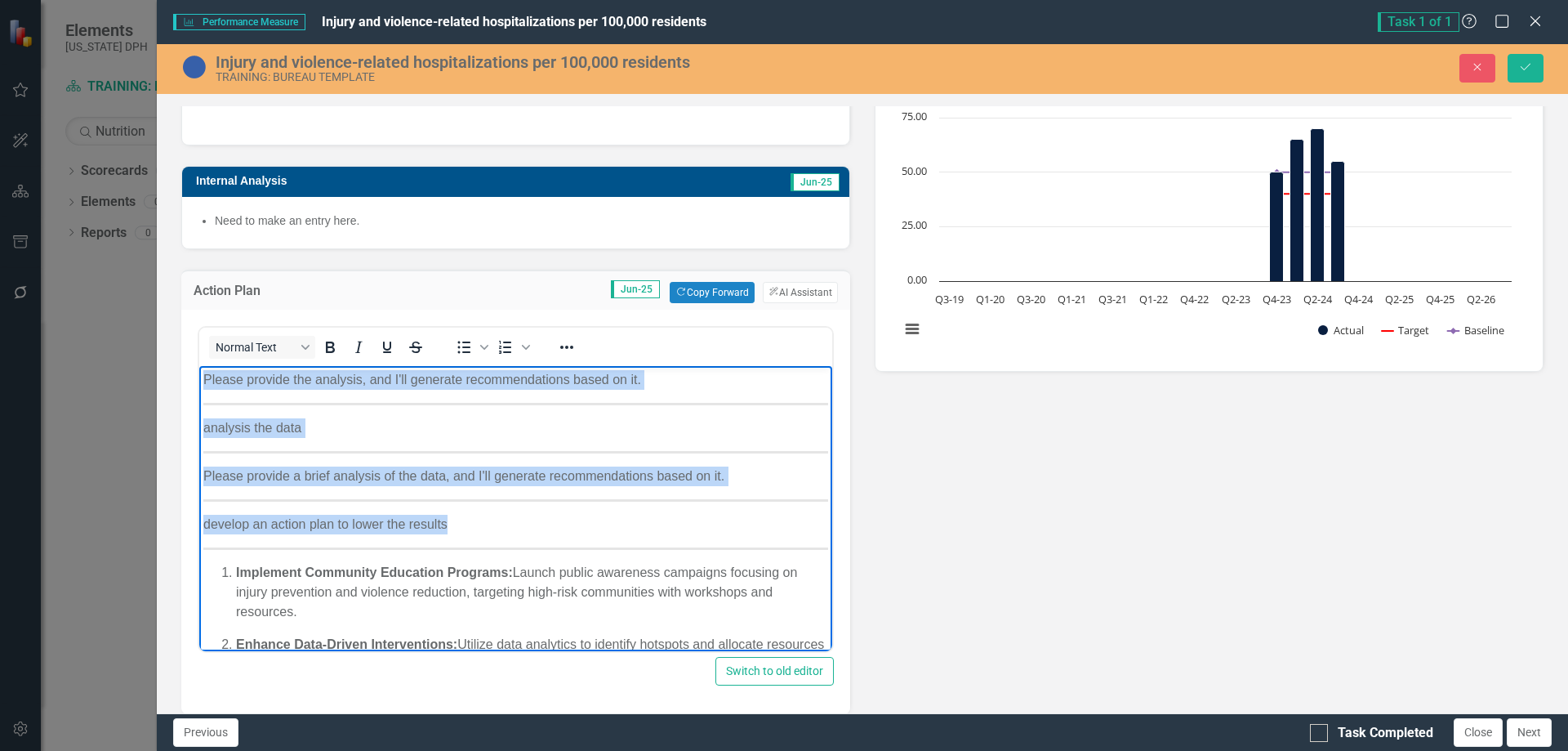
drag, startPoint x: 467, startPoint y: 521, endPoint x: 202, endPoint y: 388, distance: 296.5
click at [199, 380] on html "Please provide the analysis, and I'll generate recommendations based on it. ana…" at bounding box center [515, 555] width 633 height 378
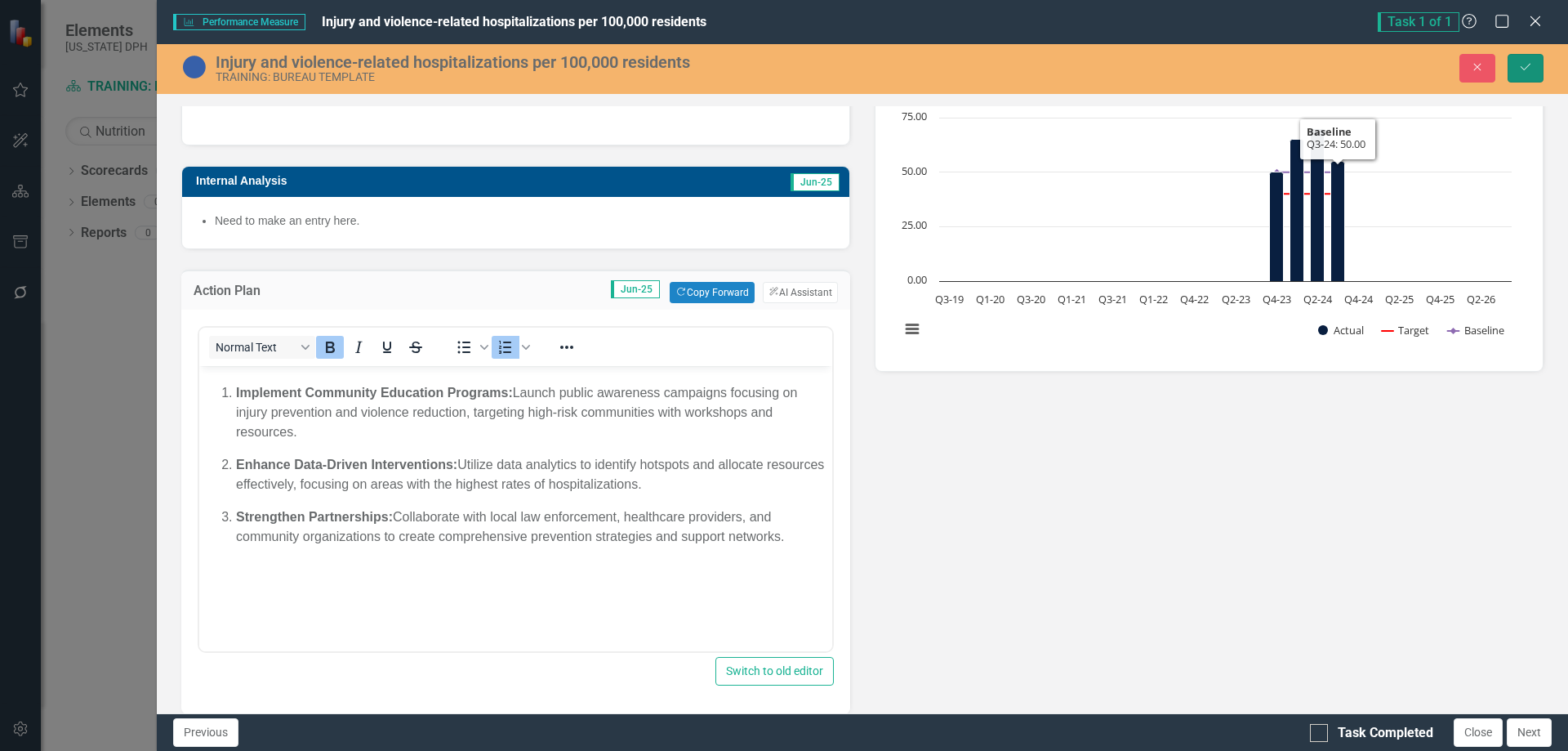
drag, startPoint x: 1525, startPoint y: 63, endPoint x: 1398, endPoint y: 241, distance: 218.7
click at [1253, 63] on icon "Save" at bounding box center [1525, 67] width 14 height 12
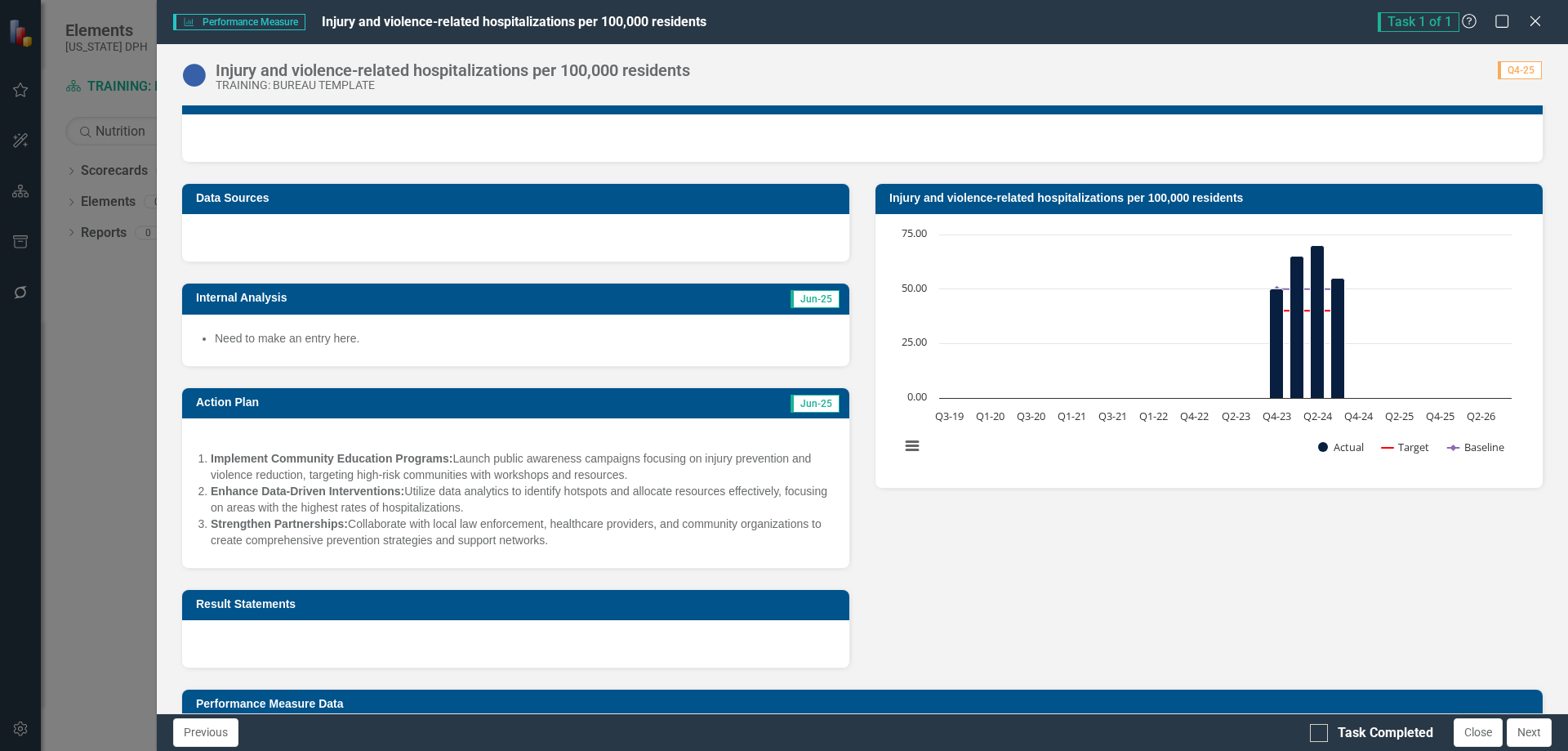
scroll to position [163, 0]
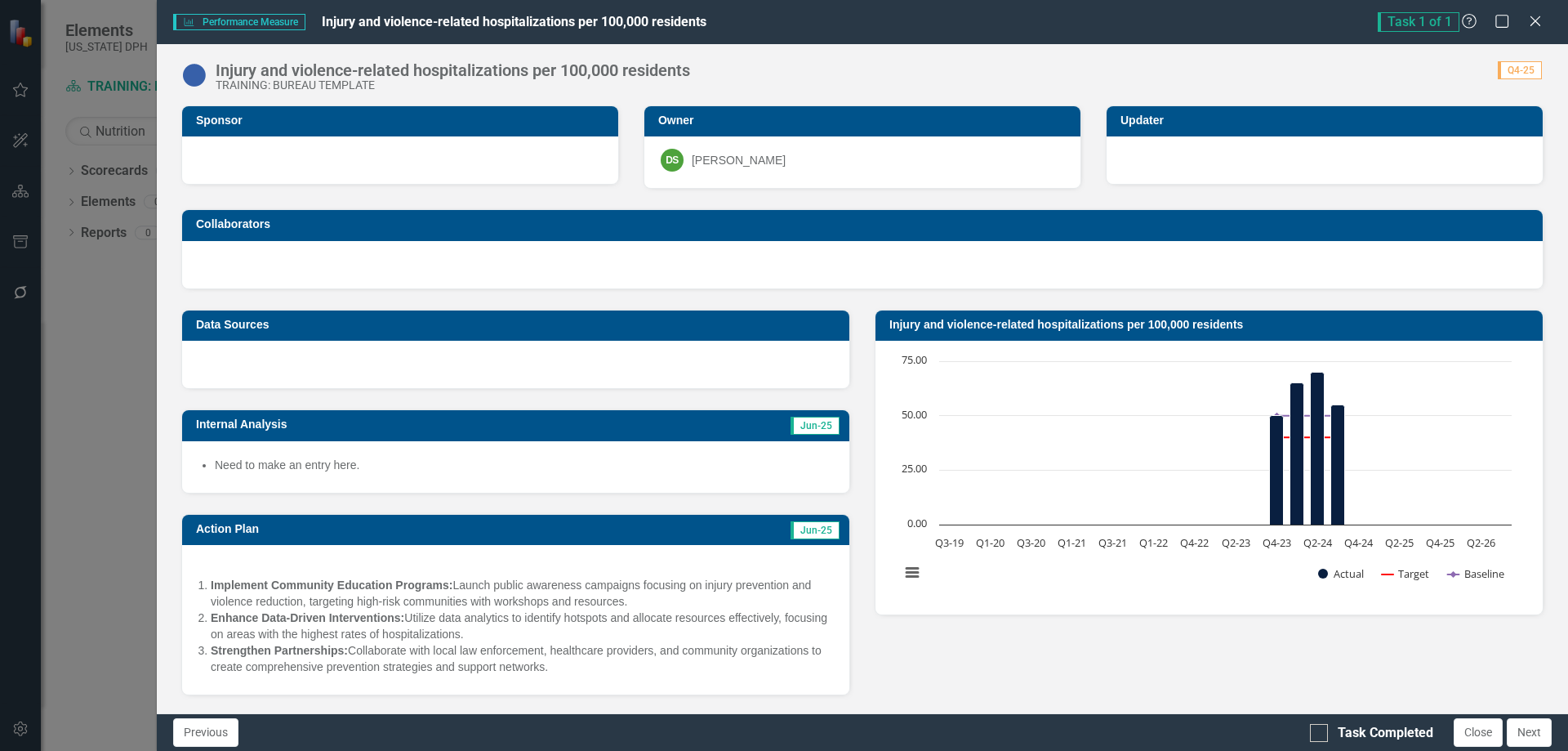
scroll to position [163, 0]
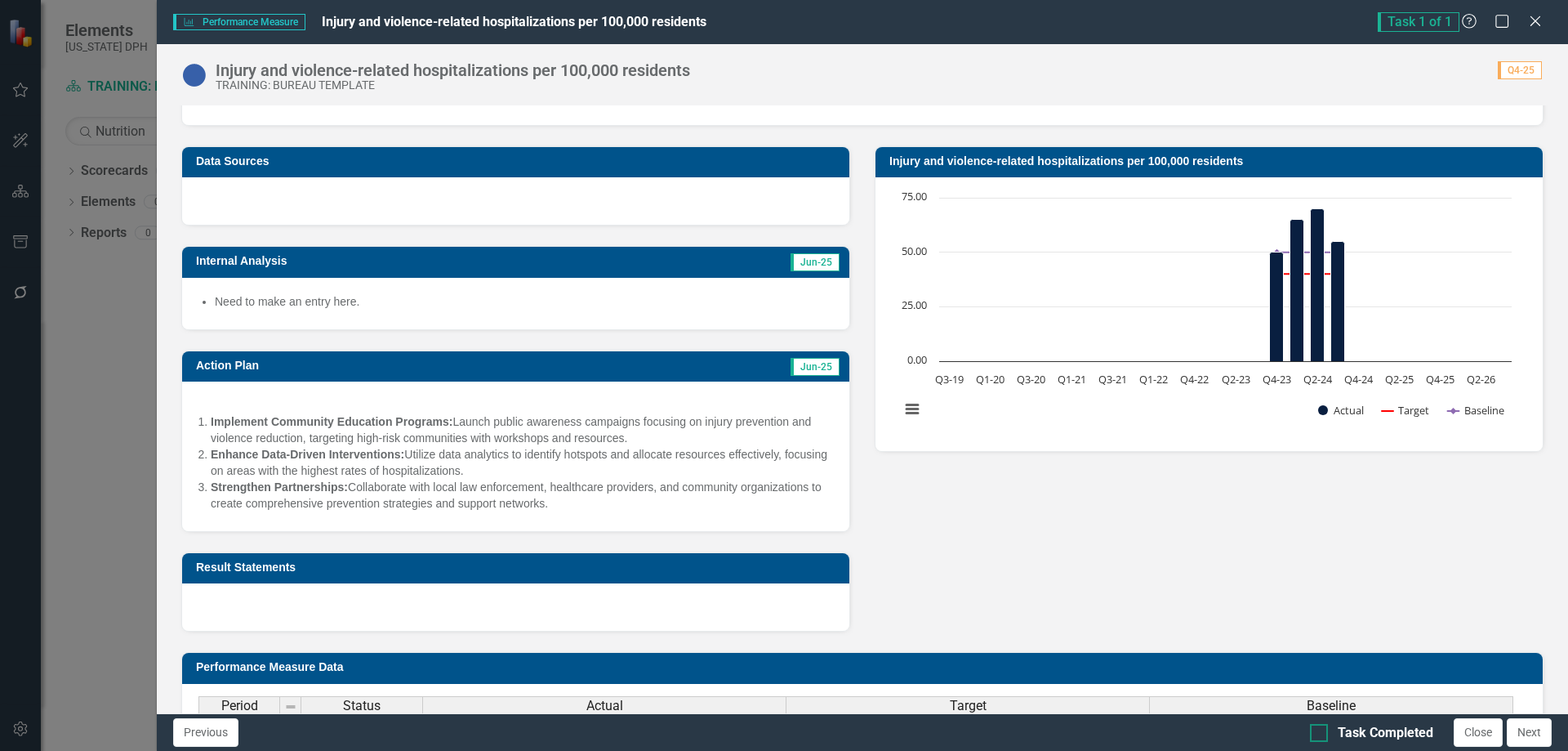
click at [1317, 734] on input "Task Completed" at bounding box center [1315, 730] width 11 height 11
checkbox input "true"
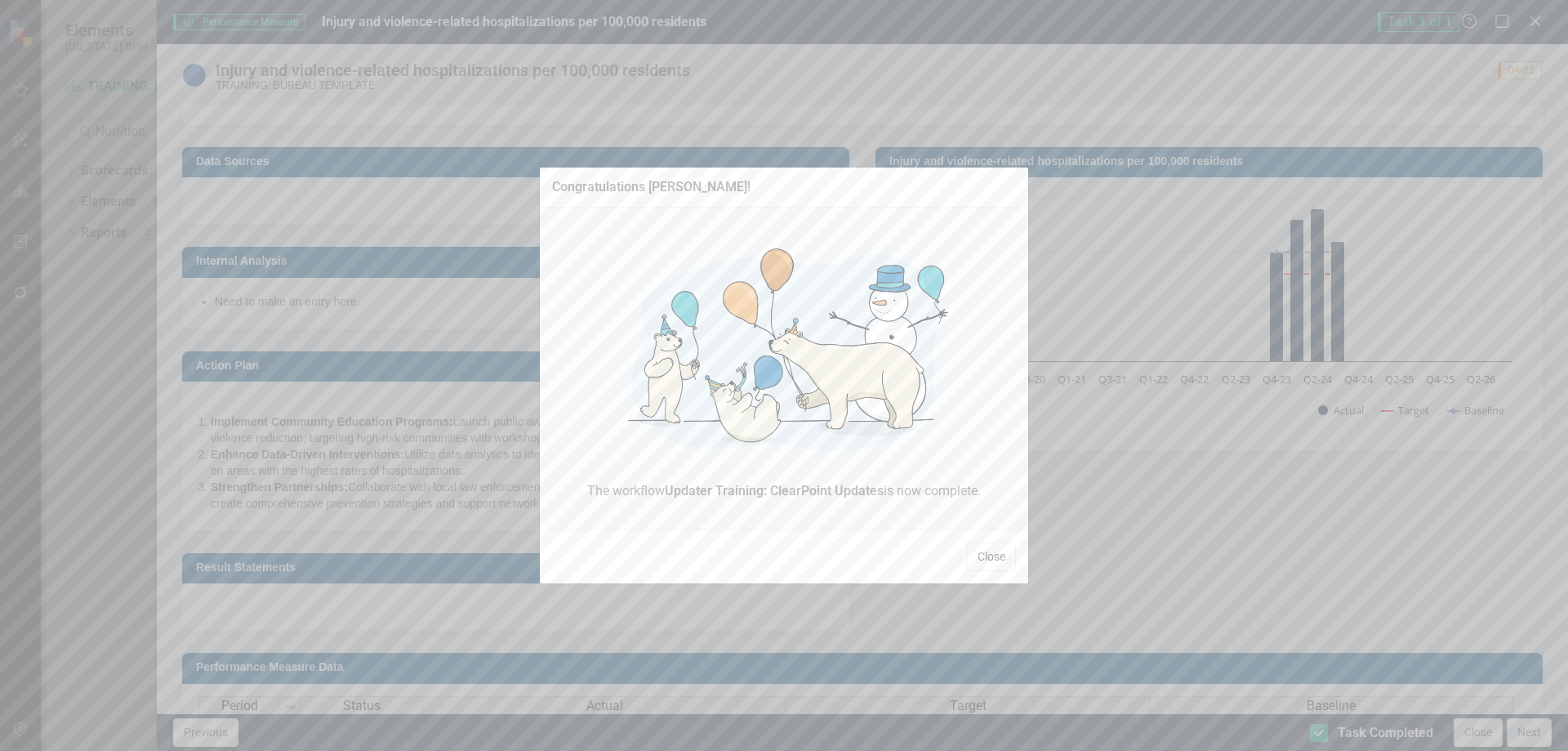
click at [991, 555] on button "Close" at bounding box center [991, 557] width 49 height 29
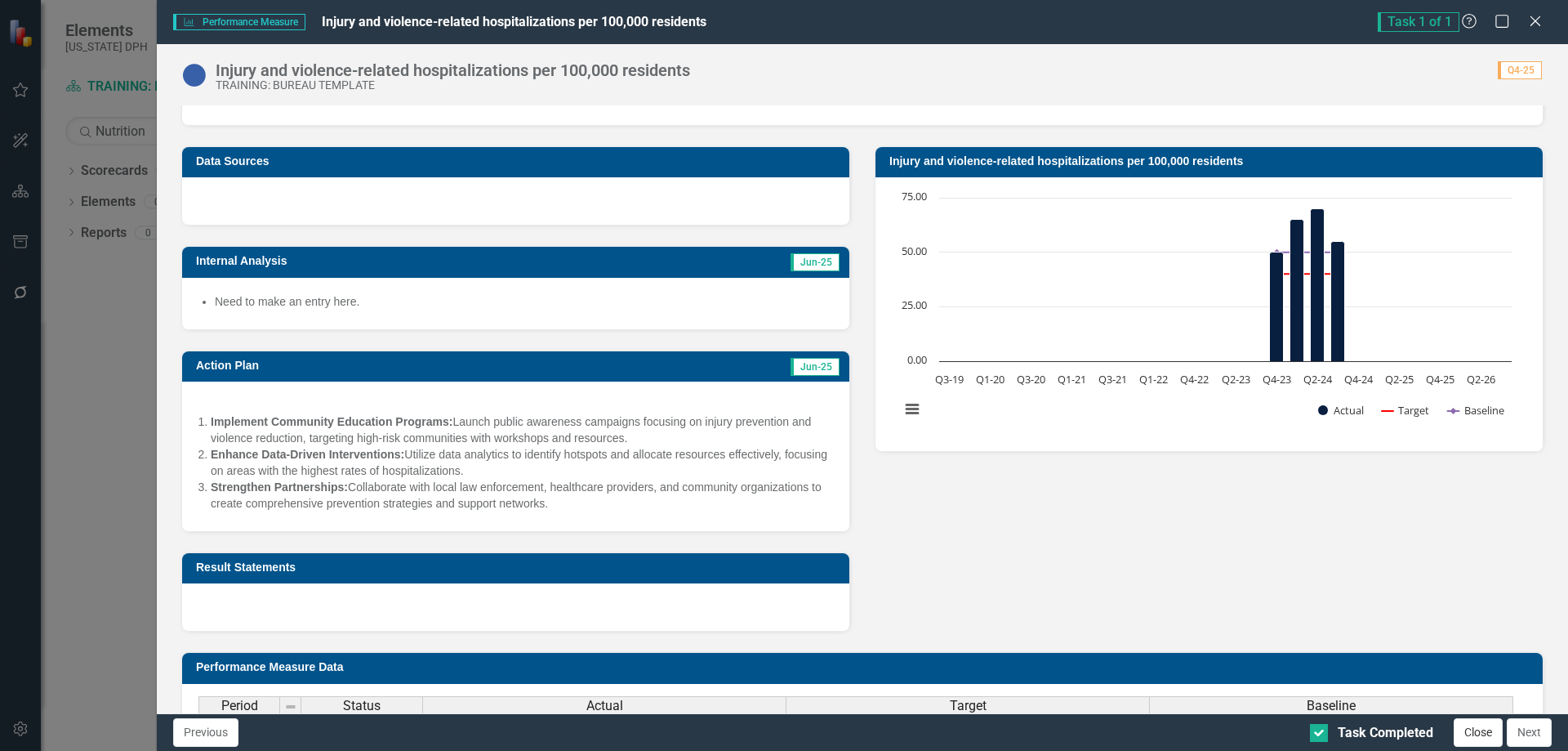
click at [1479, 731] on button "Close" at bounding box center [1478, 732] width 49 height 29
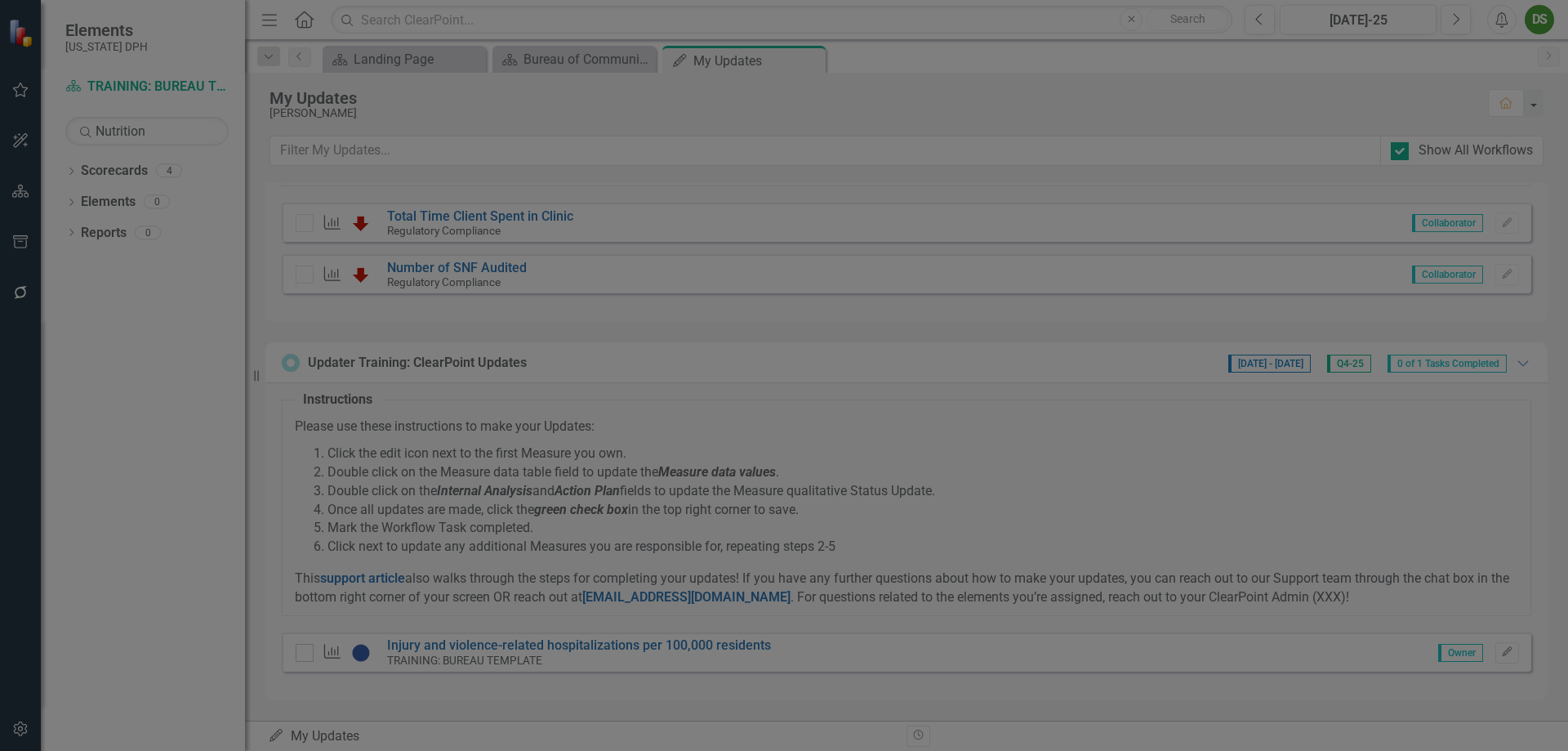
checkbox input "true"
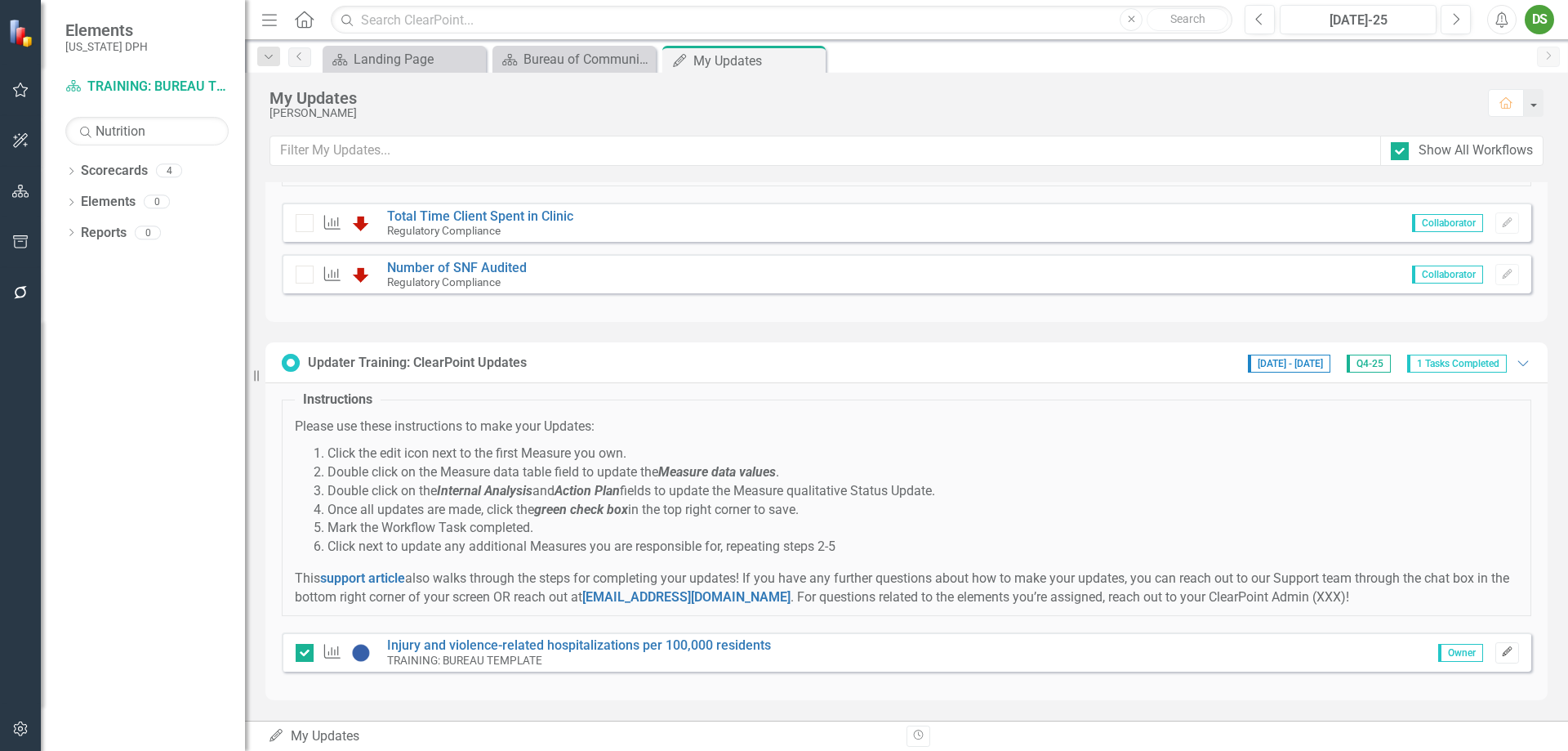
click at [1502, 650] on icon "button" at bounding box center [1506, 652] width 10 height 10
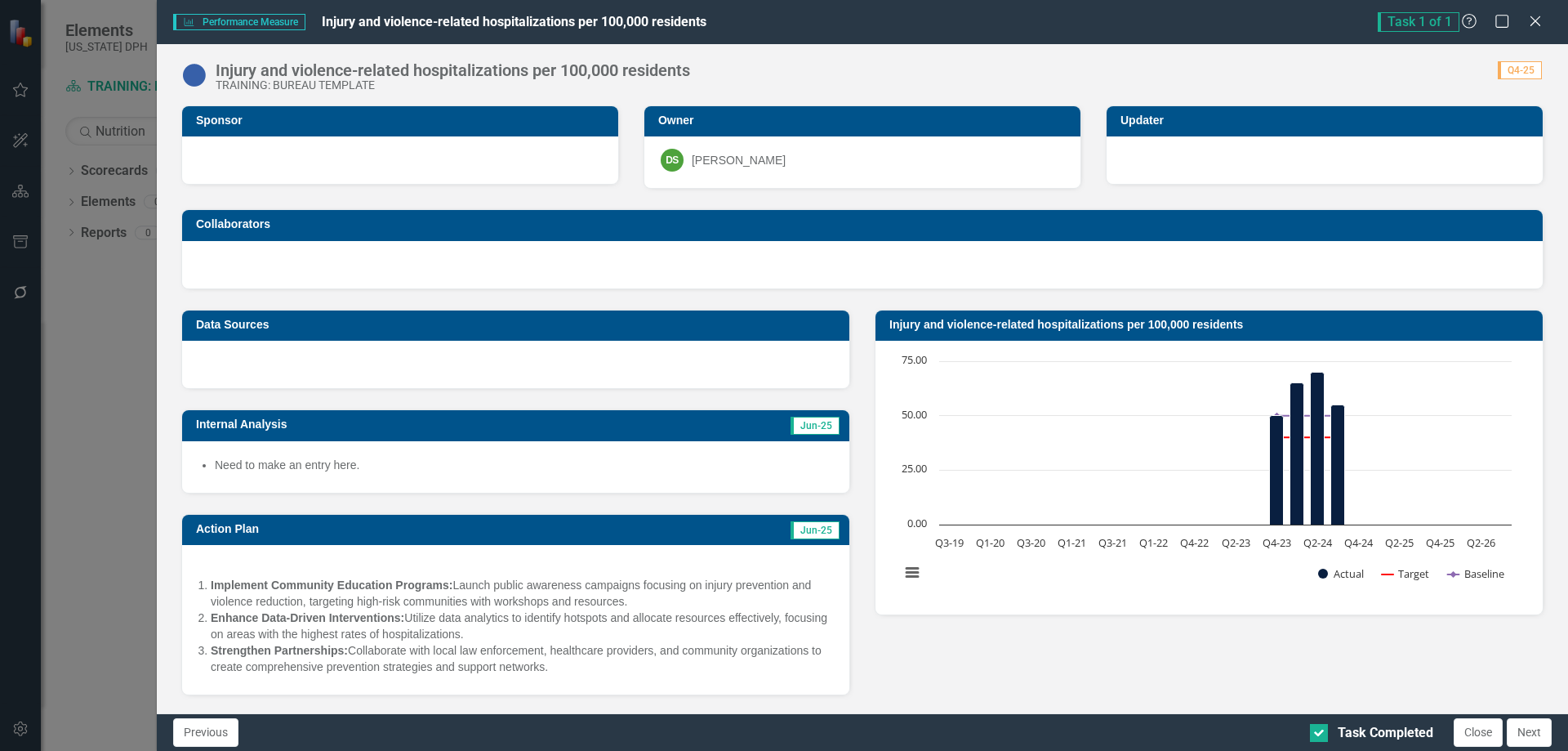
click at [435, 466] on li "Need to make an entry here." at bounding box center [524, 464] width 618 height 16
drag, startPoint x: 435, startPoint y: 466, endPoint x: 429, endPoint y: 459, distance: 9.2
click at [433, 466] on li "Need to make an entry here." at bounding box center [524, 464] width 618 height 16
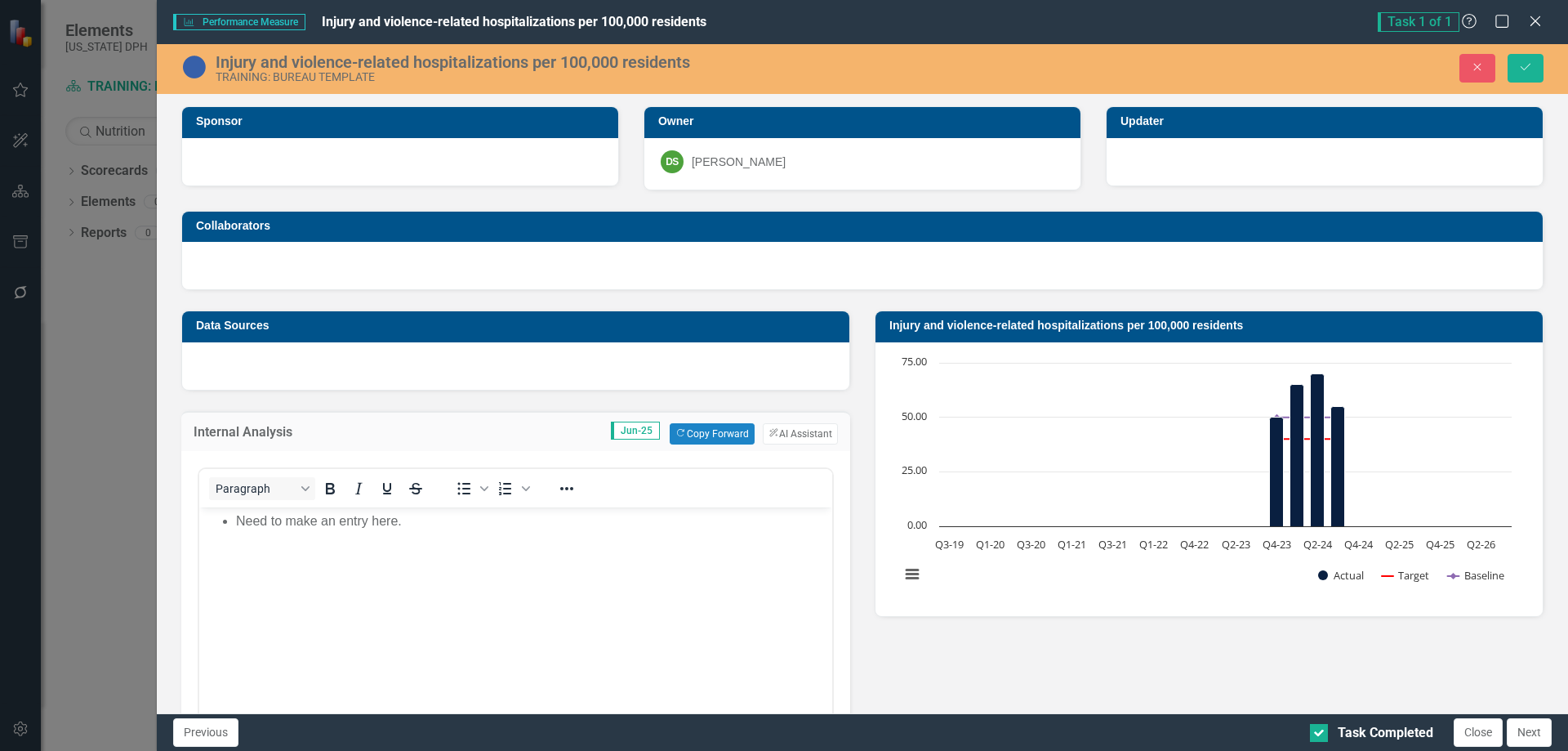
scroll to position [0, 0]
click at [792, 433] on button "ClearPoint AI AI Assistant" at bounding box center [801, 434] width 75 height 21
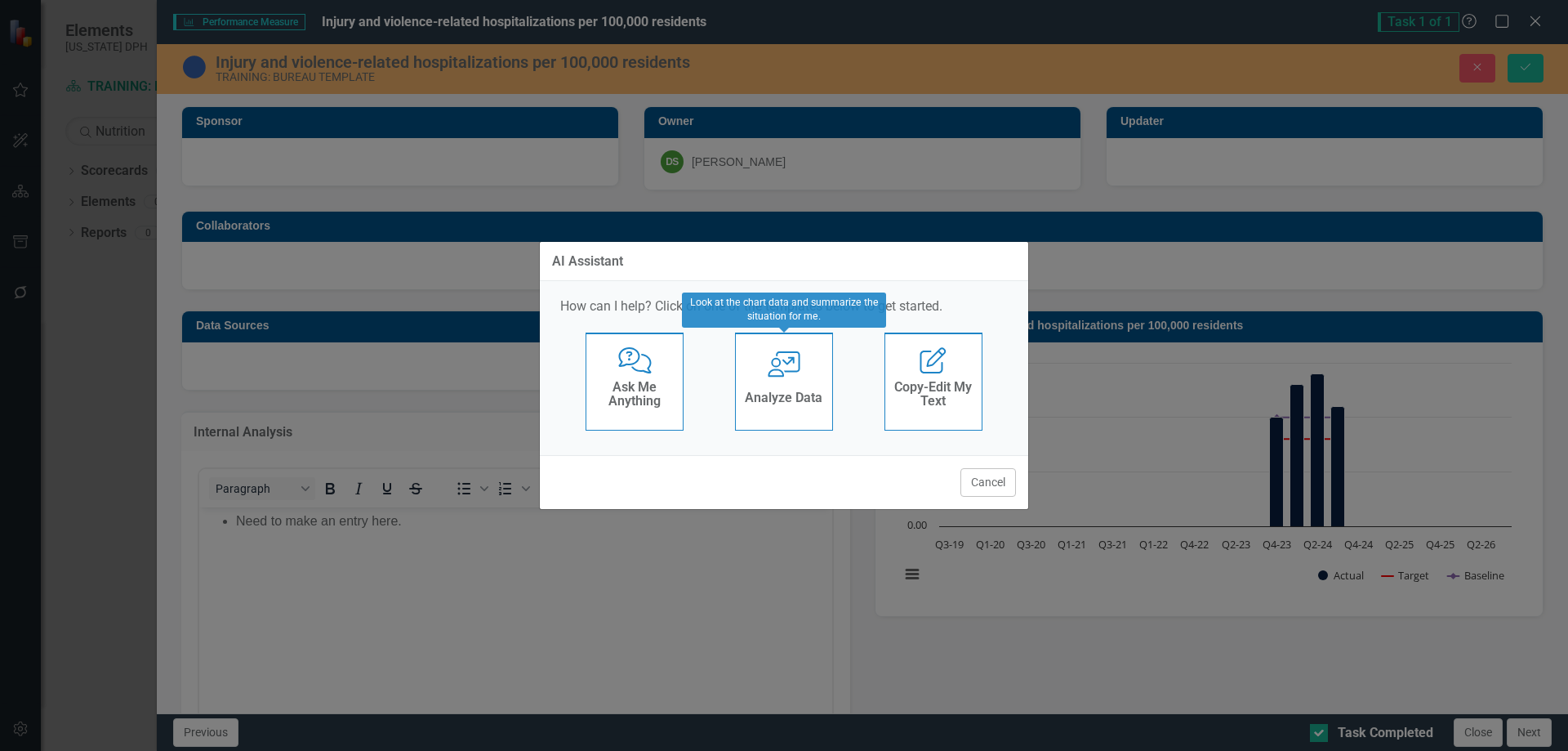
click at [779, 363] on icon at bounding box center [784, 363] width 33 height 26
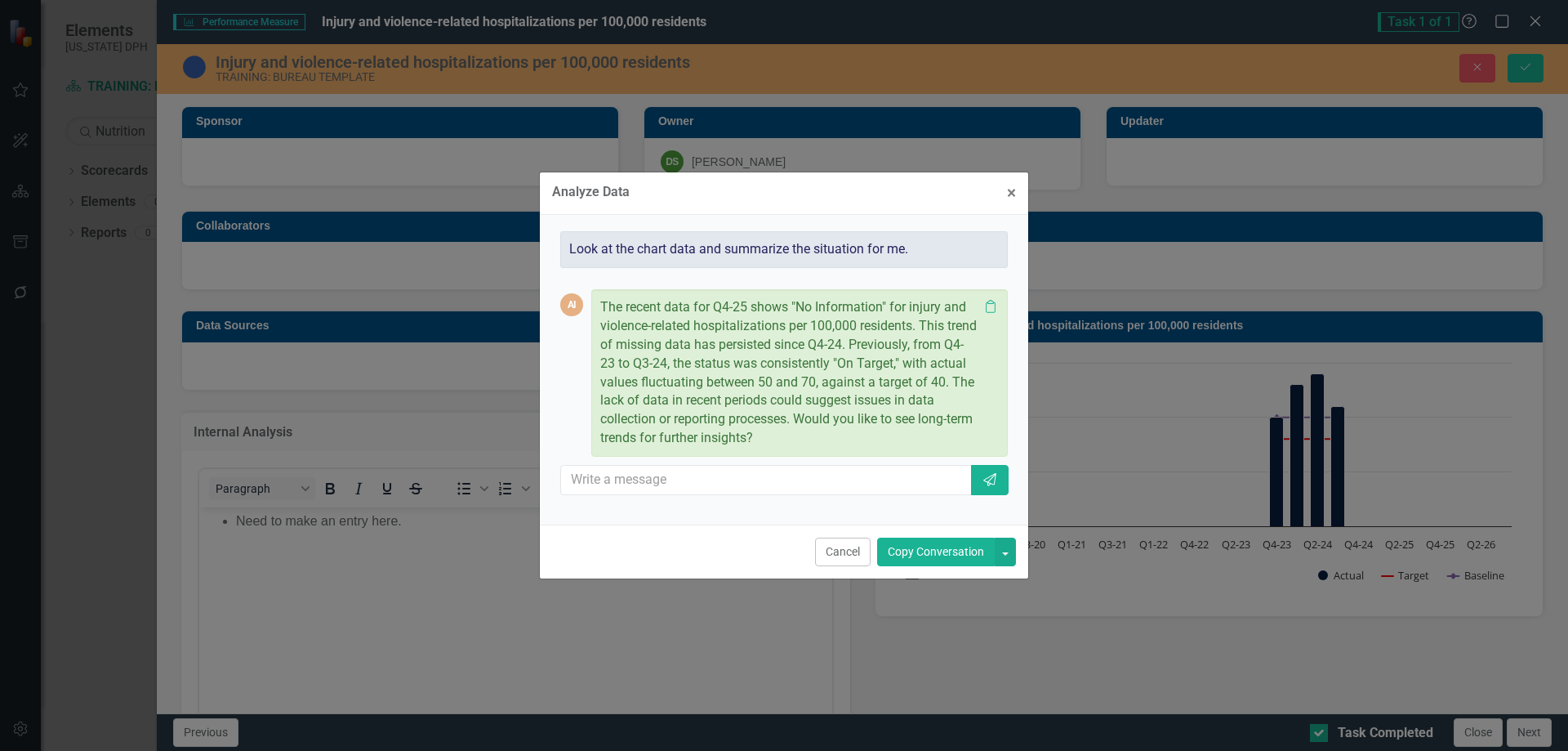
drag, startPoint x: 928, startPoint y: 550, endPoint x: 626, endPoint y: 53, distance: 581.6
click at [928, 550] on button "Copy Conversation" at bounding box center [936, 552] width 118 height 29
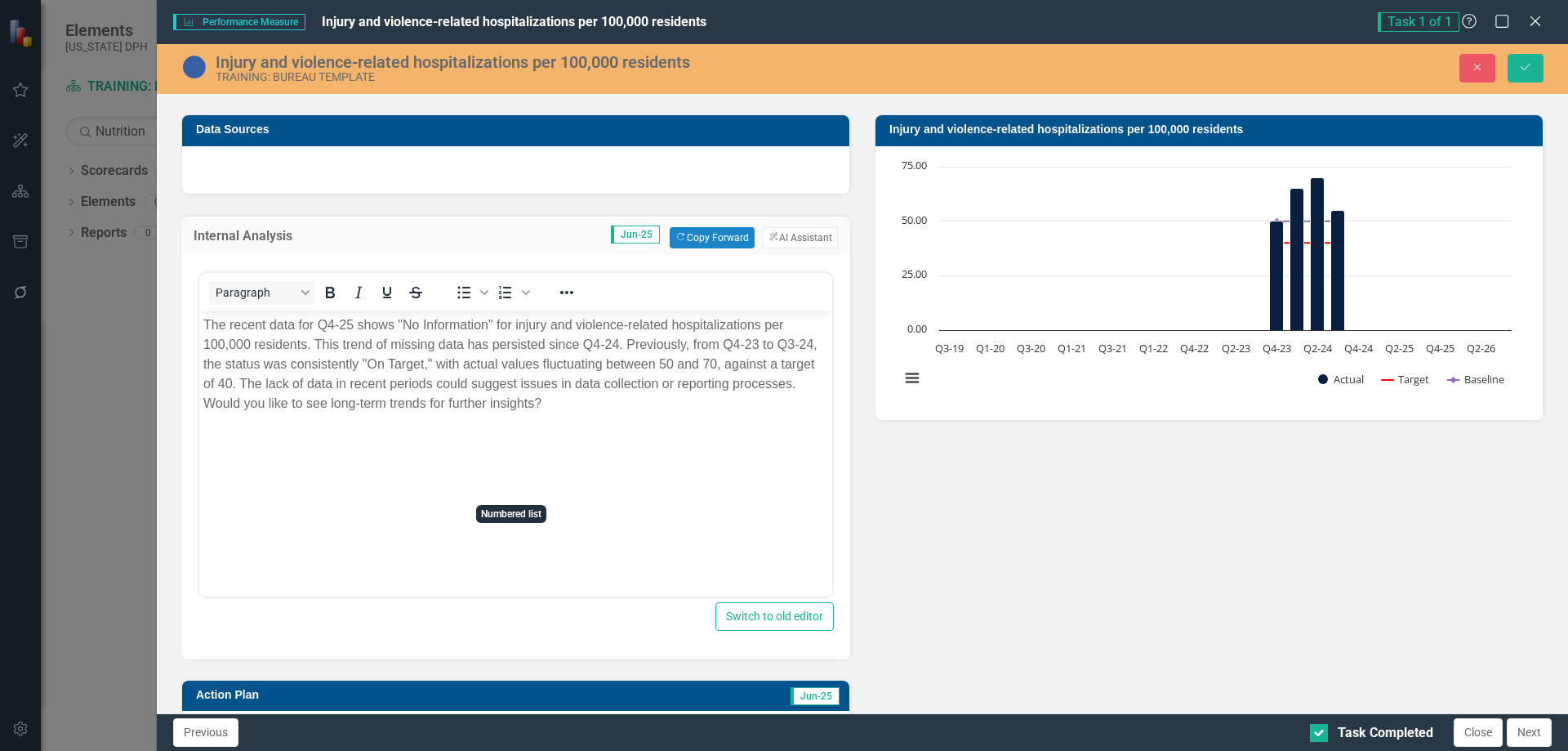
scroll to position [245, 0]
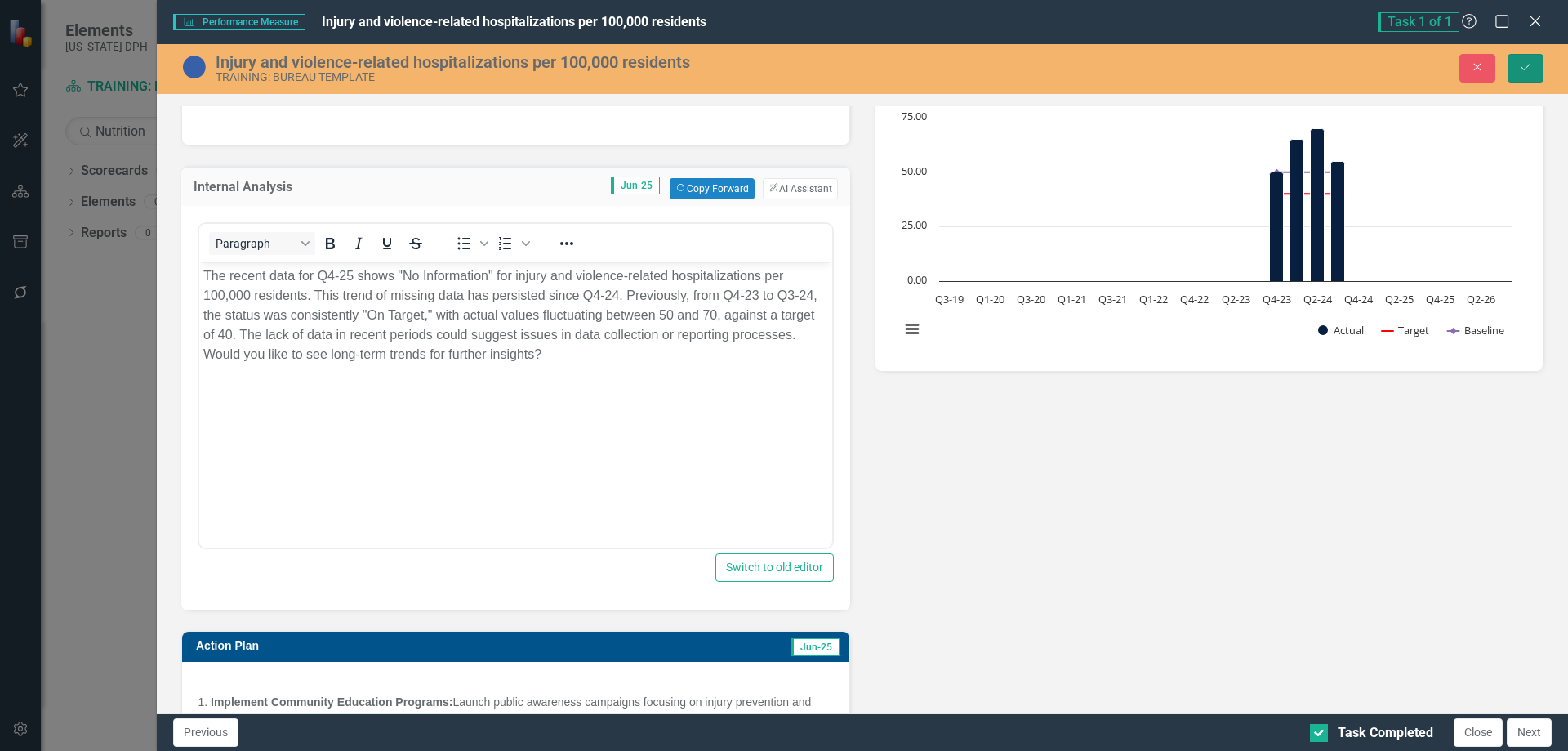
drag, startPoint x: 1526, startPoint y: 63, endPoint x: 1527, endPoint y: 82, distance: 19.0
click at [1527, 63] on icon "Save" at bounding box center [1525, 67] width 14 height 12
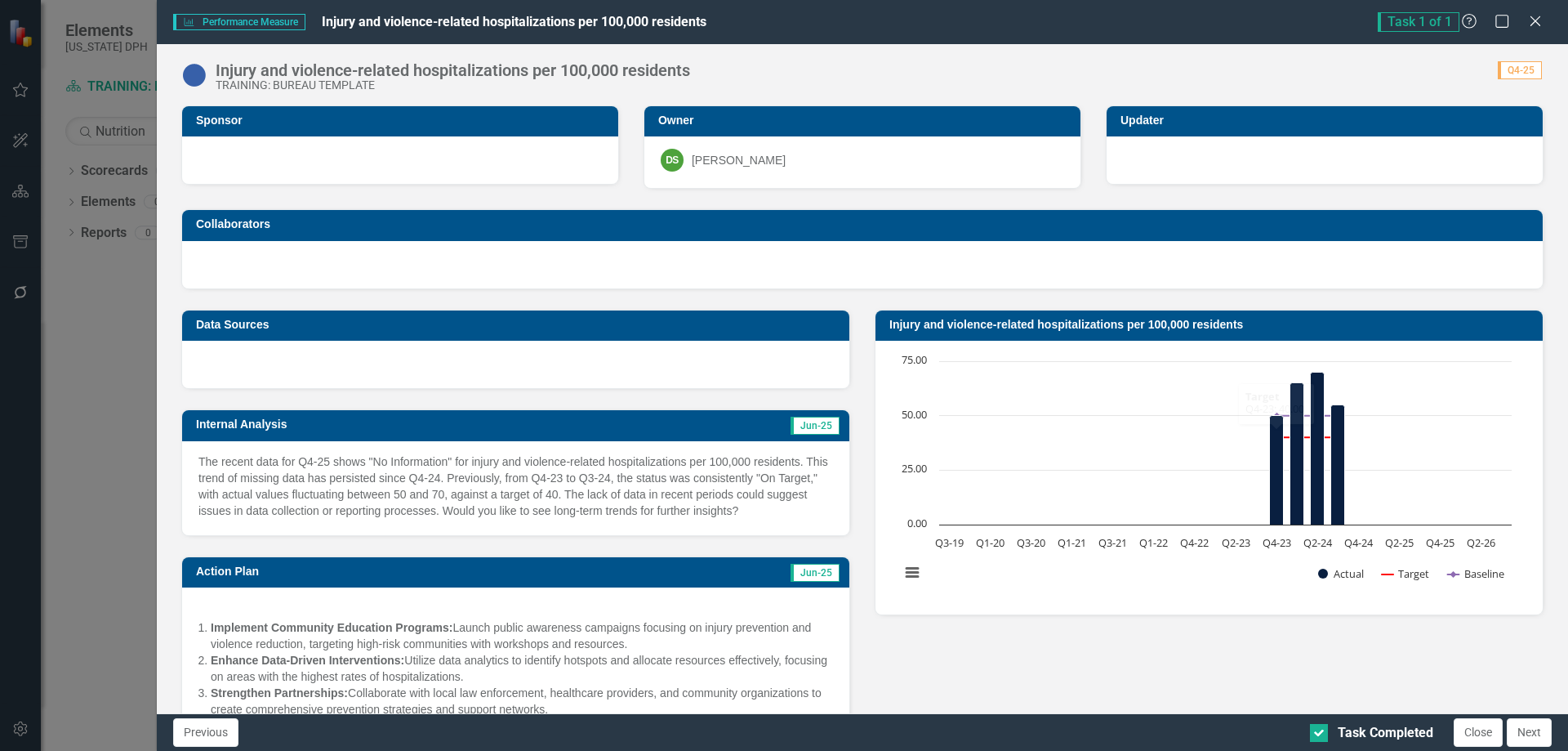
click at [626, 359] on div at bounding box center [516, 364] width 668 height 47
click at [626, 359] on div at bounding box center [516, 364] width 668 height 47
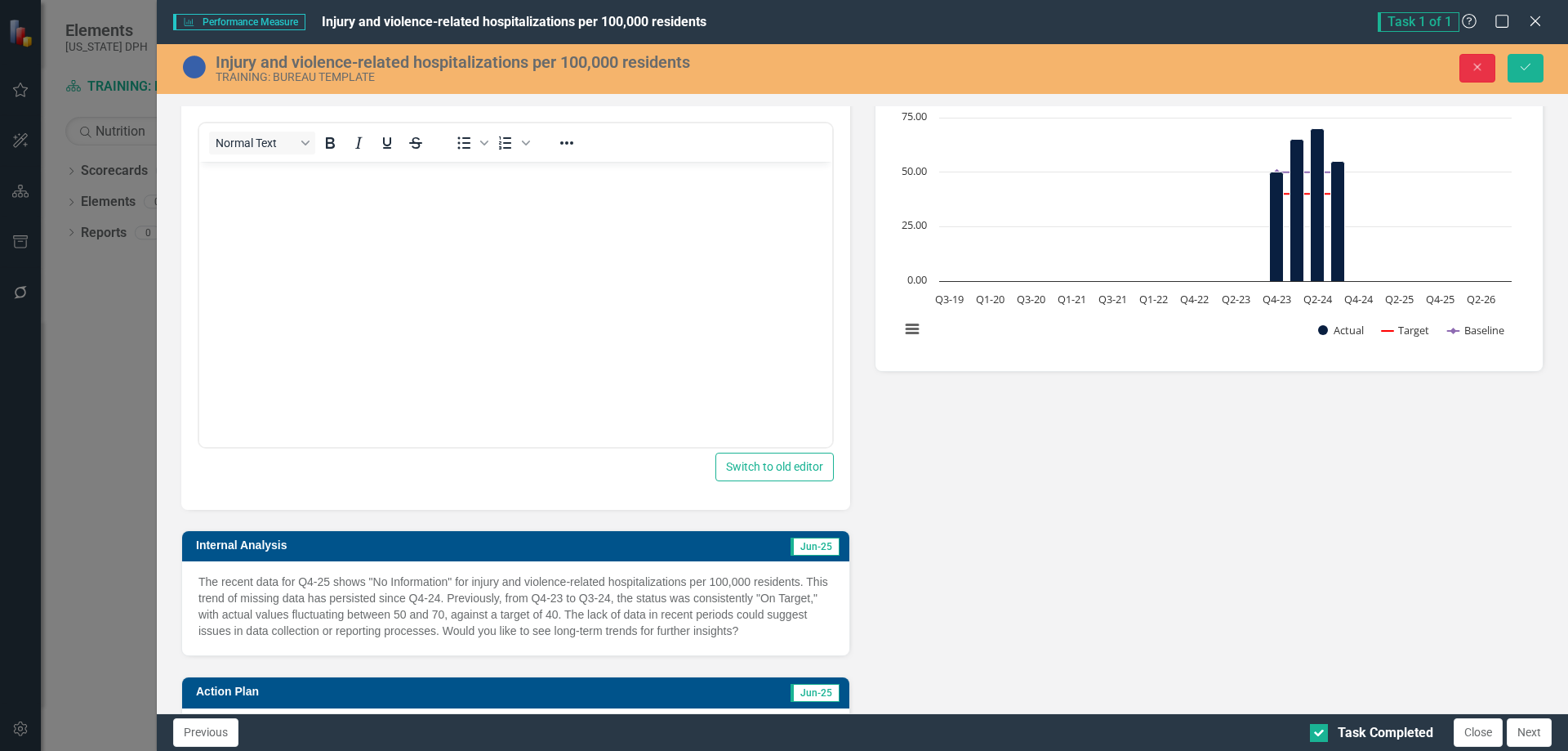
click at [1475, 67] on icon "Close" at bounding box center [1477, 67] width 14 height 12
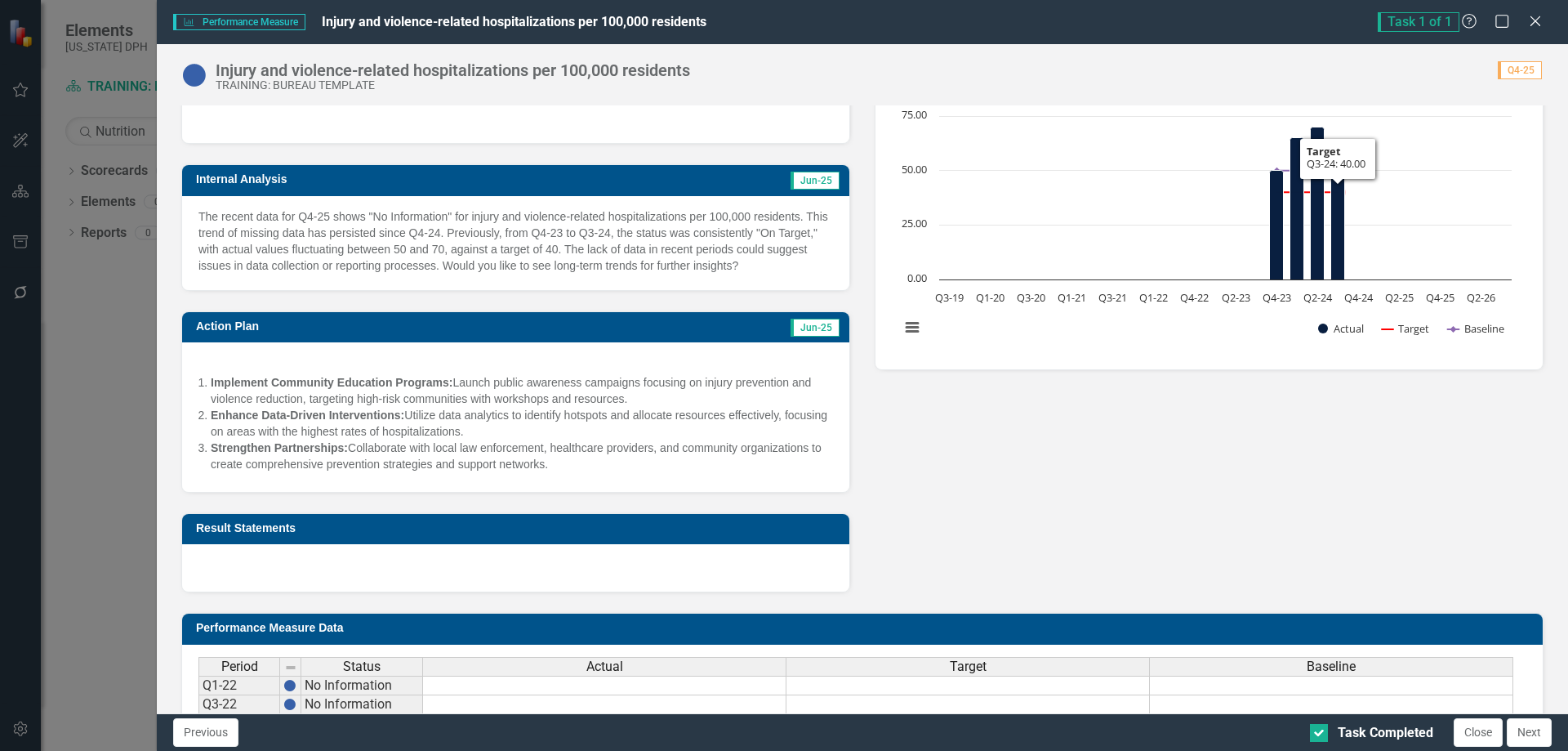
scroll to position [237, 0]
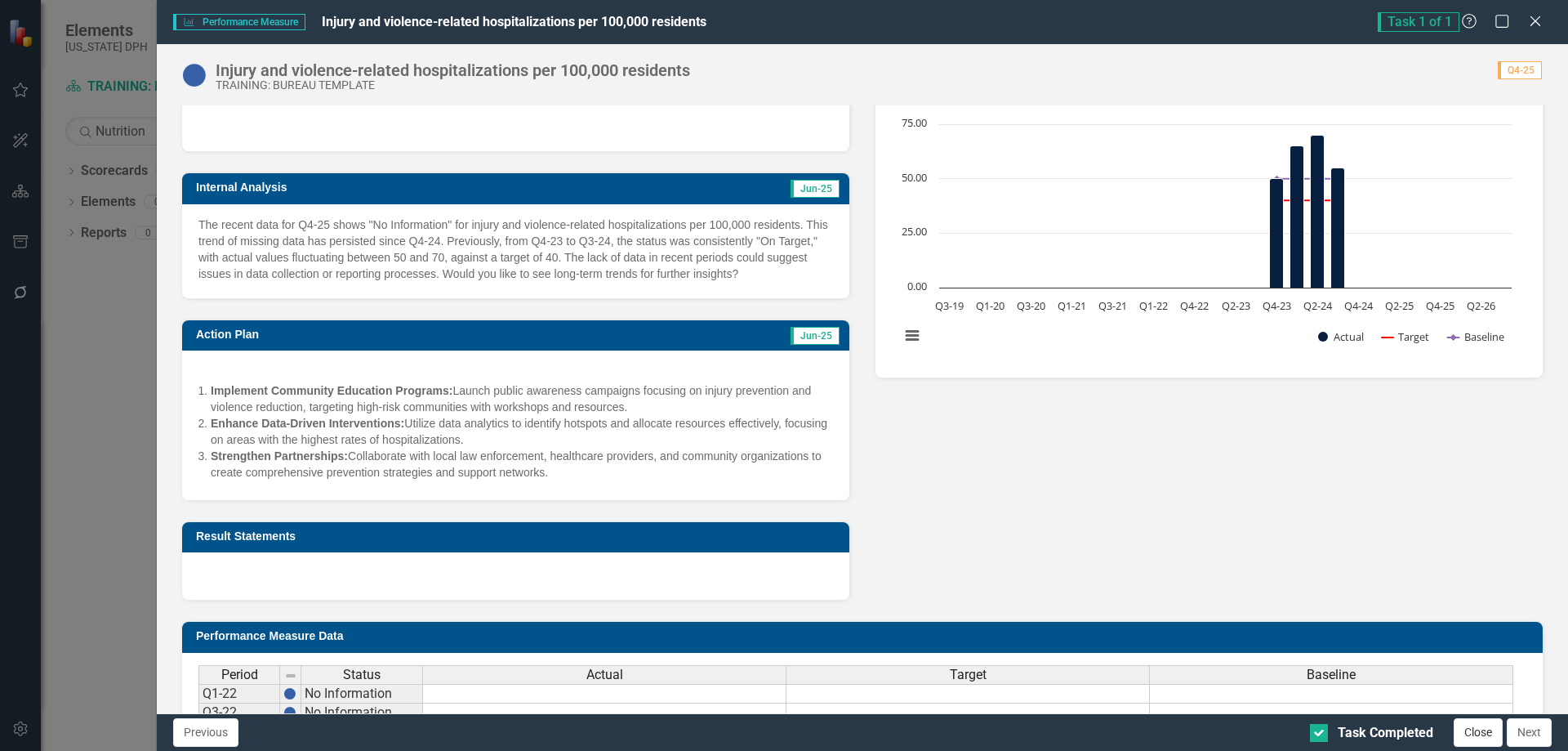
click at [1475, 734] on button "Close" at bounding box center [1478, 732] width 49 height 29
